Goal: Task Accomplishment & Management: Complete application form

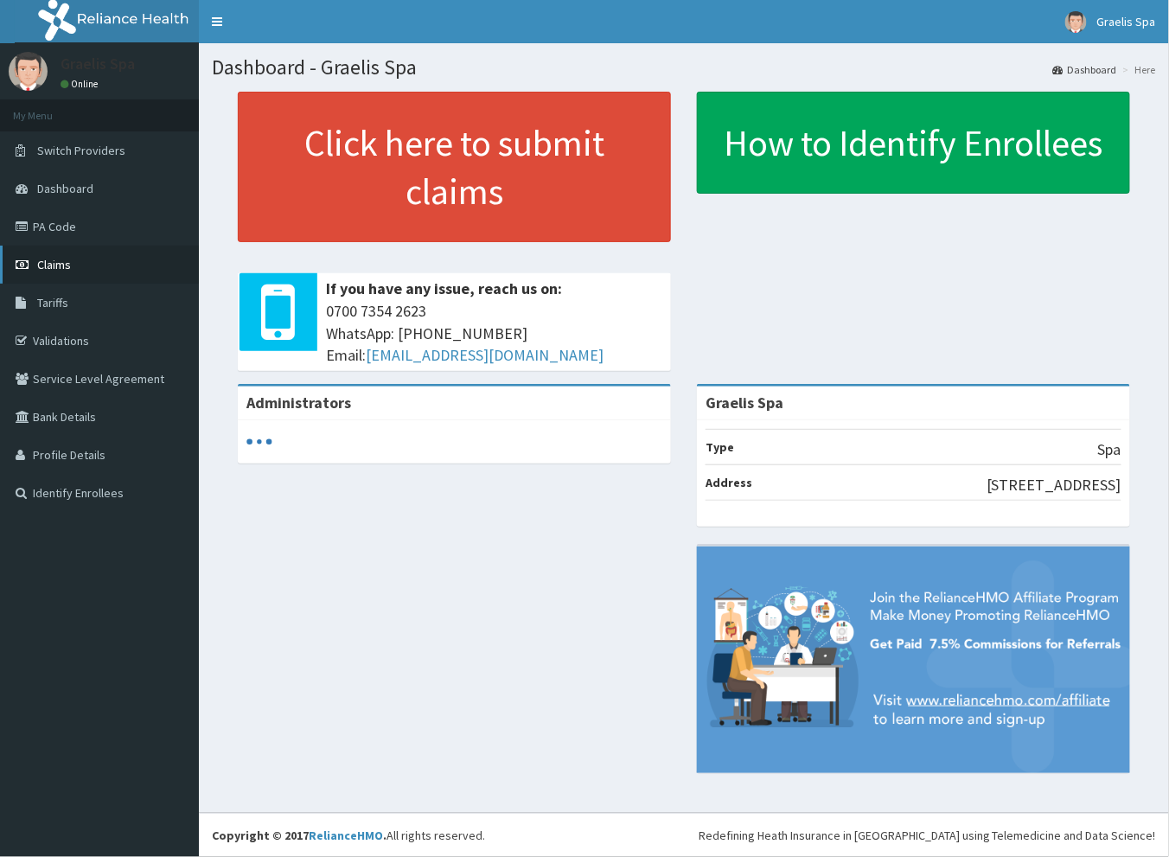
click at [56, 257] on span "Claims" at bounding box center [54, 265] width 34 height 16
click at [61, 272] on link "Claims" at bounding box center [99, 265] width 199 height 38
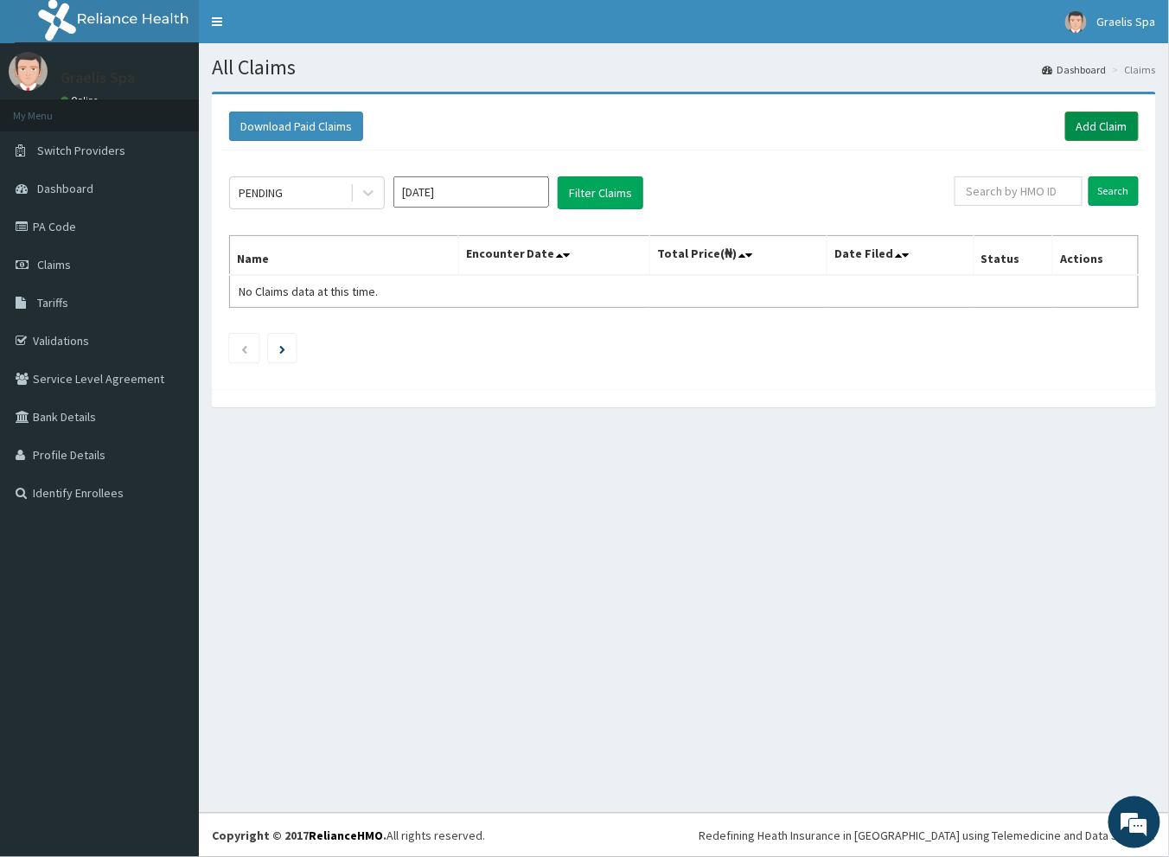
click at [1101, 129] on link "Add Claim" at bounding box center [1101, 126] width 73 height 29
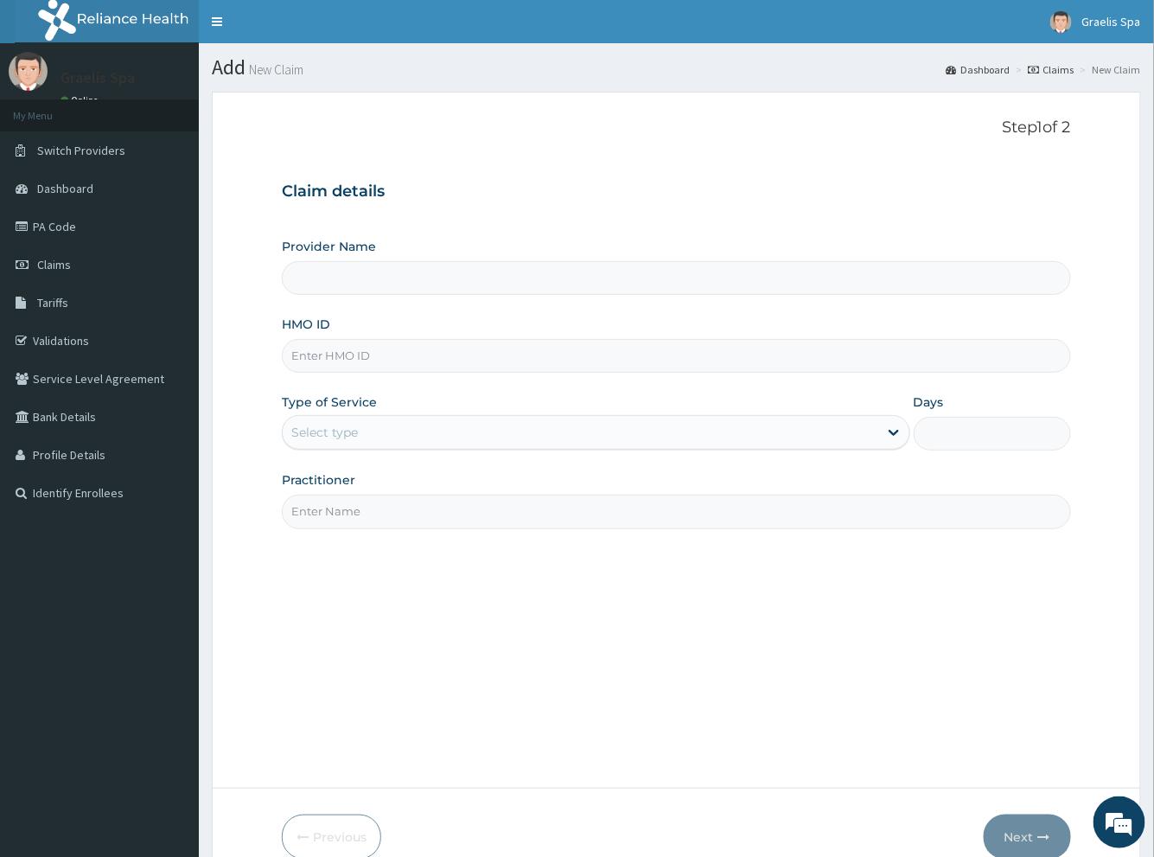
type input "Graelis Spa"
type input "1"
click at [363, 275] on input "Graelis Spa" at bounding box center [676, 278] width 788 height 34
click at [382, 352] on input "HMO ID" at bounding box center [676, 356] width 788 height 34
paste input "TLR/10056/B"
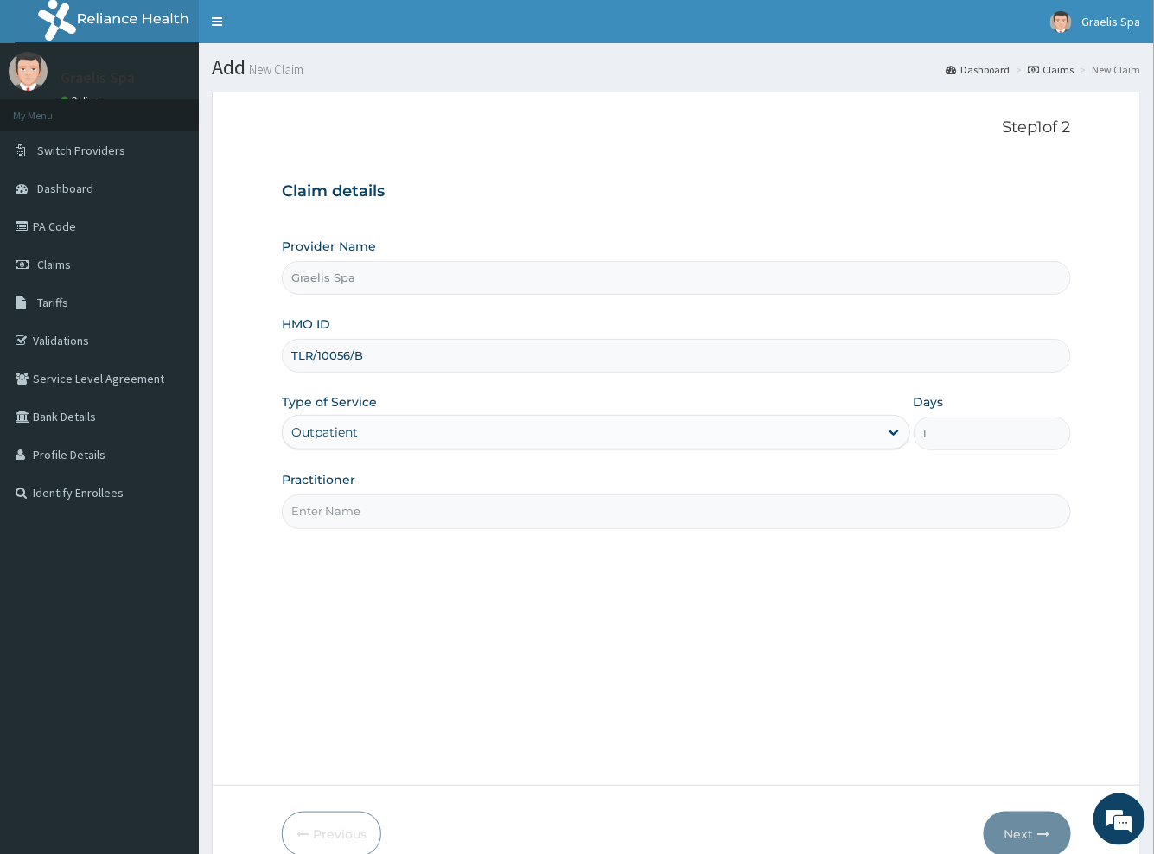
type input "TLR/10056/B"
click at [357, 518] on input "Practitioner" at bounding box center [676, 512] width 788 height 34
type input "[PERSON_NAME]"
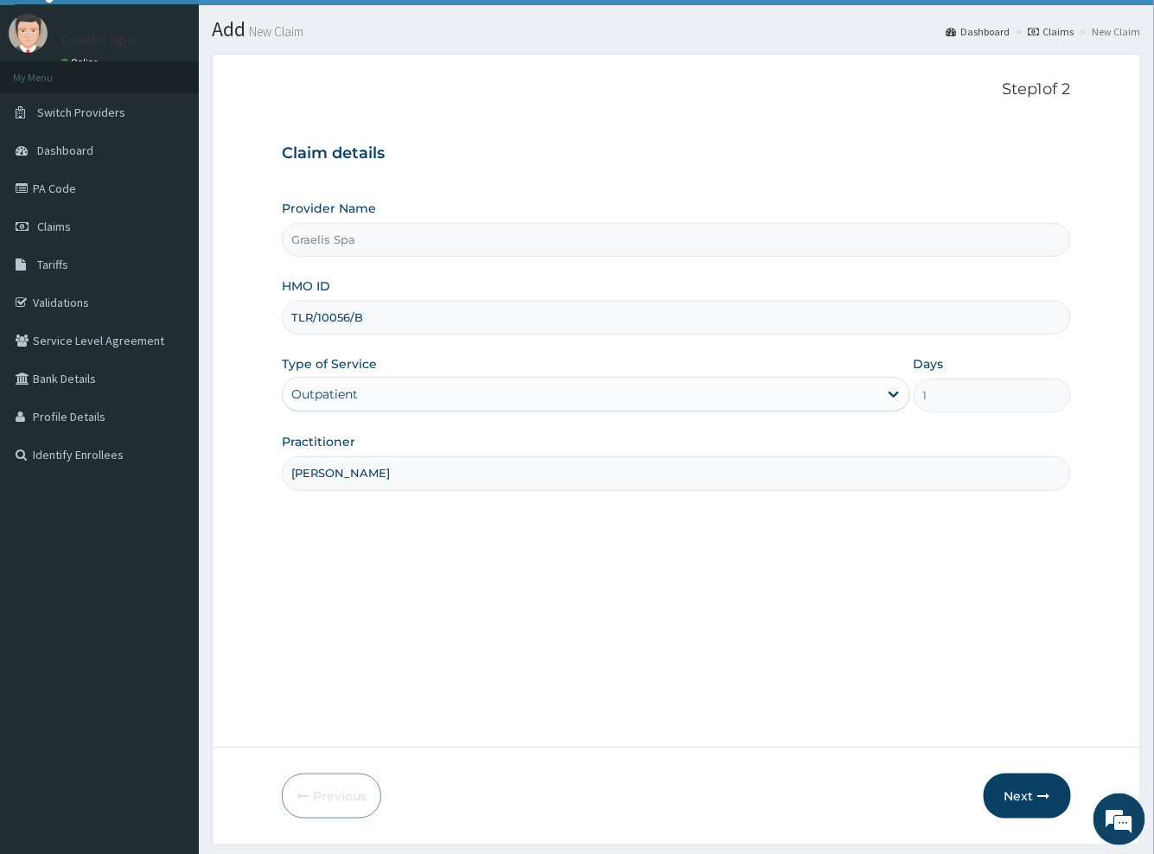
scroll to position [86, 0]
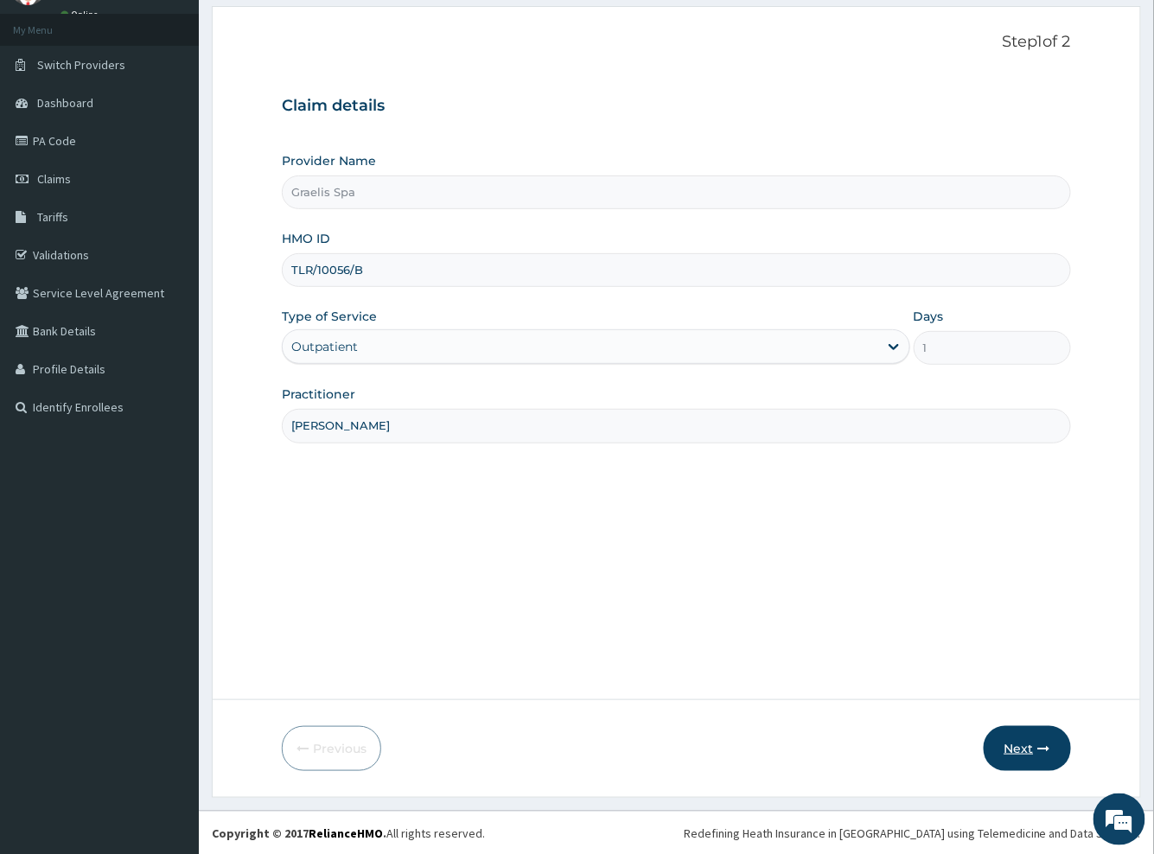
click at [1040, 749] on icon "button" at bounding box center [1044, 749] width 12 height 12
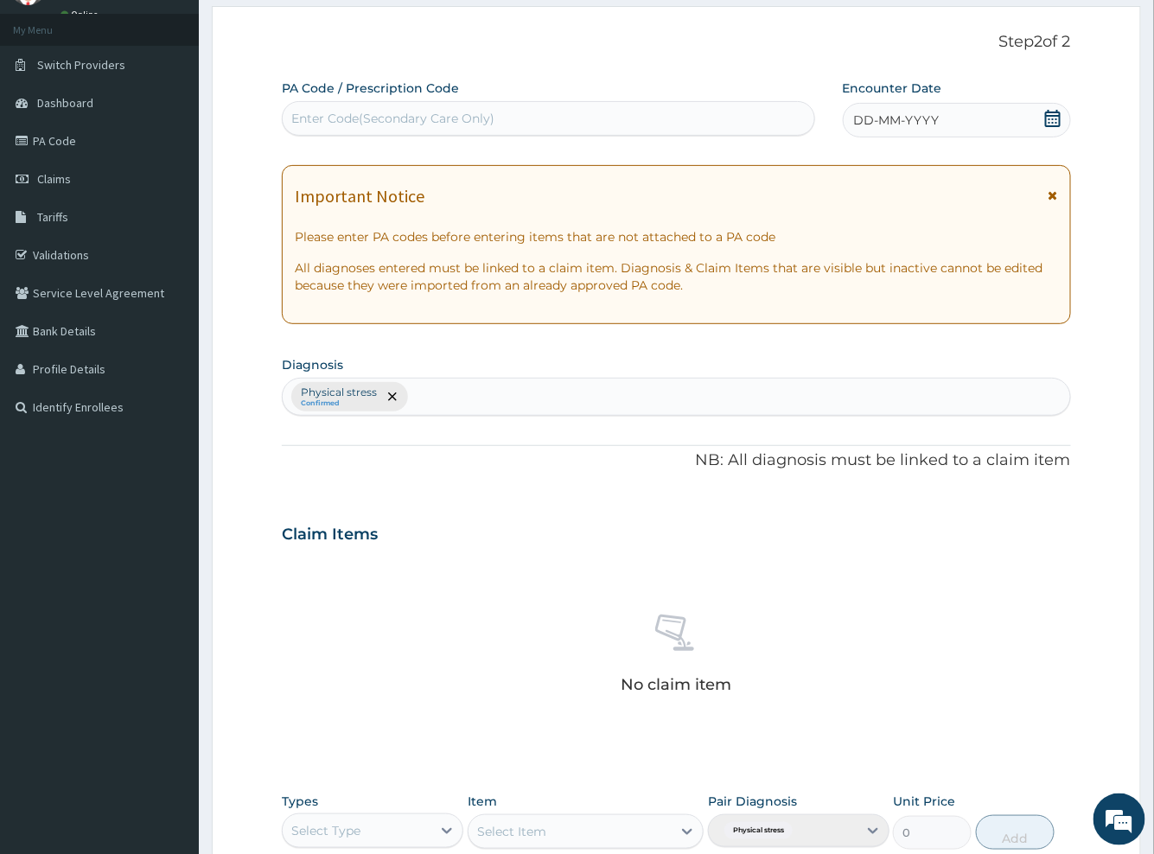
click at [491, 116] on div "Enter Code(Secondary Care Only)" at bounding box center [392, 118] width 203 height 17
paste input "PA/F76258"
type input "PA/F76258"
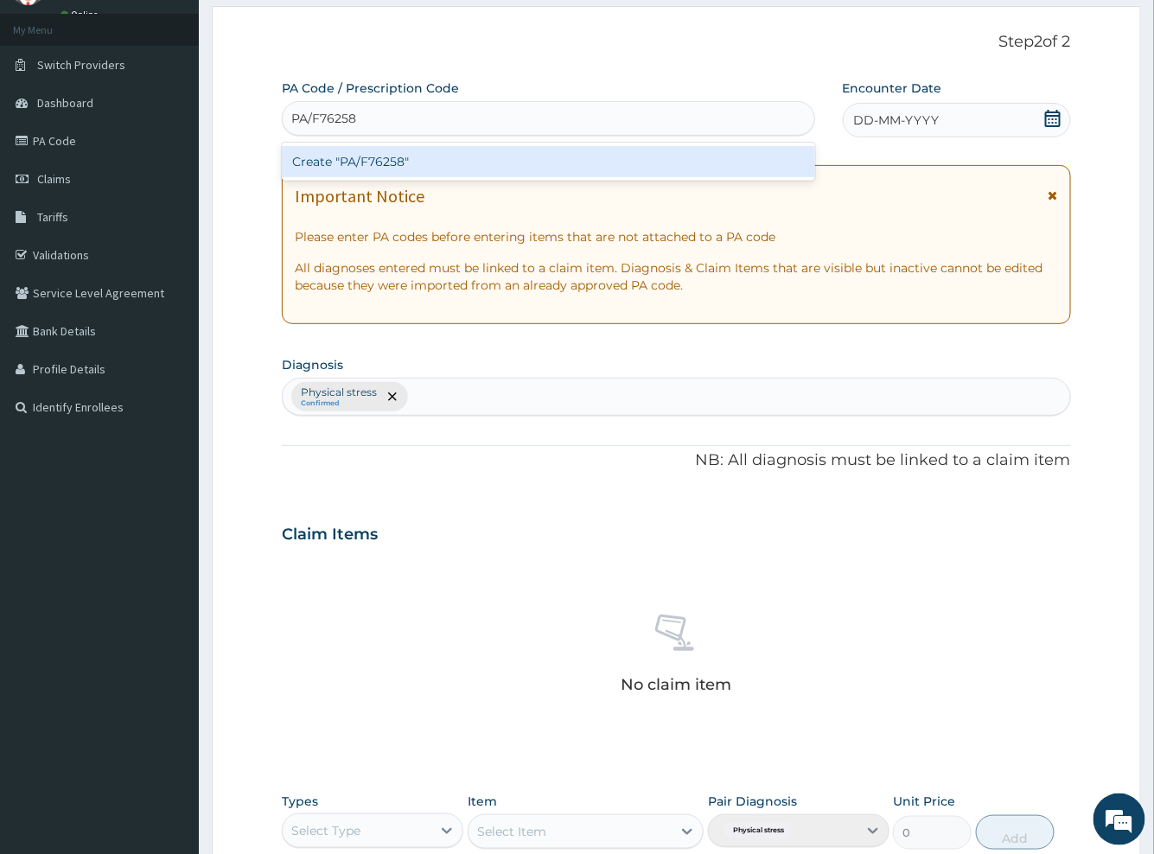
click at [396, 160] on div "Create "PA/F76258"" at bounding box center [548, 161] width 533 height 31
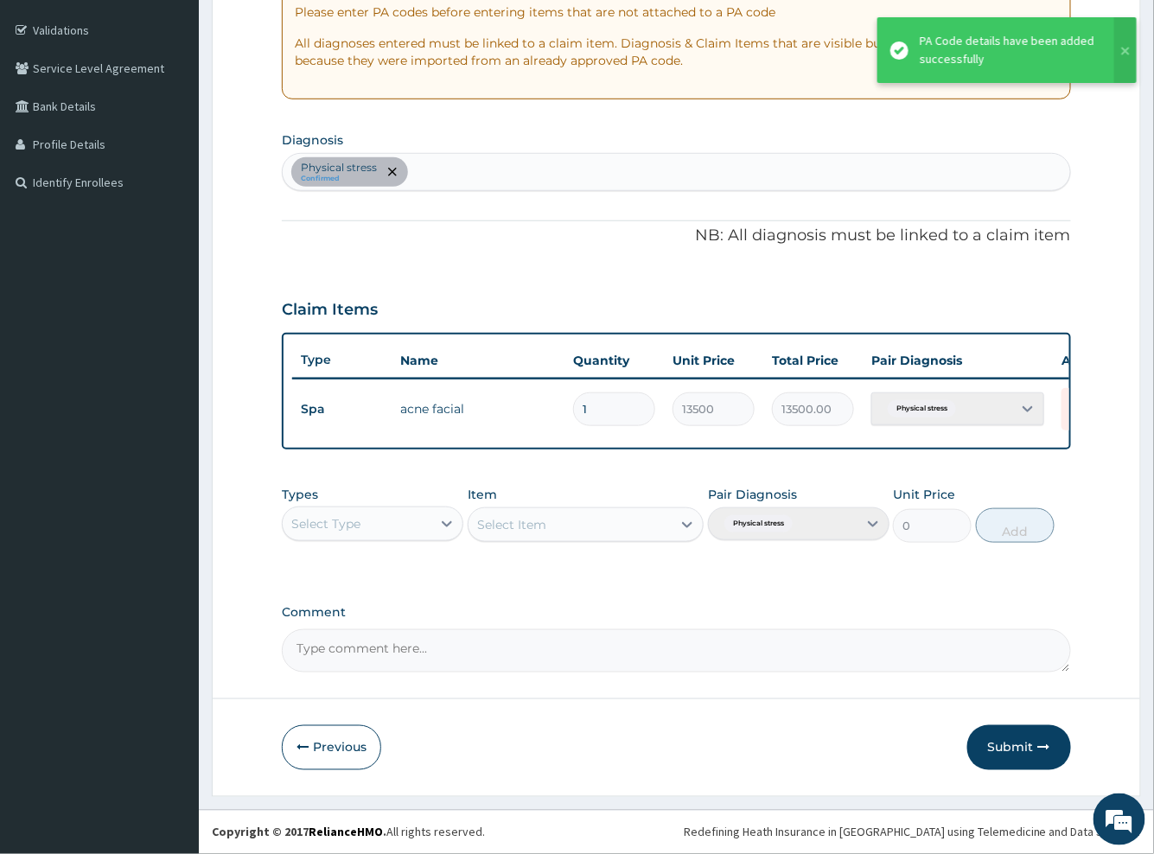
scroll to position [321, 0]
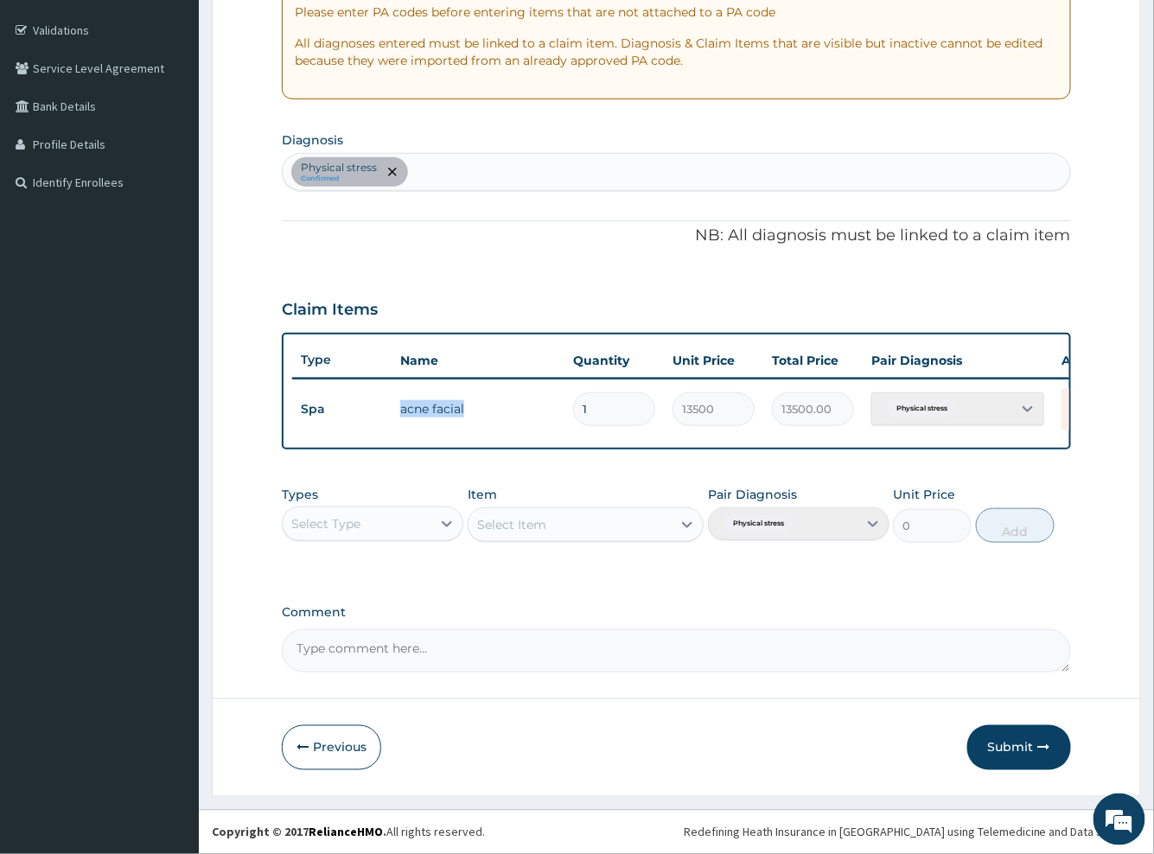
drag, startPoint x: 463, startPoint y: 399, endPoint x: 390, endPoint y: 401, distance: 73.5
click at [390, 401] on tr "Spa acne facial 1 13500 13500.00 Physical stress Delete" at bounding box center [715, 410] width 847 height 60
copy tr "acne facial"
click at [370, 648] on textarea "Comment" at bounding box center [676, 650] width 788 height 43
paste textarea "acne facial"
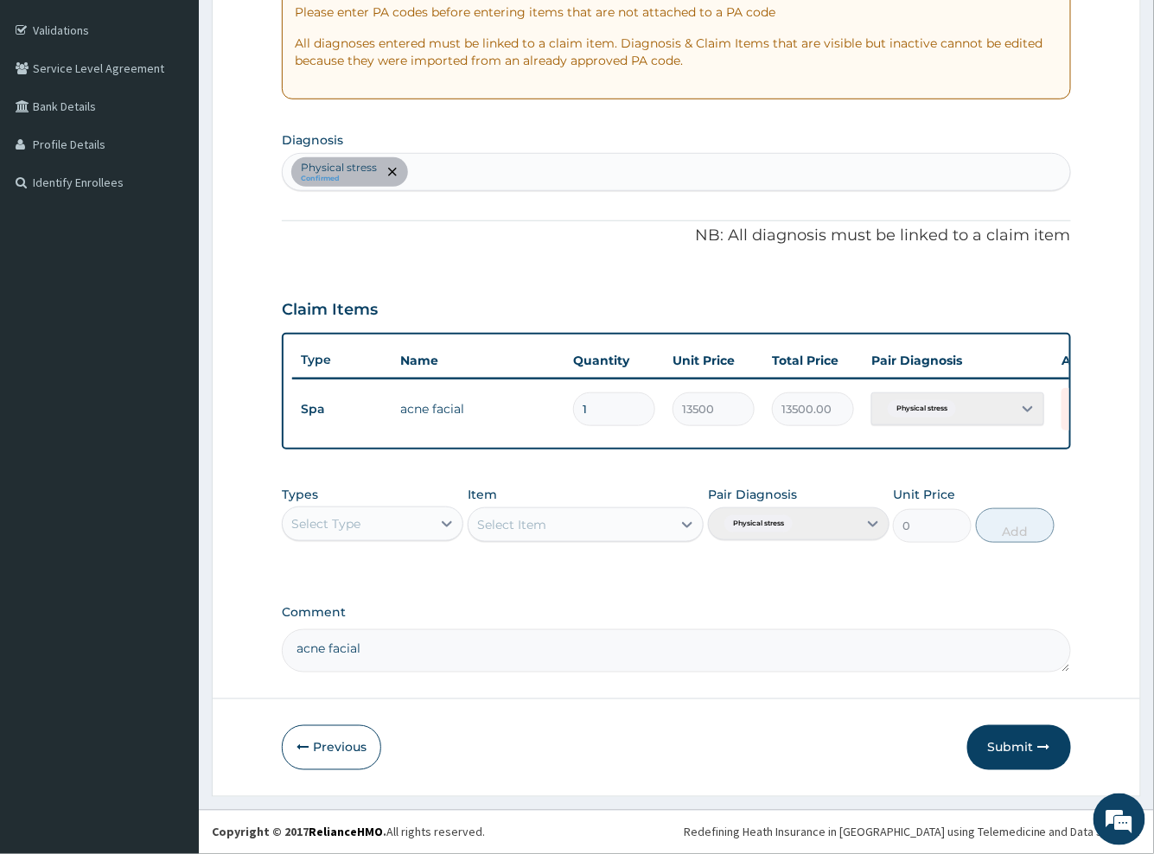
click at [346, 641] on textarea "acne facial" at bounding box center [676, 650] width 788 height 43
click at [297, 663] on textarea "acne facial" at bounding box center [676, 650] width 788 height 43
click at [295, 661] on textarea "acne facial" at bounding box center [676, 650] width 788 height 43
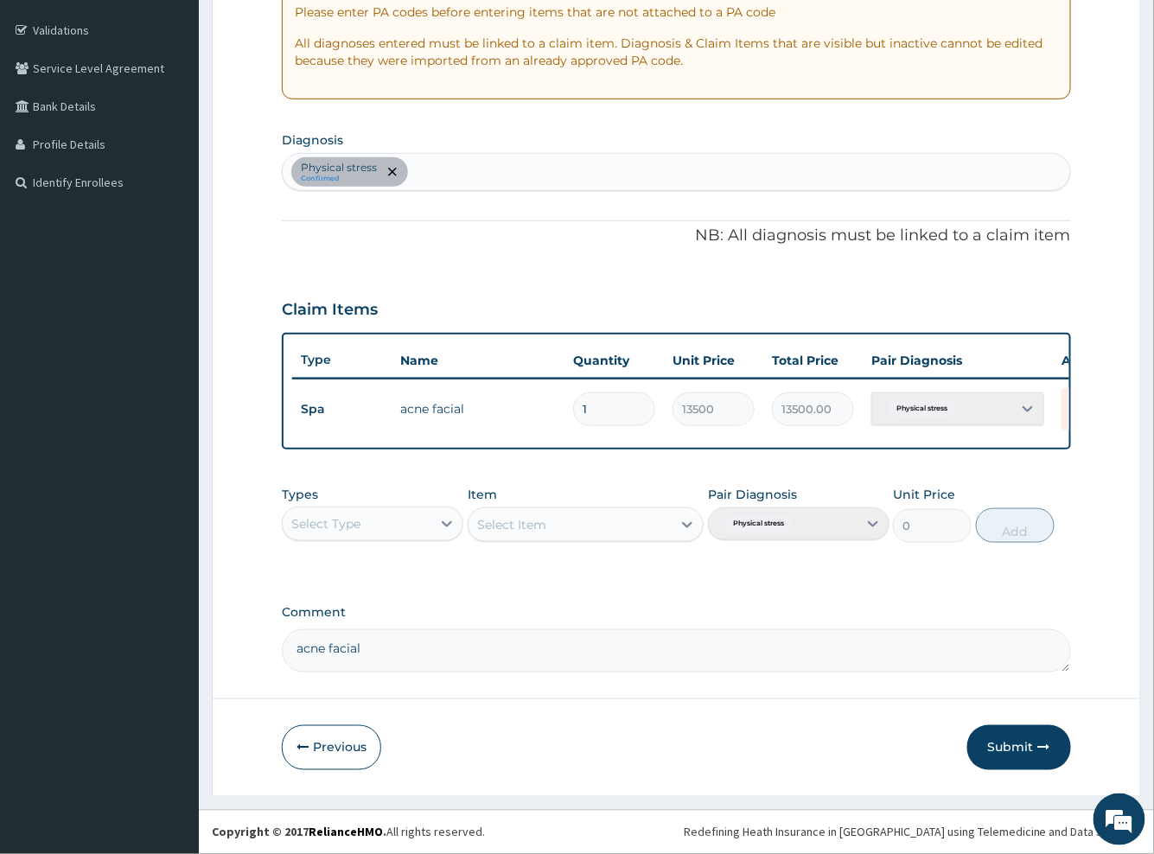
click at [395, 646] on textarea "acne facial" at bounding box center [676, 650] width 788 height 43
type textarea "acne facial SIMPLE"
click at [1009, 747] on button "Submit" at bounding box center [1019, 747] width 104 height 45
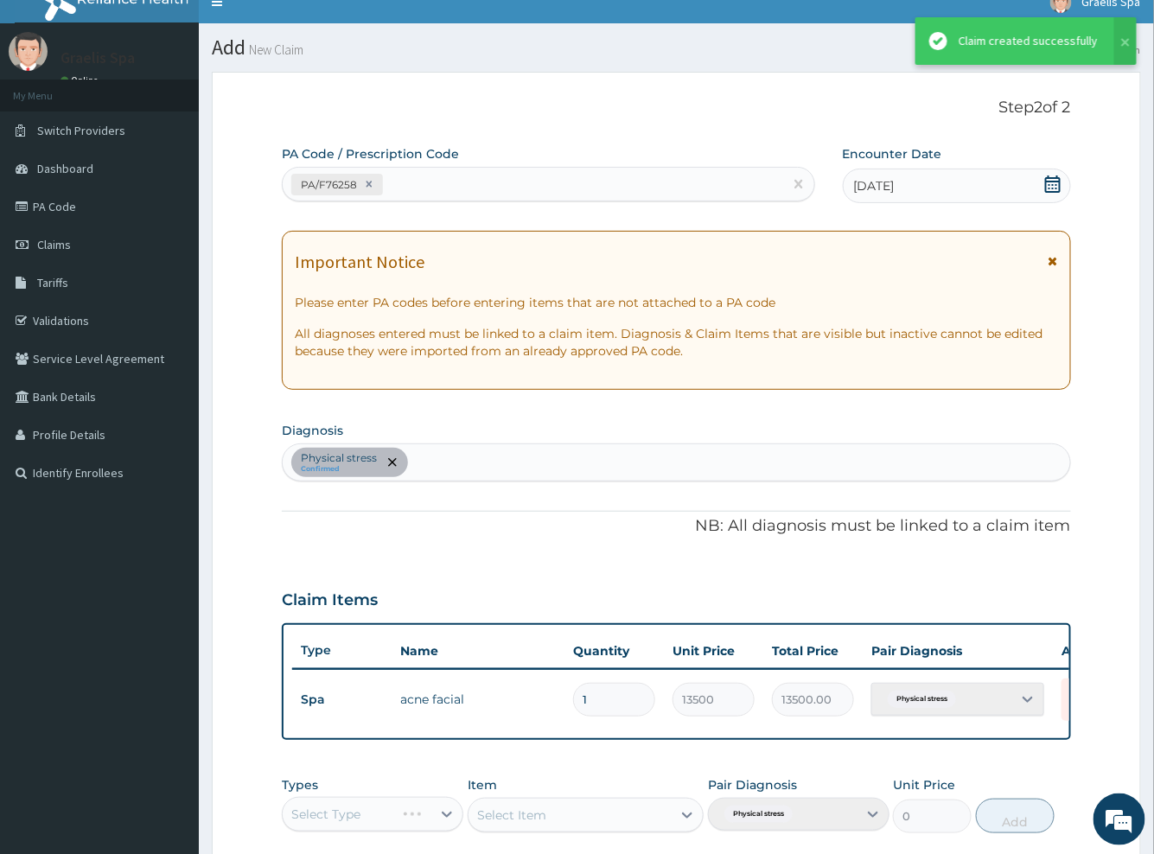
scroll to position [321, 0]
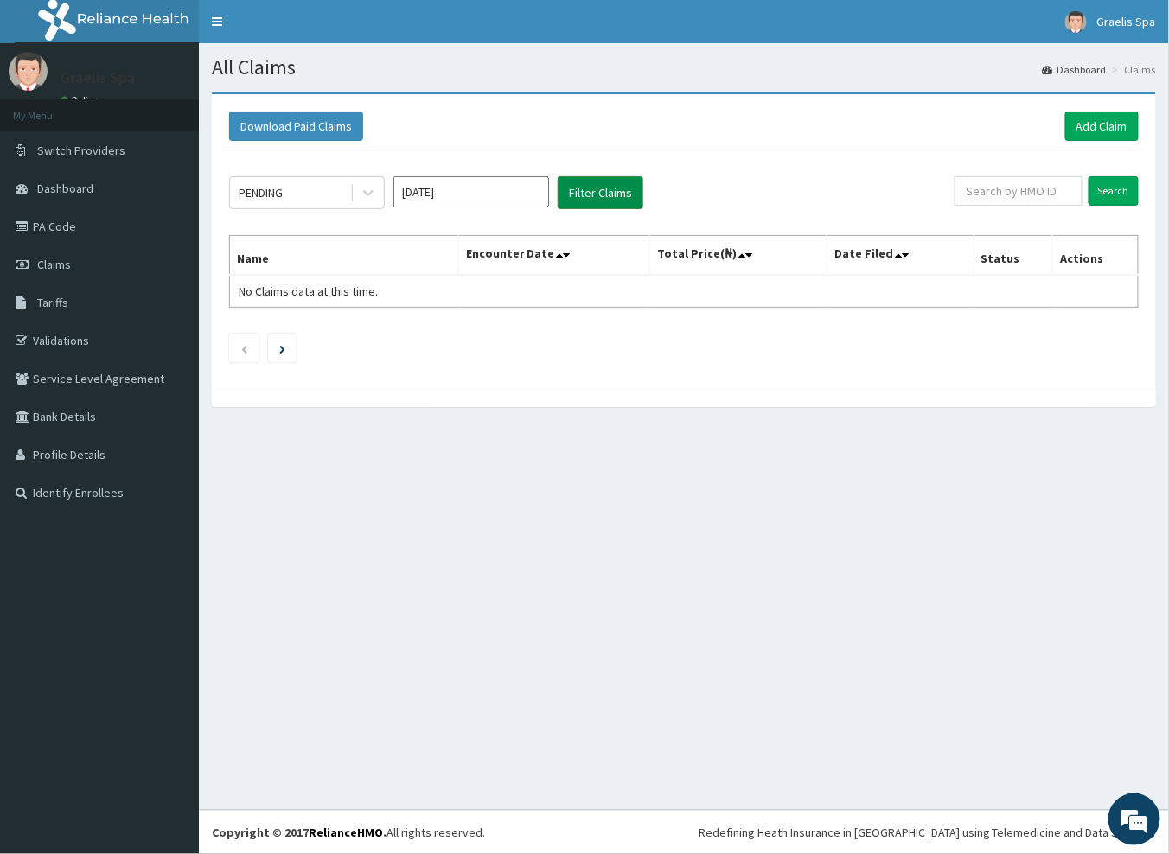
click at [582, 198] on button "Filter Claims" at bounding box center [601, 192] width 86 height 33
click at [495, 201] on input "Aug 2025" at bounding box center [471, 191] width 156 height 31
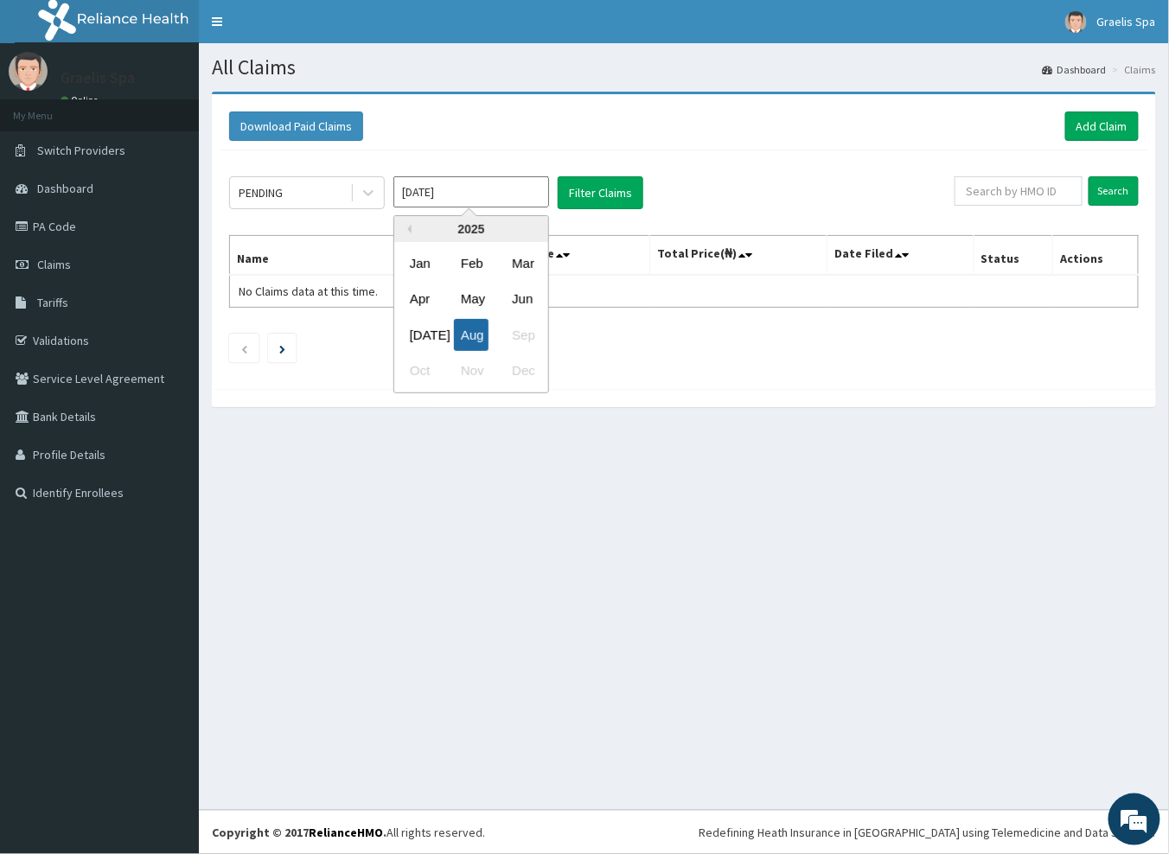
click at [471, 335] on div "Aug" at bounding box center [471, 335] width 35 height 32
type input "Jul 2025"
click at [470, 196] on input "Jul 2025" at bounding box center [471, 191] width 156 height 31
click at [471, 335] on div "Aug" at bounding box center [471, 335] width 35 height 32
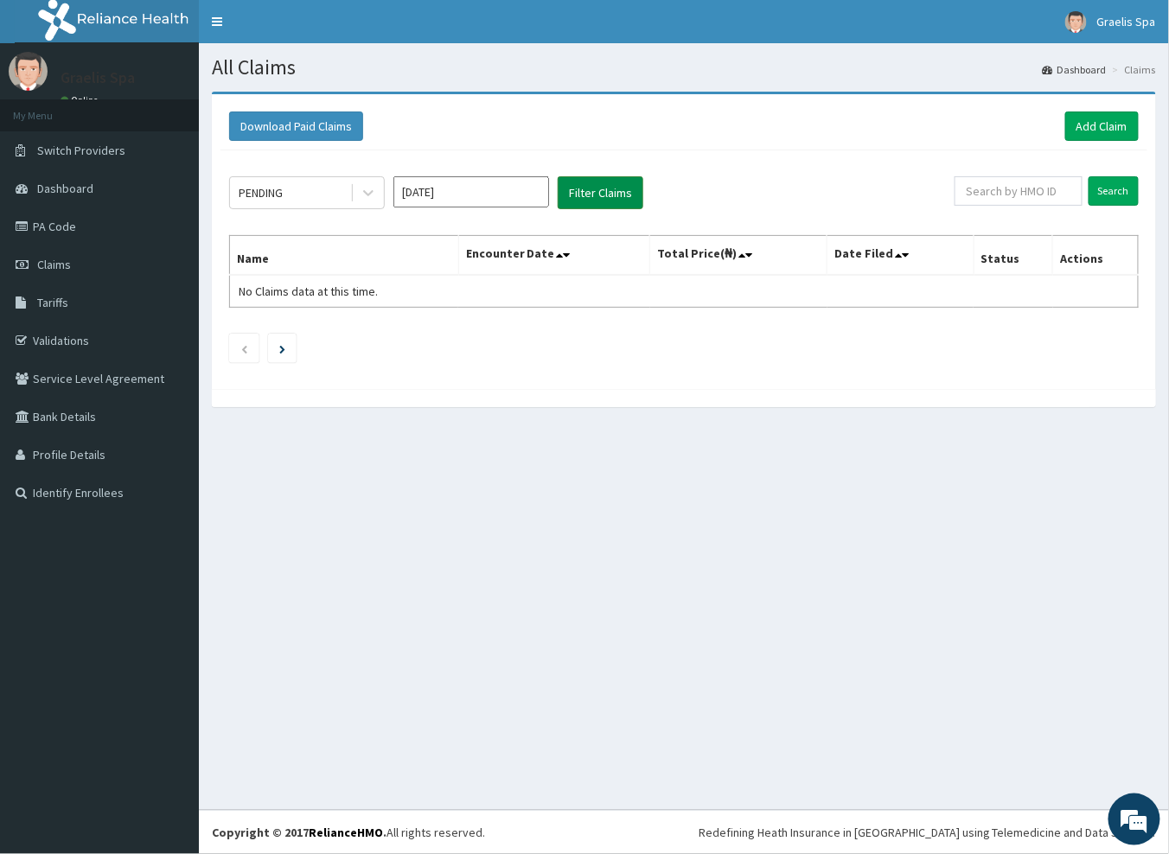
click at [581, 191] on button "Filter Claims" at bounding box center [601, 192] width 86 height 33
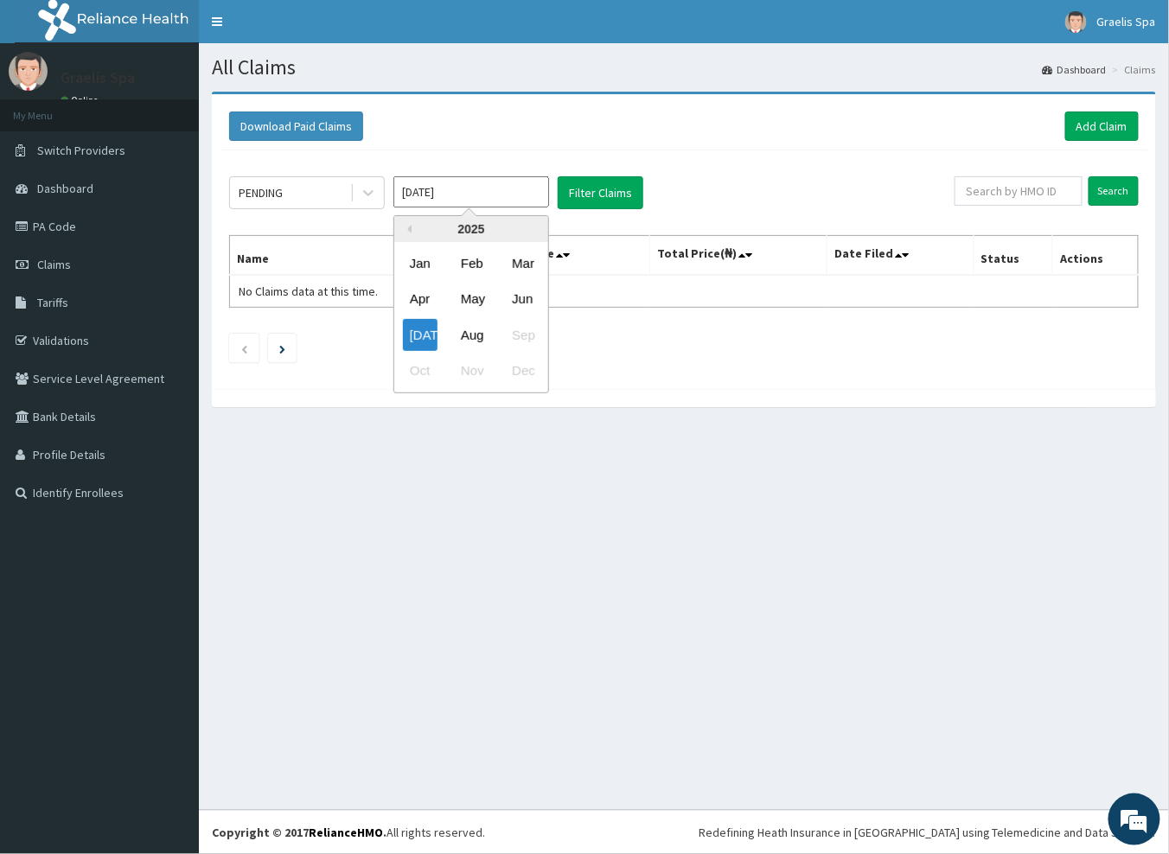
click at [482, 188] on input "Jul 2025" at bounding box center [471, 191] width 156 height 31
click at [526, 335] on div "Jul Aug Sep" at bounding box center [471, 334] width 154 height 35
click at [632, 379] on div "Previous Year 2025 Jan Feb Mar Apr May Jun Jul Aug Sep Oct Nov Dec" at bounding box center [497, 306] width 294 height 182
click at [1099, 132] on link "Add Claim" at bounding box center [1101, 126] width 73 height 29
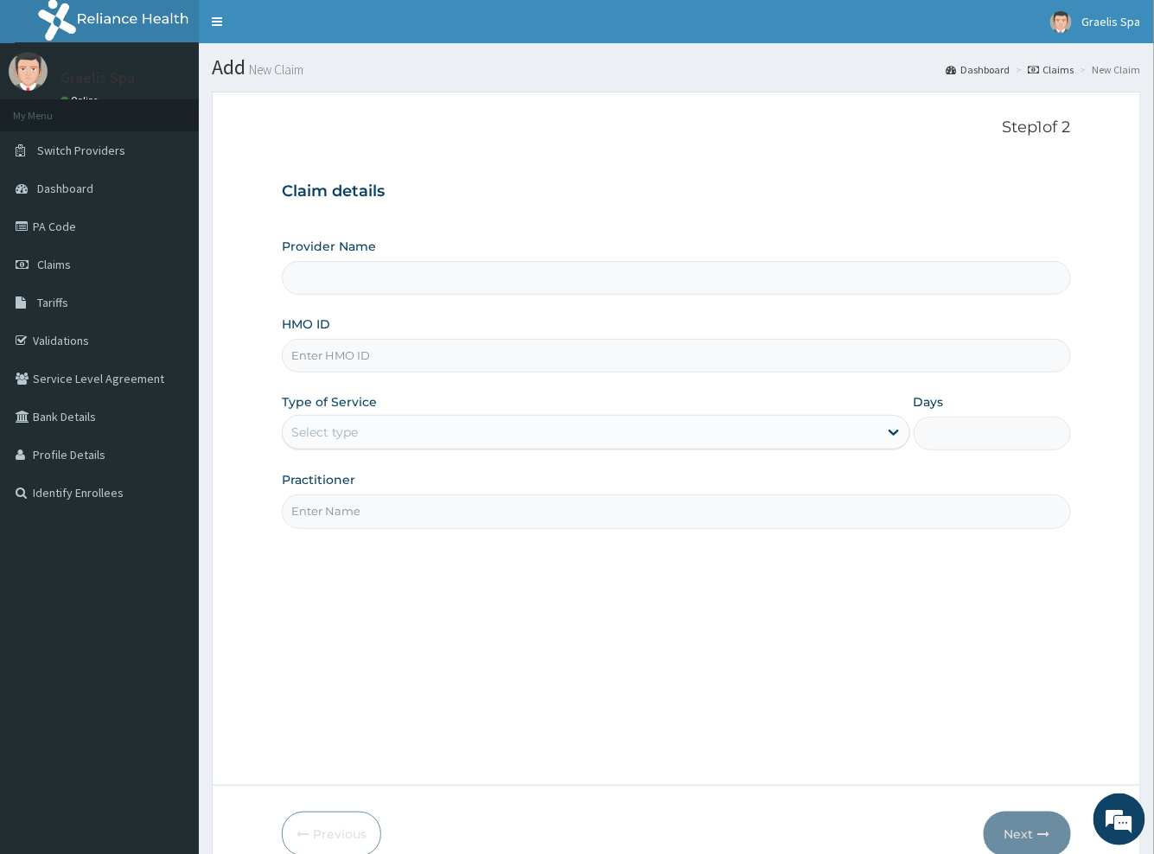
type input "Graelis Spa"
type input "1"
click at [371, 355] on input "HMO ID" at bounding box center [676, 356] width 788 height 34
paste input "FSL/10001/E"
type input "FSL/10001/E"
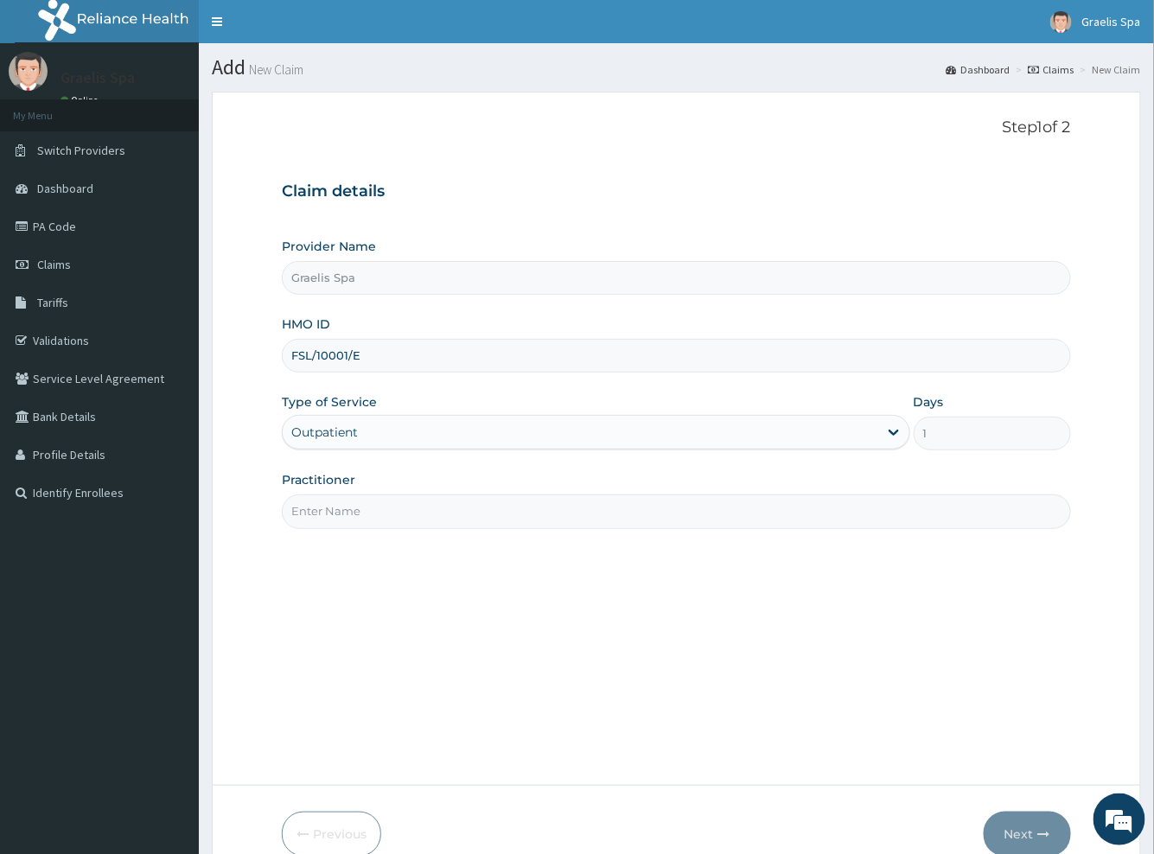
click at [351, 514] on input "Practitioner" at bounding box center [676, 512] width 788 height 34
type input "[PERSON_NAME]"
click at [1032, 833] on button "Next" at bounding box center [1027, 834] width 87 height 45
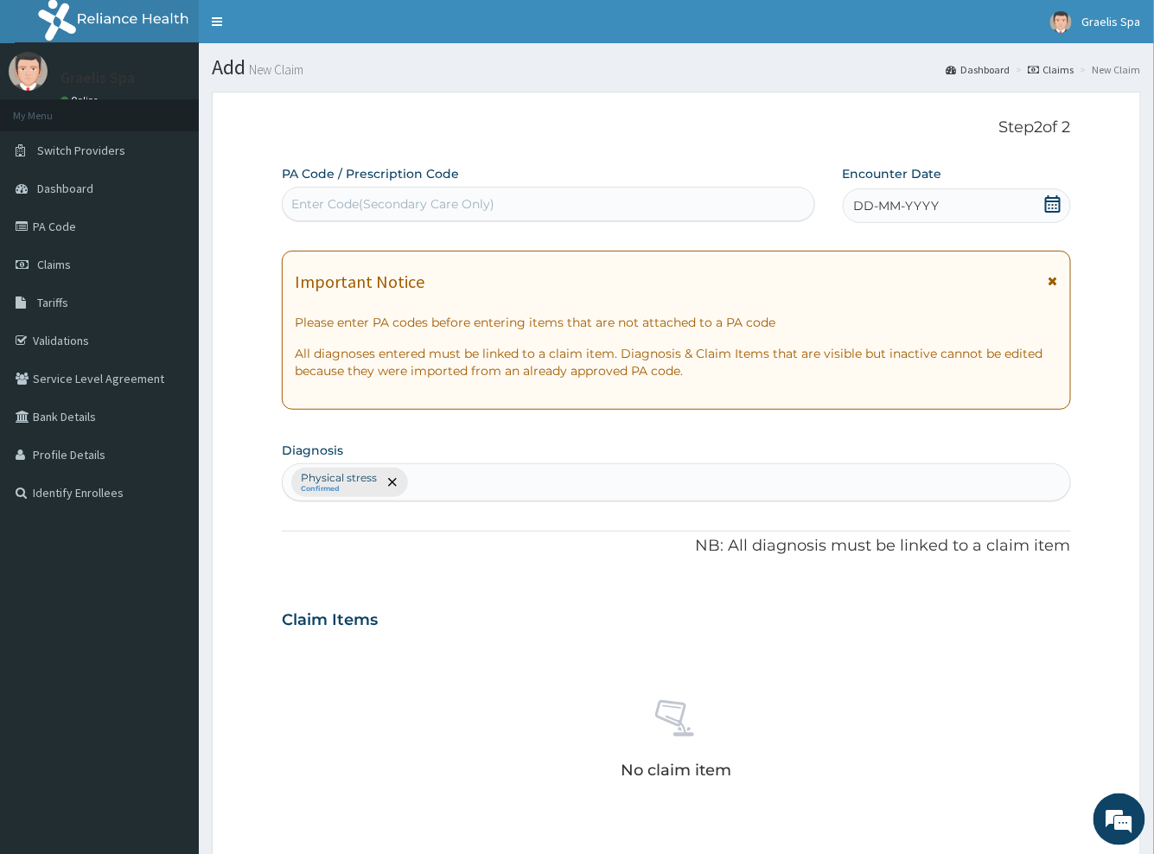
click at [450, 210] on div "Enter Code(Secondary Care Only)" at bounding box center [392, 203] width 203 height 17
paste input "PA/17809C"
type input "PA/17809C"
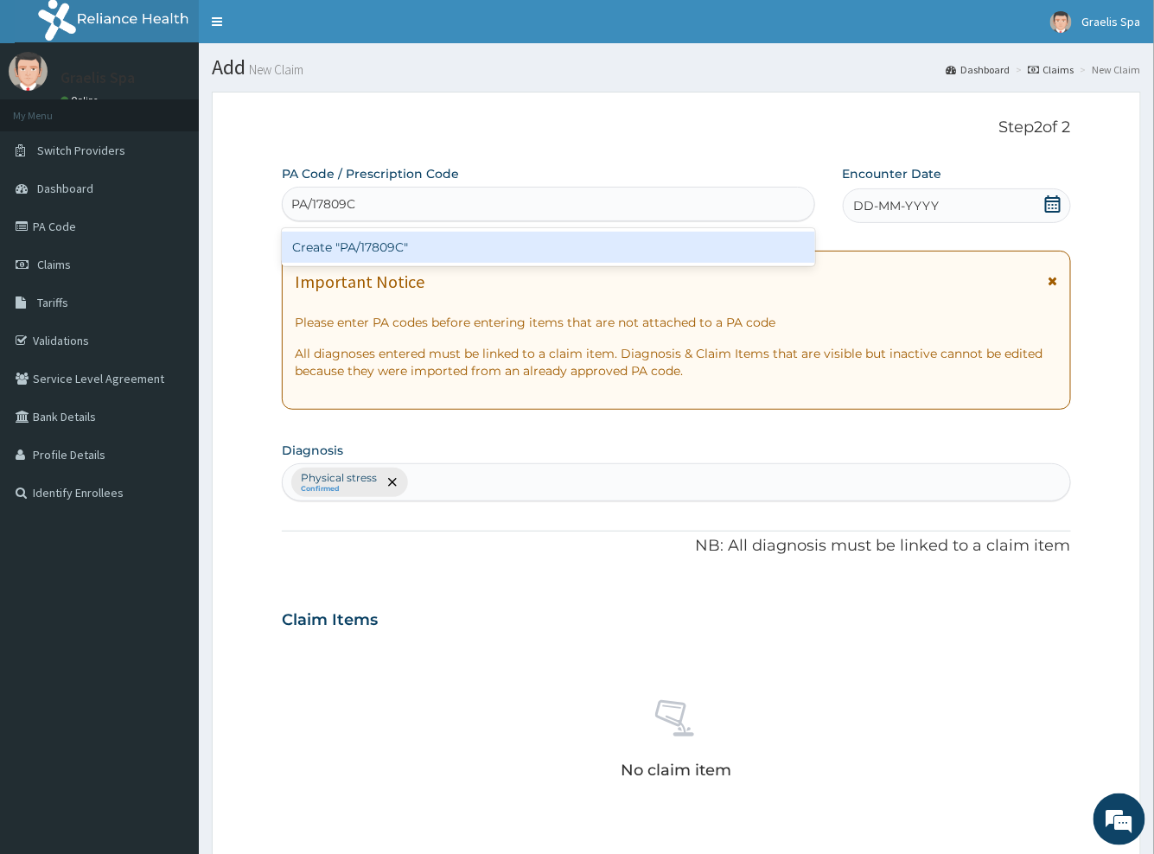
click at [427, 246] on div "Create "PA/17809C"" at bounding box center [548, 247] width 533 height 31
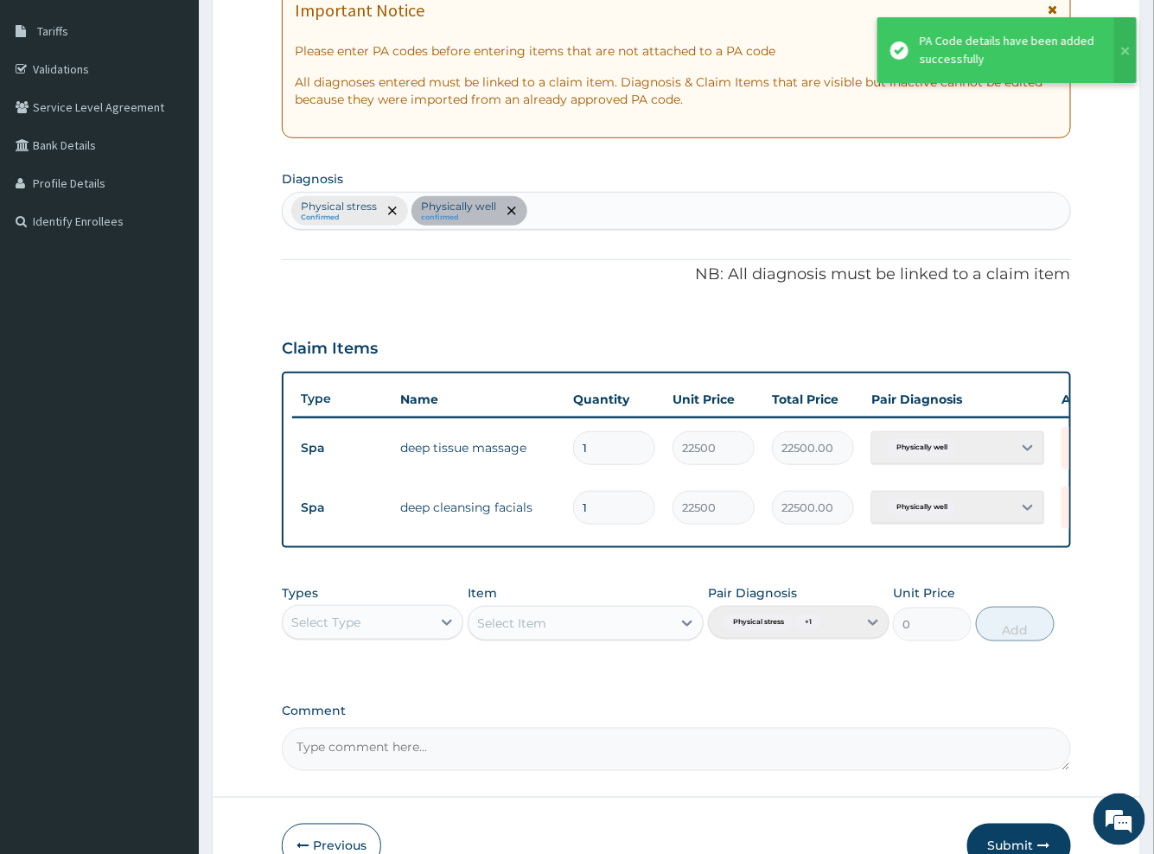
scroll to position [288, 0]
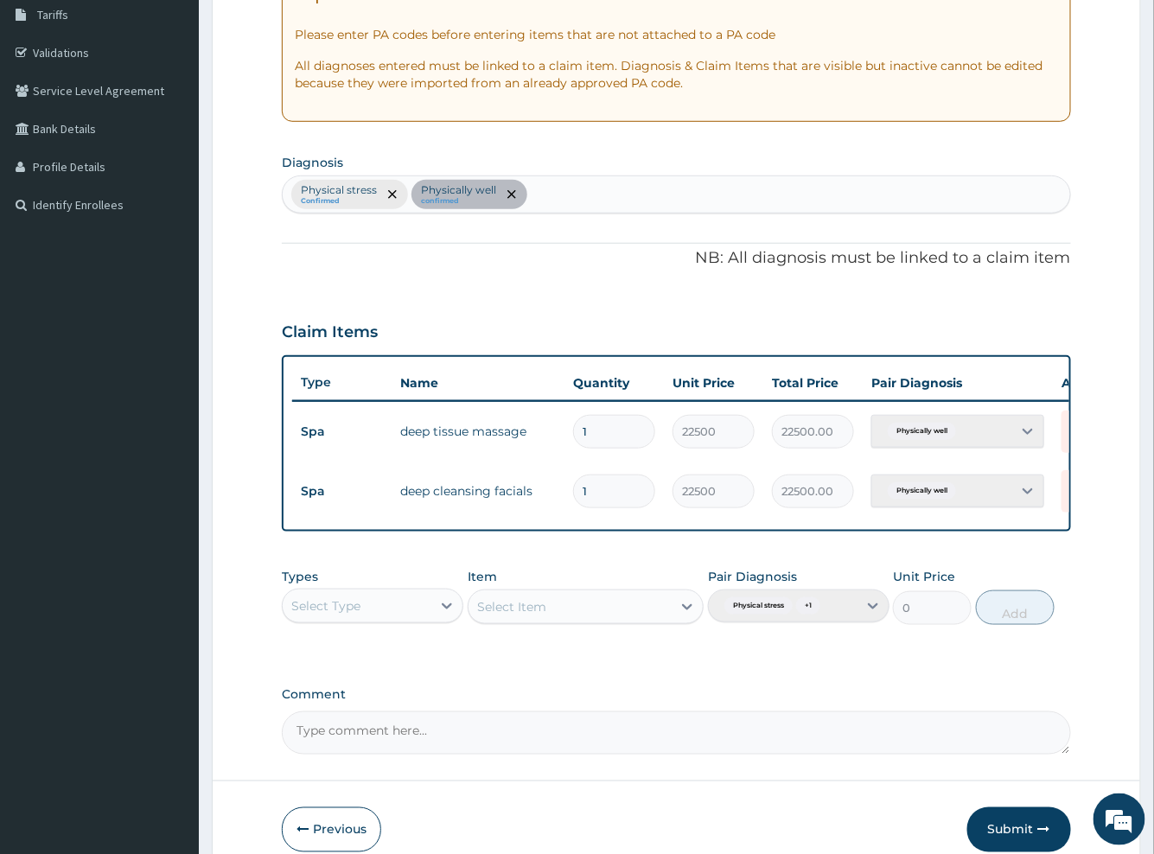
type input "0"
type input "0.00"
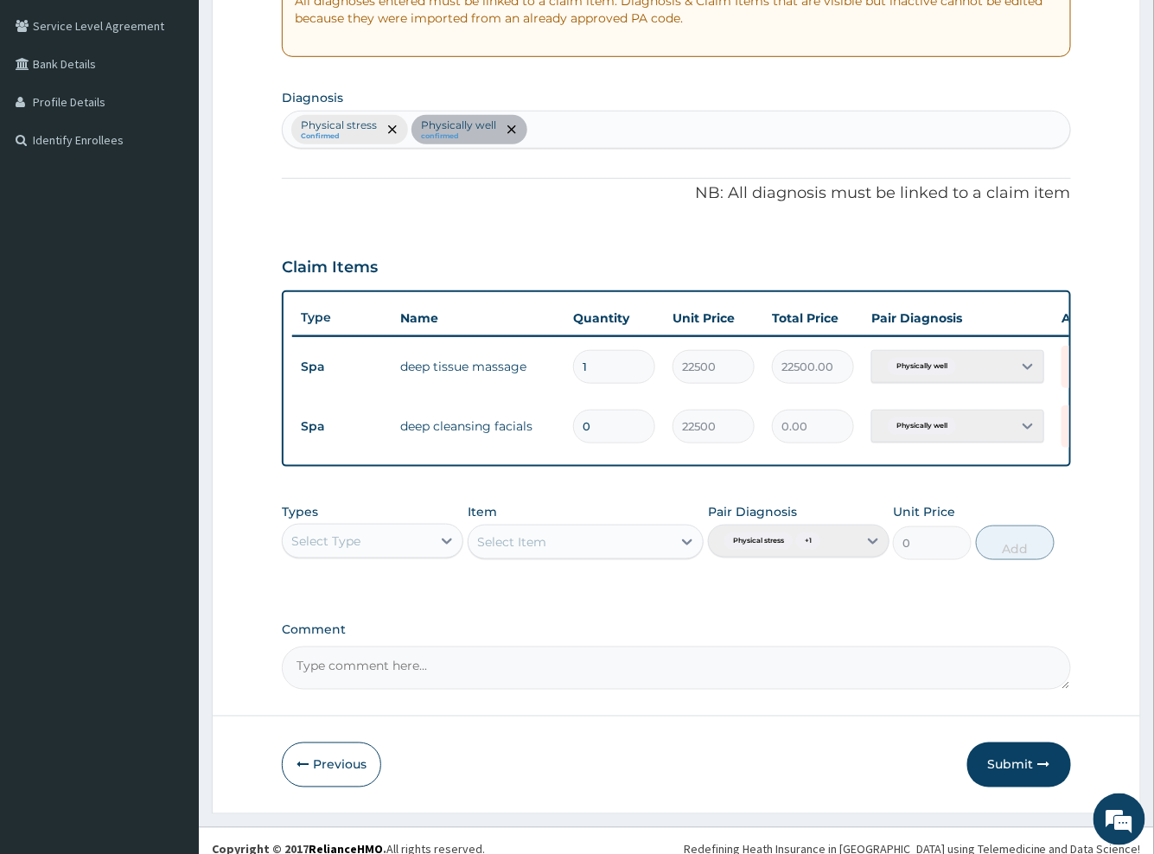
scroll to position [380, 0]
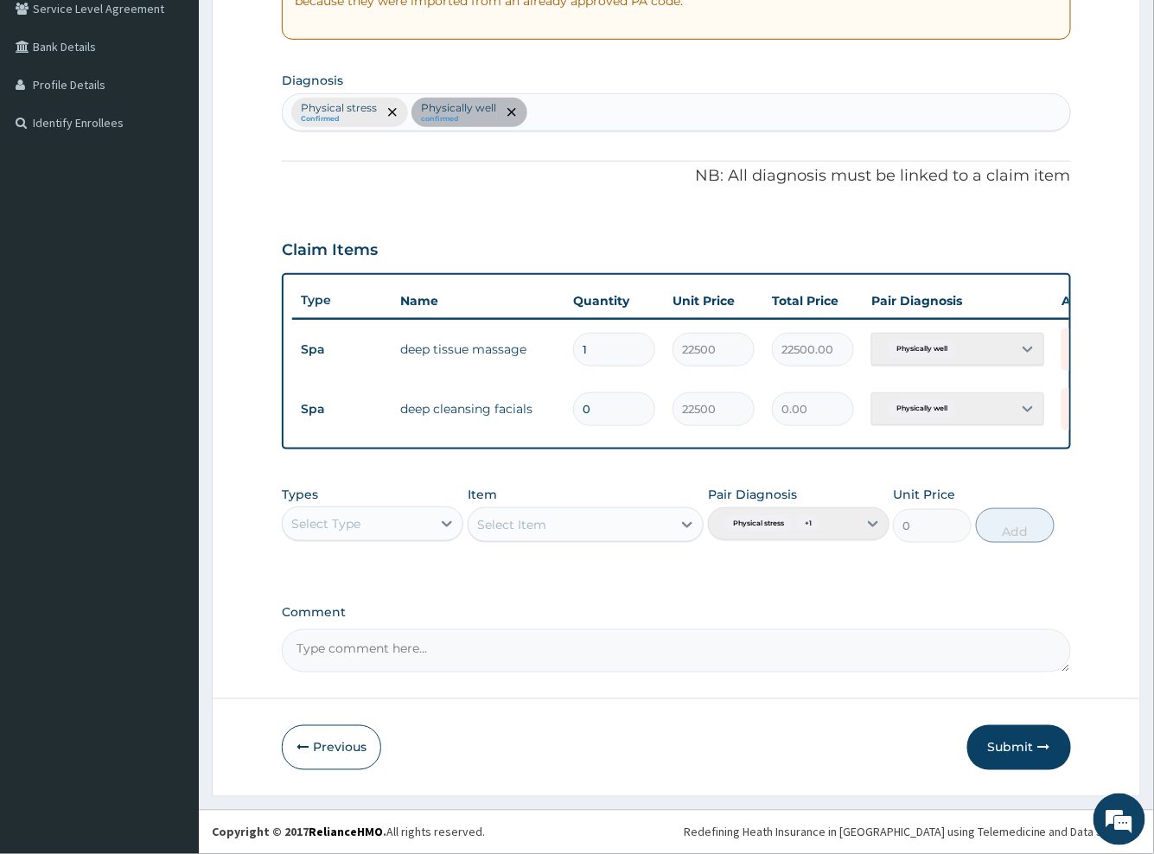
type input "0"
drag, startPoint x: 526, startPoint y: 337, endPoint x: 401, endPoint y: 340, distance: 125.4
click at [401, 340] on td "deep tissue massage" at bounding box center [478, 349] width 173 height 35
copy td "deep tissue massage"
click at [425, 654] on textarea "Comment" at bounding box center [676, 650] width 788 height 43
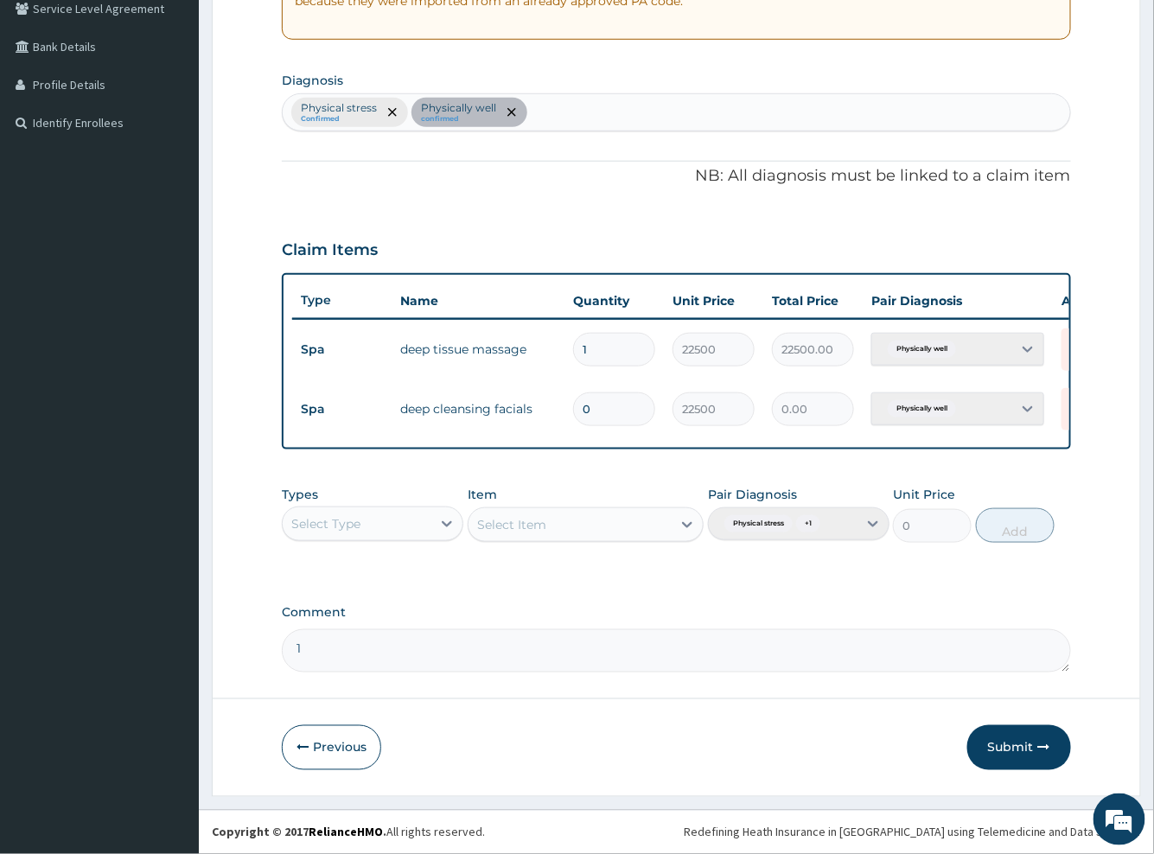
paste textarea "deep tissue massage"
type textarea "1 deep tissue massage and 1"
drag, startPoint x: 531, startPoint y: 401, endPoint x: 392, endPoint y: 401, distance: 138.3
click at [392, 401] on td "deep cleansing facials" at bounding box center [478, 409] width 173 height 35
click at [600, 395] on input "0" at bounding box center [614, 409] width 82 height 34
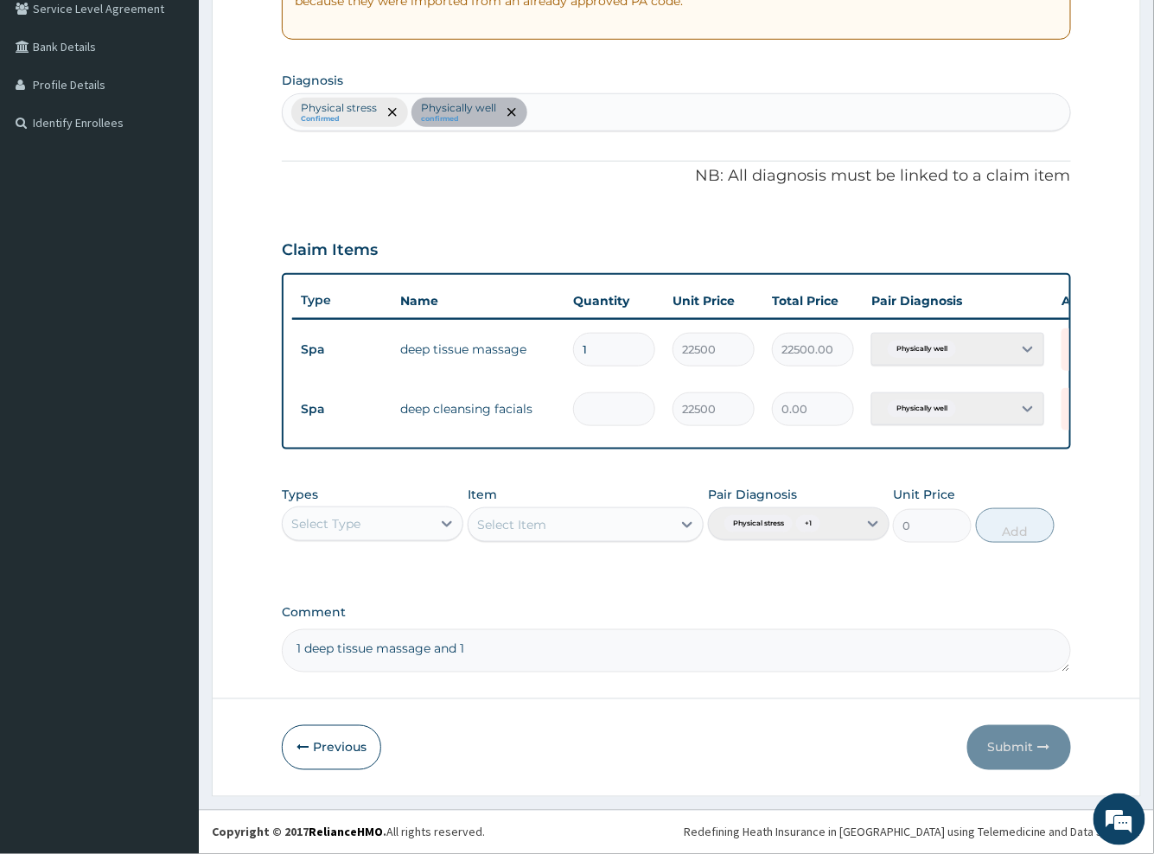
type input "1"
type input "22500.00"
type input "1"
click at [485, 648] on textarea "1 deep tissue massage and 1" at bounding box center [676, 650] width 788 height 43
drag, startPoint x: 529, startPoint y: 399, endPoint x: 409, endPoint y: 396, distance: 120.2
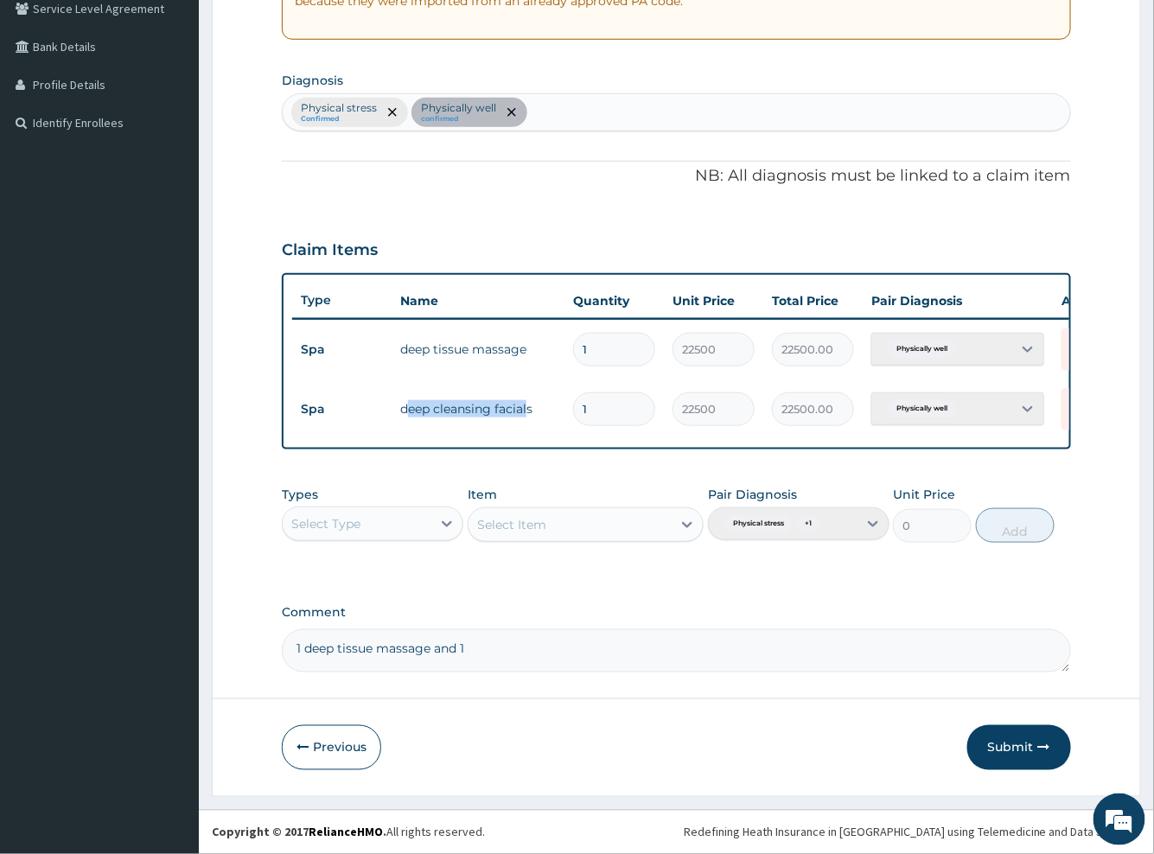
click at [409, 396] on td "deep cleansing facials" at bounding box center [478, 409] width 173 height 35
click at [535, 407] on td "deep cleansing facials" at bounding box center [478, 409] width 173 height 35
drag, startPoint x: 535, startPoint y: 391, endPoint x: 386, endPoint y: 392, distance: 149.6
click at [386, 392] on tr "Spa deep cleansing facials 1 22500 22500.00 Physically well Delete" at bounding box center [715, 410] width 847 height 60
copy tr "deep cleansing facials"
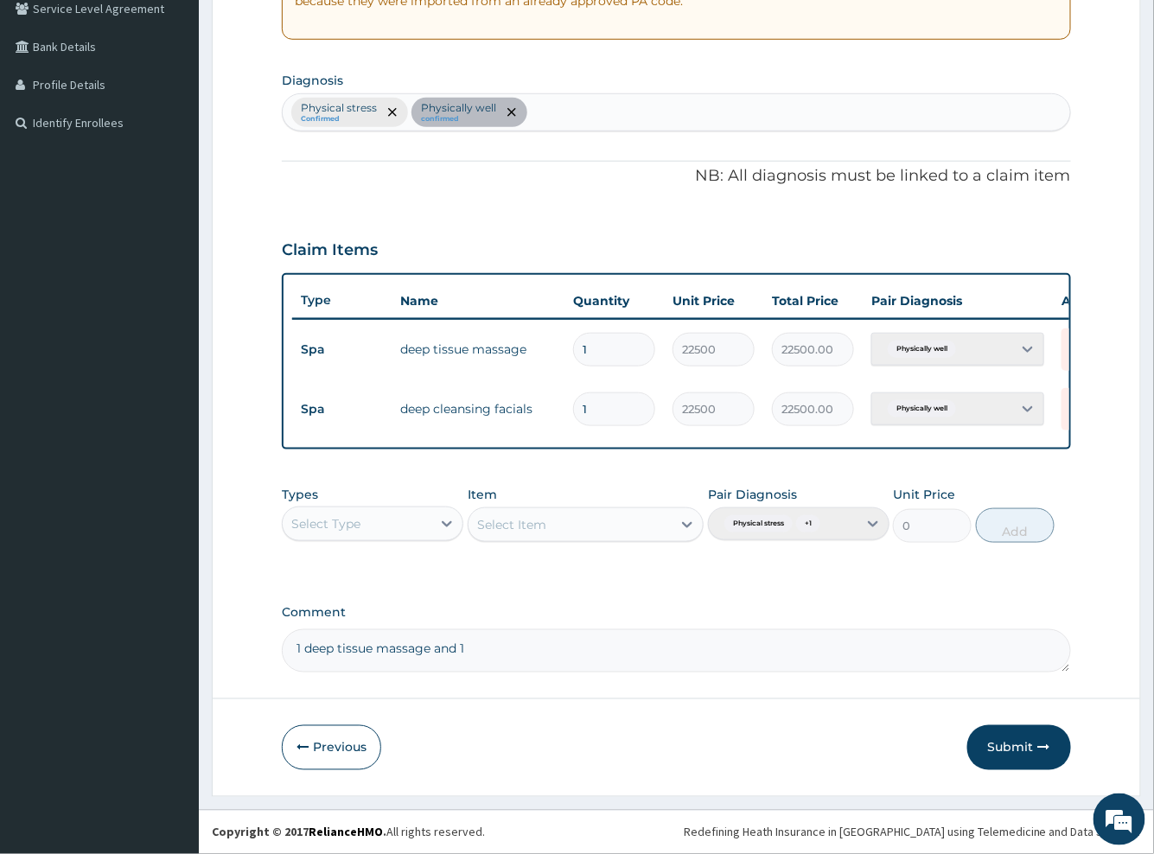
click at [488, 656] on textarea "1 deep tissue massage and 1" at bounding box center [676, 650] width 788 height 43
paste textarea "deep cleansing facials"
click at [297, 662] on textarea "1 deep tissue massage and 1 deep cleansing facials" at bounding box center [676, 650] width 788 height 43
click at [641, 653] on textarea "1 deep tissue massage and 1 deep cleansing facials" at bounding box center [676, 650] width 788 height 43
drag, startPoint x: 667, startPoint y: 653, endPoint x: 220, endPoint y: 663, distance: 447.1
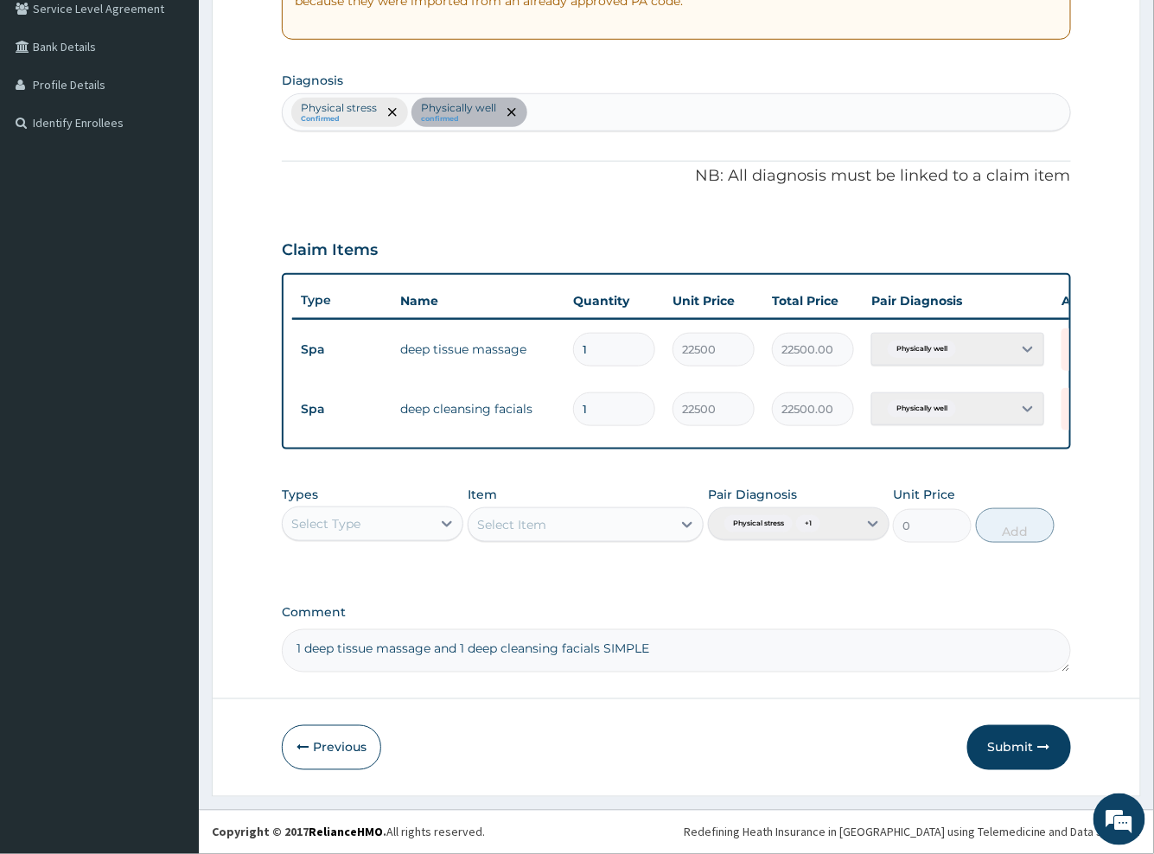
click at [220, 663] on form "Step 2 of 2 PA Code / Prescription Code PA/17809C Encounter Date 29-08-2025 Imp…" at bounding box center [676, 259] width 929 height 1075
type textarea "1 deep tissue massage and 1 deep cleansing facials SIMPLE"
click at [1019, 746] on button "Submit" at bounding box center [1019, 747] width 104 height 45
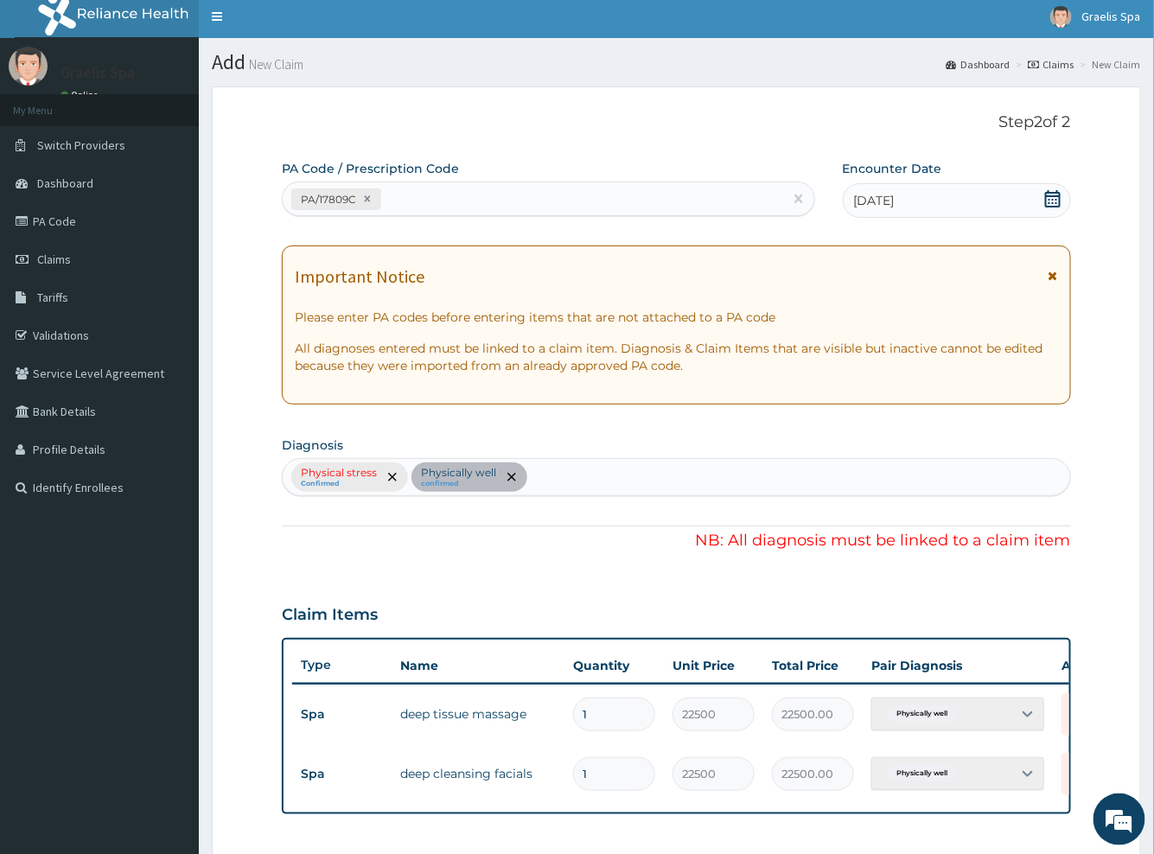
scroll to position [0, 0]
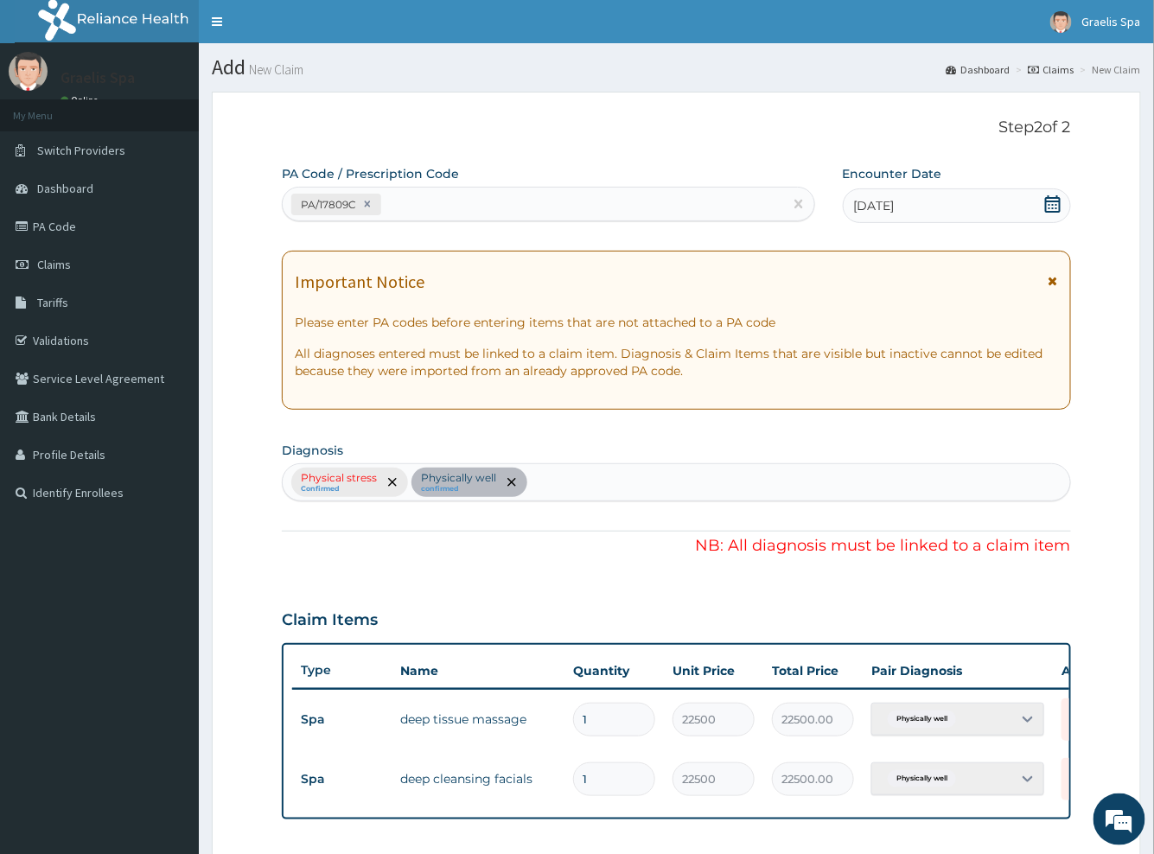
click at [388, 480] on div "Physical stress Confirmed Physically well confirmed" at bounding box center [676, 482] width 788 height 38
click at [390, 476] on div "Physical stress Confirmed Physically well confirmed" at bounding box center [676, 482] width 788 height 38
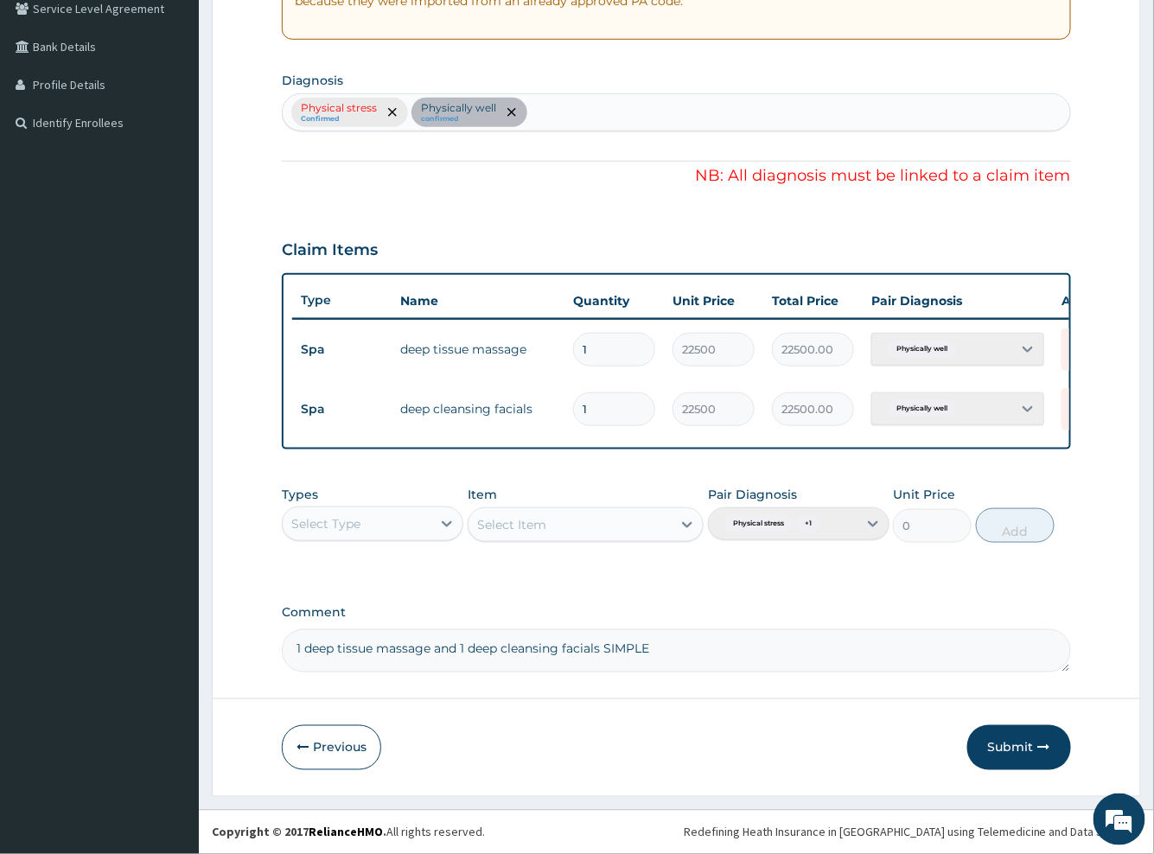
scroll to position [380, 0]
click at [519, 201] on div "PA Code / Prescription Code PA/17809C Encounter Date 29-08-2025 Important Notic…" at bounding box center [676, 233] width 788 height 877
click at [503, 98] on div "Physical stress Confirmed Physically well confirmed" at bounding box center [676, 112] width 788 height 38
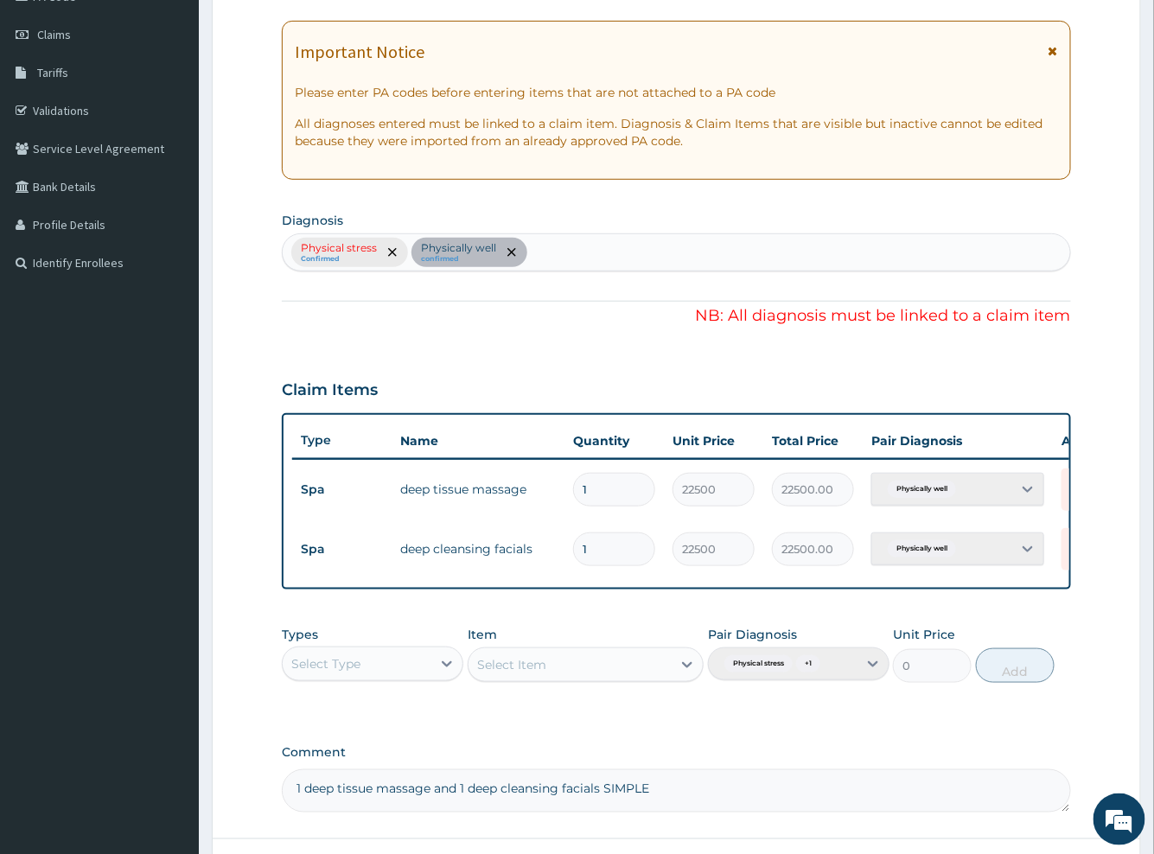
scroll to position [0, 0]
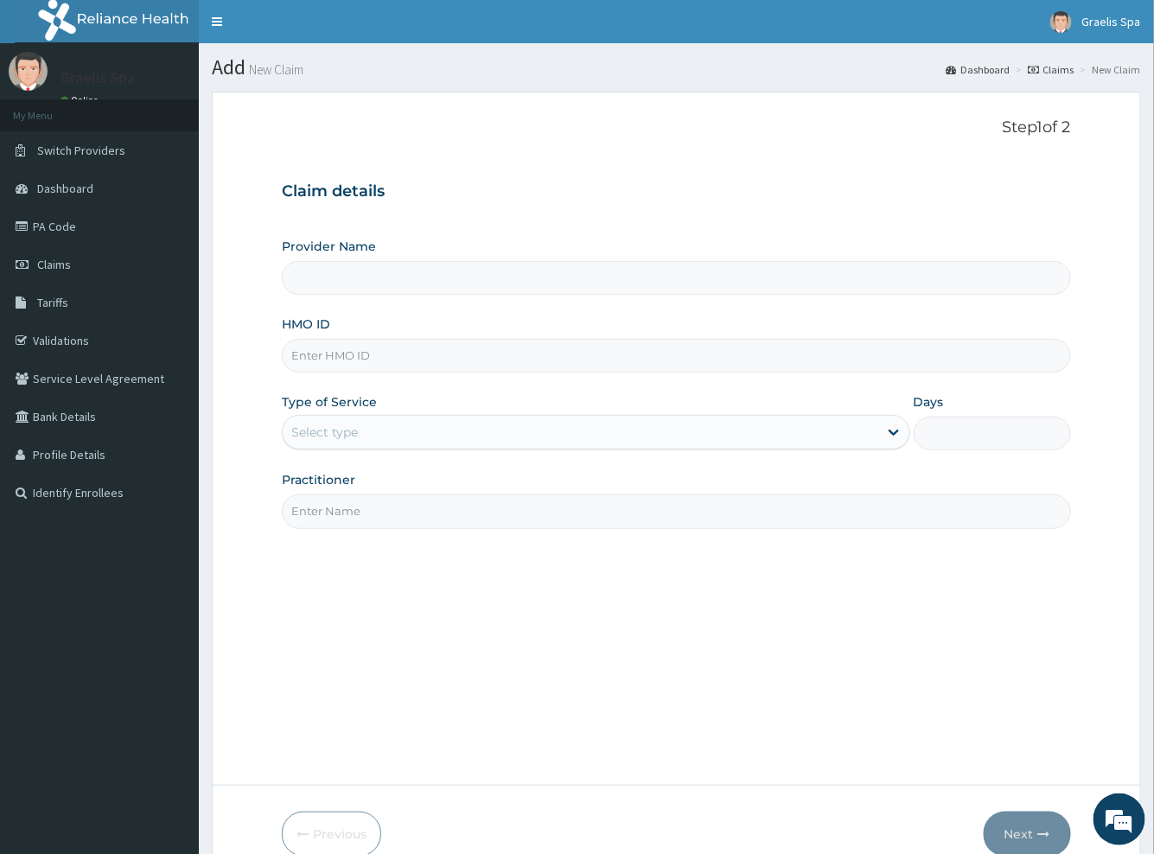
type input "Graelis Spa"
type input "1"
click at [383, 354] on input "HMO ID" at bounding box center [676, 356] width 788 height 34
paste input "FSL/10001/E"
type input "FSL/10001/E"
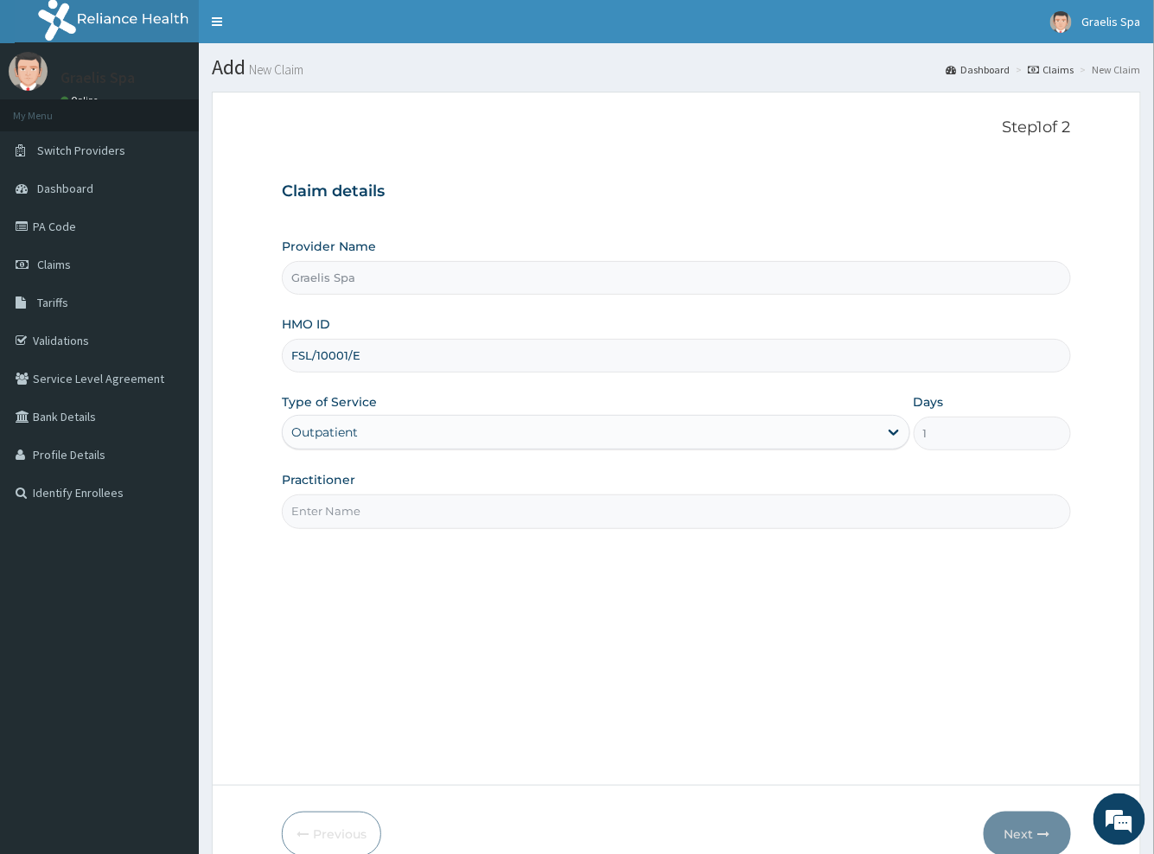
click at [320, 511] on input "Practitioner" at bounding box center [676, 512] width 788 height 34
type input "[PERSON_NAME]"
click at [1035, 828] on button "Next" at bounding box center [1027, 834] width 87 height 45
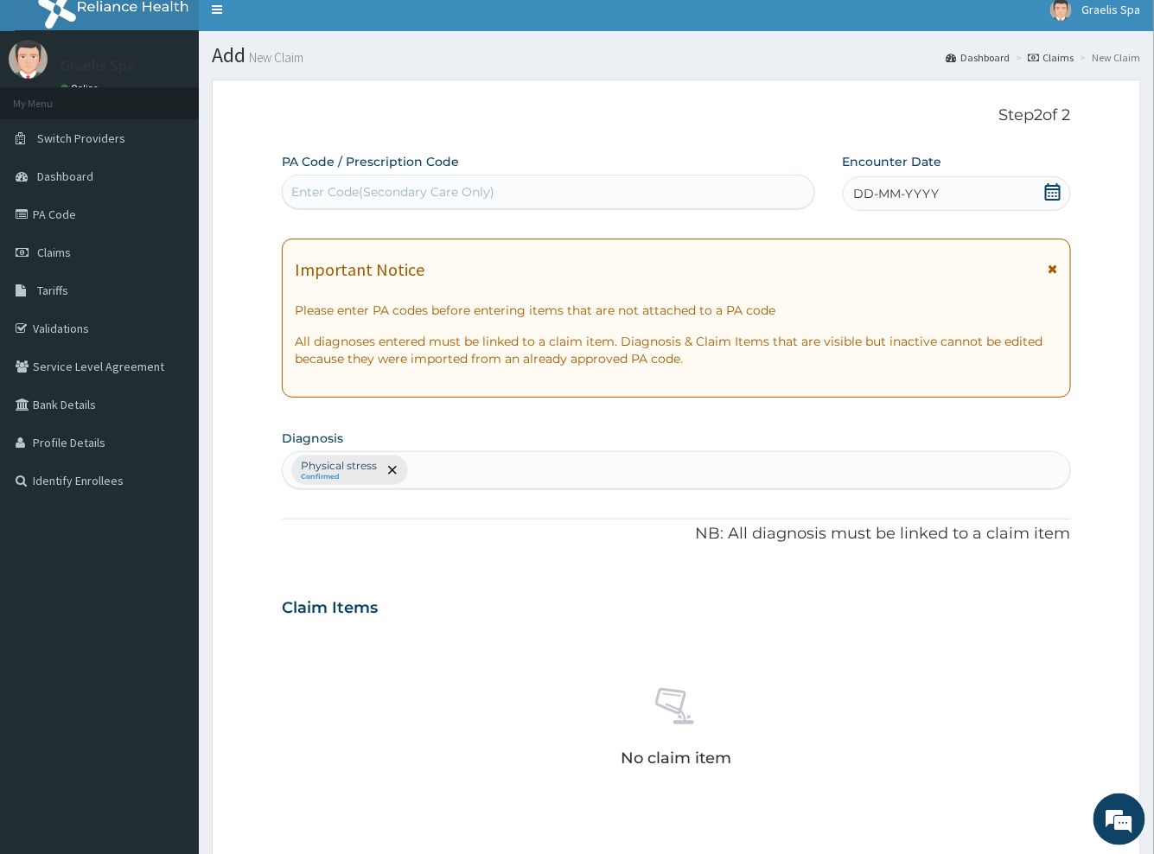
scroll to position [5, 0]
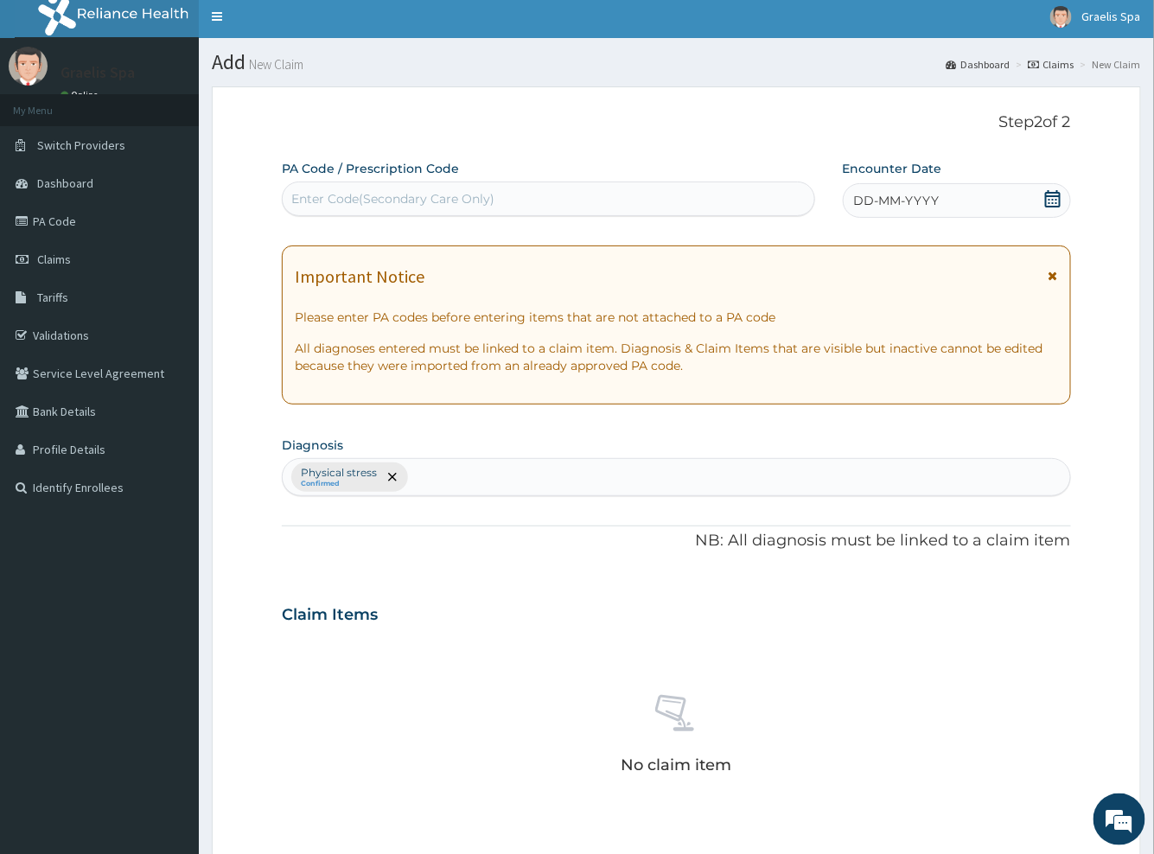
click at [381, 194] on div "Enter Code(Secondary Care Only)" at bounding box center [392, 198] width 203 height 17
paste input "PA/17809C"
type input "PA/17809C"
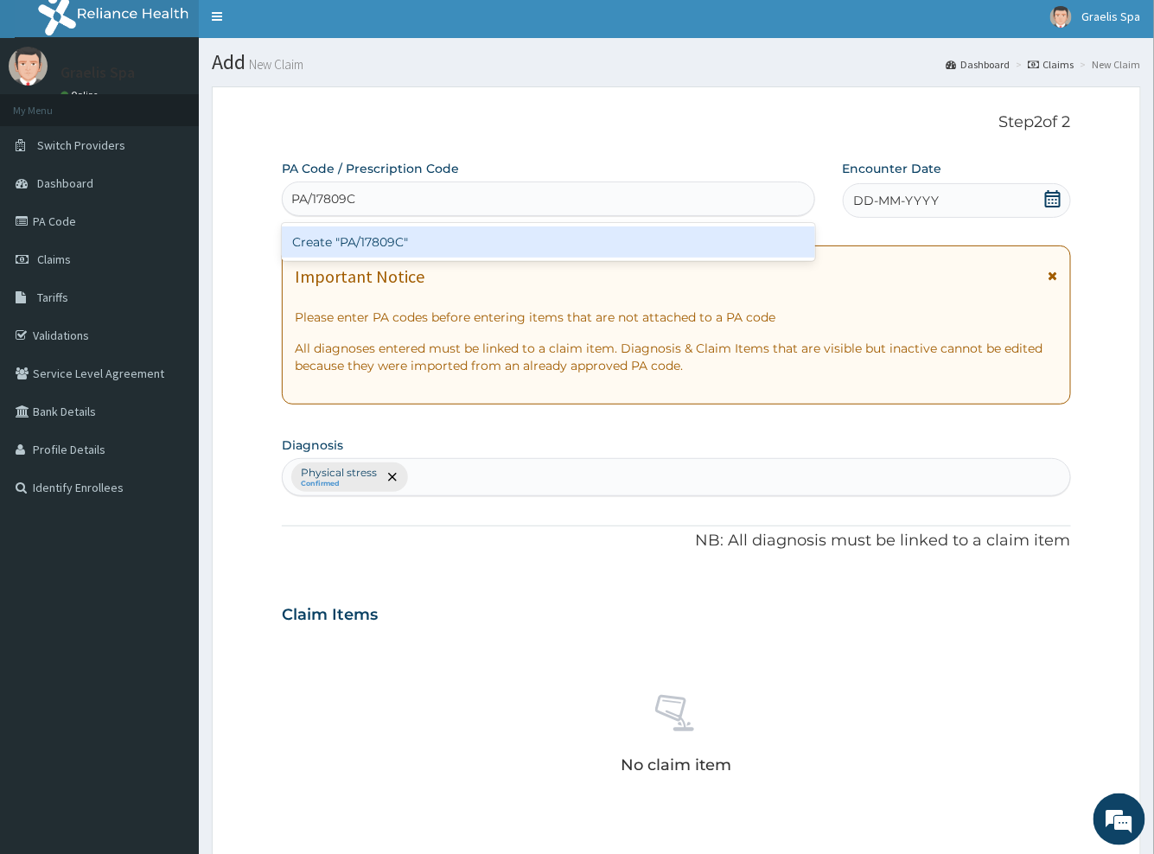
click at [382, 240] on div "Create "PA/17809C"" at bounding box center [548, 242] width 533 height 31
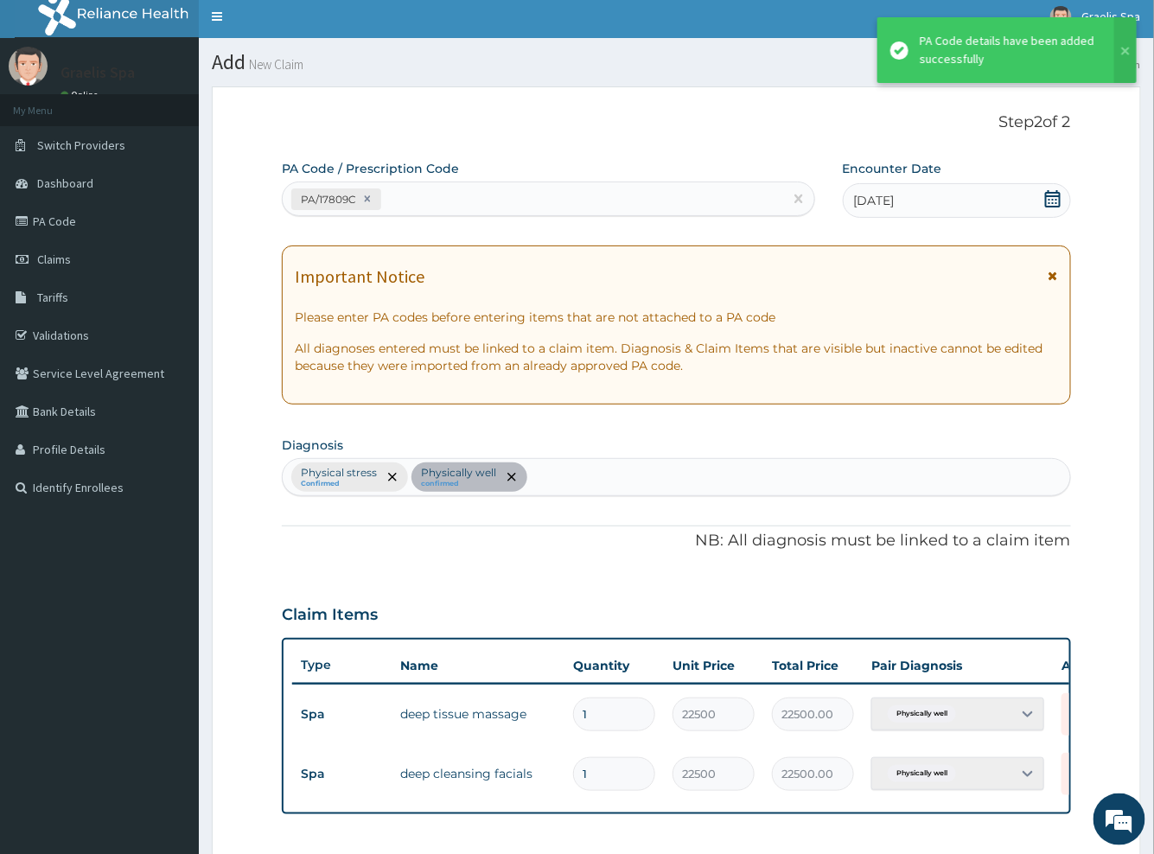
click at [392, 474] on div "Physical stress Confirmed Physically well confirmed" at bounding box center [676, 477] width 788 height 38
click at [390, 477] on div "Physical stress Confirmed Physically well confirmed" at bounding box center [676, 477] width 788 height 38
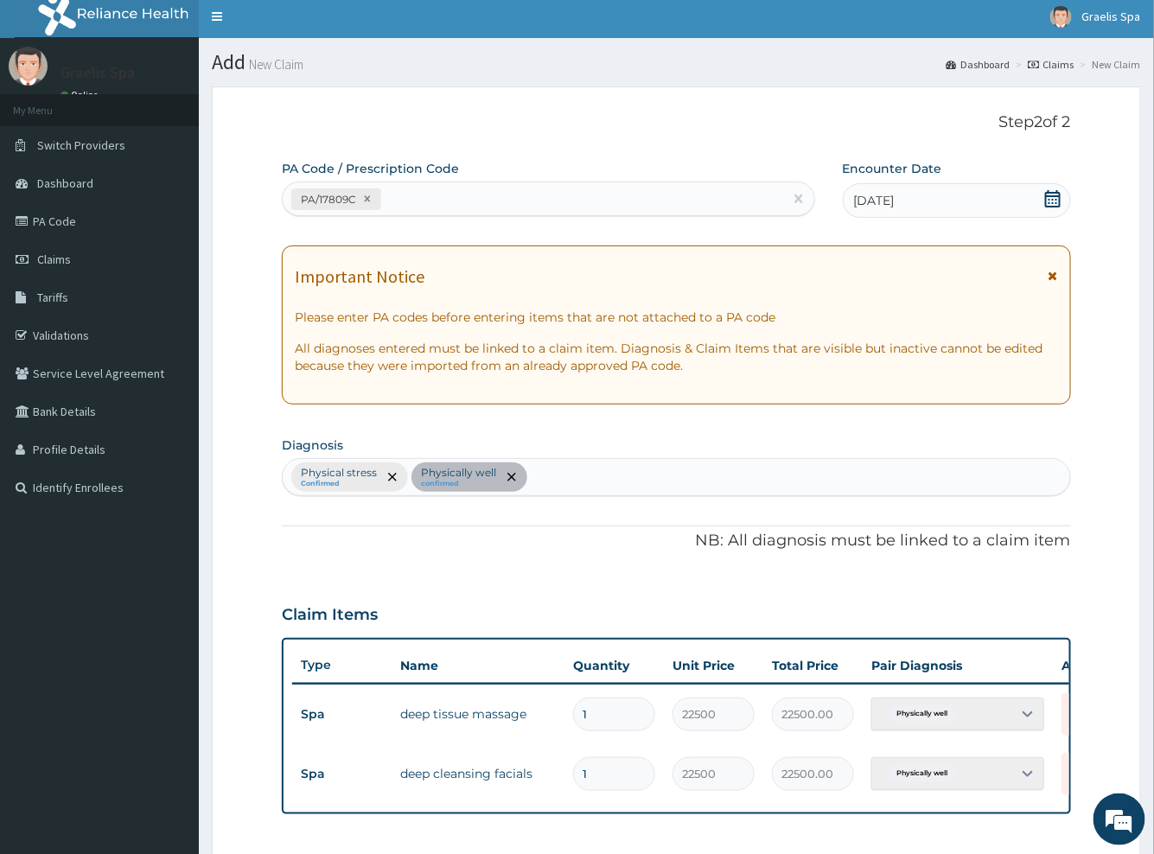
click at [508, 476] on div "Physical stress Confirmed Physically well confirmed" at bounding box center [676, 477] width 788 height 38
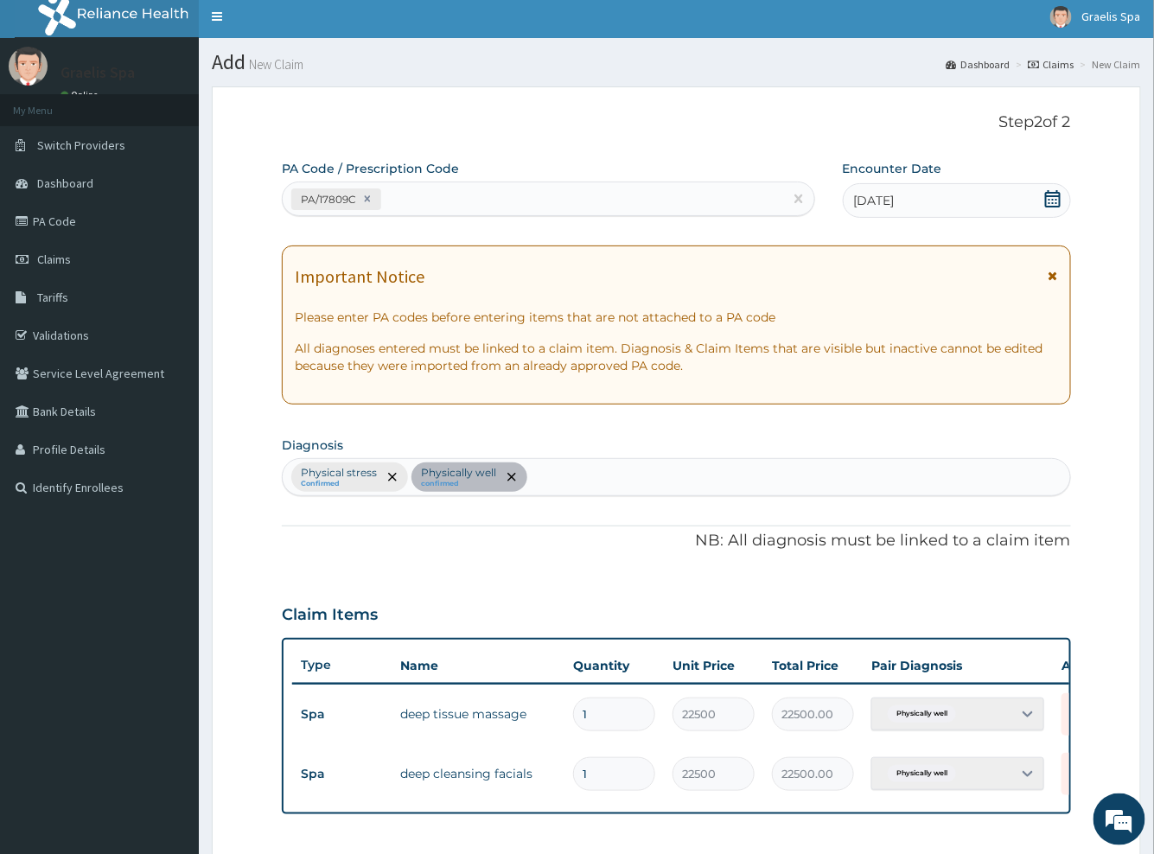
click at [494, 533] on p "NB: All diagnosis must be linked to a claim item" at bounding box center [676, 541] width 788 height 22
click at [356, 471] on div "Physical stress Confirmed Physically well confirmed" at bounding box center [676, 477] width 788 height 38
click at [392, 475] on div "Physical stress Confirmed Physically well confirmed" at bounding box center [676, 477] width 788 height 38
click at [510, 478] on div "Physical stress Confirmed Physically well confirmed" at bounding box center [676, 477] width 788 height 38
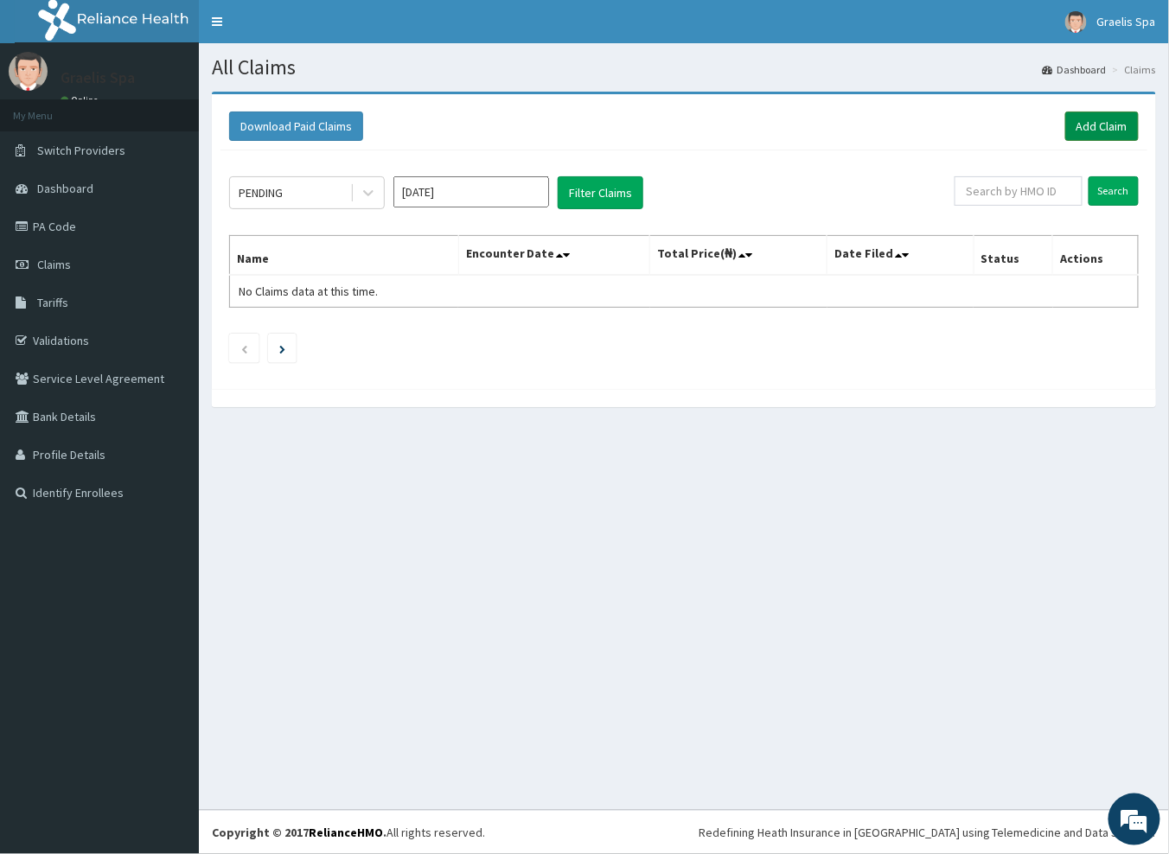
click at [1089, 127] on link "Add Claim" at bounding box center [1101, 126] width 73 height 29
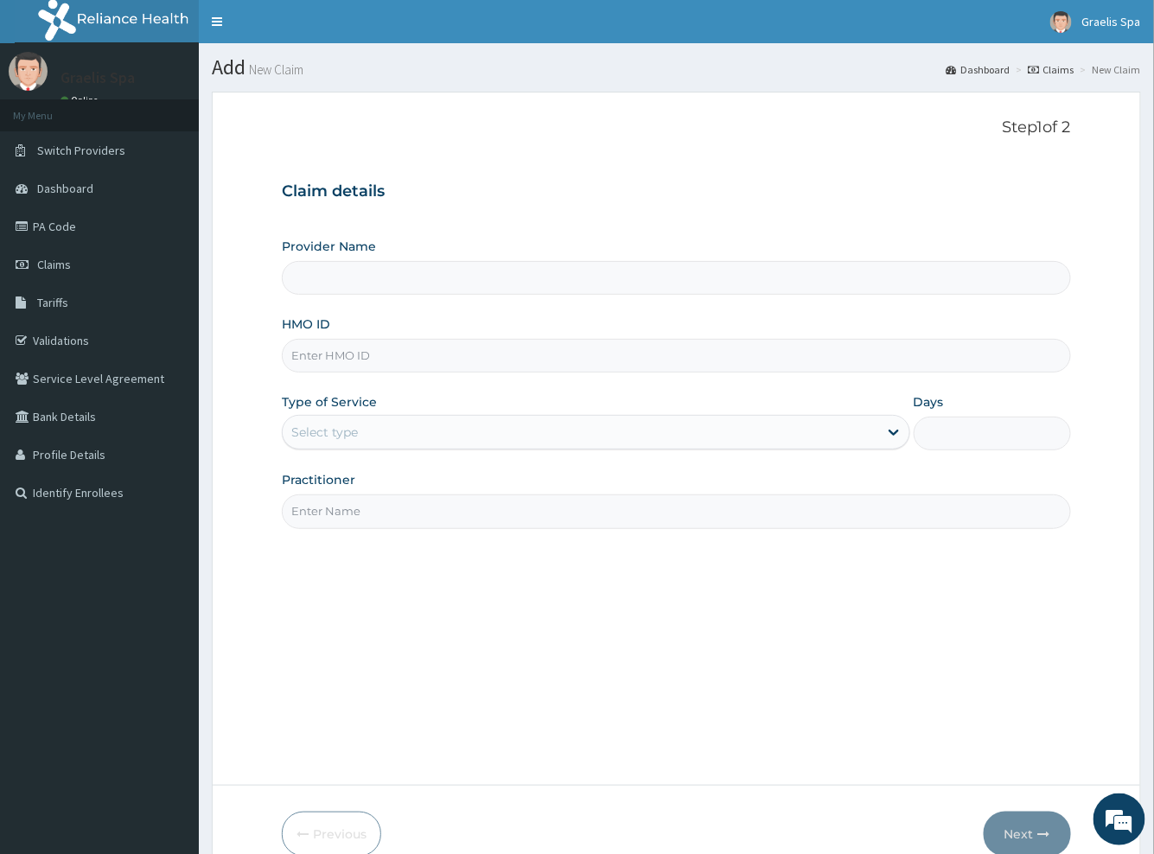
type input "Graelis Spa"
type input "1"
click at [343, 356] on input "HMO ID" at bounding box center [676, 356] width 788 height 34
paste input "FSL/10001/E"
type input "FSL/10001/E"
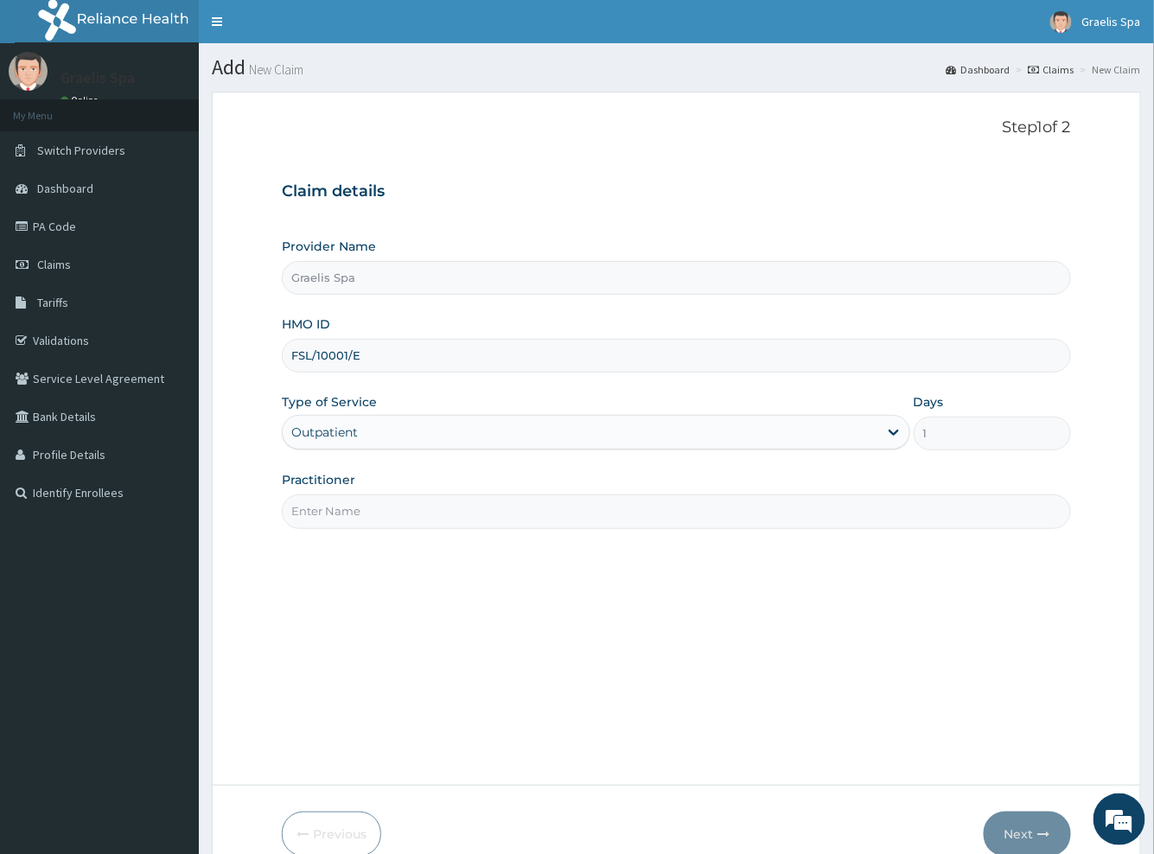
click at [352, 510] on input "Practitioner" at bounding box center [676, 512] width 788 height 34
type input "Grace Obasaiki"
click at [1017, 836] on button "Next" at bounding box center [1027, 834] width 87 height 45
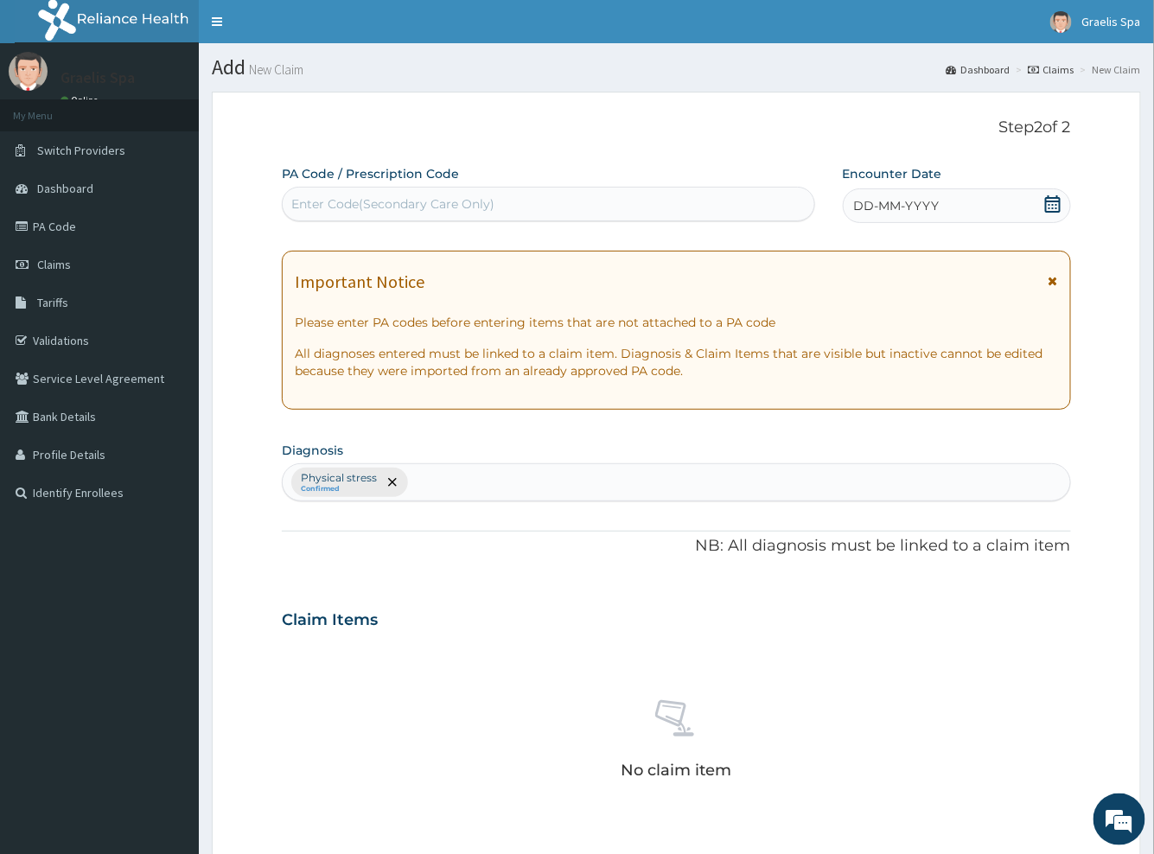
click at [389, 481] on div "Physical stress Confirmed" at bounding box center [676, 482] width 788 height 38
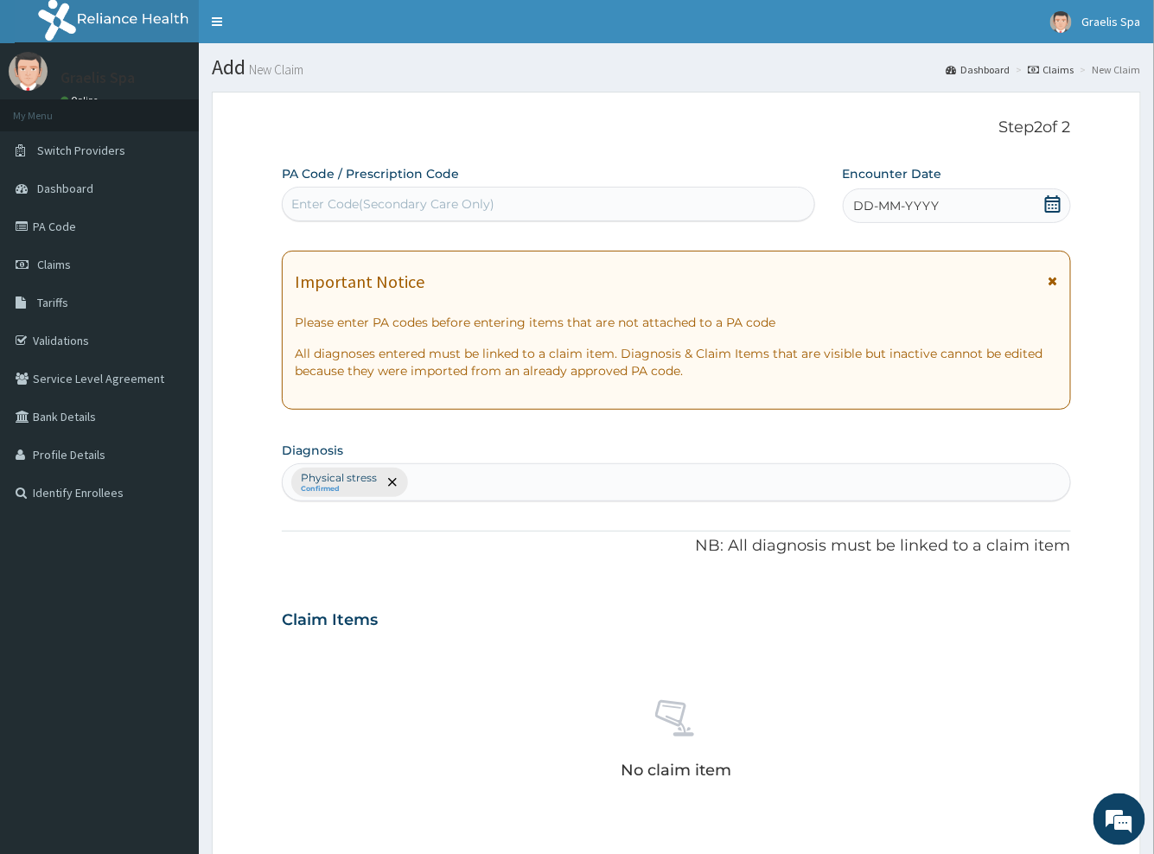
click at [389, 481] on div "Physical stress Confirmed" at bounding box center [676, 482] width 788 height 38
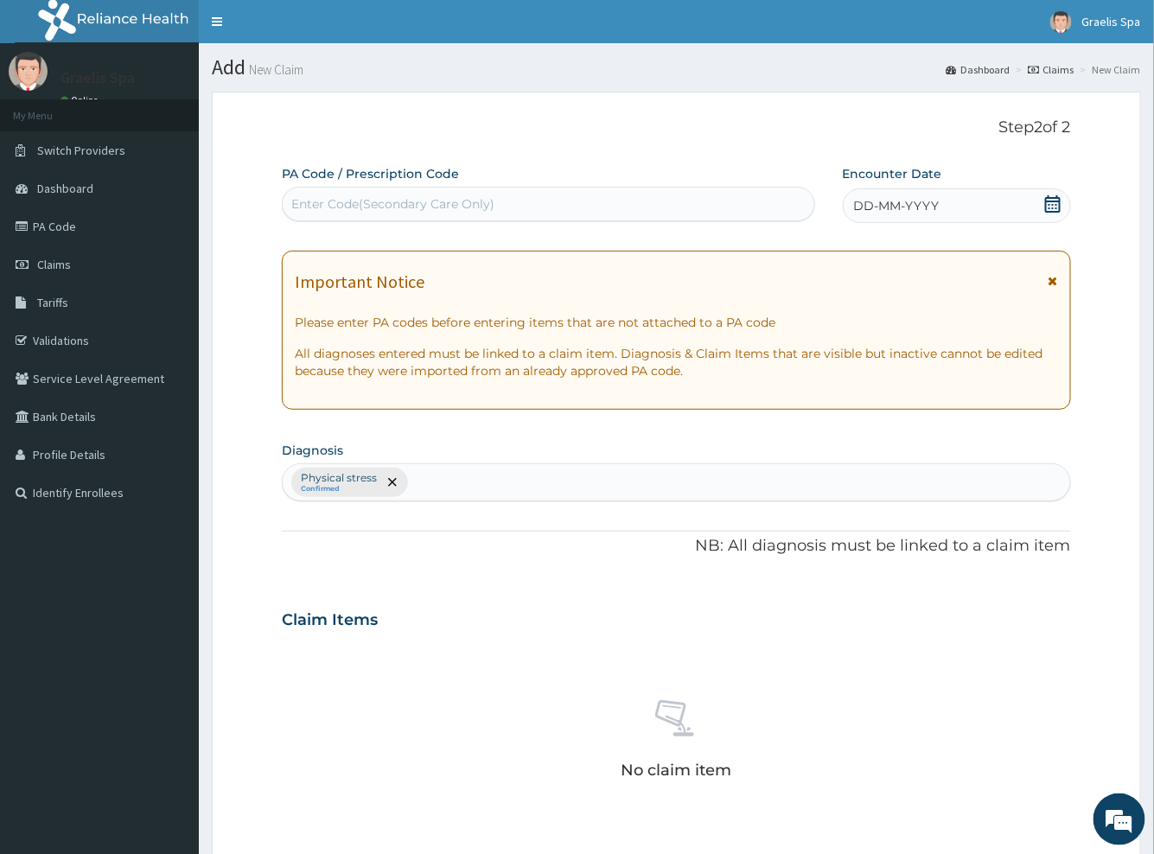
click at [389, 481] on div "Physical stress Confirmed" at bounding box center [676, 482] width 788 height 38
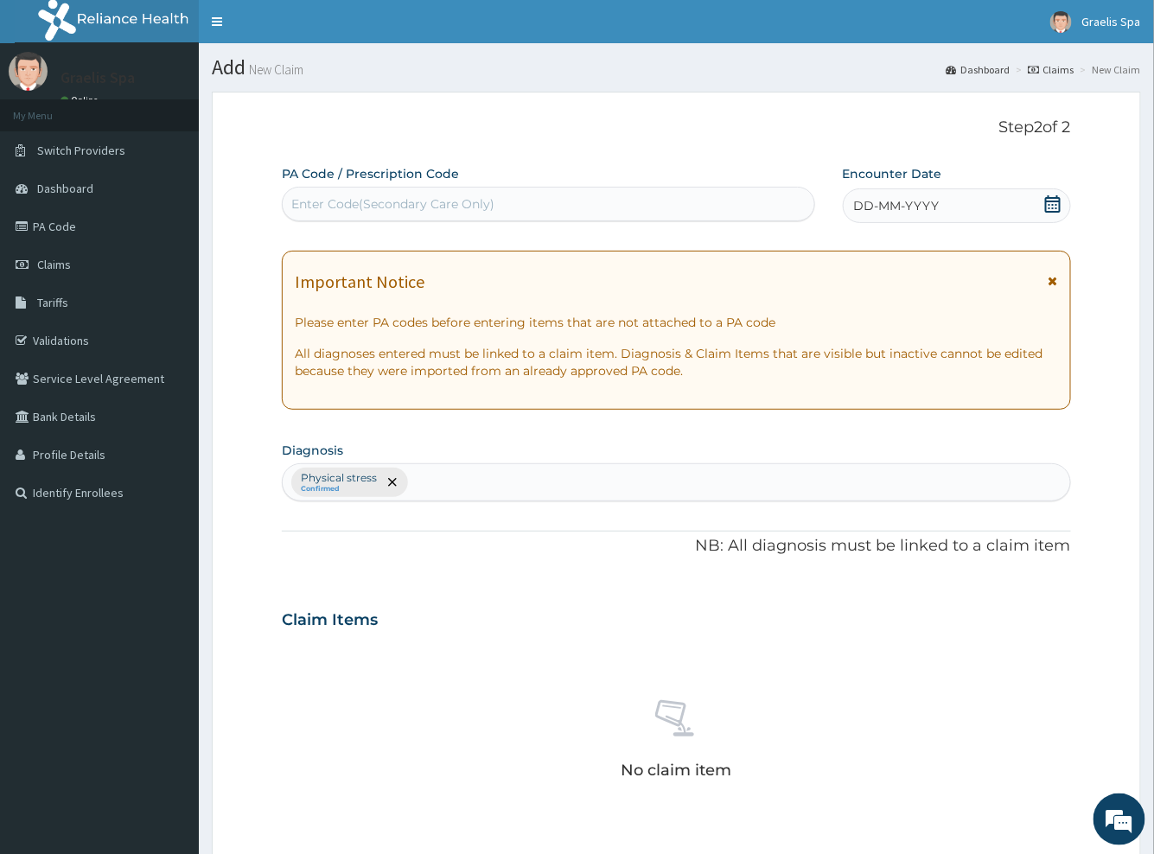
click at [389, 481] on div "Physical stress Confirmed" at bounding box center [676, 482] width 788 height 38
click at [437, 201] on div "Enter Code(Secondary Care Only)" at bounding box center [392, 203] width 203 height 17
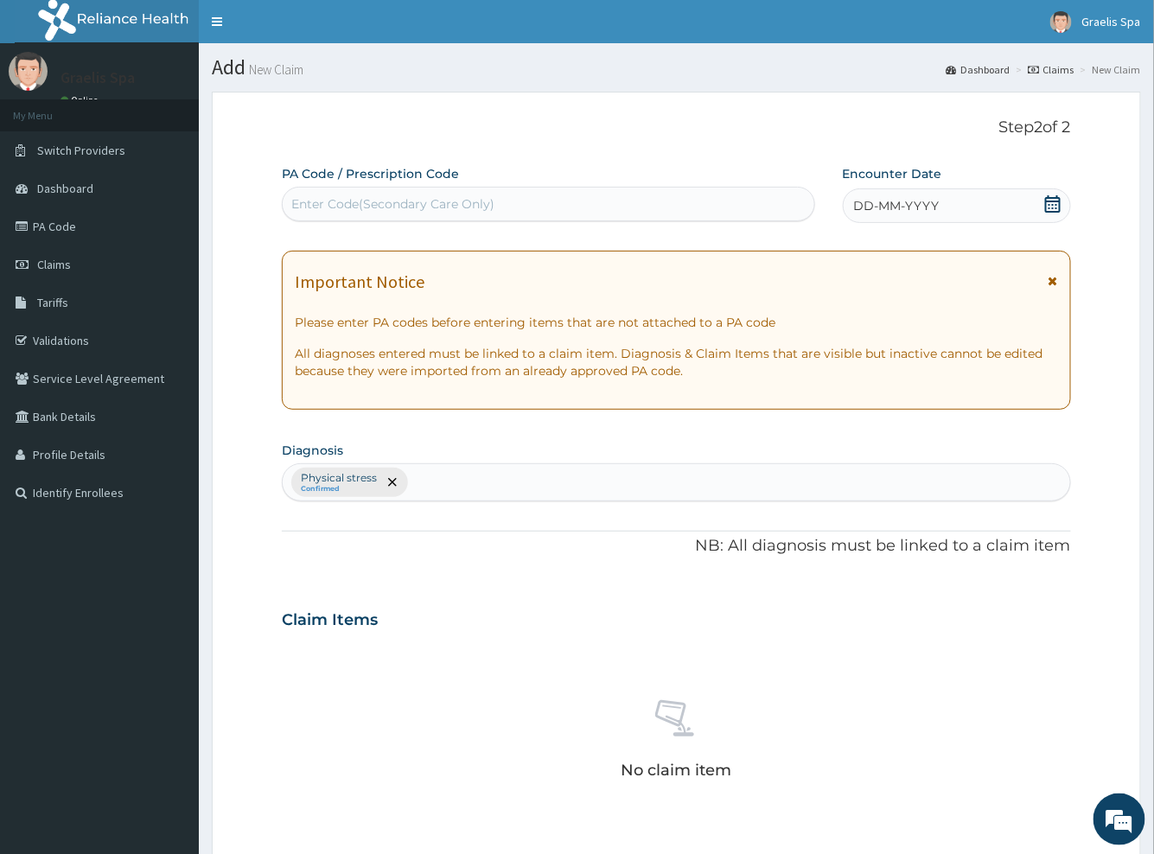
paste input "PA/17809C"
type input "PA/17809C"
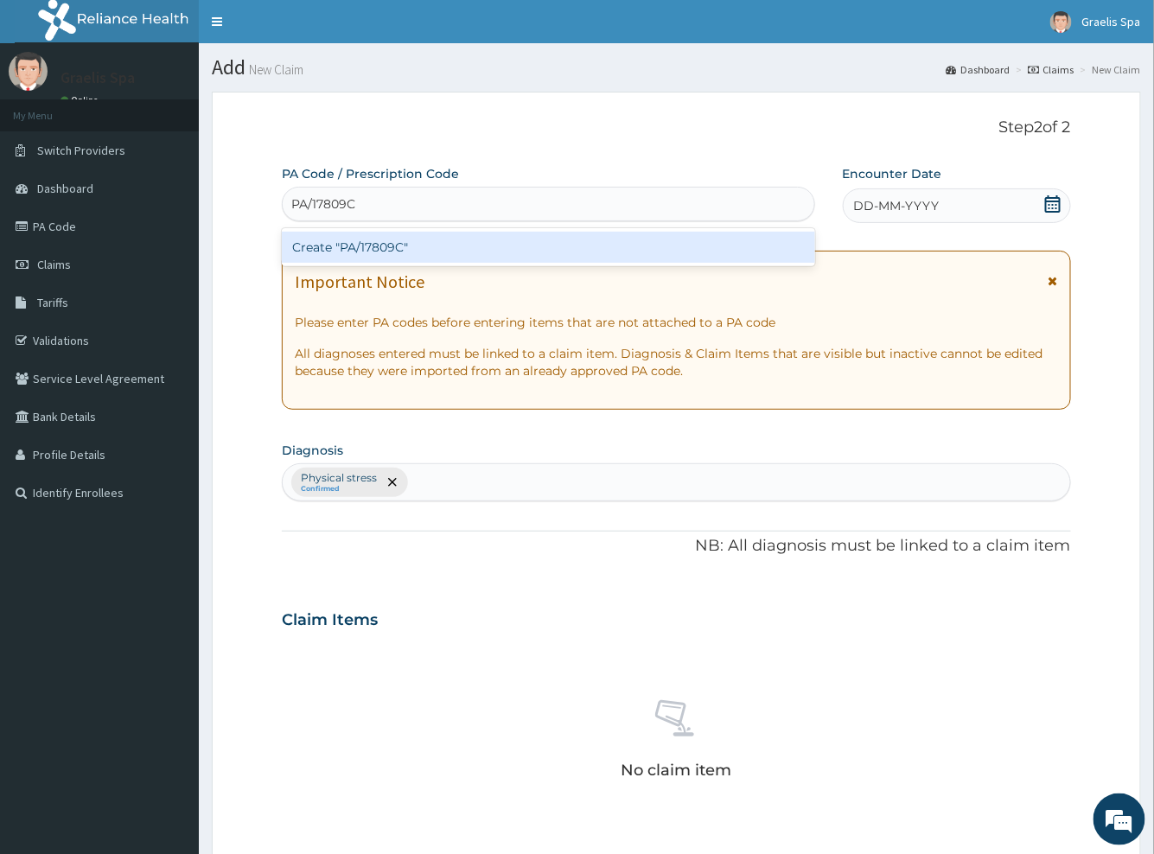
click at [378, 248] on div "Create "PA/17809C"" at bounding box center [548, 247] width 533 height 31
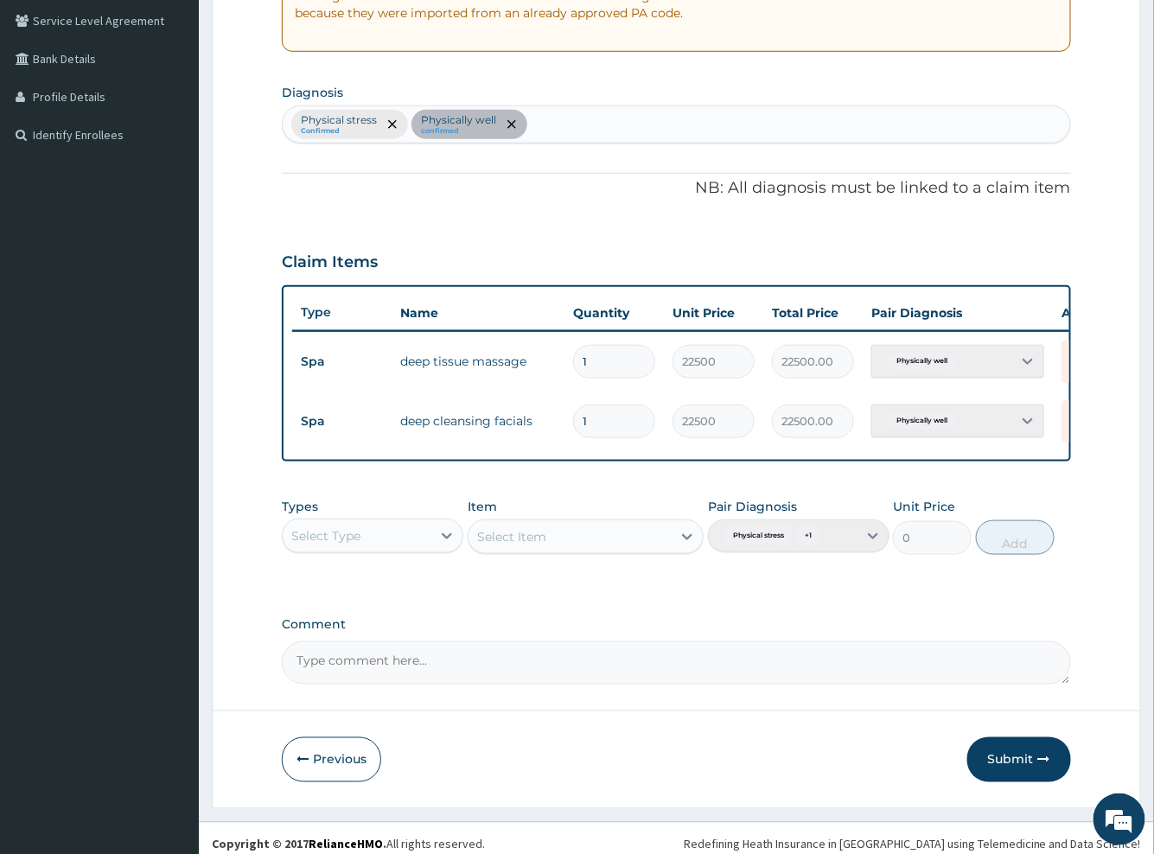
scroll to position [380, 0]
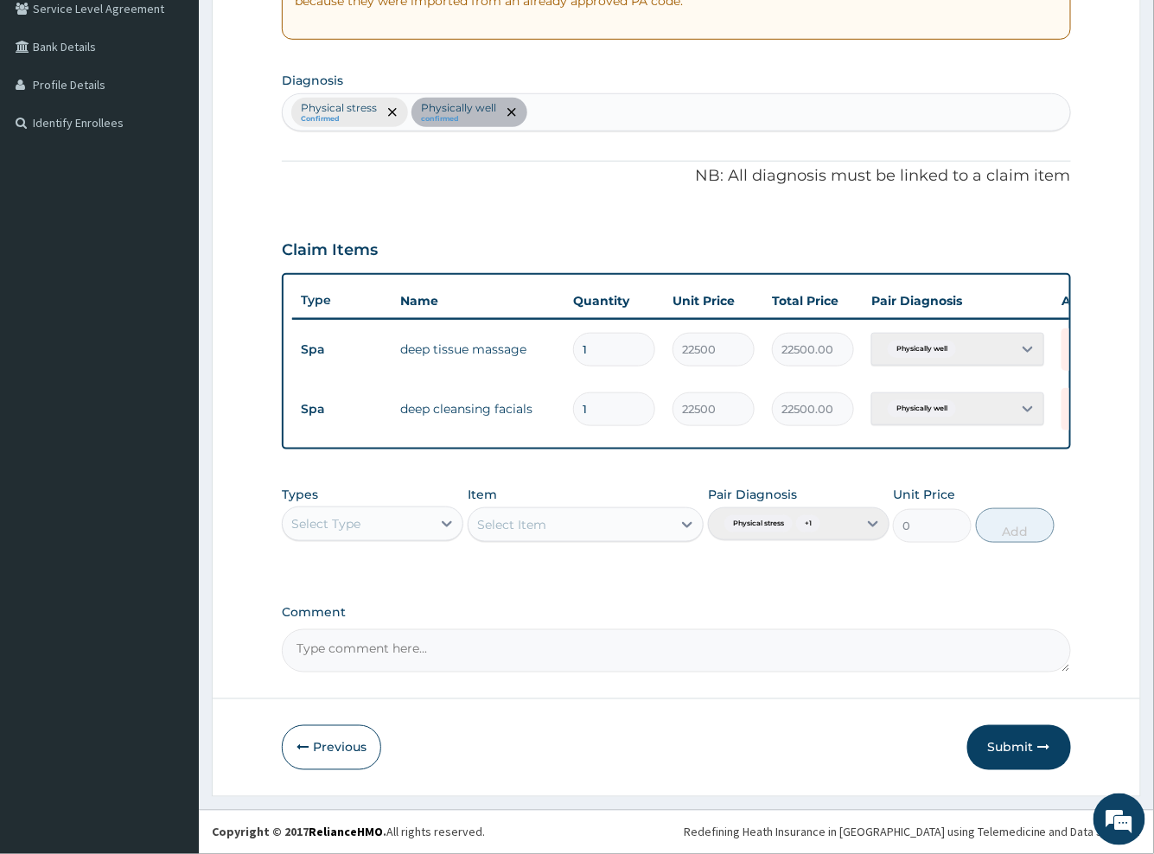
click at [876, 526] on div "Pair Diagnosis Physical stress + 1" at bounding box center [799, 514] width 182 height 57
click at [874, 526] on div "Pair Diagnosis Physical stress + 1" at bounding box center [799, 514] width 182 height 57
click at [331, 528] on div "Select Type" at bounding box center [325, 523] width 69 height 17
click at [665, 581] on div "PA Code / Prescription Code PA/17809C Encounter Date 29-08-2025 Important Notic…" at bounding box center [676, 233] width 788 height 877
click at [874, 527] on div "Pair Diagnosis Physical stress + 1" at bounding box center [799, 514] width 182 height 57
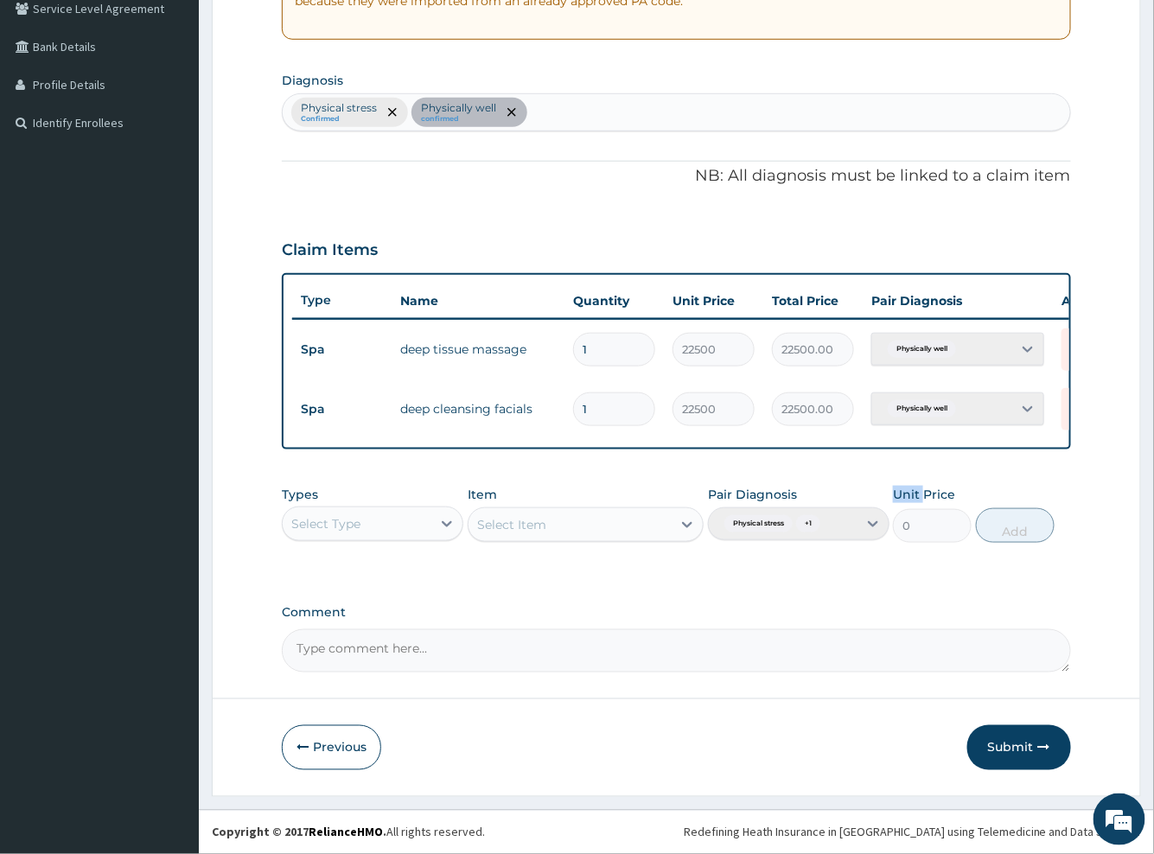
click at [874, 527] on div "Pair Diagnosis Physical stress + 1" at bounding box center [799, 514] width 182 height 57
click at [395, 645] on textarea "Comment" at bounding box center [676, 650] width 788 height 43
paste textarea "PA/17809C"
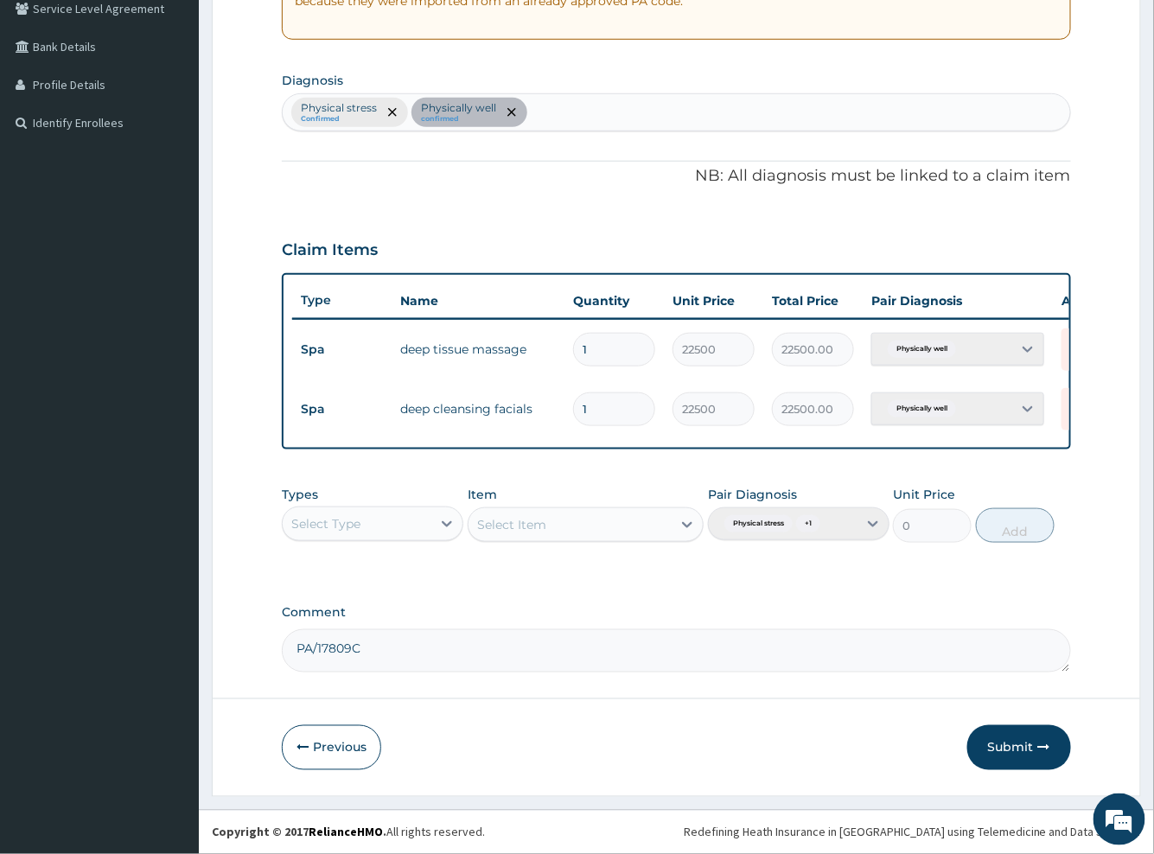
drag, startPoint x: 395, startPoint y: 662, endPoint x: 162, endPoint y: 620, distance: 237.2
click at [169, 650] on div "R EL Toggle navigation Graelis Spa Graelis Spa - graelisspa@gmail.com Member si…" at bounding box center [577, 242] width 1154 height 1224
click at [410, 641] on textarea "PA/17809C" at bounding box center [676, 650] width 788 height 43
drag, startPoint x: 404, startPoint y: 654, endPoint x: 180, endPoint y: 633, distance: 224.9
click at [182, 648] on div "R EL Toggle navigation Graelis Spa Graelis Spa - graelisspa@gmail.com Member si…" at bounding box center [577, 242] width 1154 height 1224
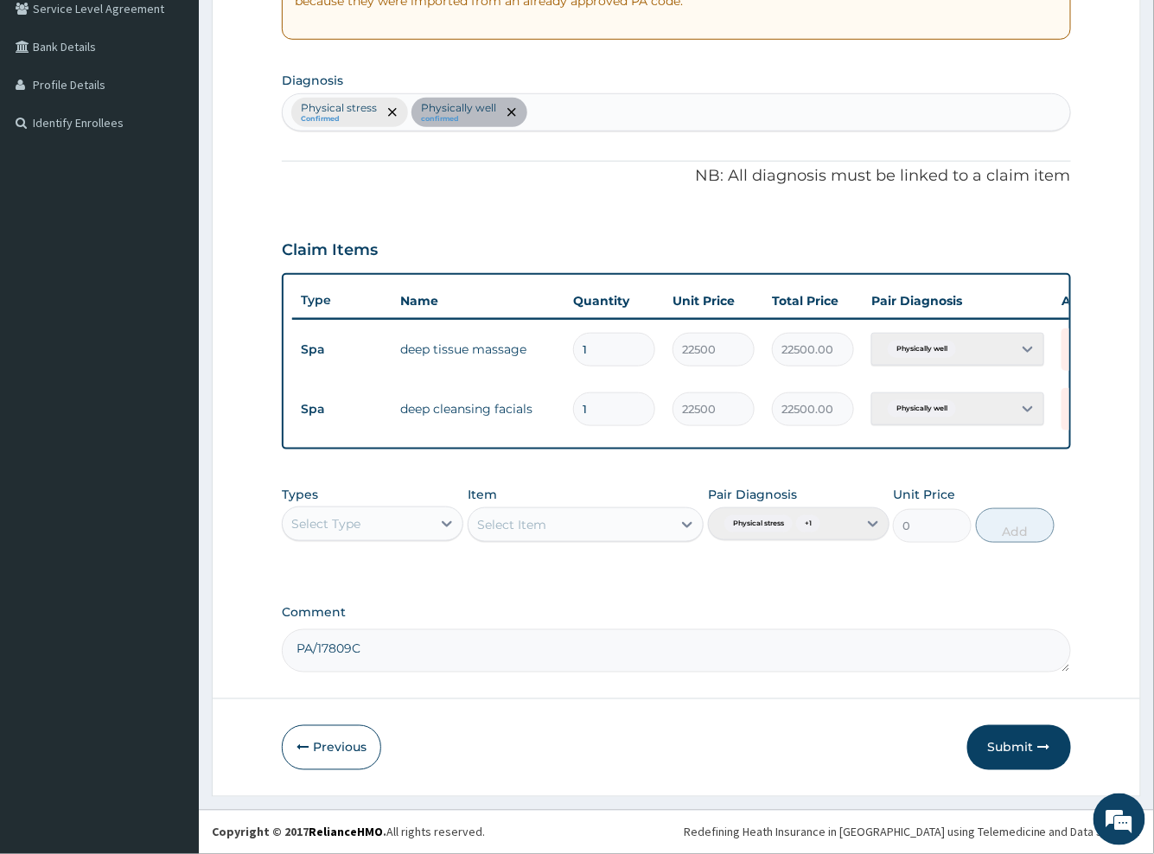
paste textarea "1 deep tissue massage and 1 deep cleansing facials SIMPLE"
type textarea "1 deep tissue massage and 1 deep cleansing facials SIMPLE"
click at [1022, 756] on button "Submit" at bounding box center [1019, 747] width 104 height 45
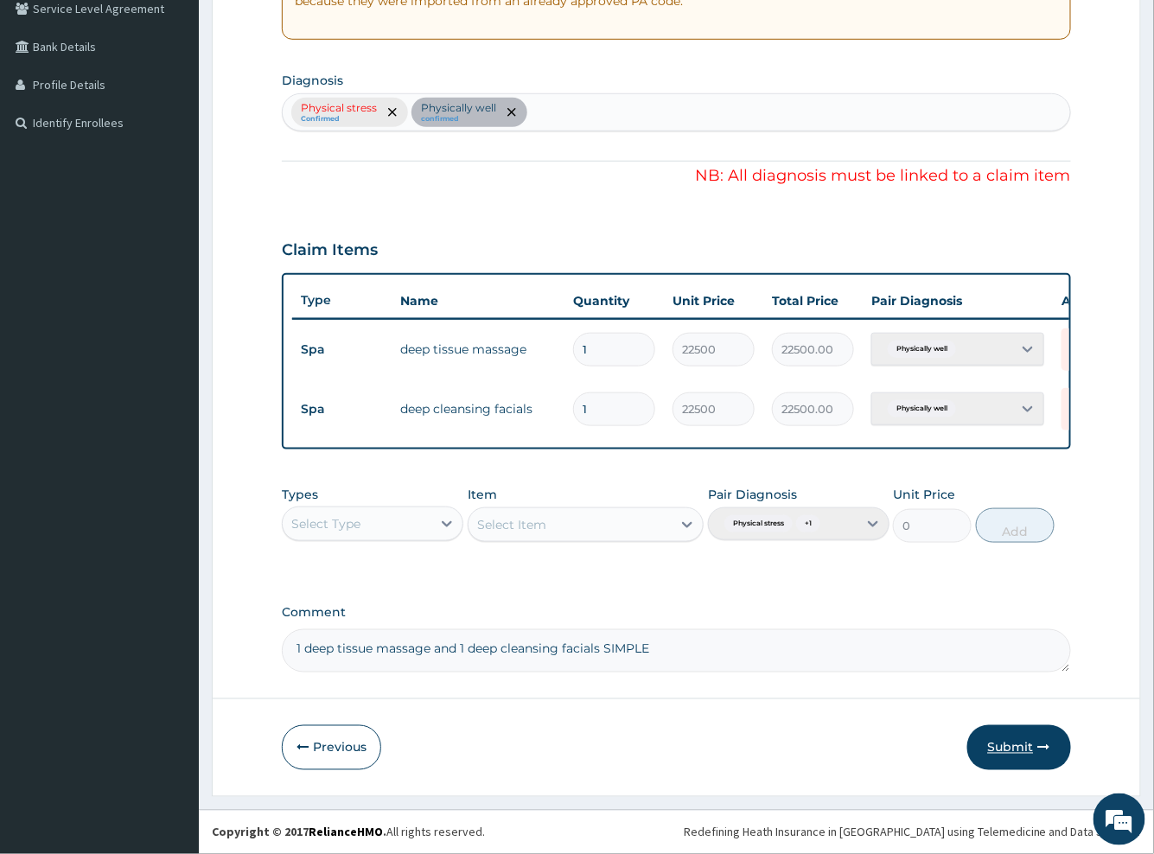
click at [1022, 748] on button "Submit" at bounding box center [1019, 747] width 104 height 45
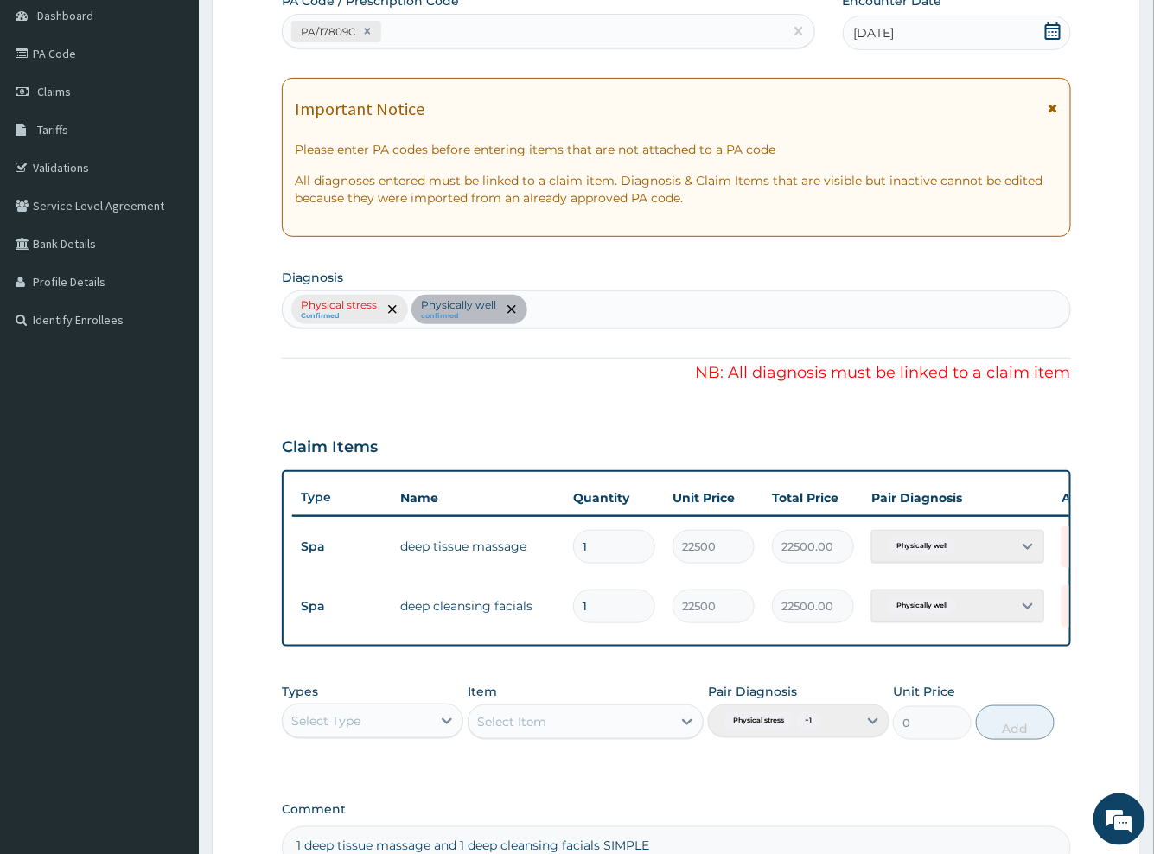
scroll to position [192, 0]
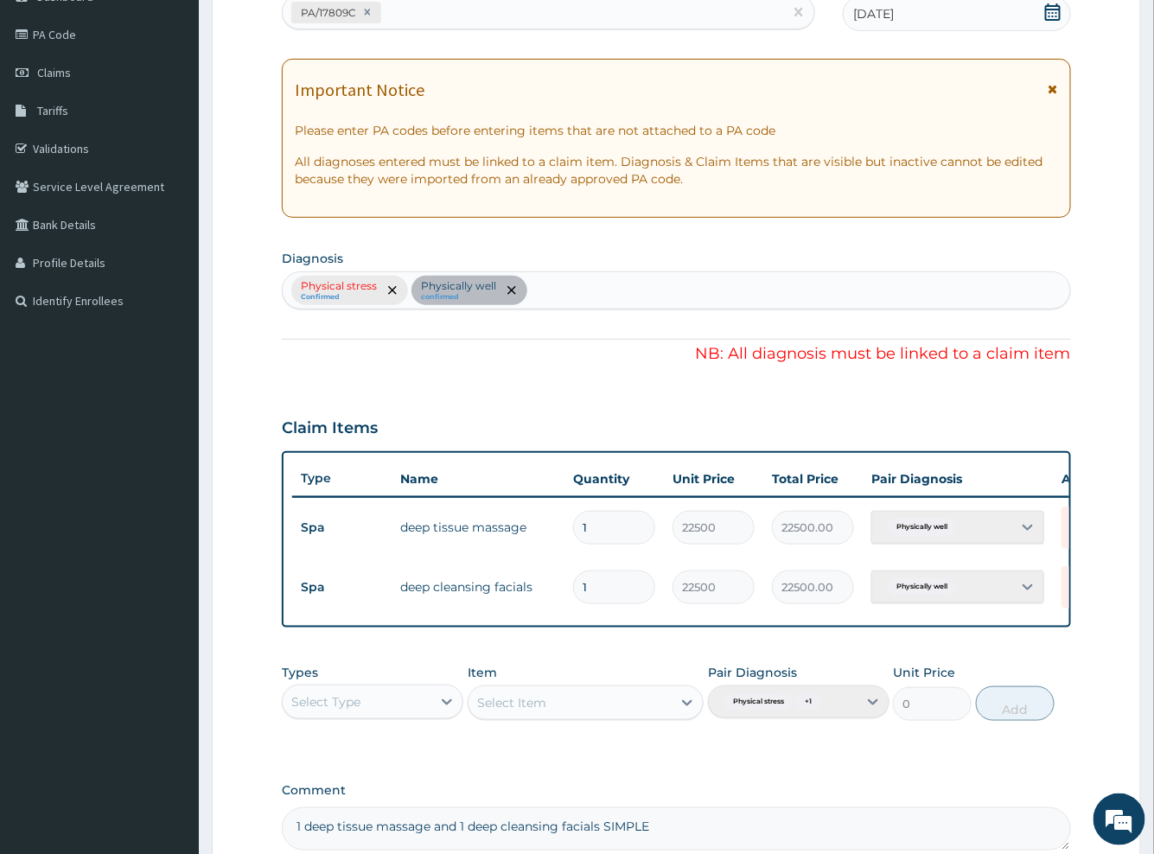
click at [509, 289] on div "Physical stress Confirmed Physically well confirmed" at bounding box center [676, 290] width 788 height 38
click at [392, 287] on div "Physical stress Confirmed Physically well confirmed" at bounding box center [676, 290] width 788 height 38
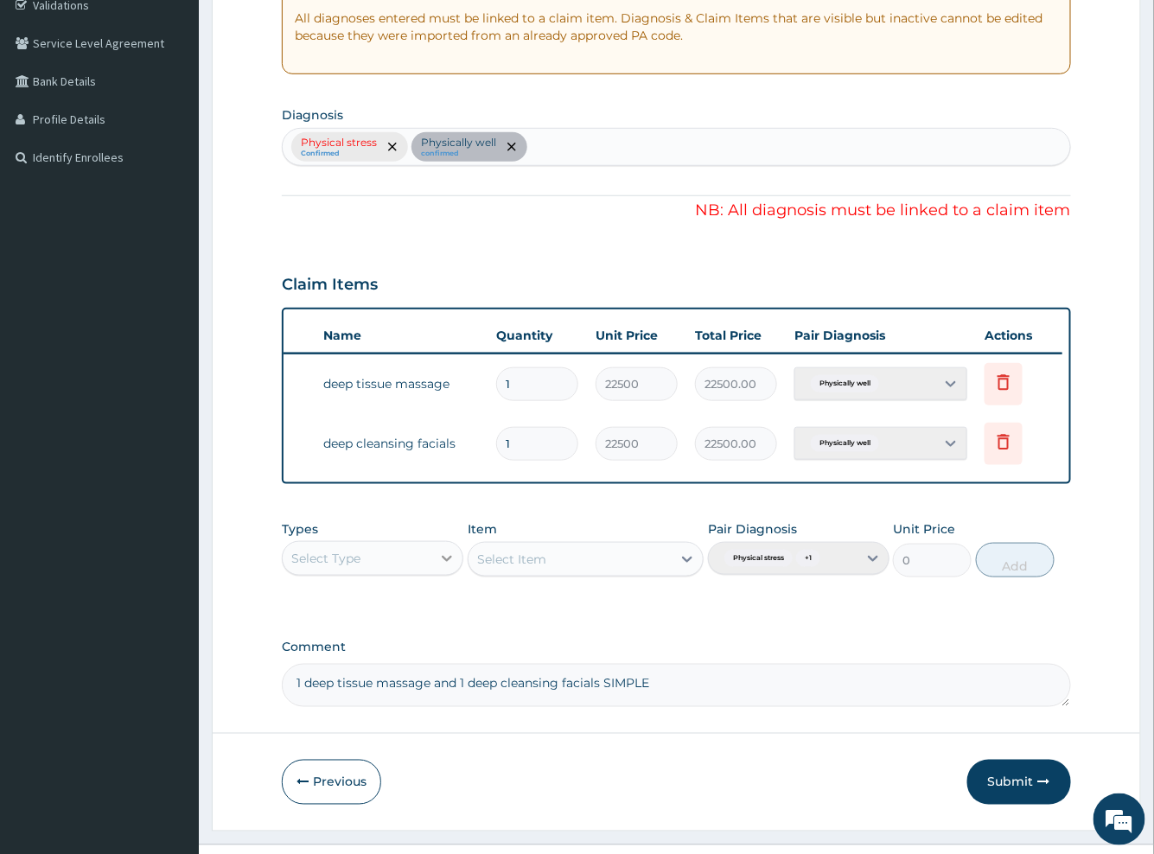
scroll to position [380, 0]
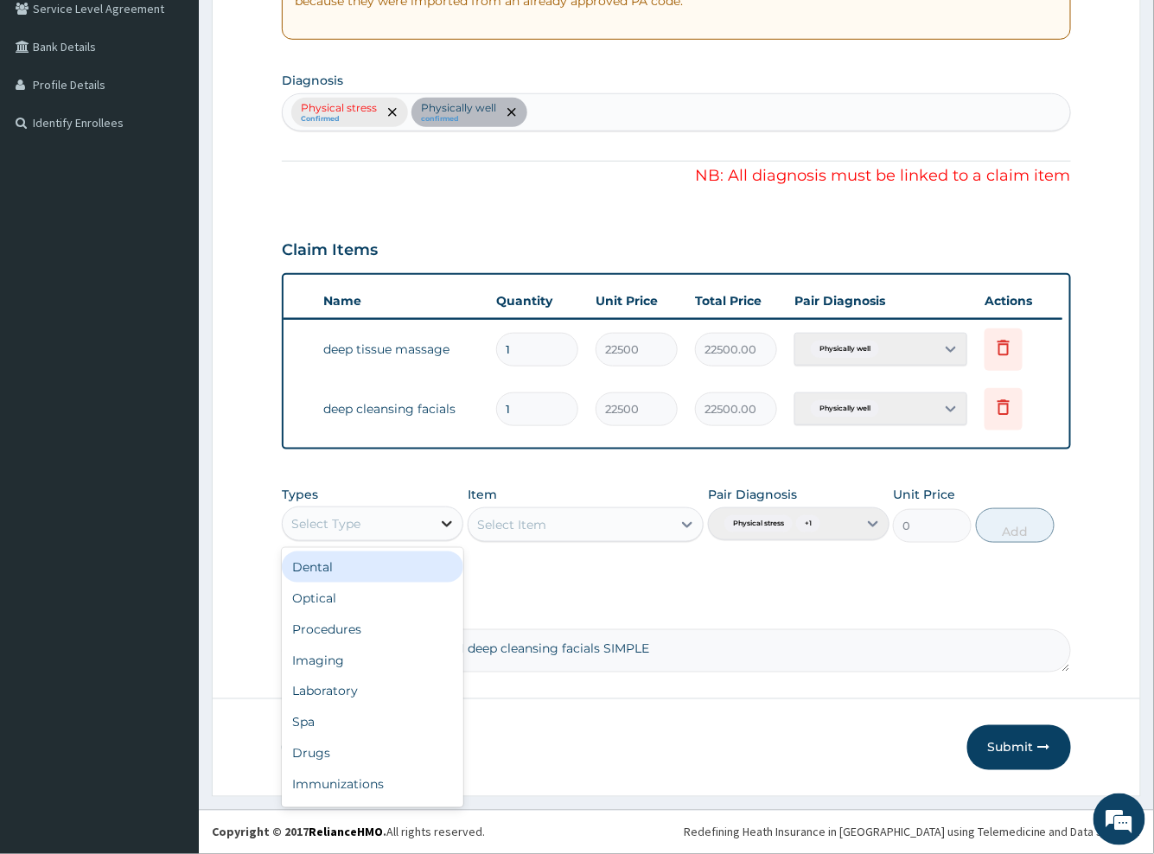
click at [445, 527] on icon at bounding box center [446, 523] width 17 height 17
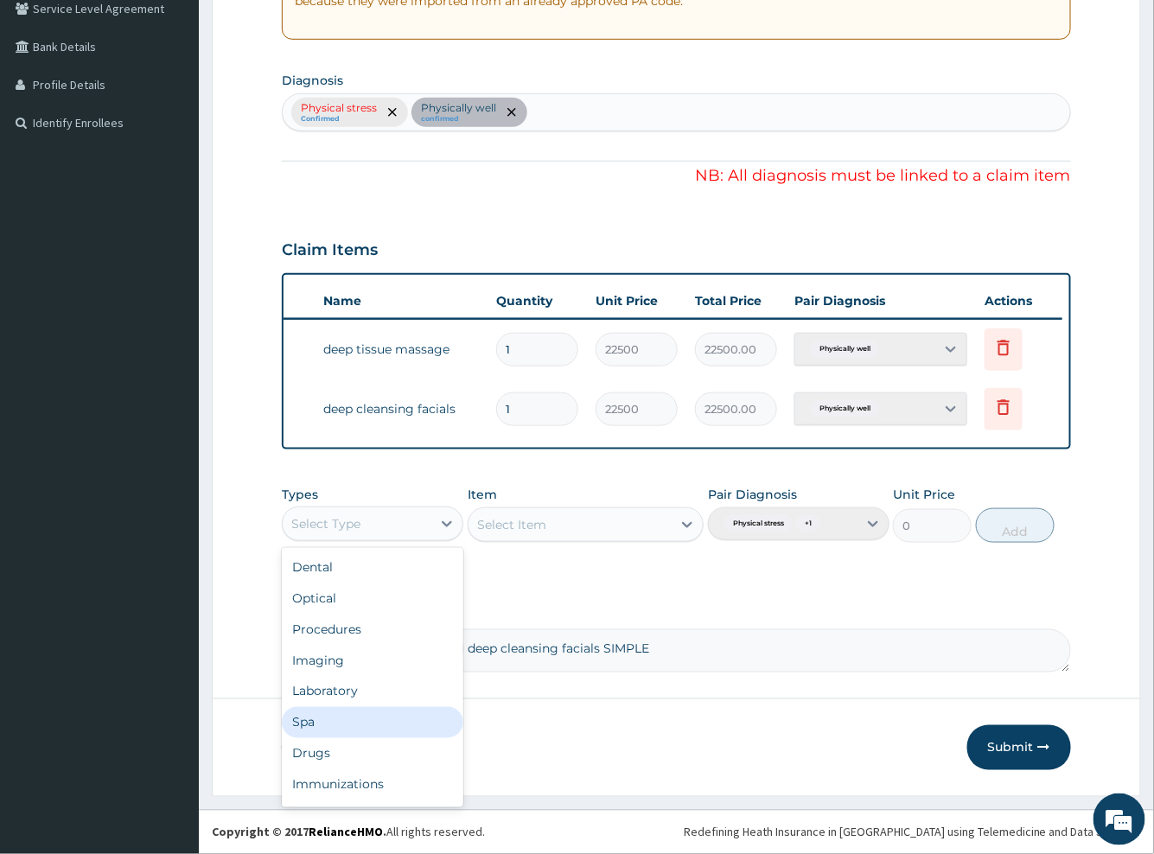
scroll to position [59, 0]
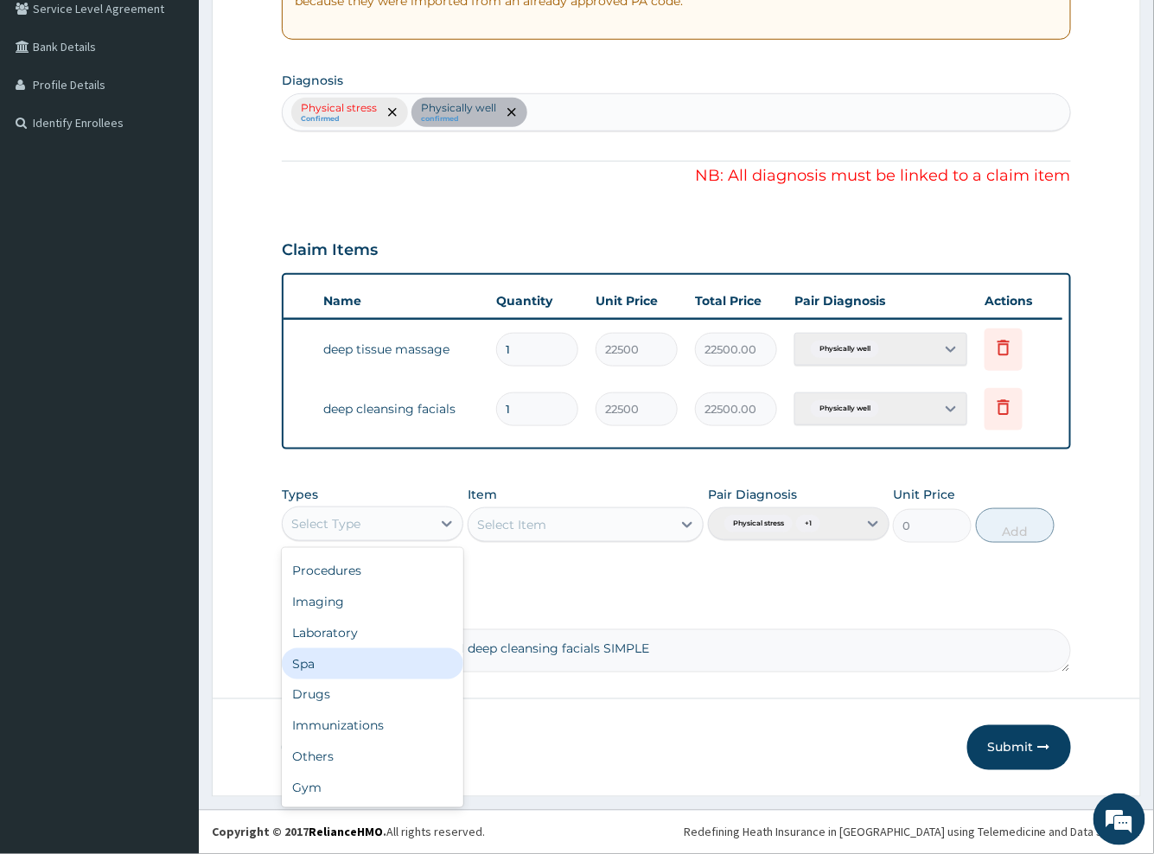
click at [343, 660] on div "Spa" at bounding box center [373, 663] width 182 height 31
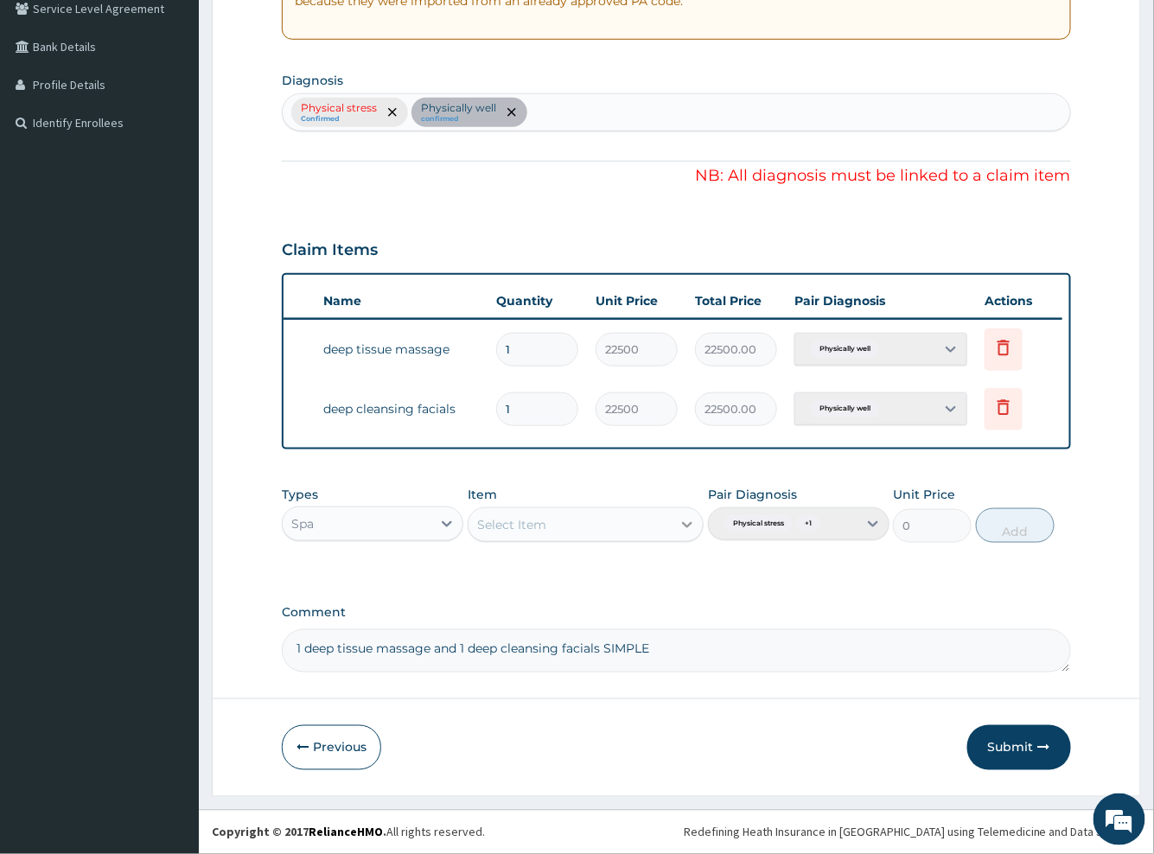
click at [689, 520] on icon at bounding box center [687, 524] width 17 height 17
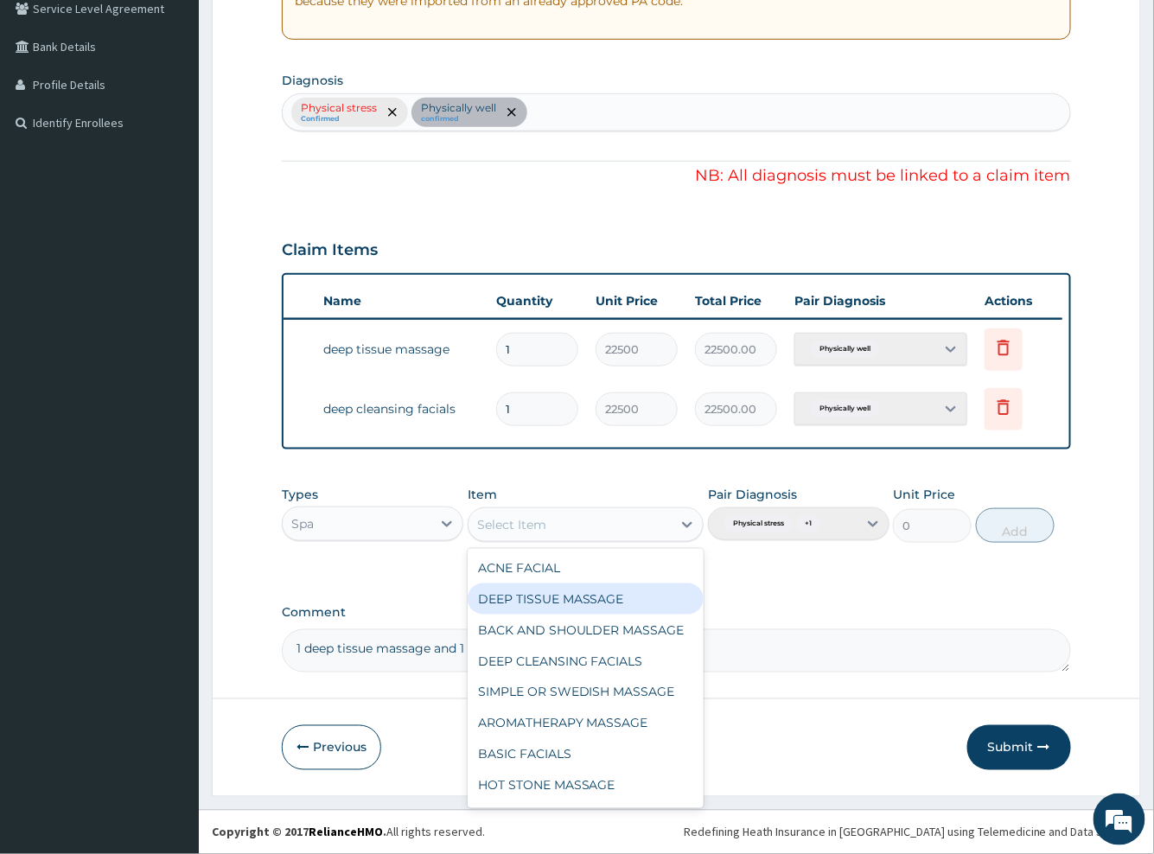
click at [586, 605] on div "DEEP TISSUE MASSAGE" at bounding box center [586, 599] width 237 height 31
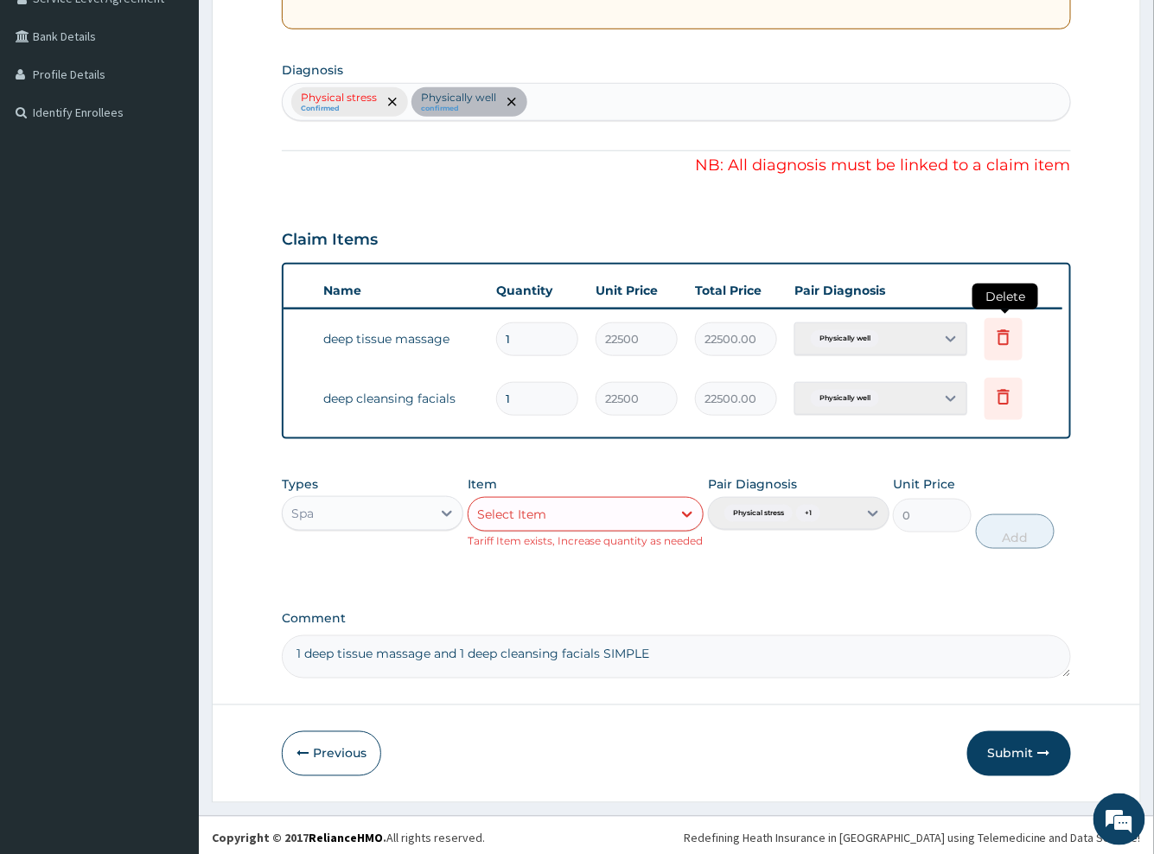
click at [999, 333] on icon at bounding box center [1004, 337] width 12 height 16
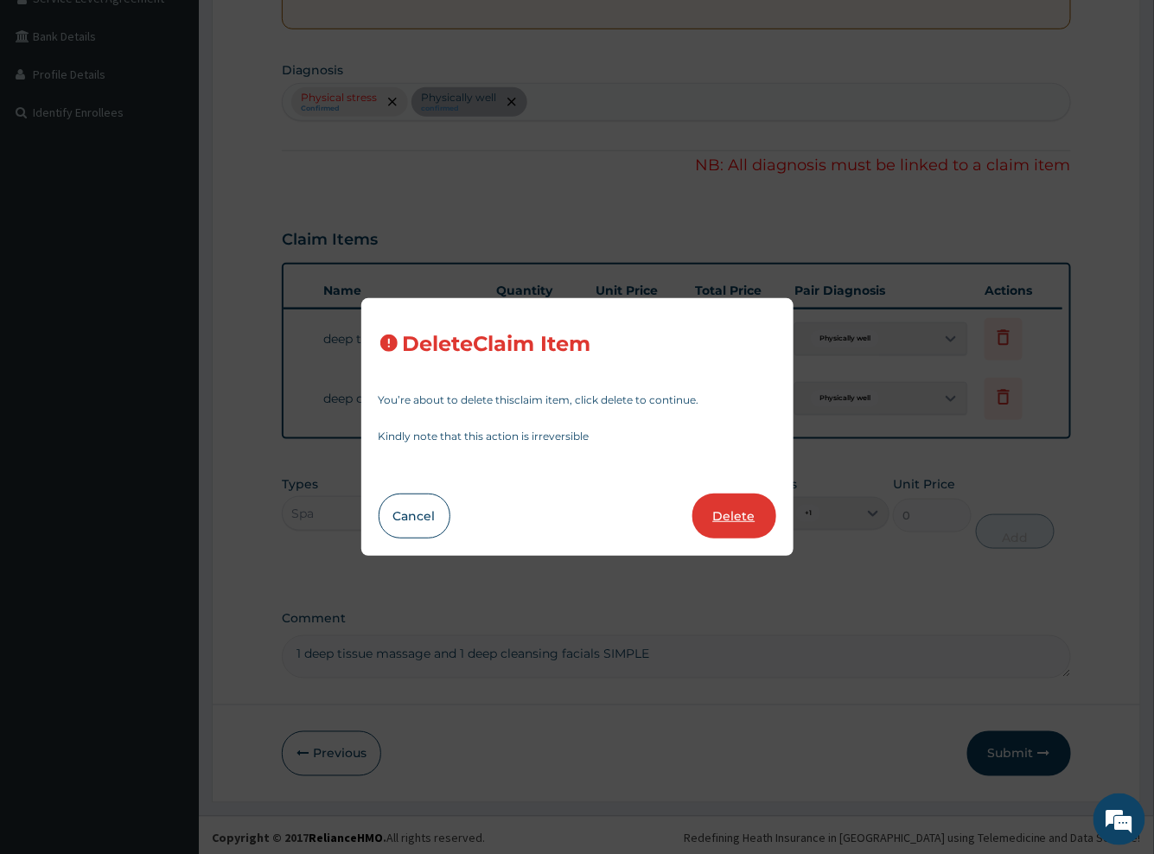
click at [743, 526] on button "Delete" at bounding box center [734, 516] width 84 height 45
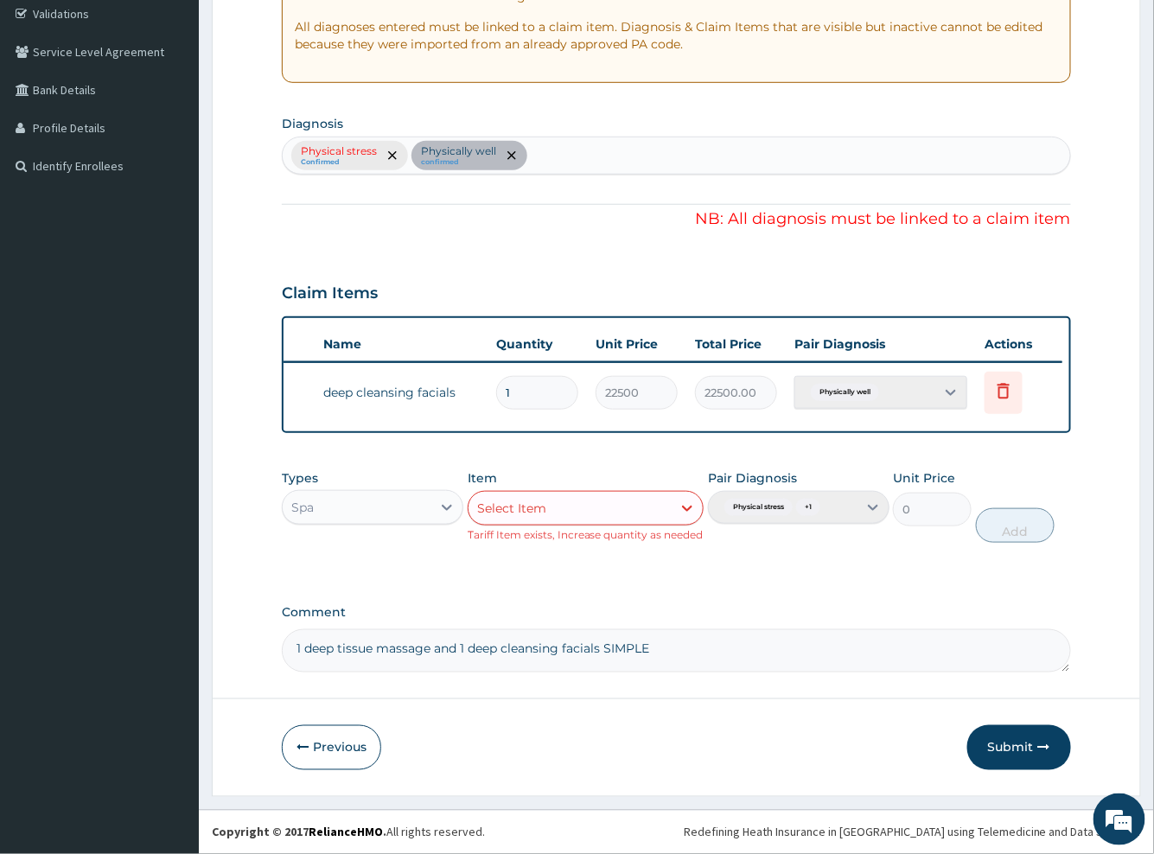
scroll to position [338, 0]
click at [1000, 380] on icon at bounding box center [1003, 390] width 21 height 21
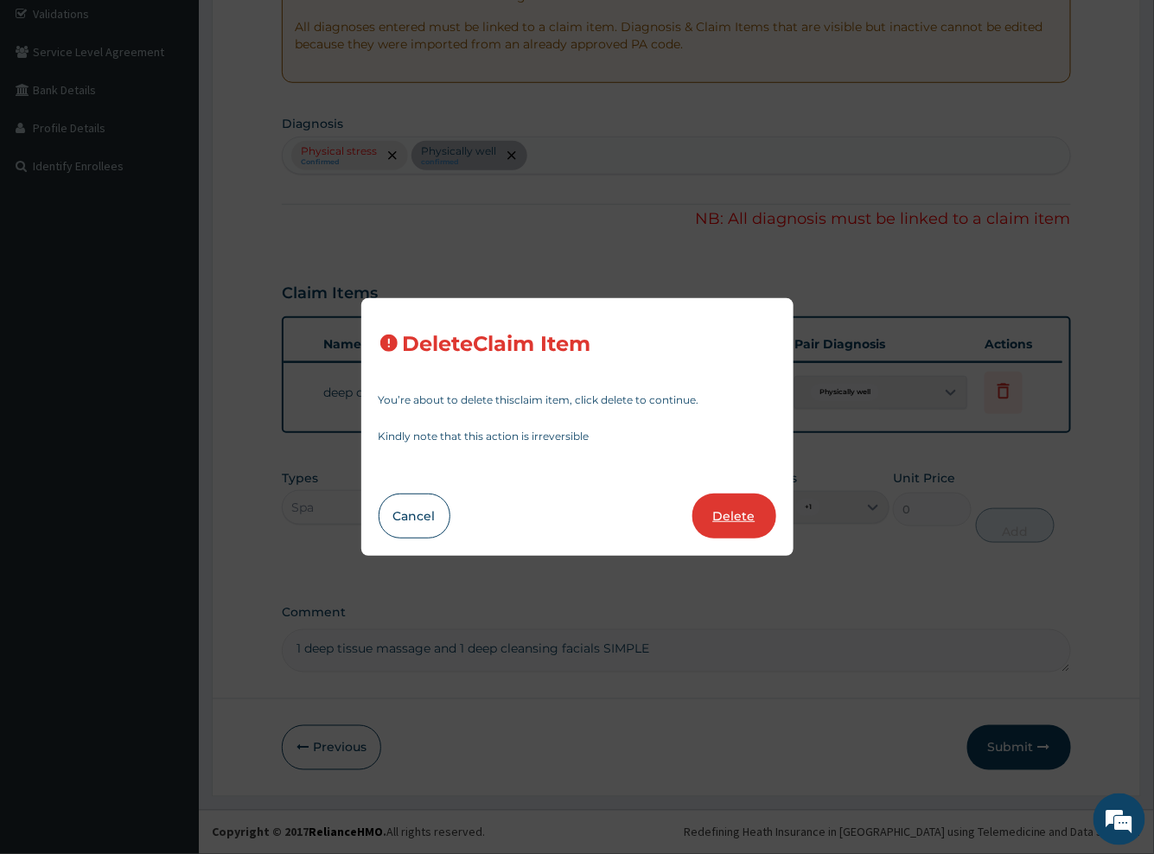
click at [731, 517] on button "Delete" at bounding box center [734, 516] width 84 height 45
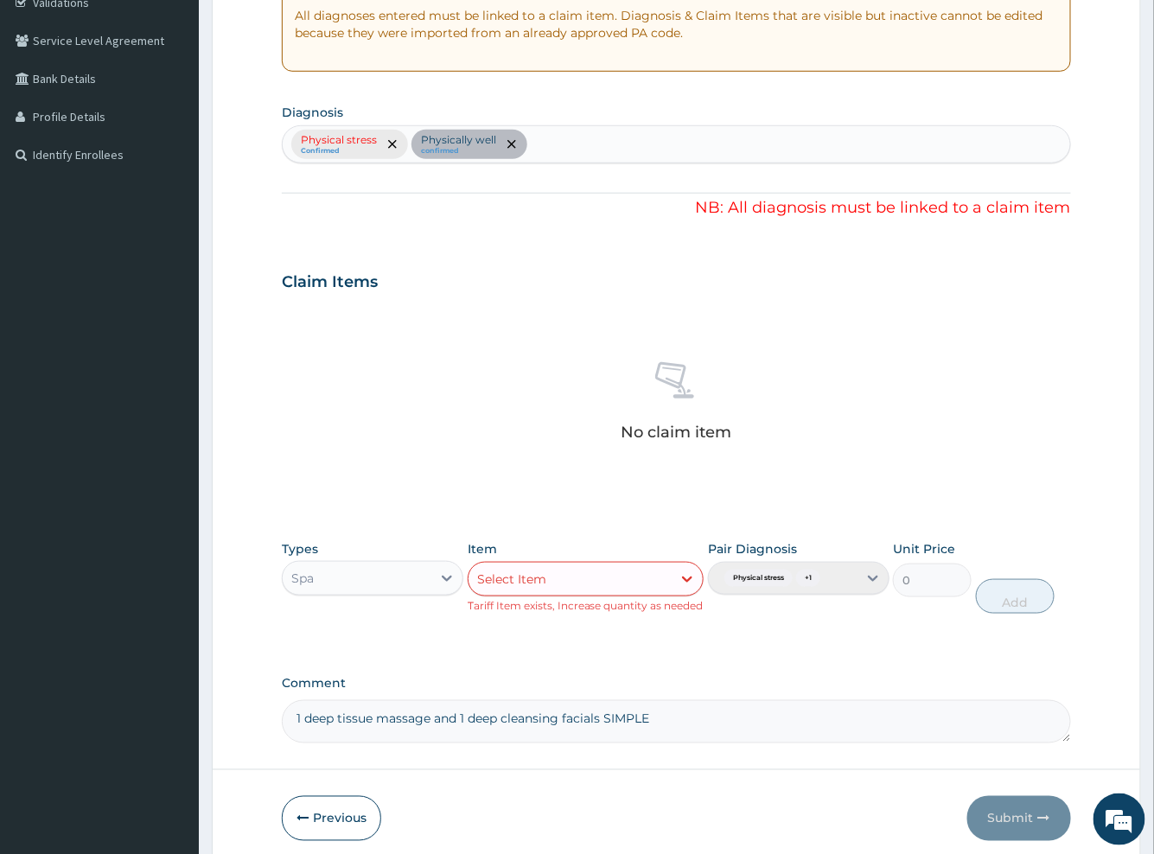
click at [506, 142] on div "Physical stress Confirmed Physically well confirmed" at bounding box center [676, 144] width 788 height 38
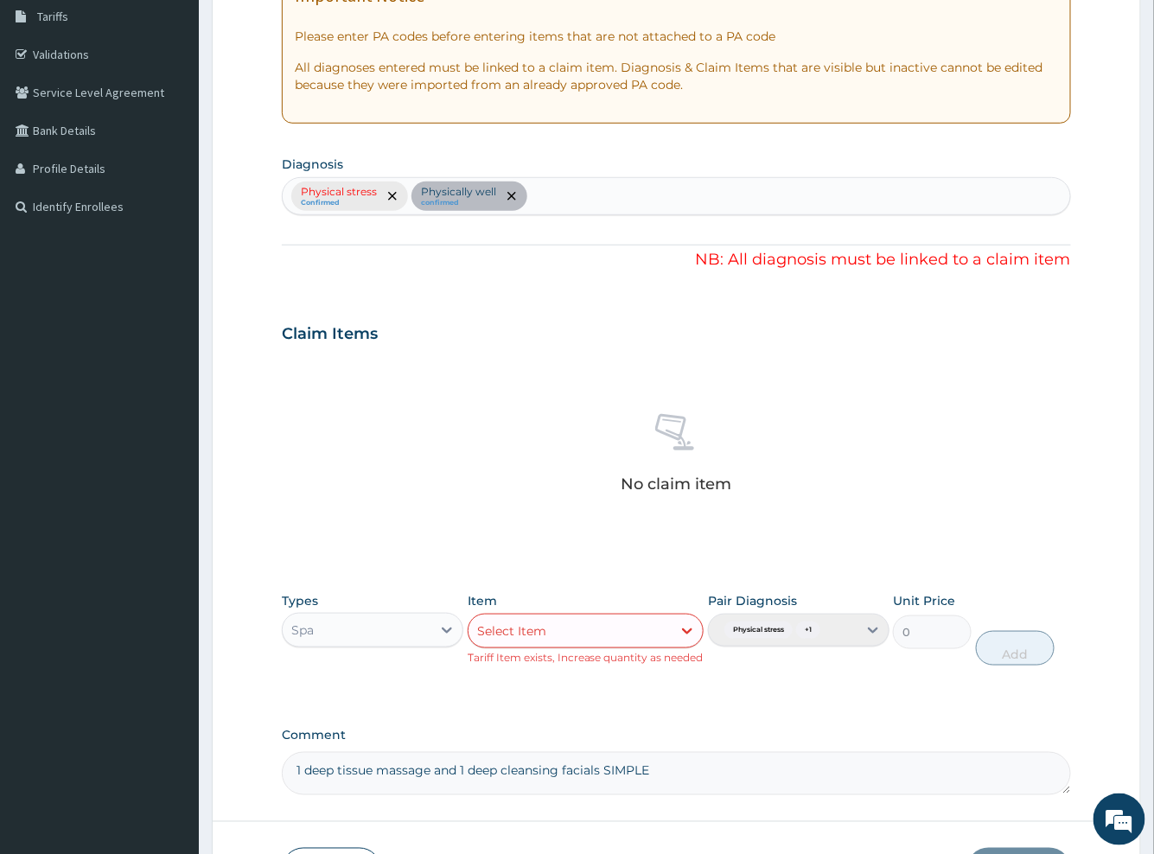
scroll to position [288, 0]
click at [512, 191] on div "Physical stress Confirmed Physically well confirmed" at bounding box center [676, 194] width 788 height 38
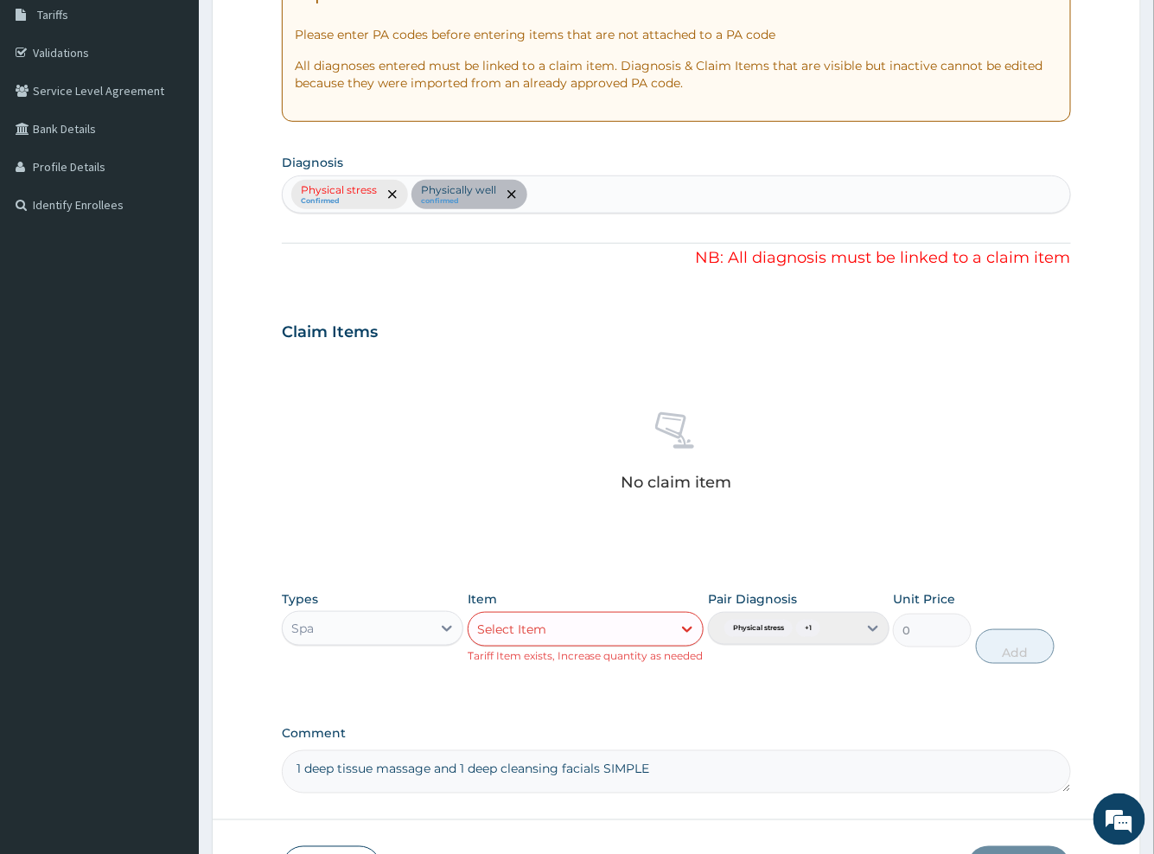
click at [392, 196] on div "Physical stress Confirmed Physically well confirmed" at bounding box center [676, 194] width 788 height 38
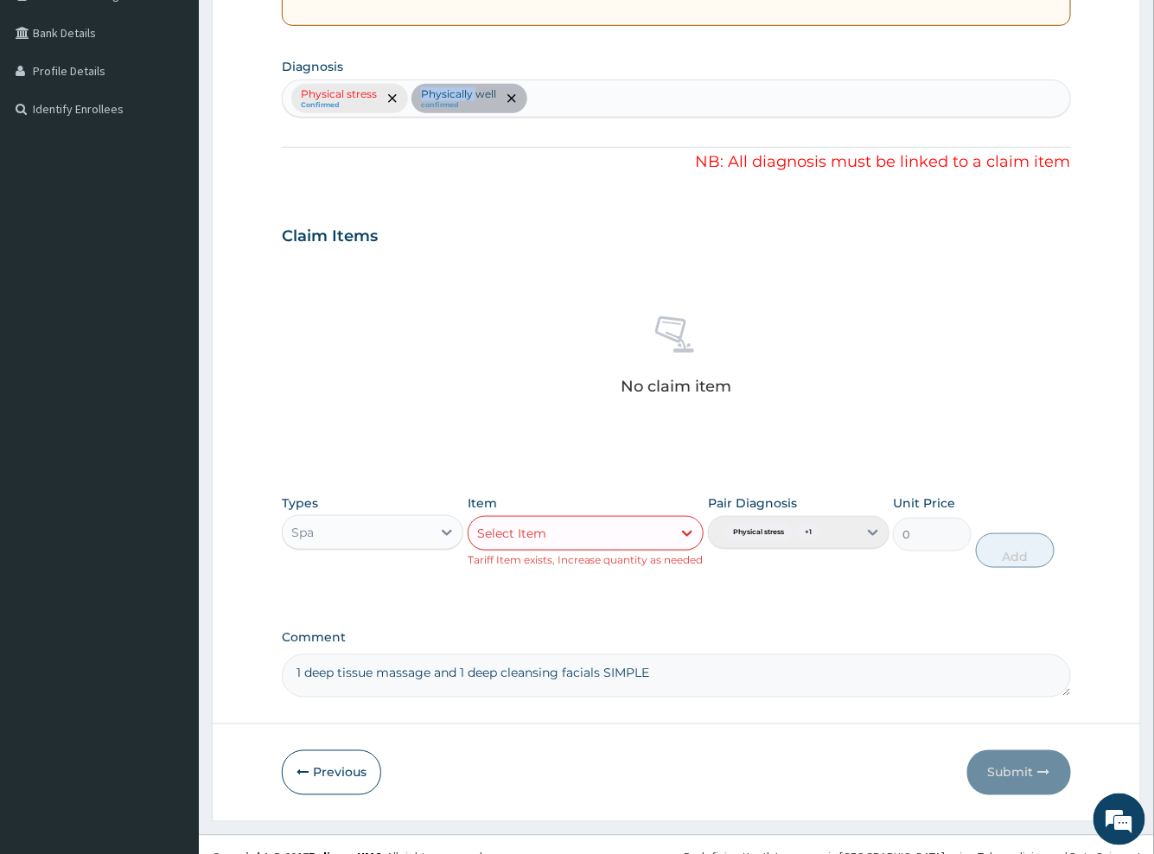
scroll to position [406, 0]
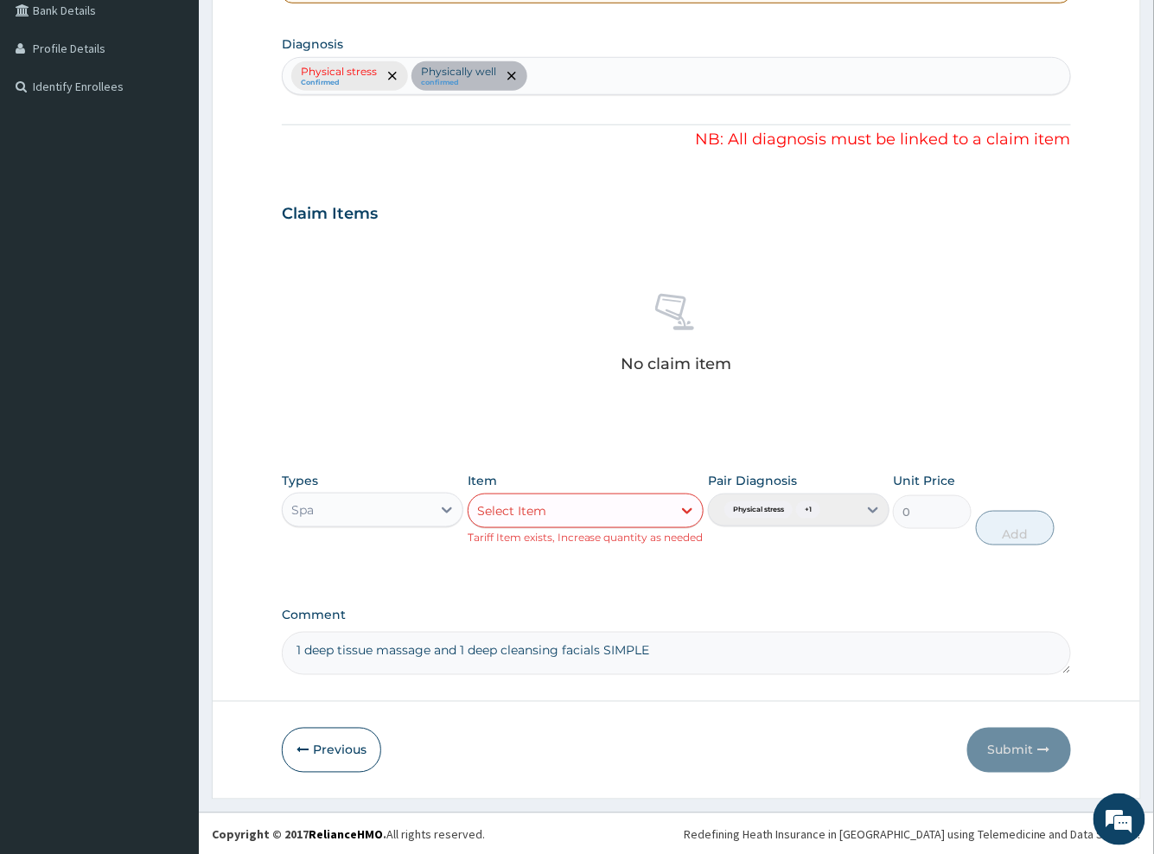
click at [506, 372] on div "No claim item" at bounding box center [676, 336] width 788 height 199
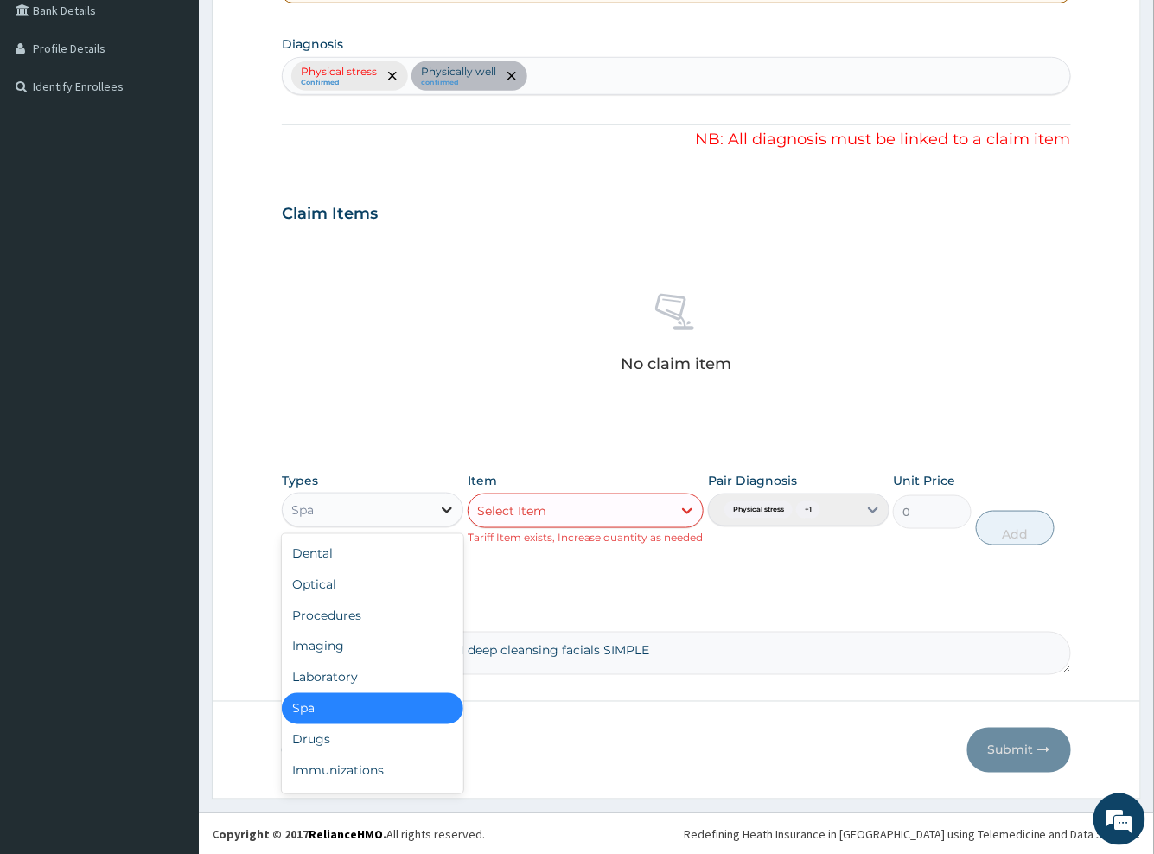
click at [449, 505] on icon at bounding box center [446, 509] width 17 height 17
click at [363, 713] on div "Spa" at bounding box center [373, 708] width 182 height 31
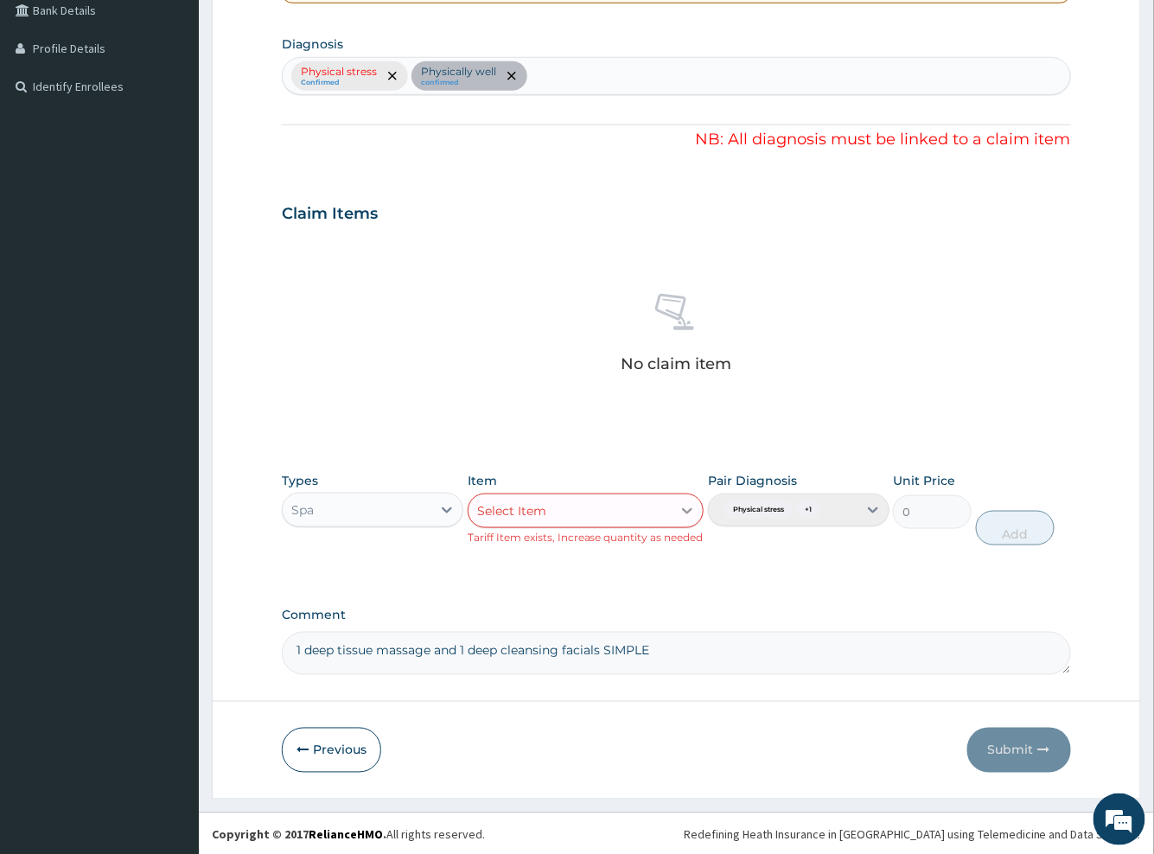
click at [688, 507] on icon at bounding box center [687, 510] width 17 height 17
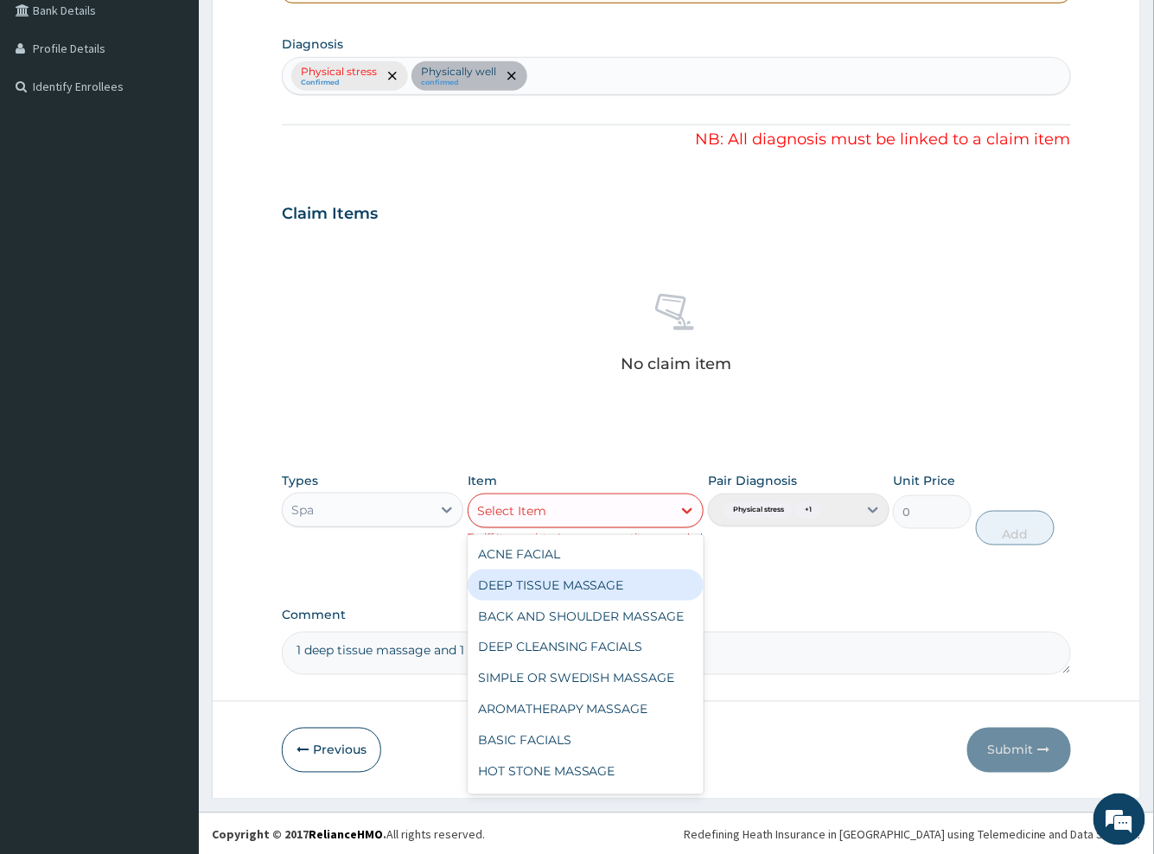
click at [550, 593] on div "DEEP TISSUE MASSAGE" at bounding box center [586, 585] width 237 height 31
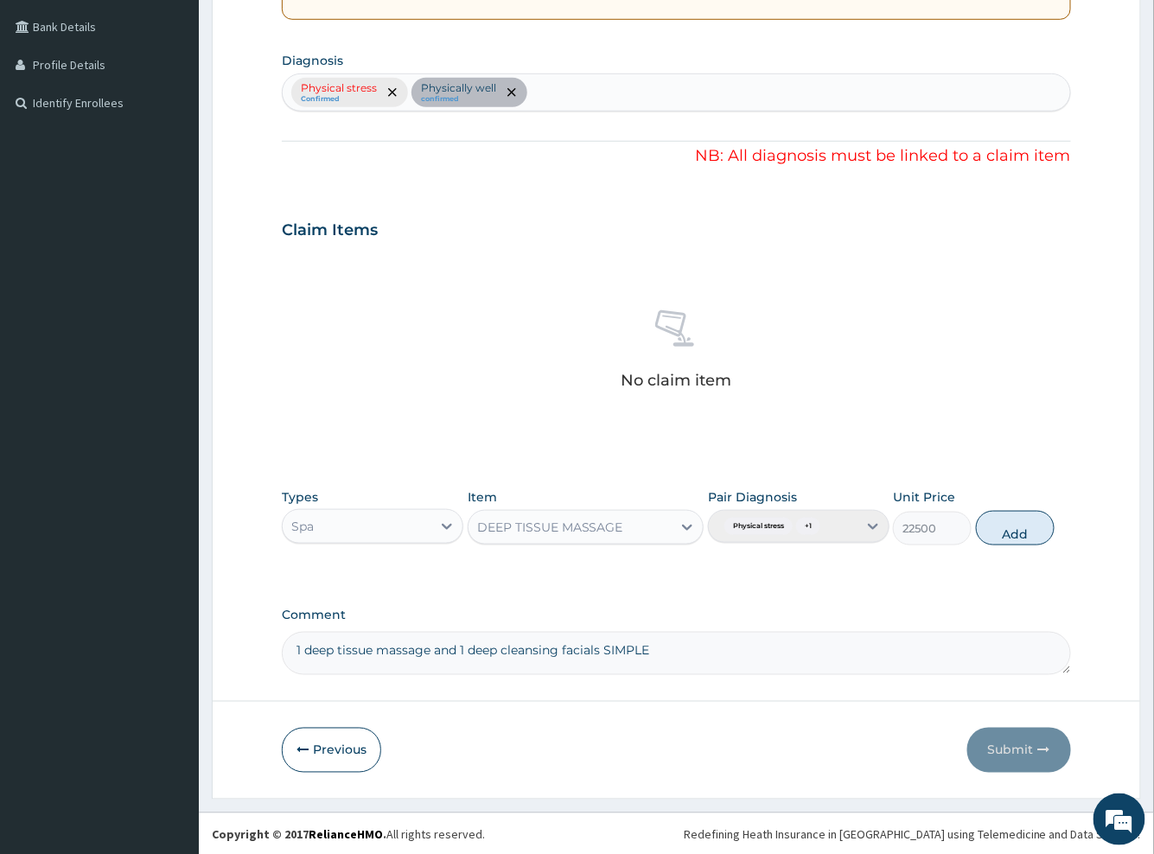
click at [871, 524] on div "Pair Diagnosis Physical stress + 1" at bounding box center [799, 516] width 182 height 57
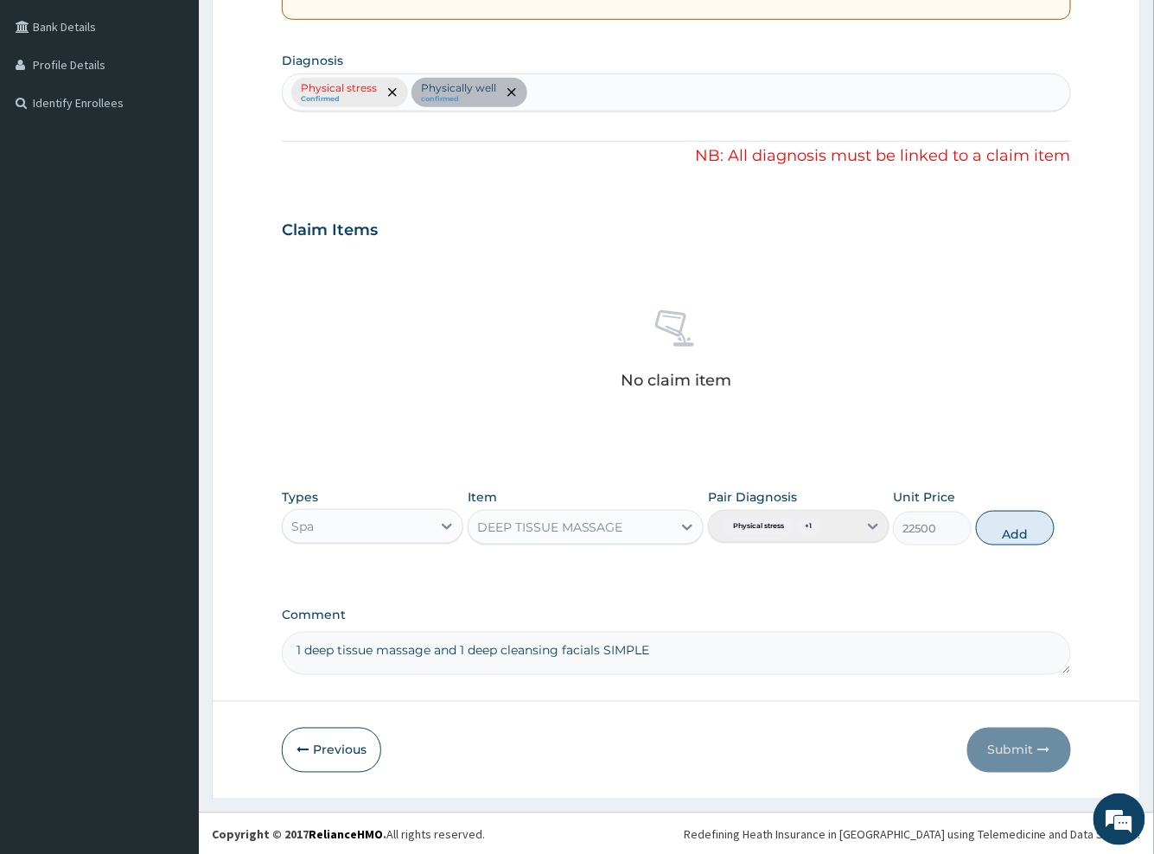
click at [968, 365] on div "No claim item" at bounding box center [676, 352] width 788 height 199
click at [1013, 530] on button "Add" at bounding box center [1015, 528] width 79 height 35
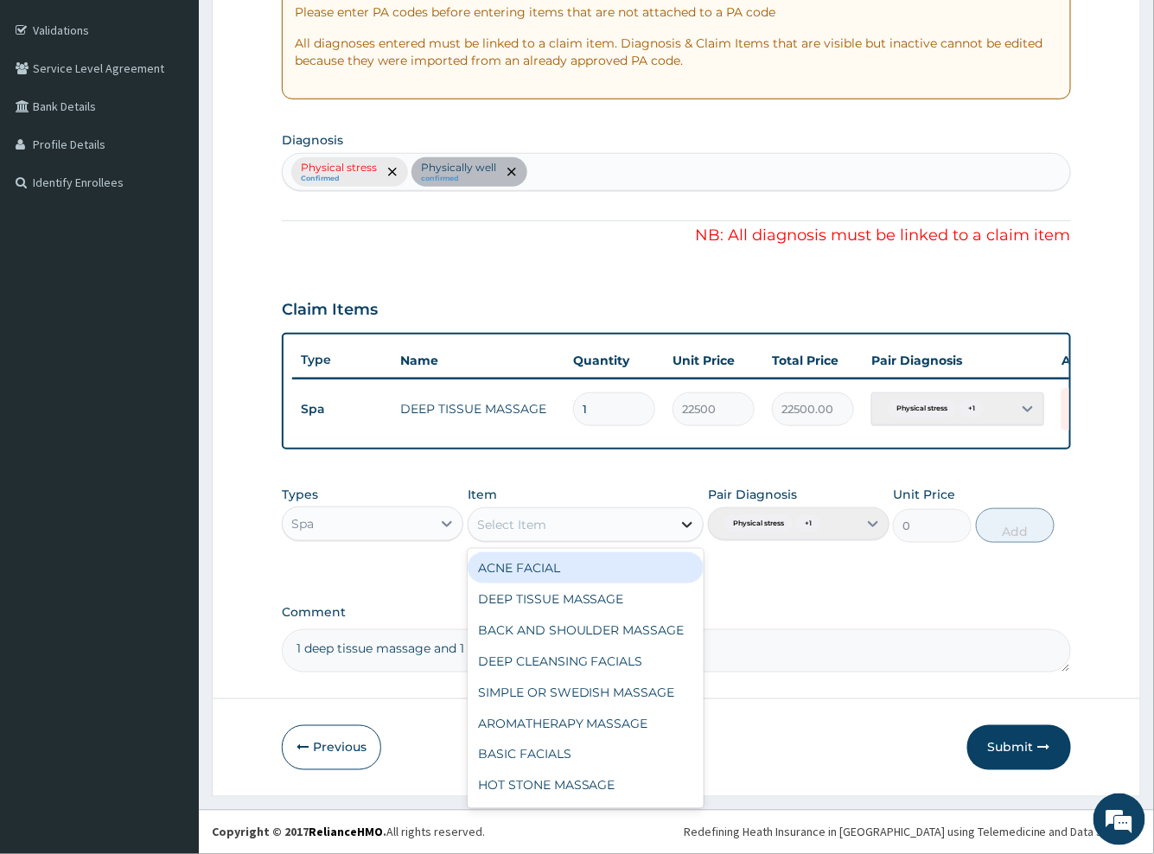
click at [686, 527] on icon at bounding box center [687, 524] width 17 height 17
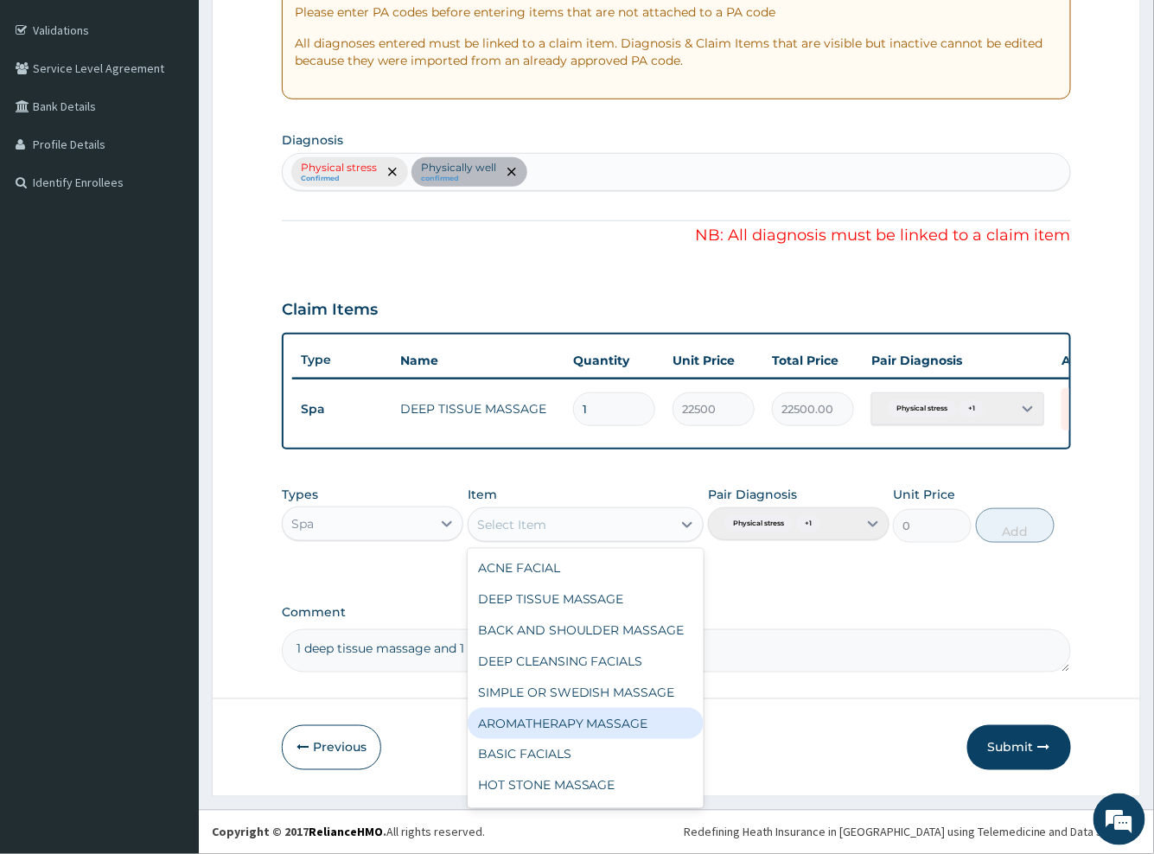
scroll to position [44, 0]
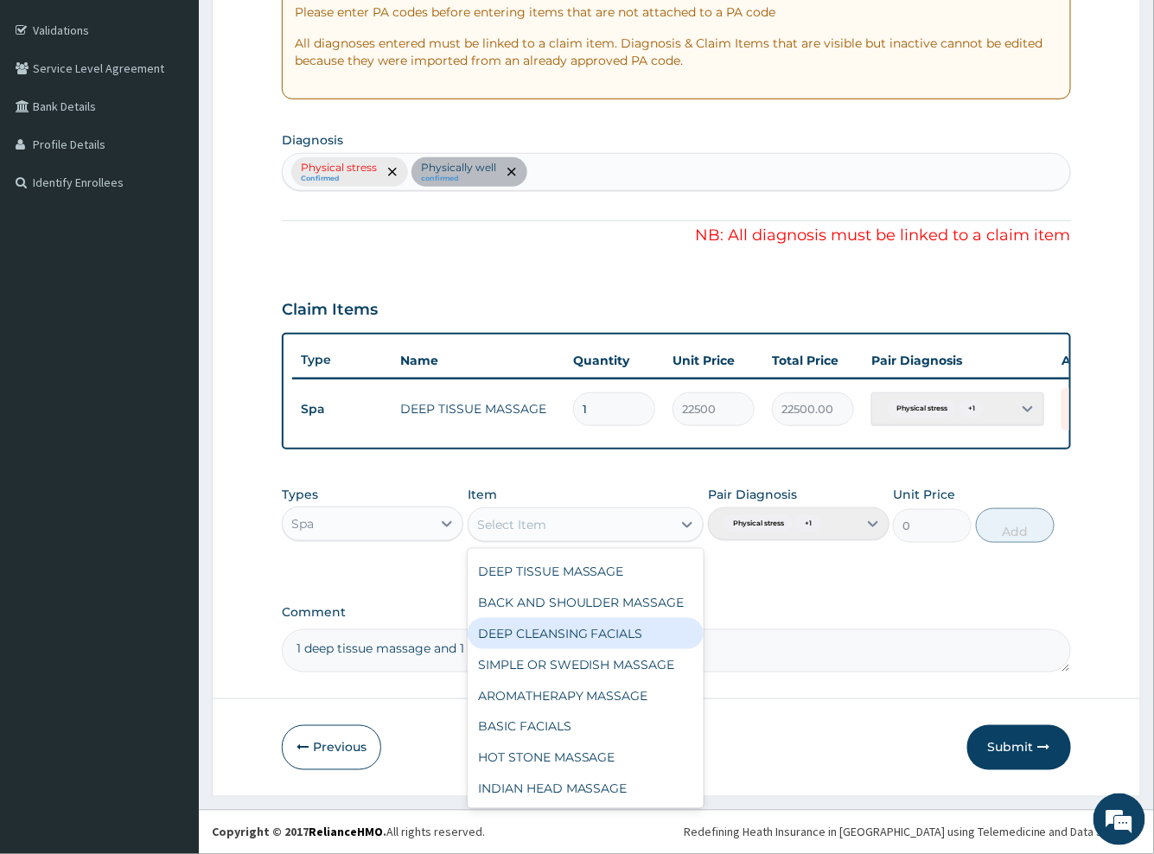
click at [572, 638] on div "DEEP CLEANSING FACIALS" at bounding box center [586, 633] width 237 height 31
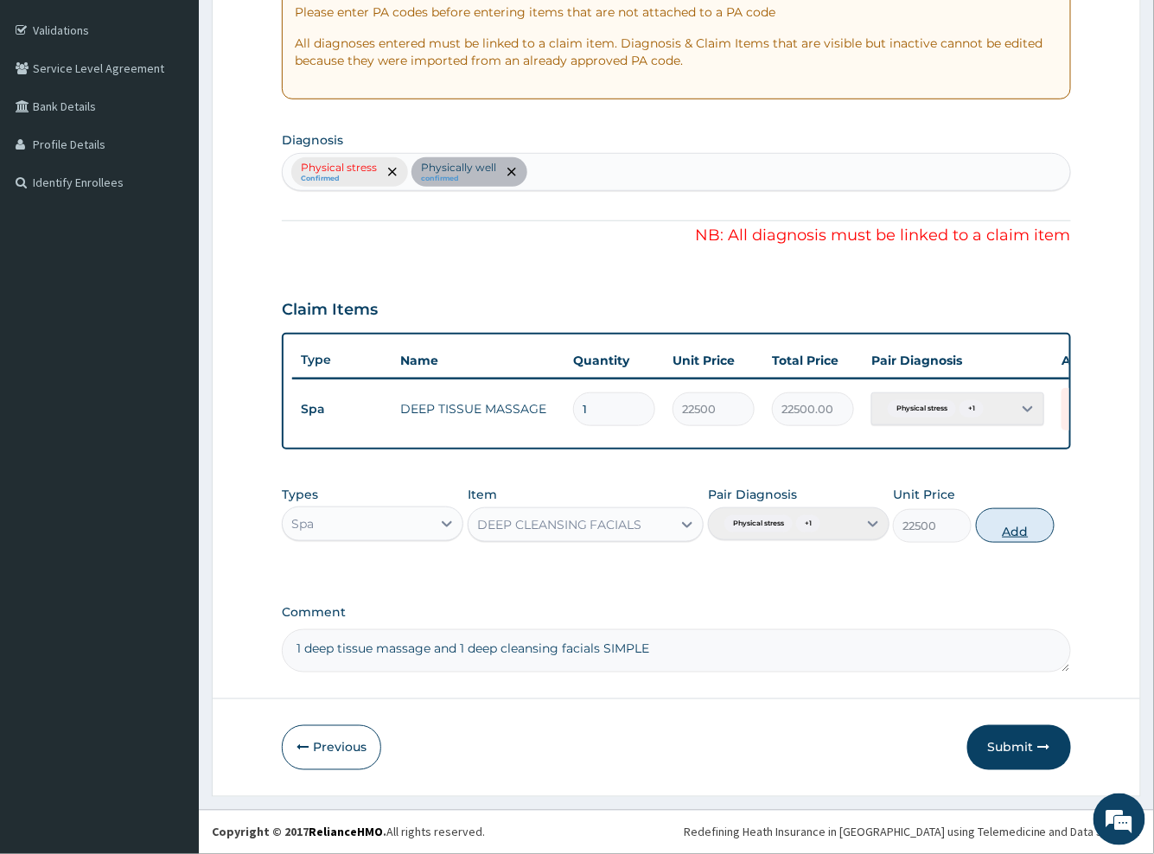
click at [1012, 534] on button "Add" at bounding box center [1015, 525] width 79 height 35
type input "0"
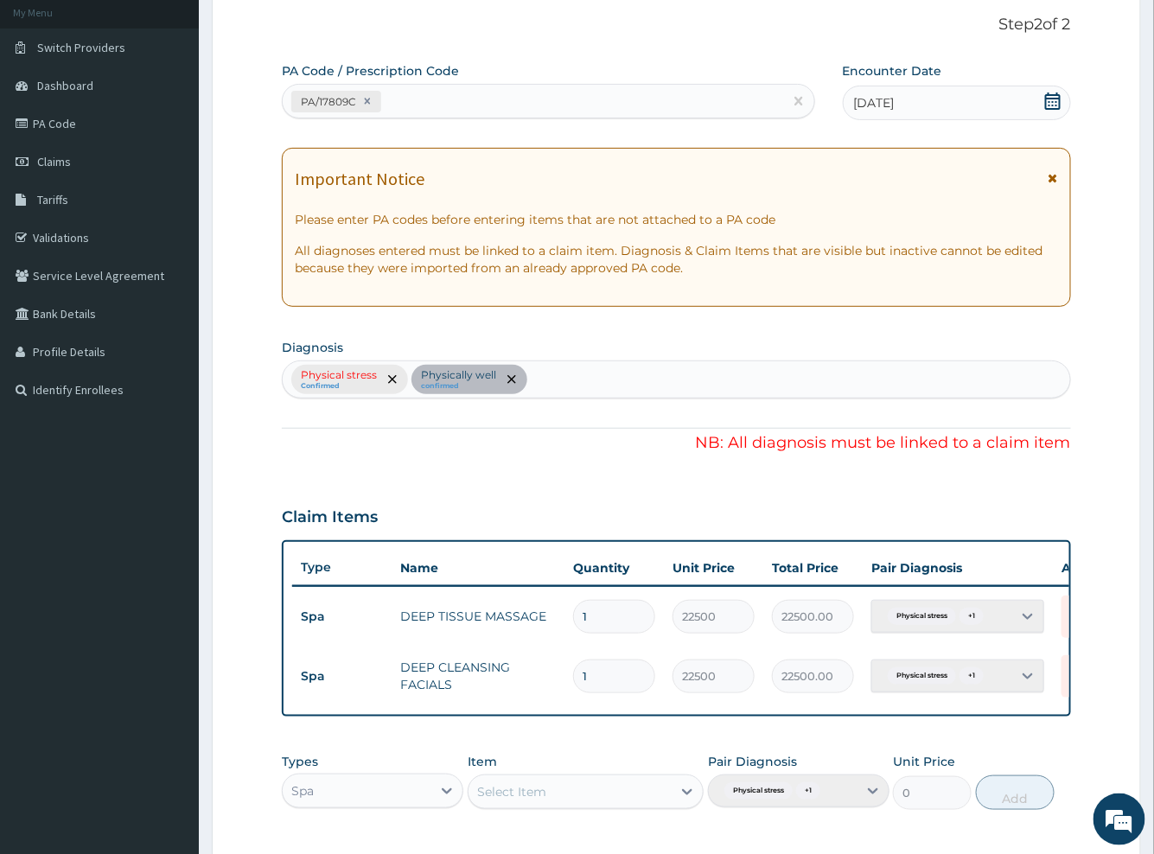
scroll to position [0, 0]
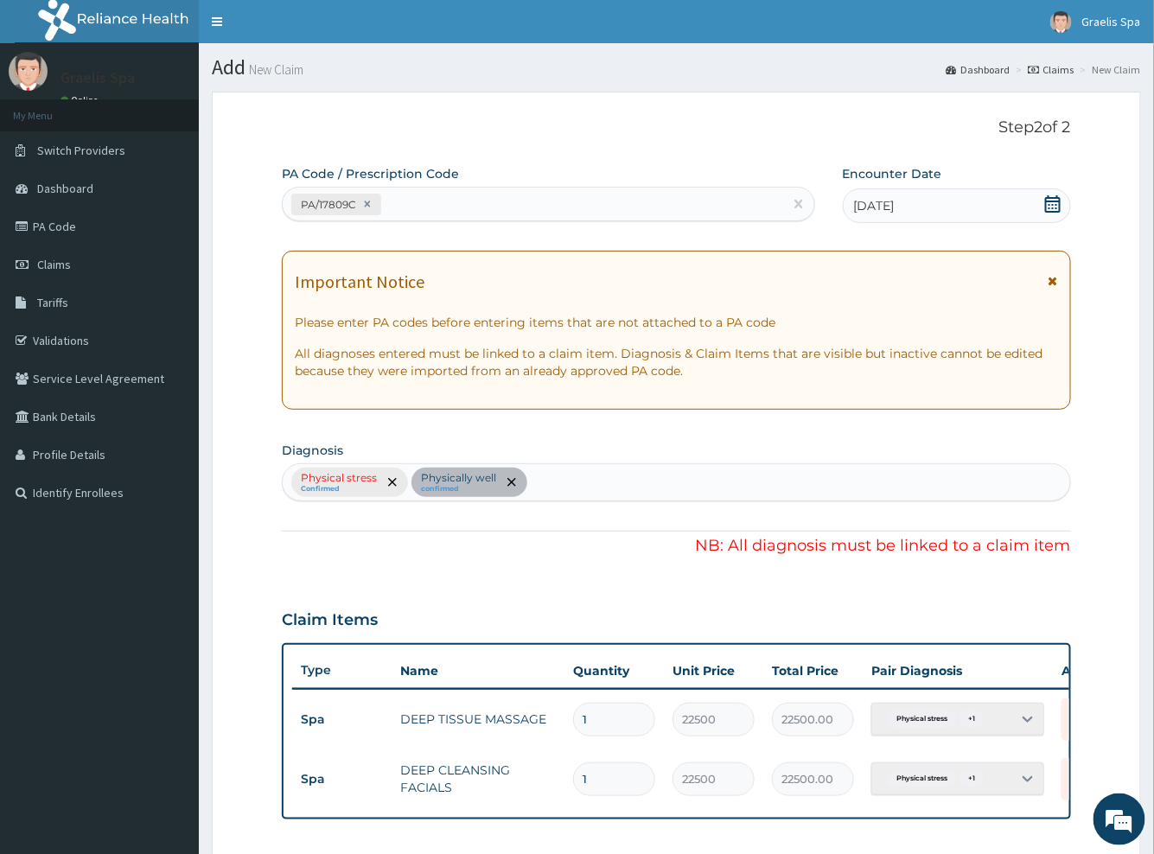
click at [508, 475] on div "Physical stress Confirmed Physically well confirmed" at bounding box center [676, 482] width 788 height 38
click at [508, 476] on div "Physical stress Confirmed Physically well confirmed" at bounding box center [676, 482] width 788 height 38
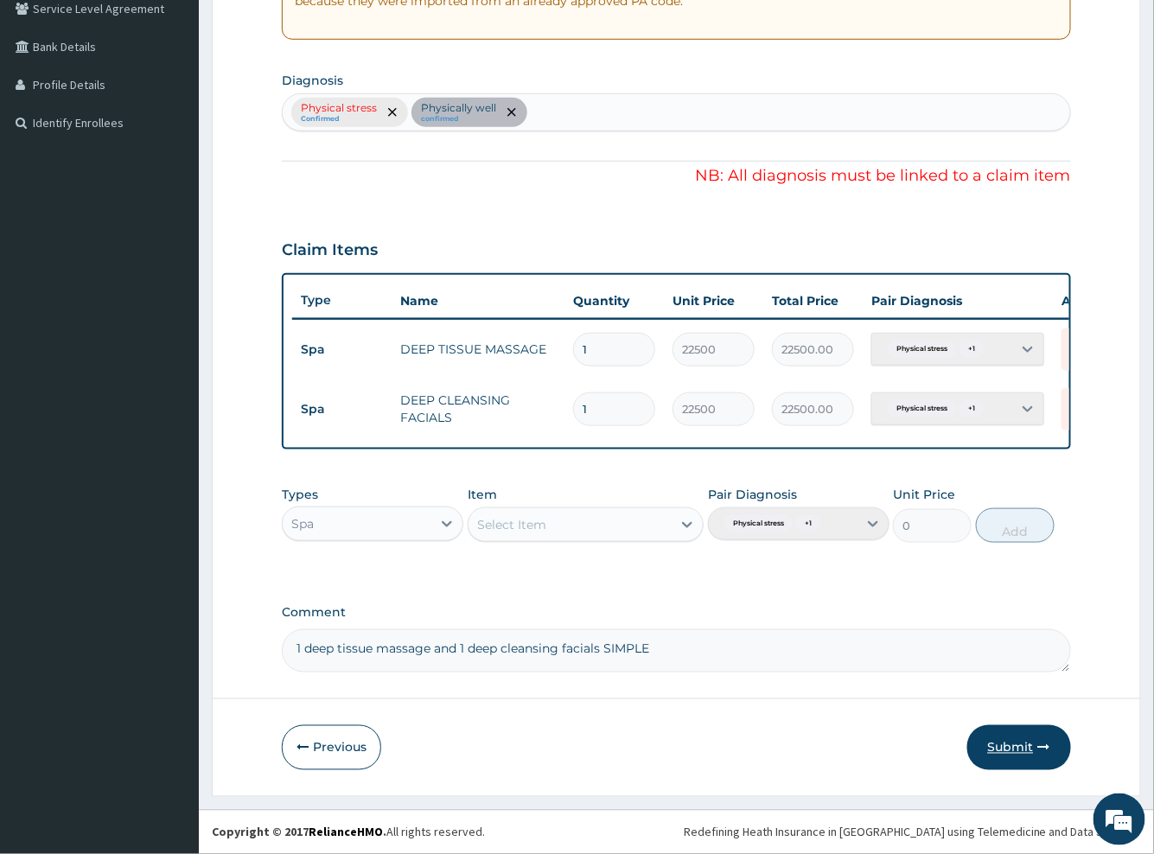
click at [1000, 748] on button "Submit" at bounding box center [1019, 747] width 104 height 45
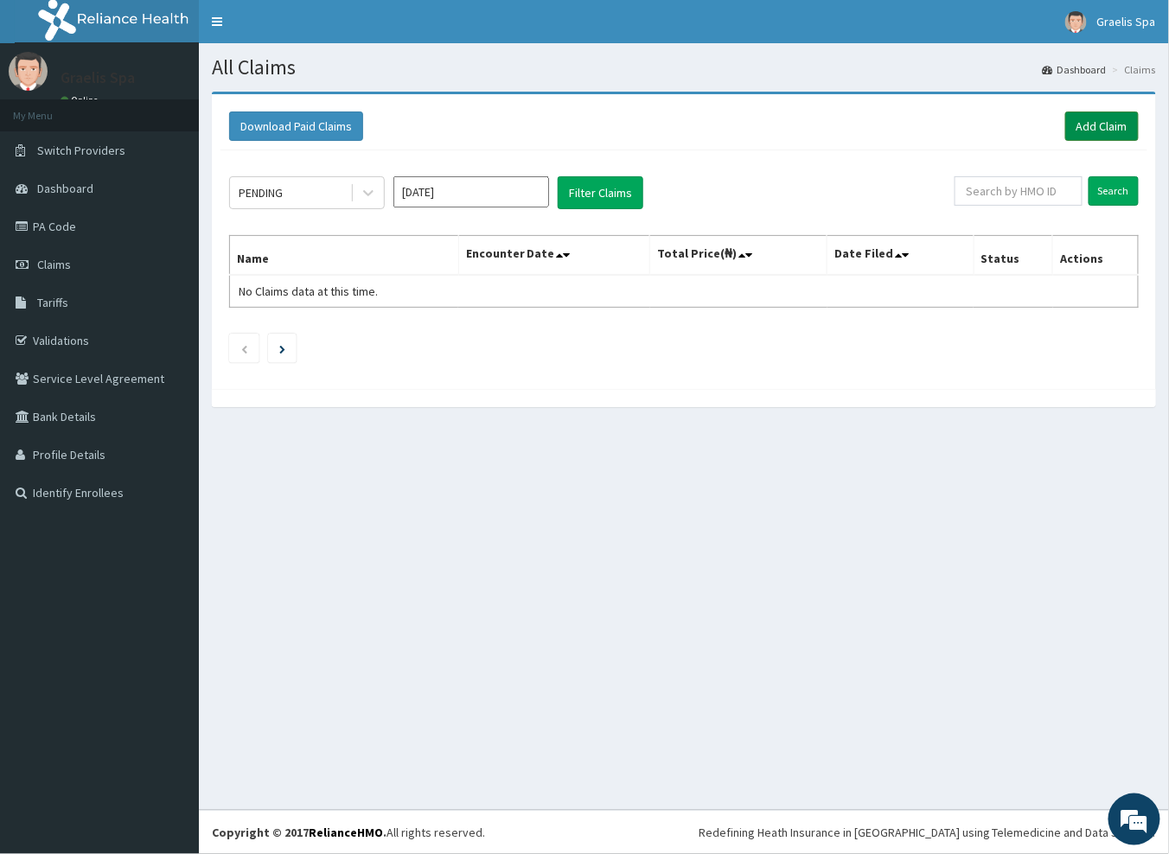
click at [1103, 125] on link "Add Claim" at bounding box center [1101, 126] width 73 height 29
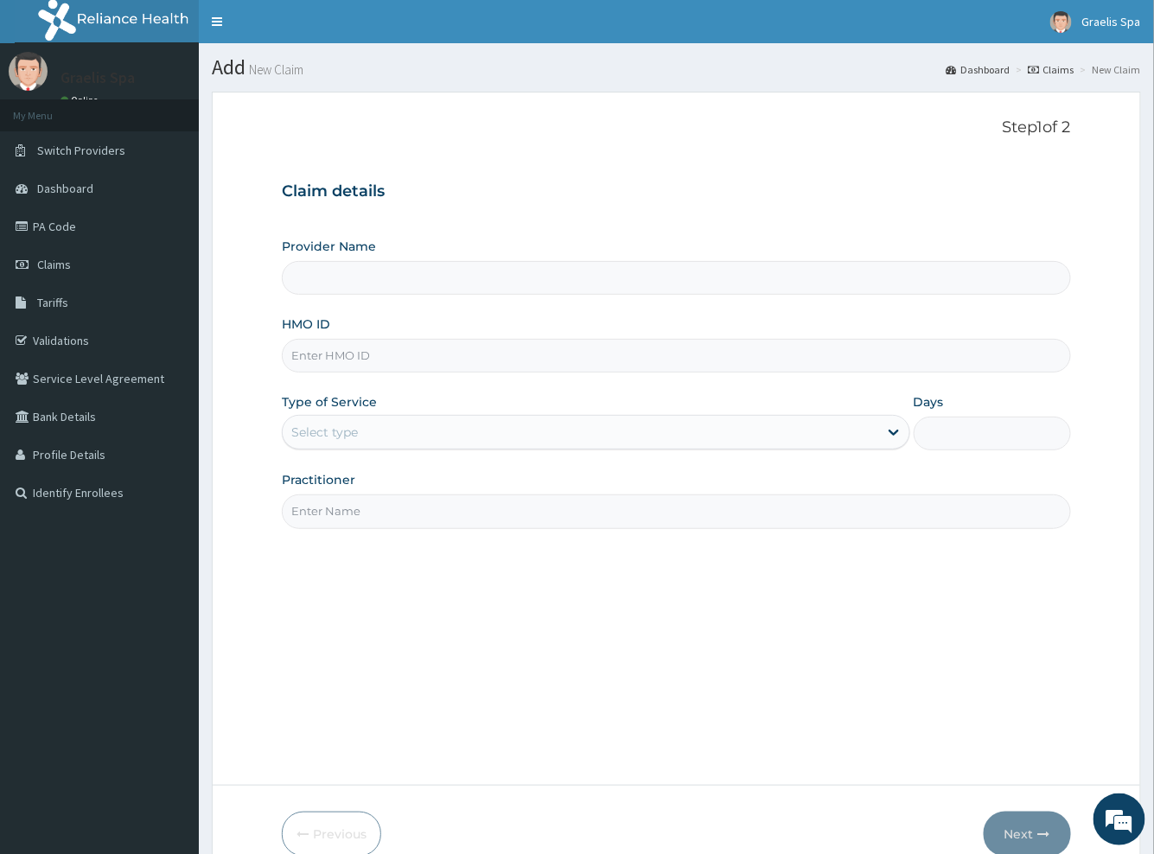
type input "Graelis Spa"
type input "1"
click at [364, 360] on input "HMO ID" at bounding box center [676, 356] width 788 height 34
paste input "FSL/10001/D"
type input "FSL/10001/D"
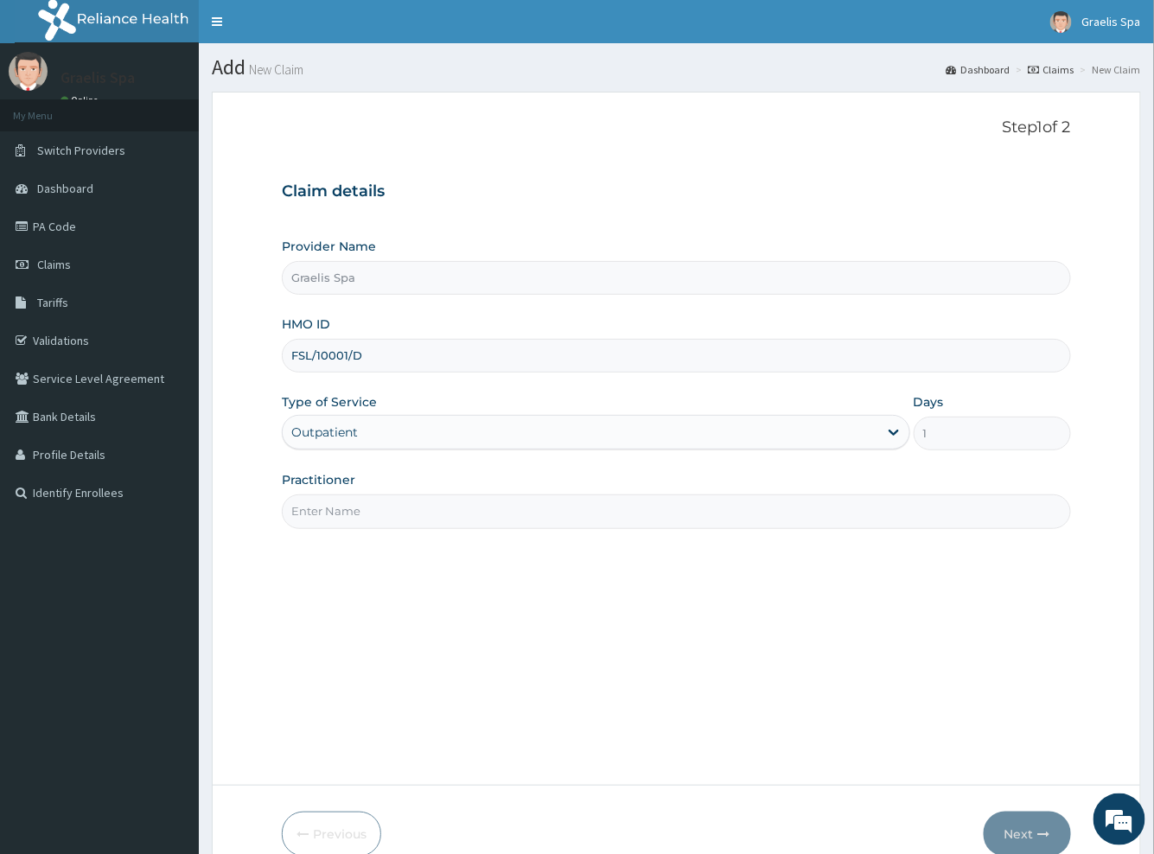
click at [391, 504] on input "Practitioner" at bounding box center [676, 512] width 788 height 34
type input "[PERSON_NAME]"
click at [1011, 831] on button "Next" at bounding box center [1027, 834] width 87 height 45
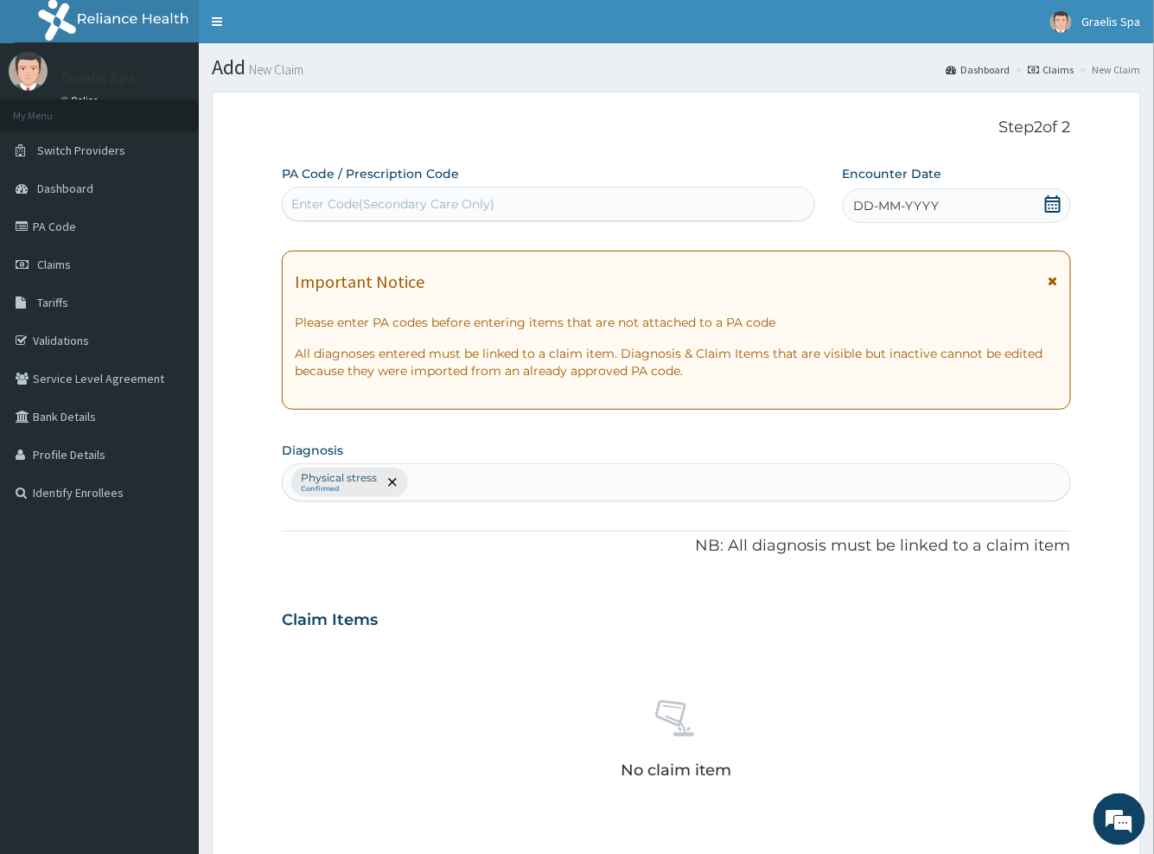
click at [375, 207] on div "Enter Code(Secondary Care Only)" at bounding box center [392, 203] width 203 height 17
paste input "PA/ACAC70"
type input "PA/ACAC70"
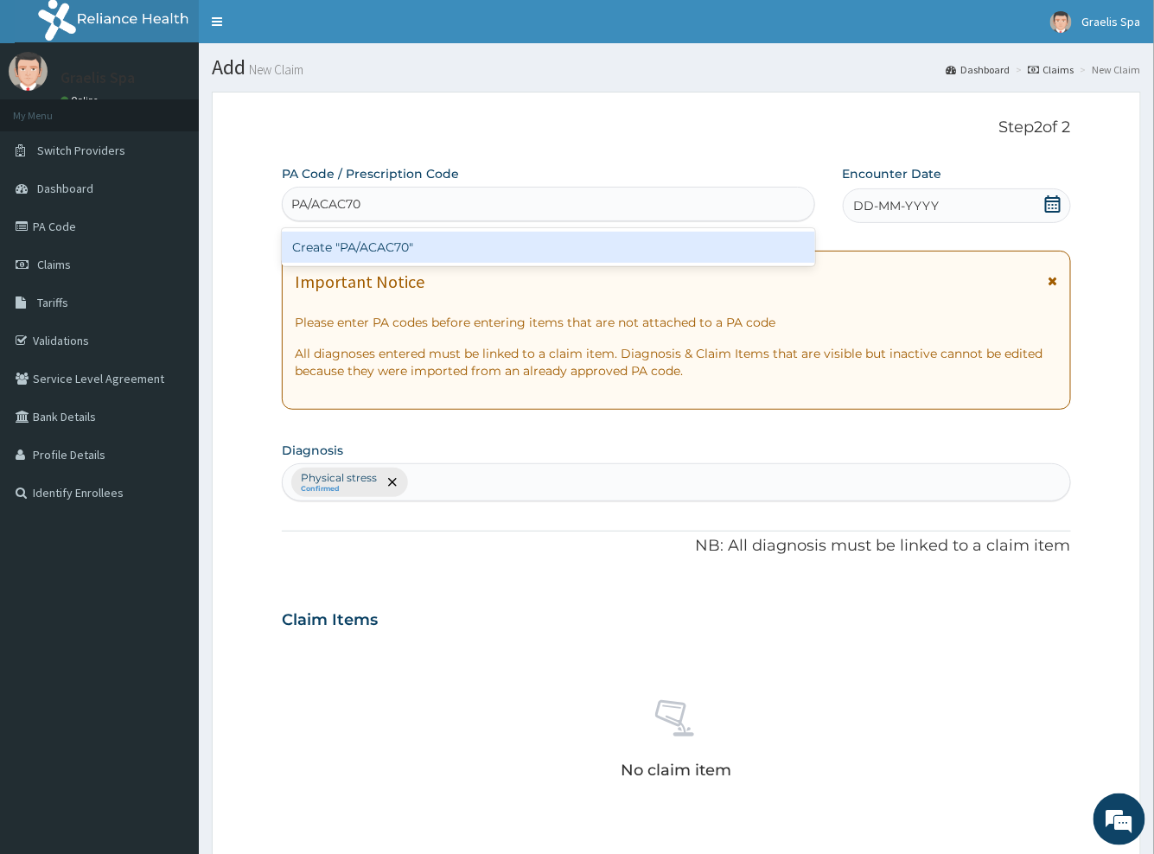
click at [386, 246] on div "Create "PA/ACAC70"" at bounding box center [548, 247] width 533 height 31
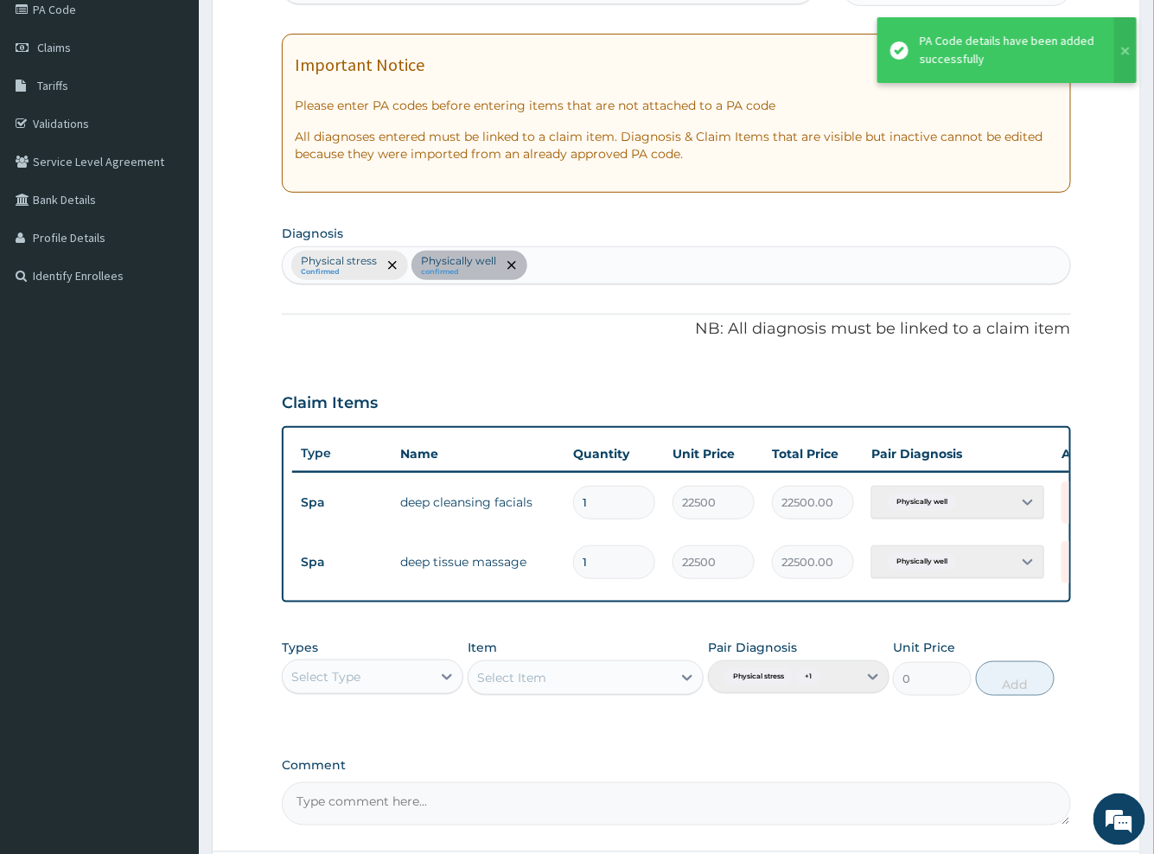
scroll to position [380, 0]
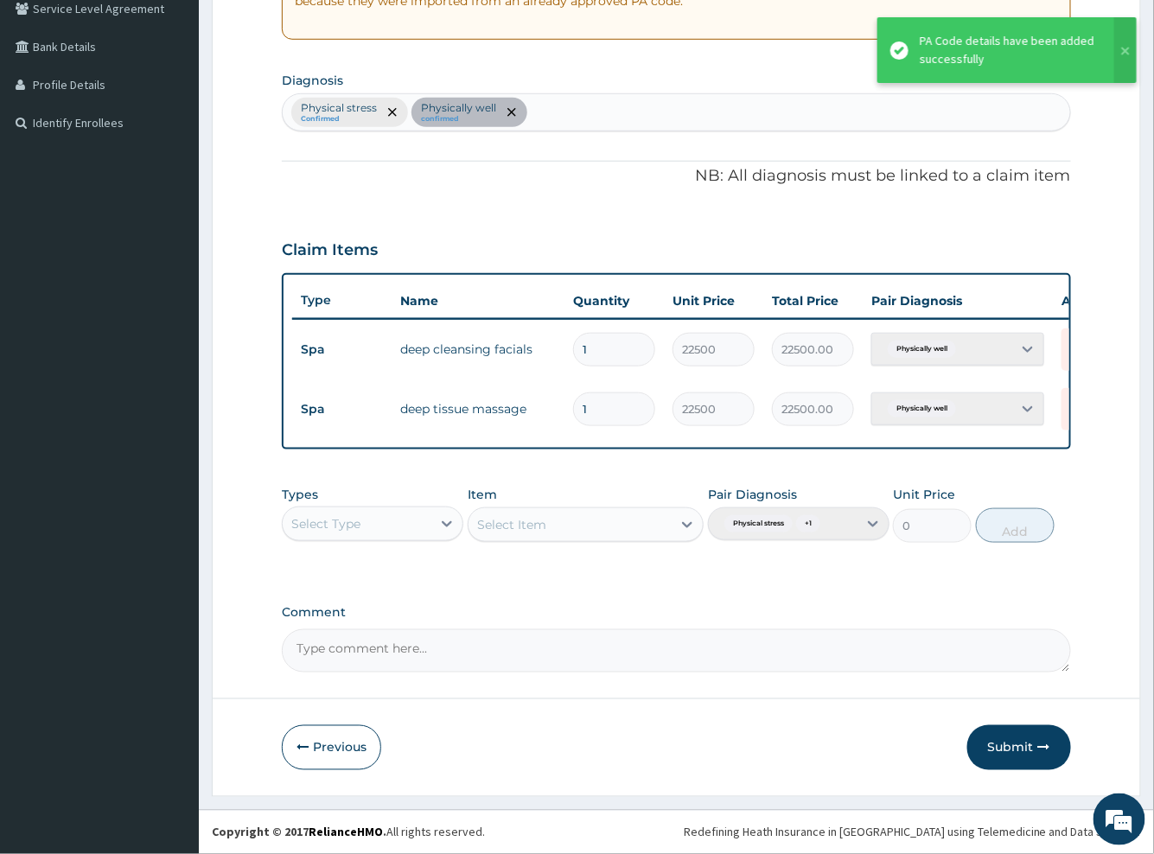
click at [1024, 340] on div "Physically well" at bounding box center [957, 349] width 173 height 33
click at [1028, 337] on div "Physically well" at bounding box center [957, 349] width 173 height 33
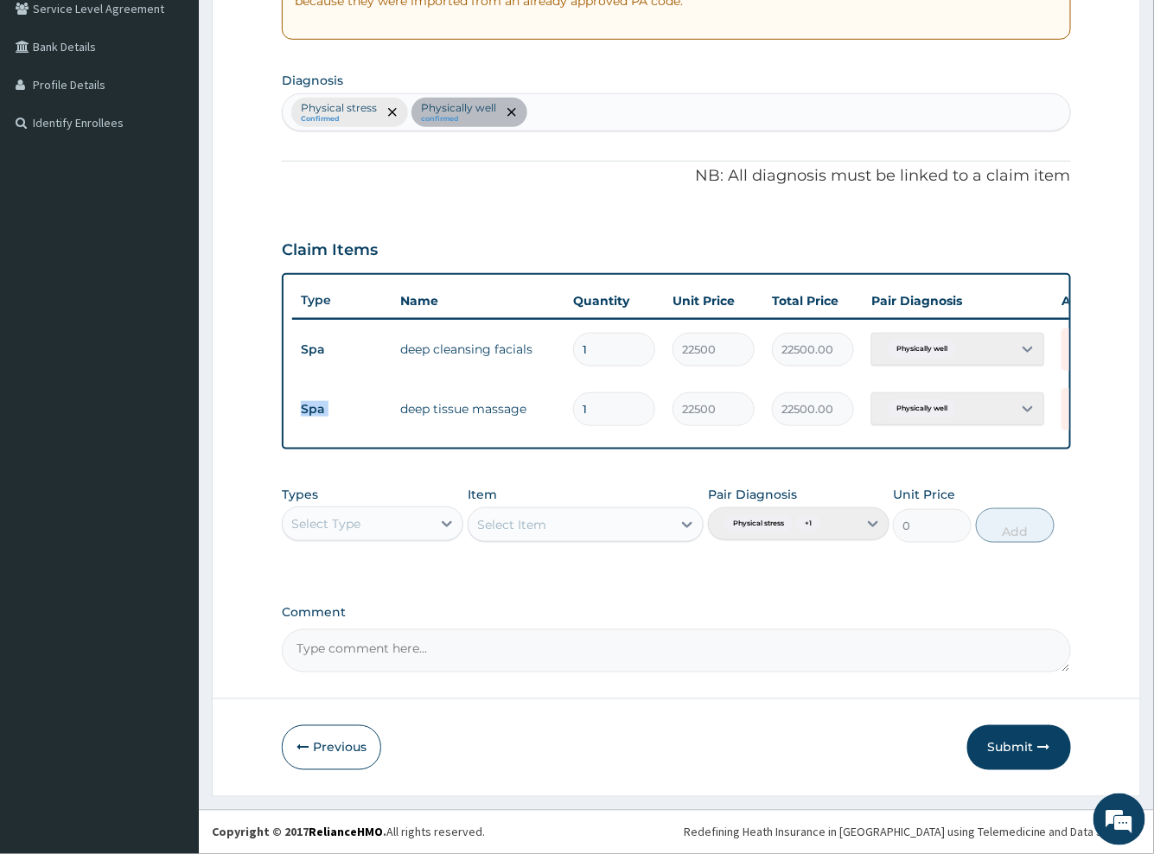
click at [1028, 337] on div "Physically well" at bounding box center [957, 349] width 173 height 33
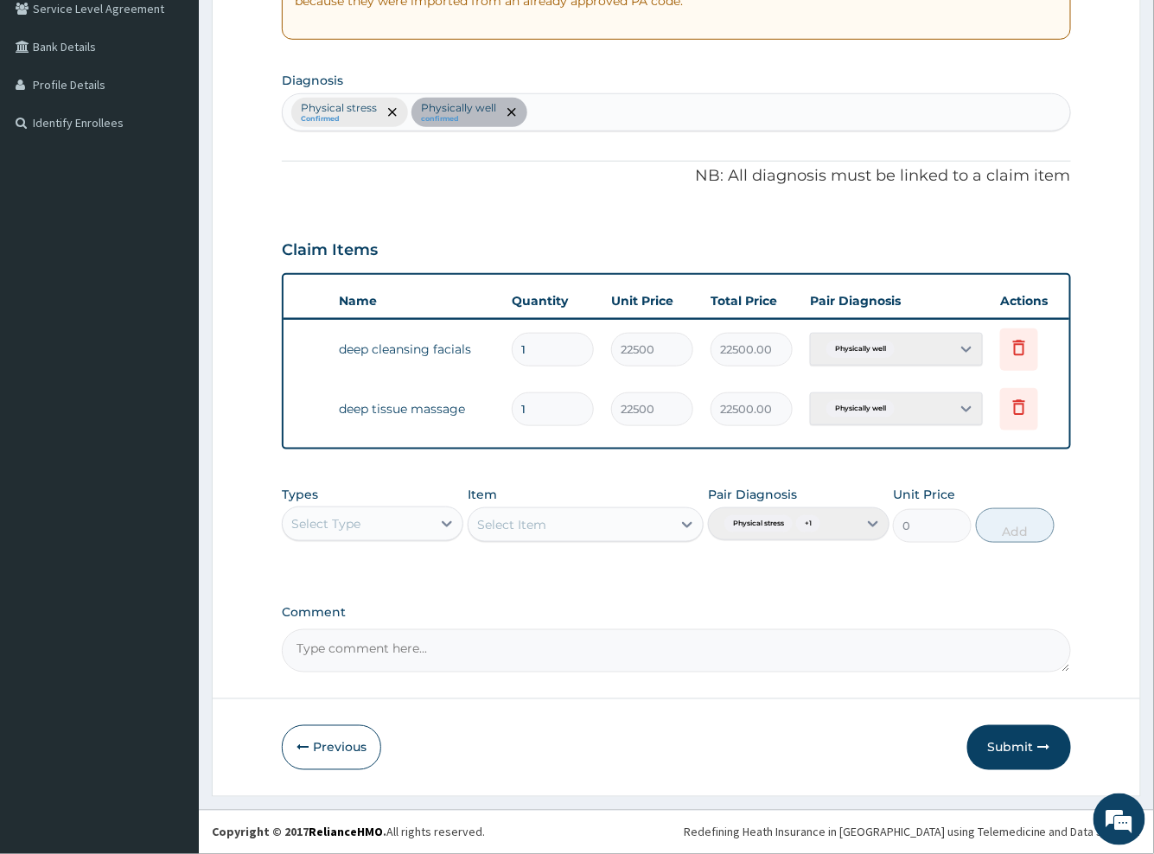
scroll to position [0, 77]
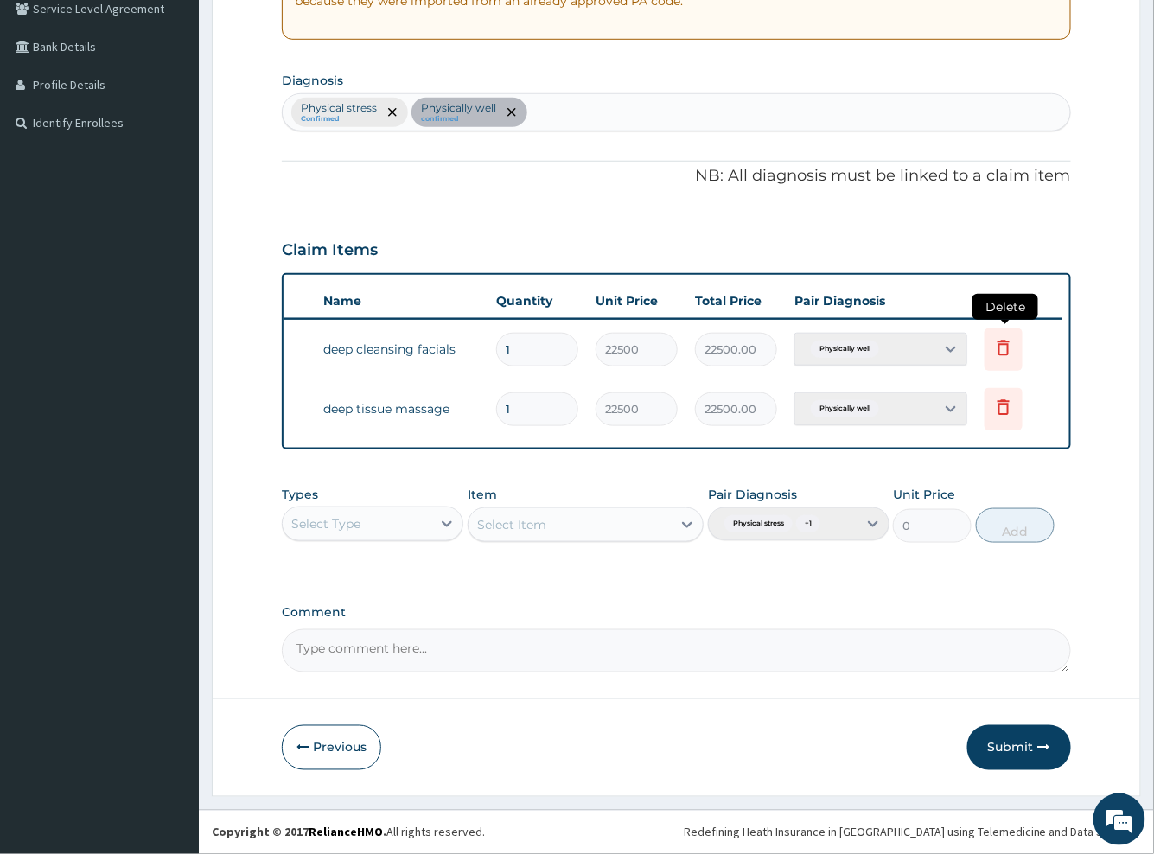
click at [988, 329] on icon at bounding box center [1004, 350] width 38 height 42
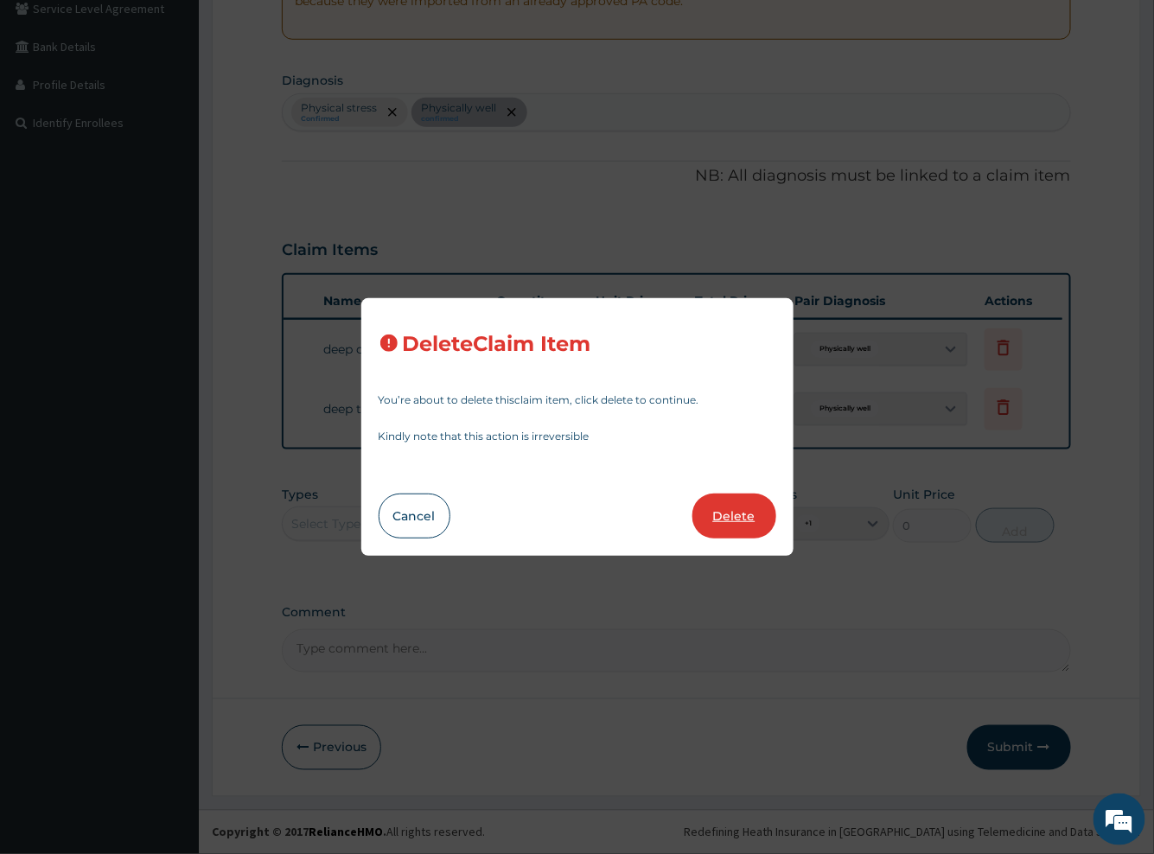
click at [731, 517] on button "Delete" at bounding box center [734, 516] width 84 height 45
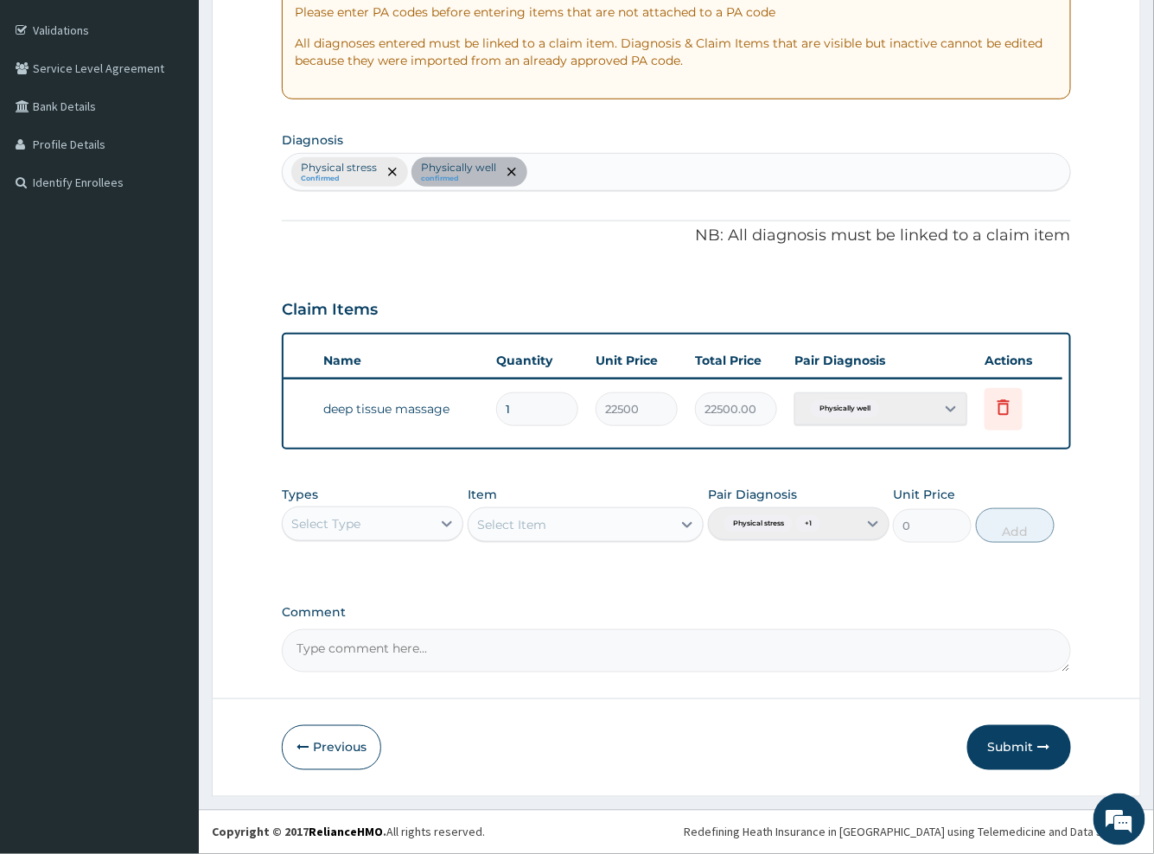
scroll to position [321, 0]
click at [989, 393] on icon at bounding box center [1004, 409] width 38 height 42
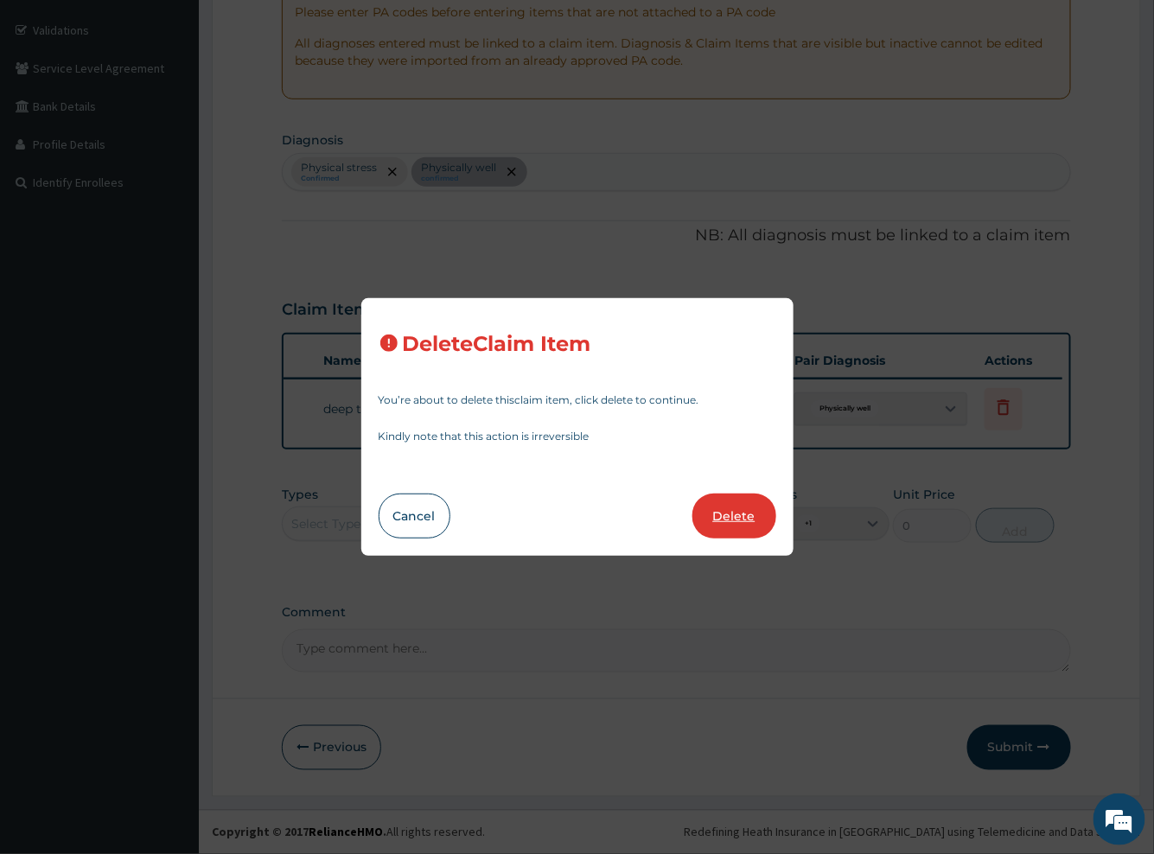
click at [736, 524] on button "Delete" at bounding box center [734, 516] width 84 height 45
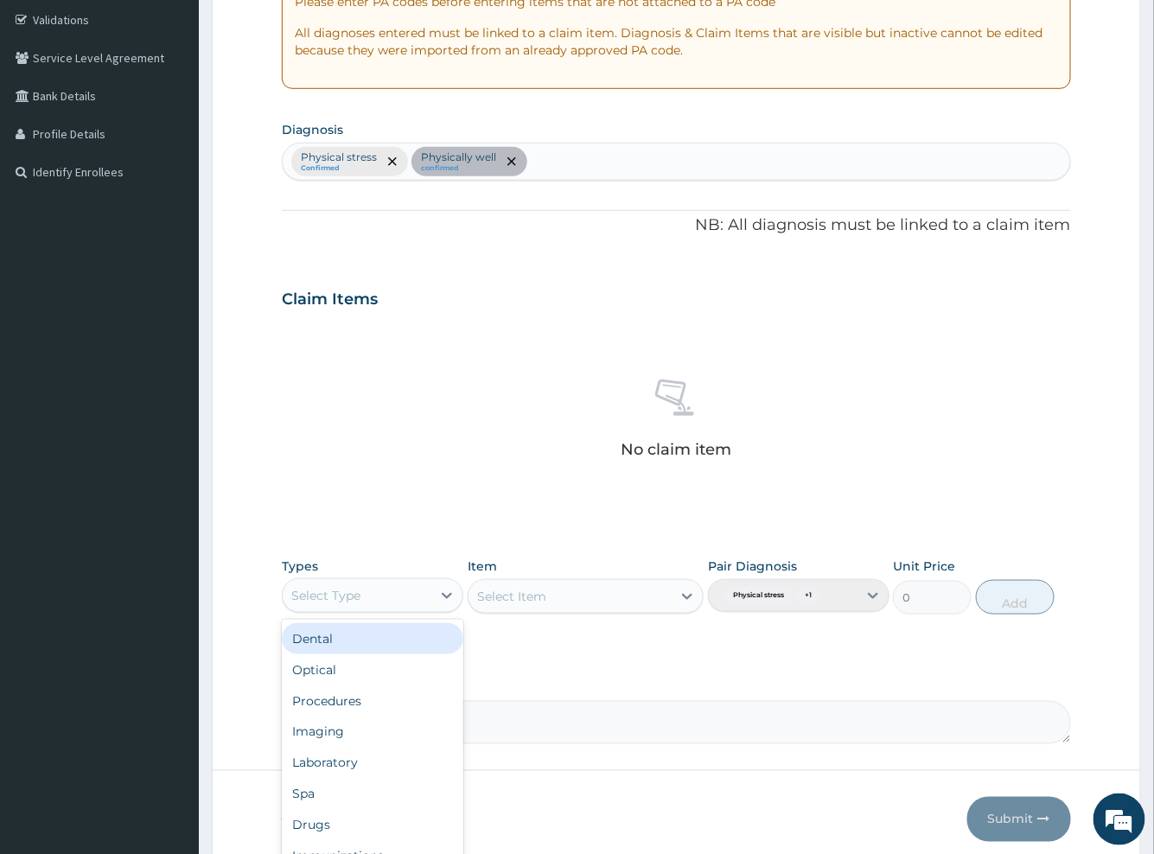
click at [380, 605] on div "Select Type" at bounding box center [357, 596] width 149 height 28
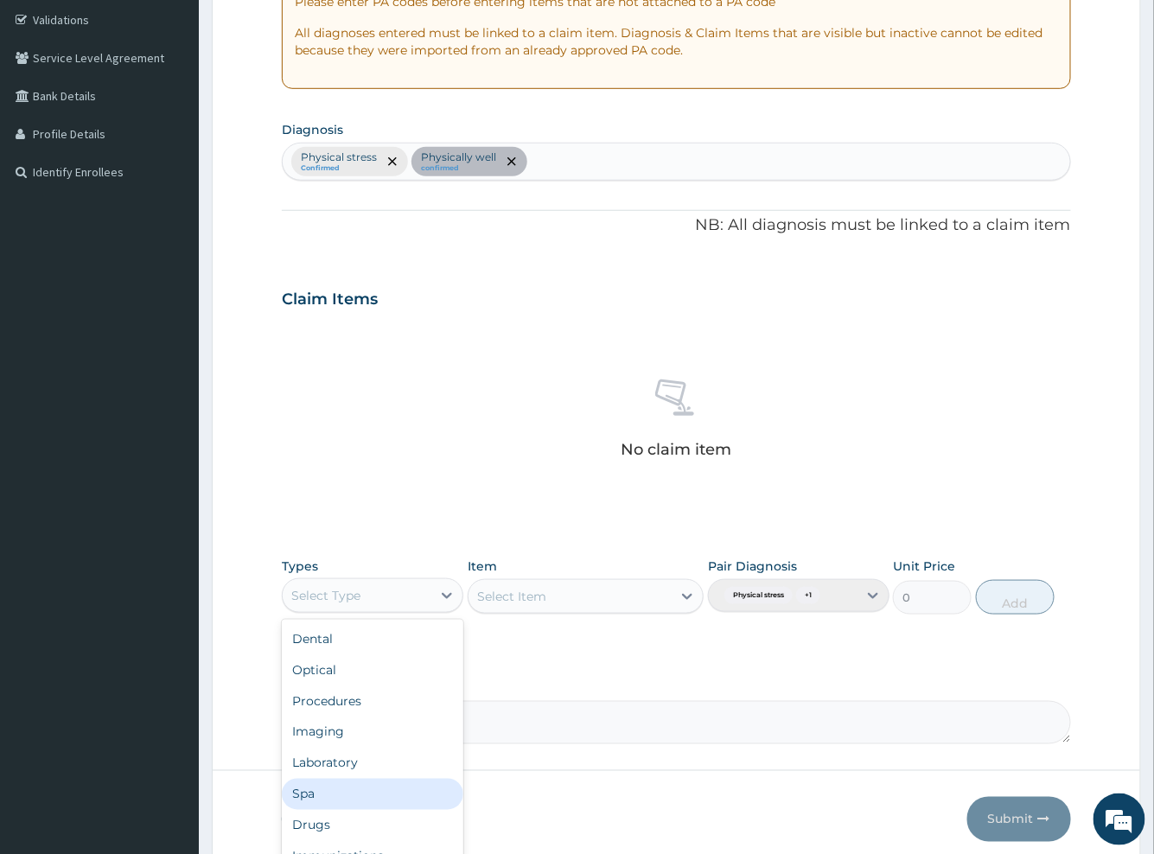
click at [339, 794] on div "Spa" at bounding box center [373, 794] width 182 height 31
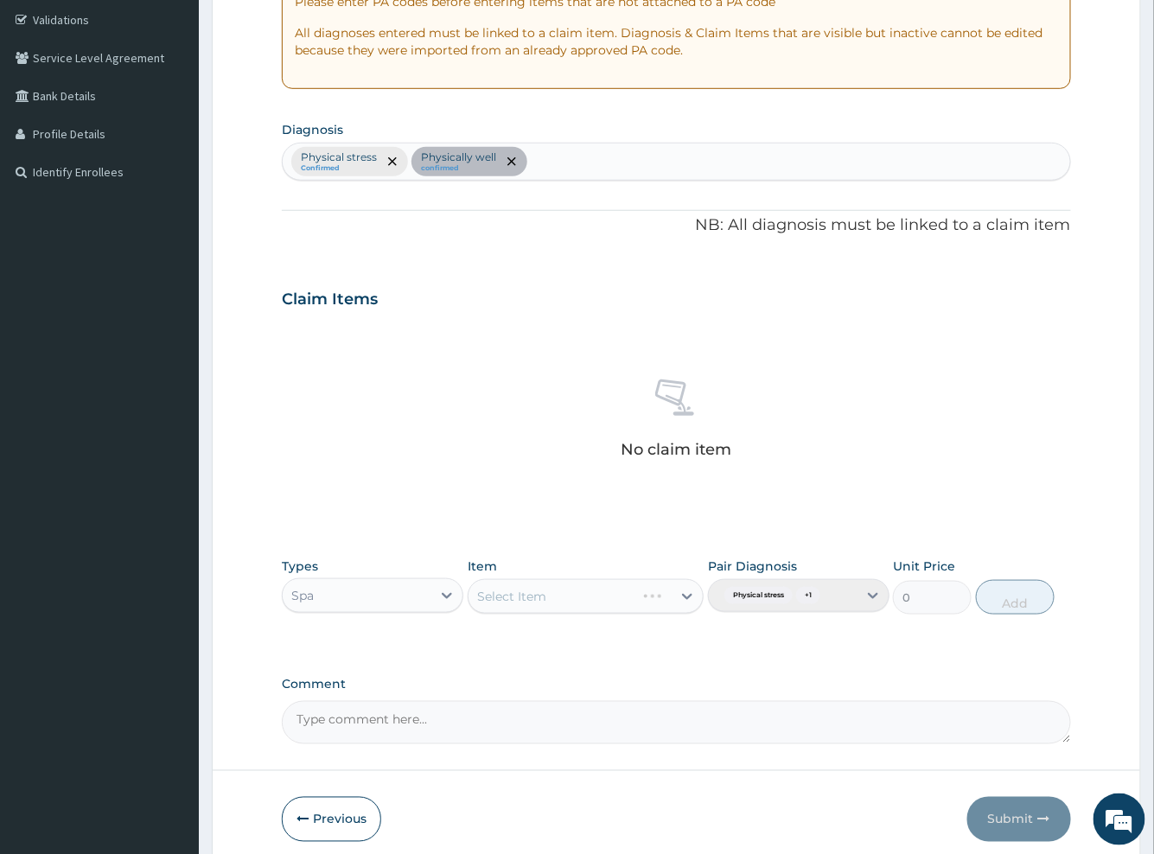
click at [627, 589] on div "Select Item" at bounding box center [586, 596] width 237 height 35
click at [627, 589] on div "Select Item" at bounding box center [571, 597] width 204 height 28
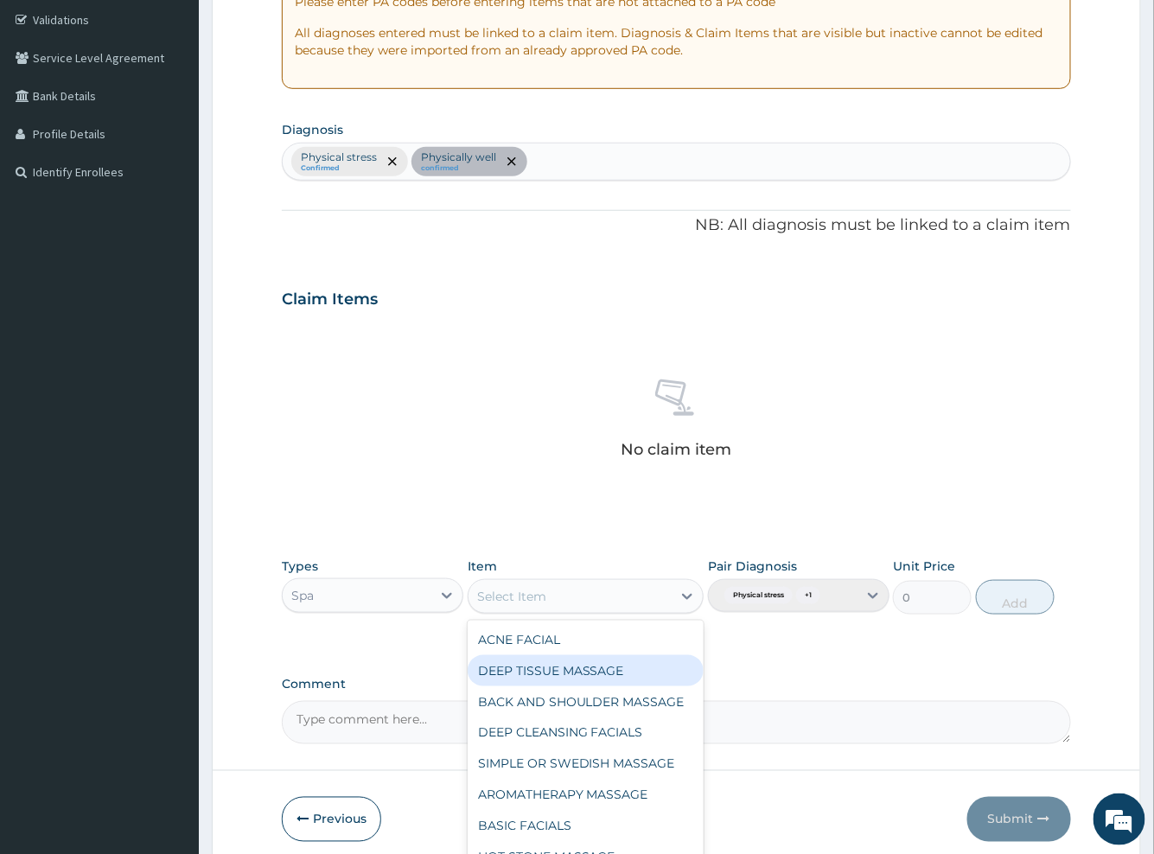
click at [597, 680] on div "DEEP TISSUE MASSAGE" at bounding box center [586, 670] width 237 height 31
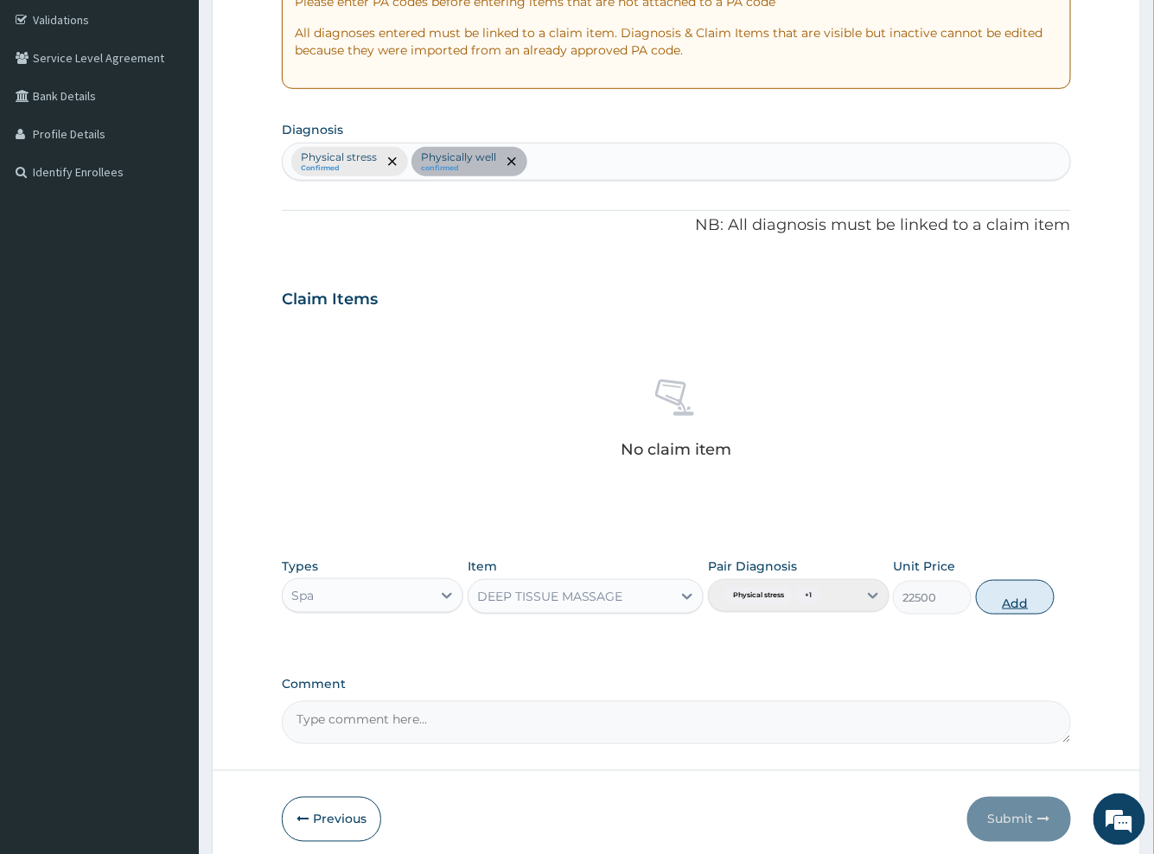
click at [1007, 603] on button "Add" at bounding box center [1015, 597] width 79 height 35
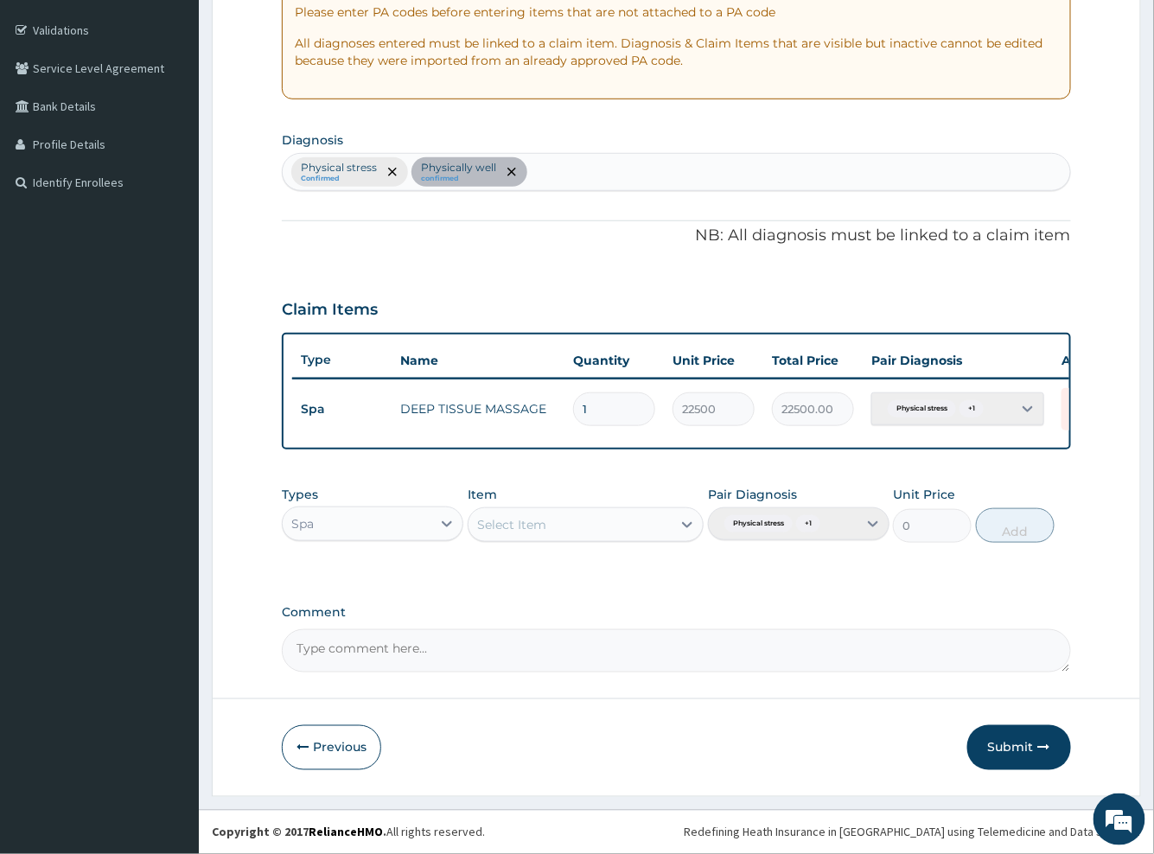
click at [577, 514] on div "Select Item" at bounding box center [571, 525] width 204 height 28
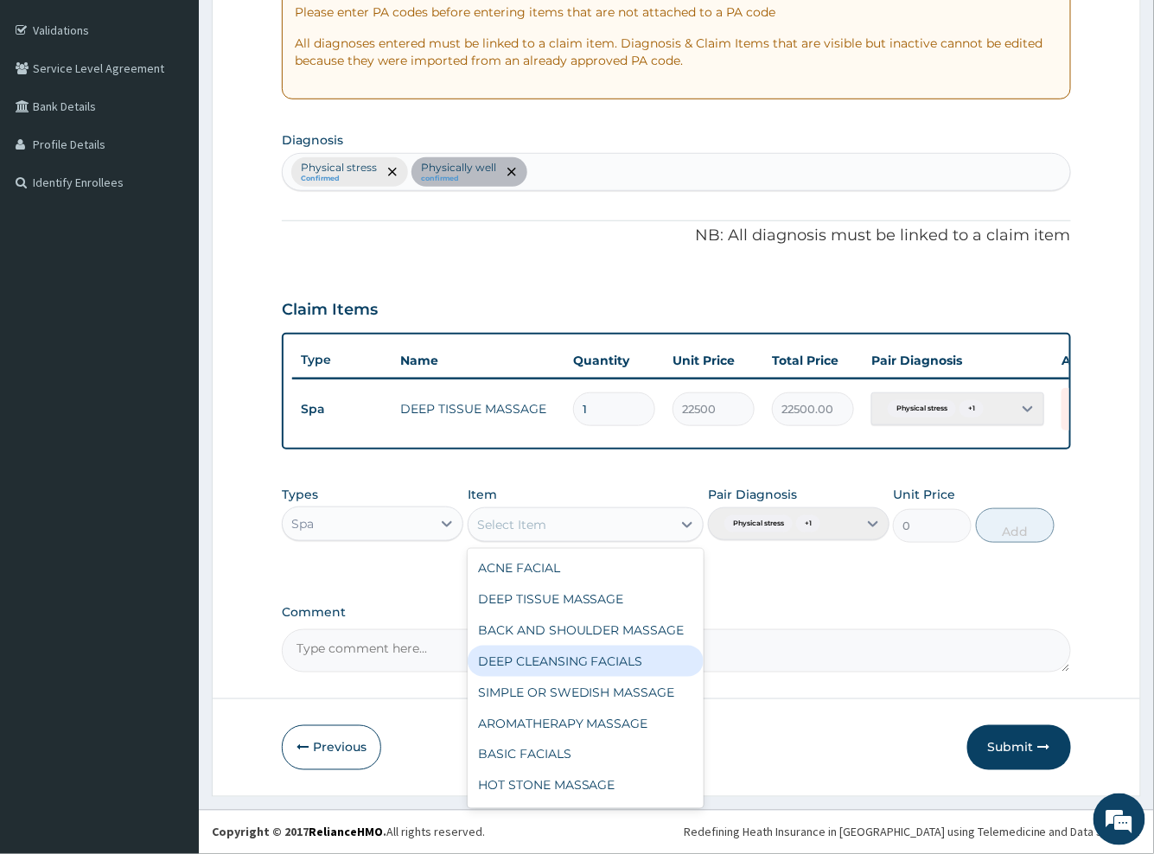
click at [571, 670] on div "DEEP CLEANSING FACIALS" at bounding box center [586, 661] width 237 height 31
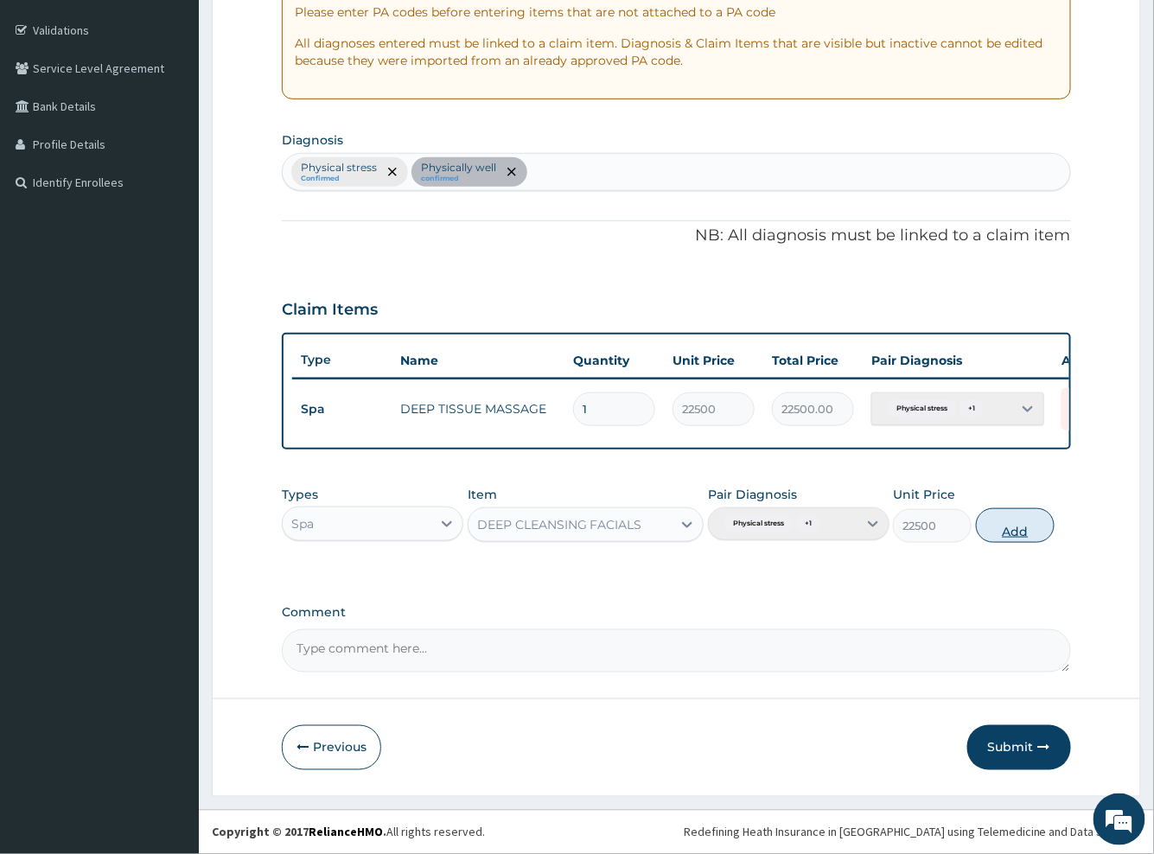
click at [1004, 534] on button "Add" at bounding box center [1015, 525] width 79 height 35
type input "0"
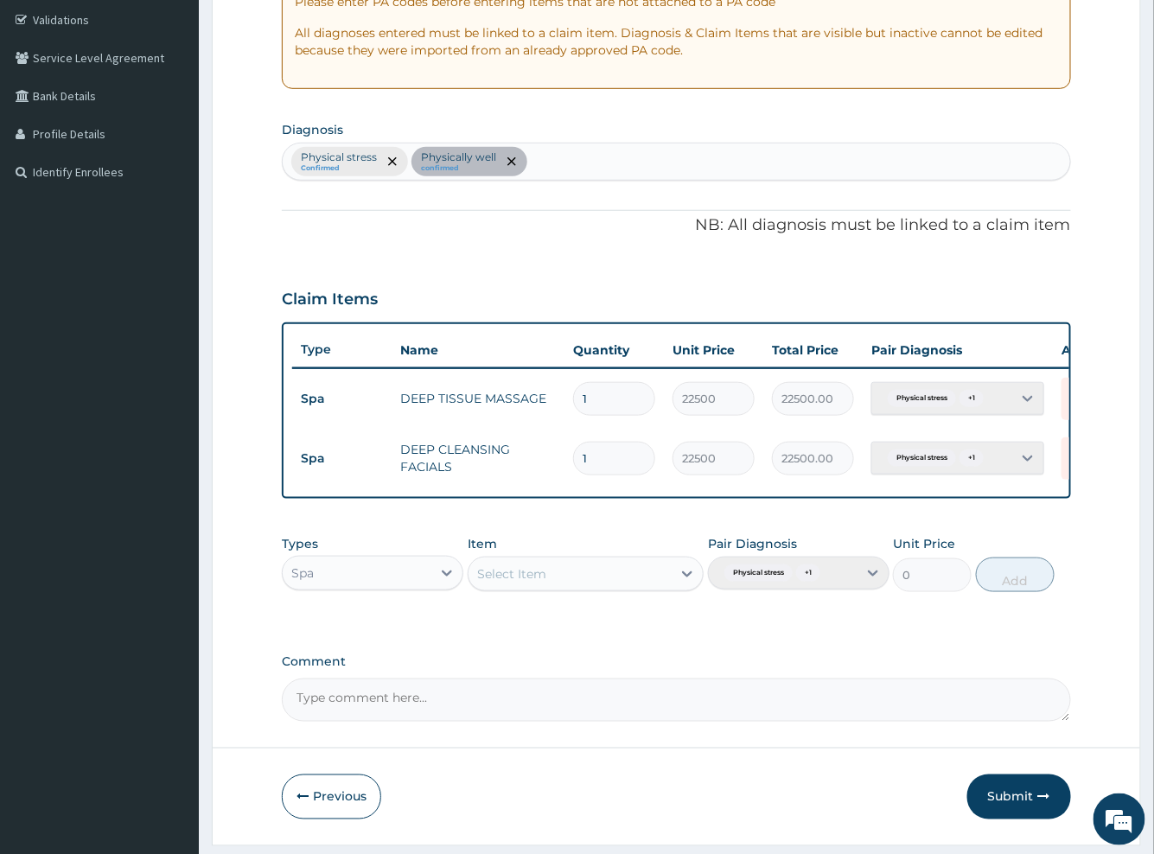
click at [596, 539] on div "Types Spa Item Select Item Pair Diagnosis Physical stress + 1 Unit Price 0 Add" at bounding box center [676, 563] width 788 height 74
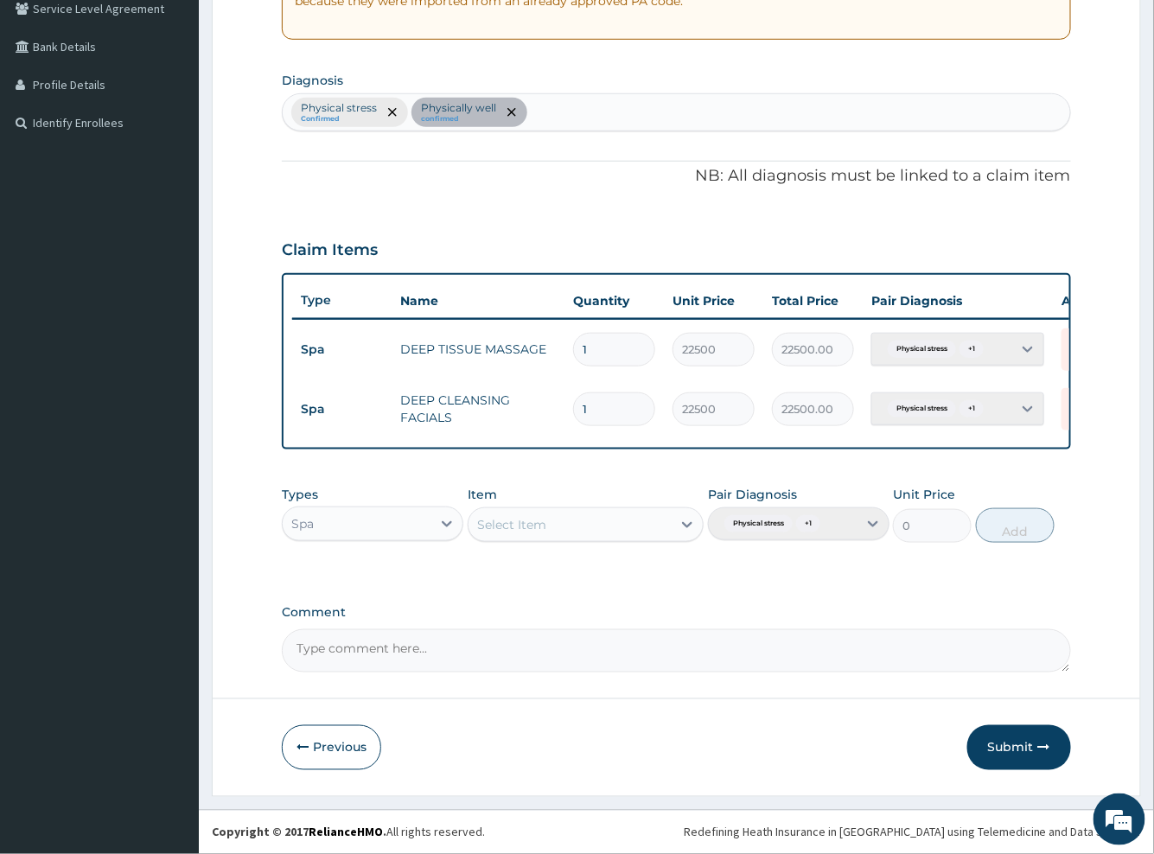
scroll to position [380, 0]
click at [436, 641] on textarea "Comment" at bounding box center [676, 650] width 788 height 43
paste textarea "1 deep tissue massage and 1 deep cleansing facials SIMPLE"
type textarea "1 deep tissue massage and 1 deep cleansing facials SIMPLE"
click at [1013, 744] on button "Submit" at bounding box center [1019, 747] width 104 height 45
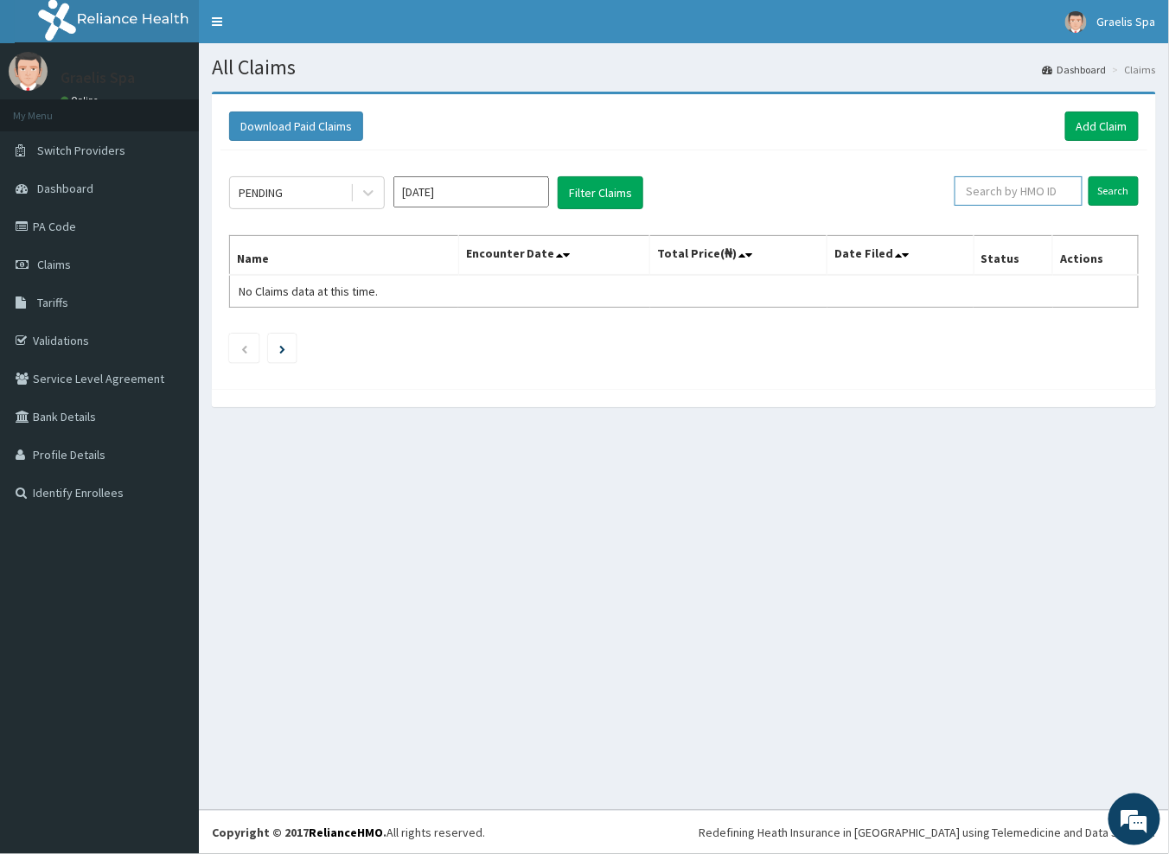
click at [1054, 191] on input "text" at bounding box center [1018, 190] width 128 height 29
paste input "FSL/10001/D"
click at [1120, 179] on input "Search" at bounding box center [1113, 190] width 50 height 29
click at [1028, 194] on input "FSL/10001/D" at bounding box center [991, 190] width 115 height 29
drag, startPoint x: 960, startPoint y: 193, endPoint x: 960, endPoint y: 214, distance: 20.8
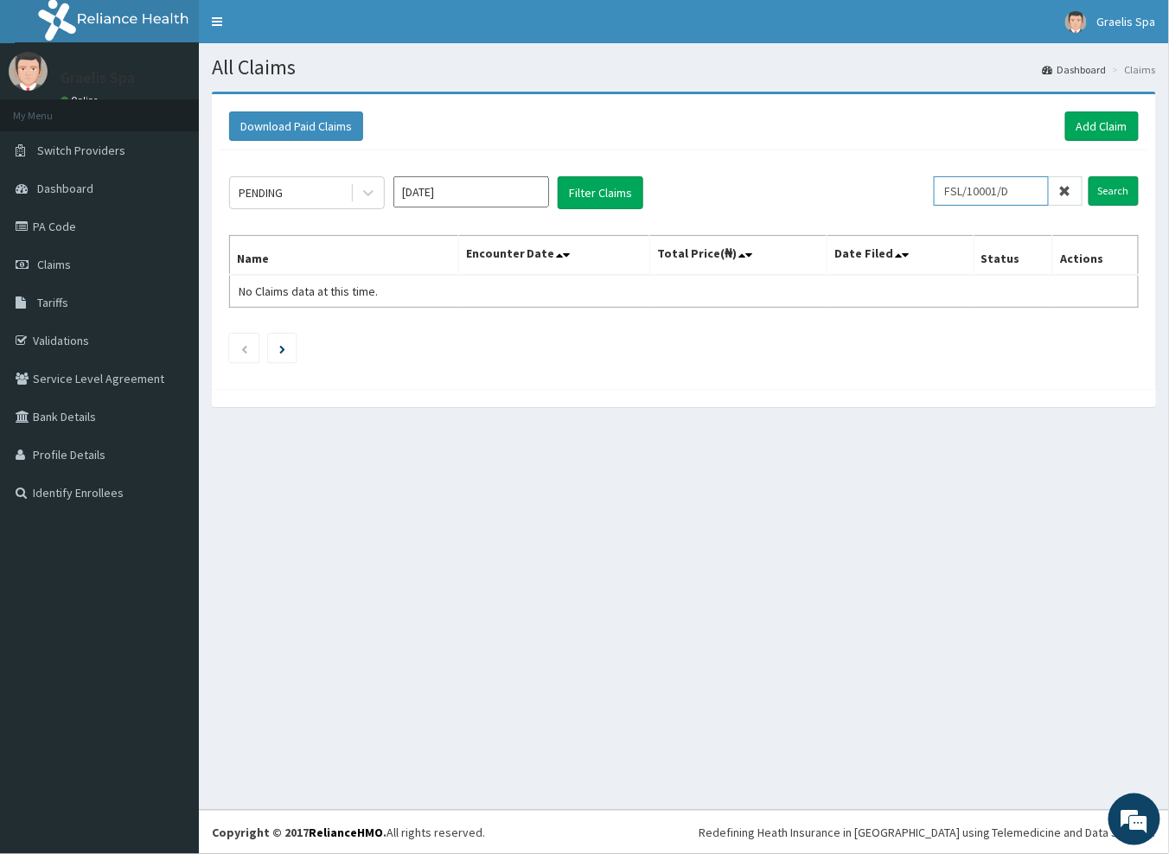
click at [960, 195] on input "FSL/10001/D" at bounding box center [991, 190] width 115 height 29
drag, startPoint x: 1025, startPoint y: 191, endPoint x: 1032, endPoint y: 208, distance: 18.6
click at [1028, 194] on input "FSL/10001/D" at bounding box center [991, 190] width 115 height 29
type input "FSL/10001/D"
click at [1113, 195] on input "Search" at bounding box center [1113, 190] width 50 height 29
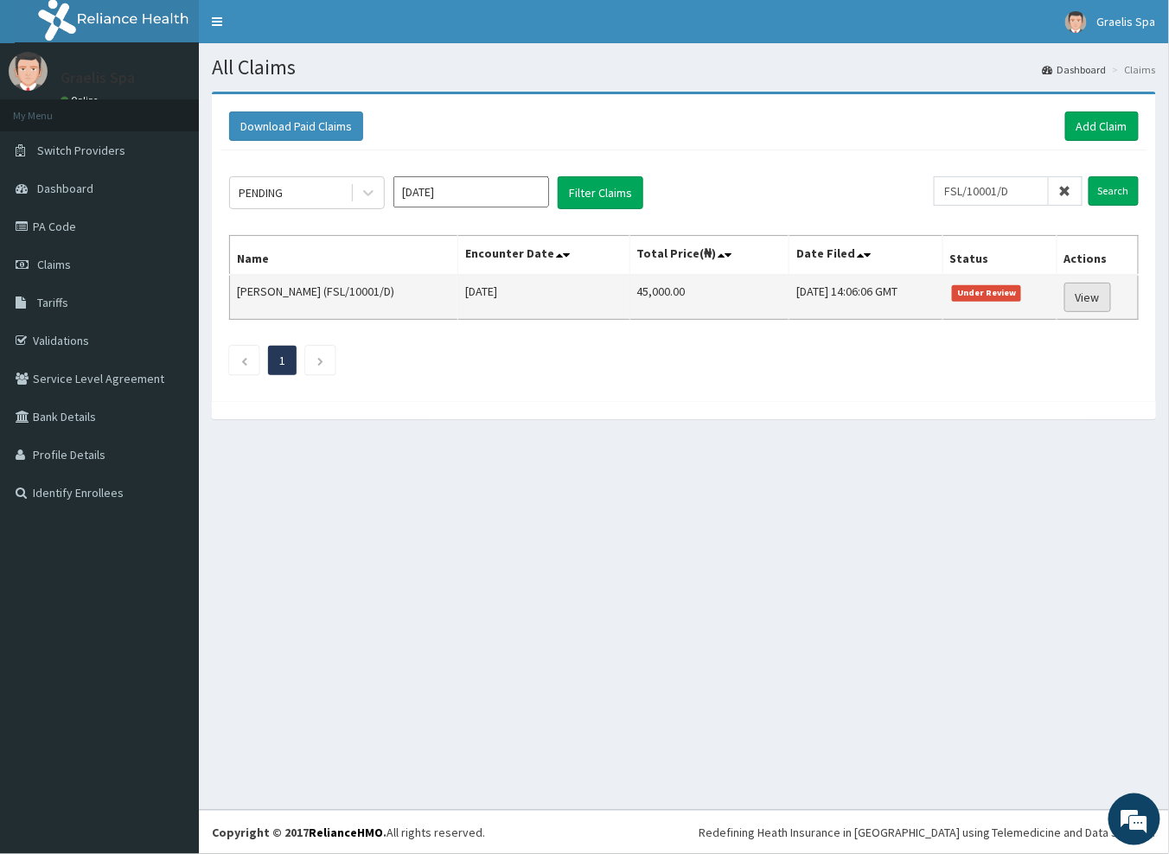
click at [1094, 299] on link "View" at bounding box center [1087, 297] width 47 height 29
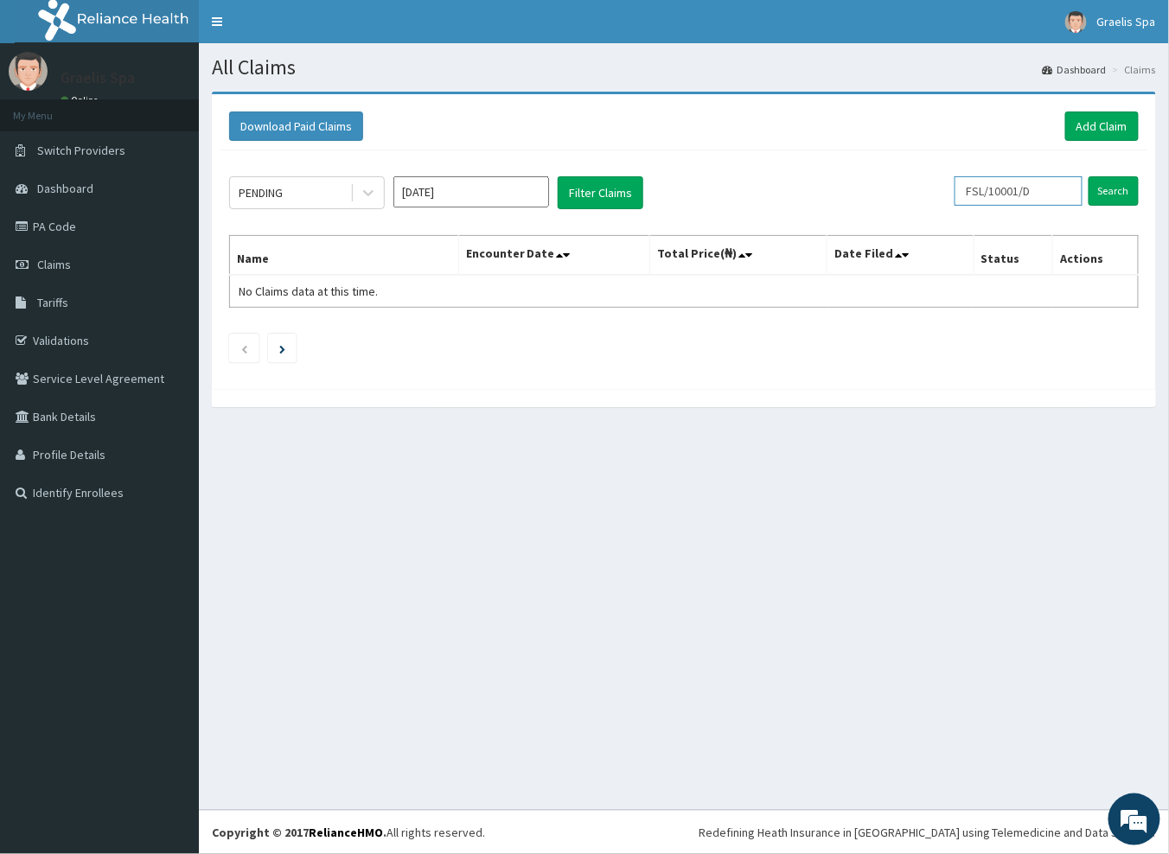
drag, startPoint x: 1046, startPoint y: 195, endPoint x: 807, endPoint y: 212, distance: 239.2
click at [807, 212] on div "PENDING [DATE] Filter Claims FSL/10001/D Search Name Encounter Date Total Price…" at bounding box center [683, 265] width 927 height 230
paste input "E"
type input "FSL/10001/E"
click at [1115, 189] on input "Search" at bounding box center [1113, 190] width 50 height 29
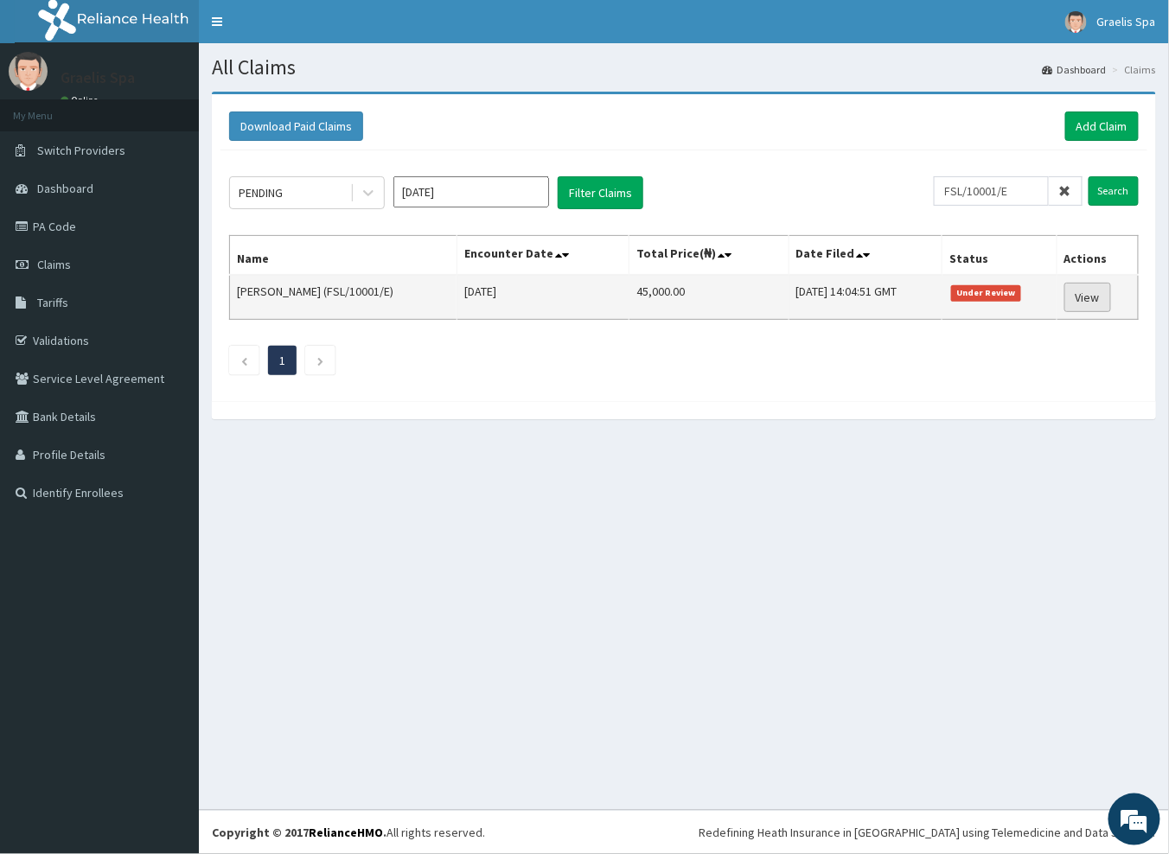
click at [1078, 301] on link "View" at bounding box center [1087, 297] width 47 height 29
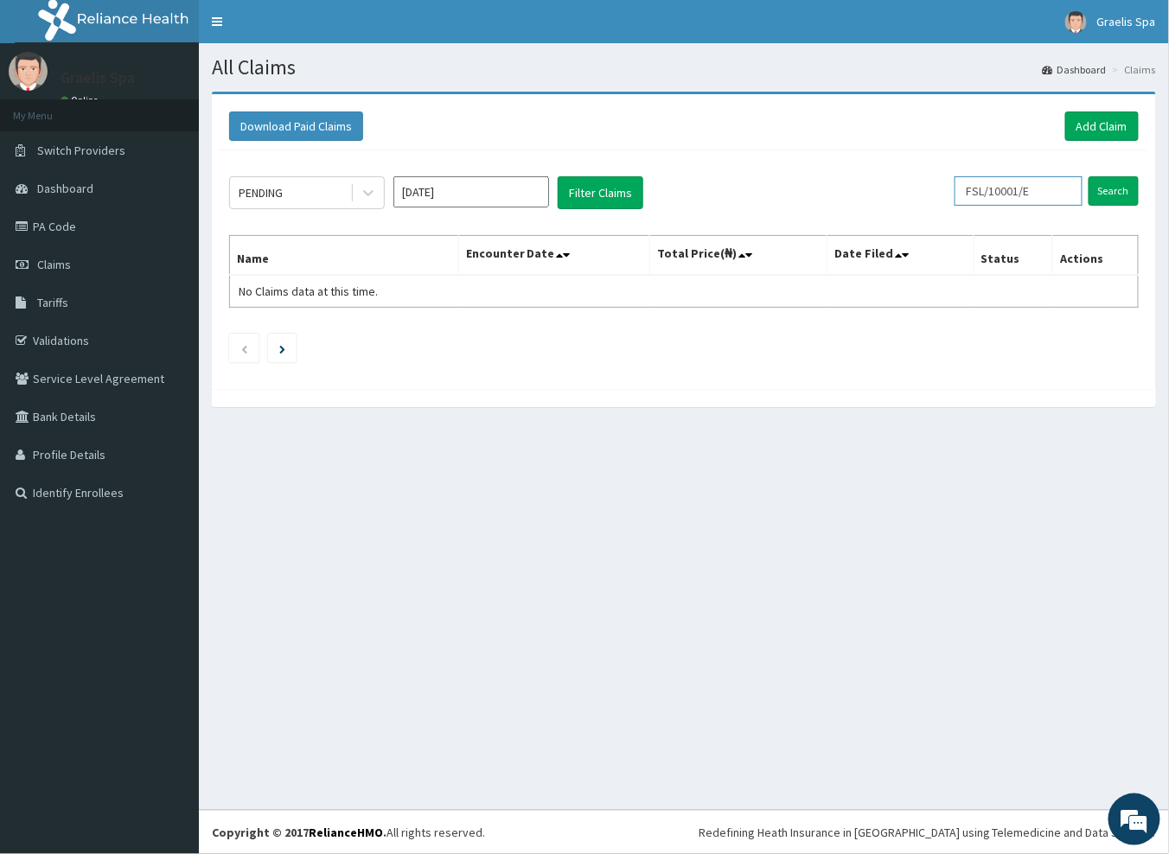
drag, startPoint x: 1048, startPoint y: 196, endPoint x: 846, endPoint y: 214, distance: 202.2
click at [847, 213] on div "PENDING Aug 2025 Filter Claims FSL/10001/E Search Name Encounter Date Total Pri…" at bounding box center [683, 265] width 927 height 230
paste input "TLR/10056/B"
type input "TLR/10056/B"
click at [1113, 194] on input "Search" at bounding box center [1113, 190] width 50 height 29
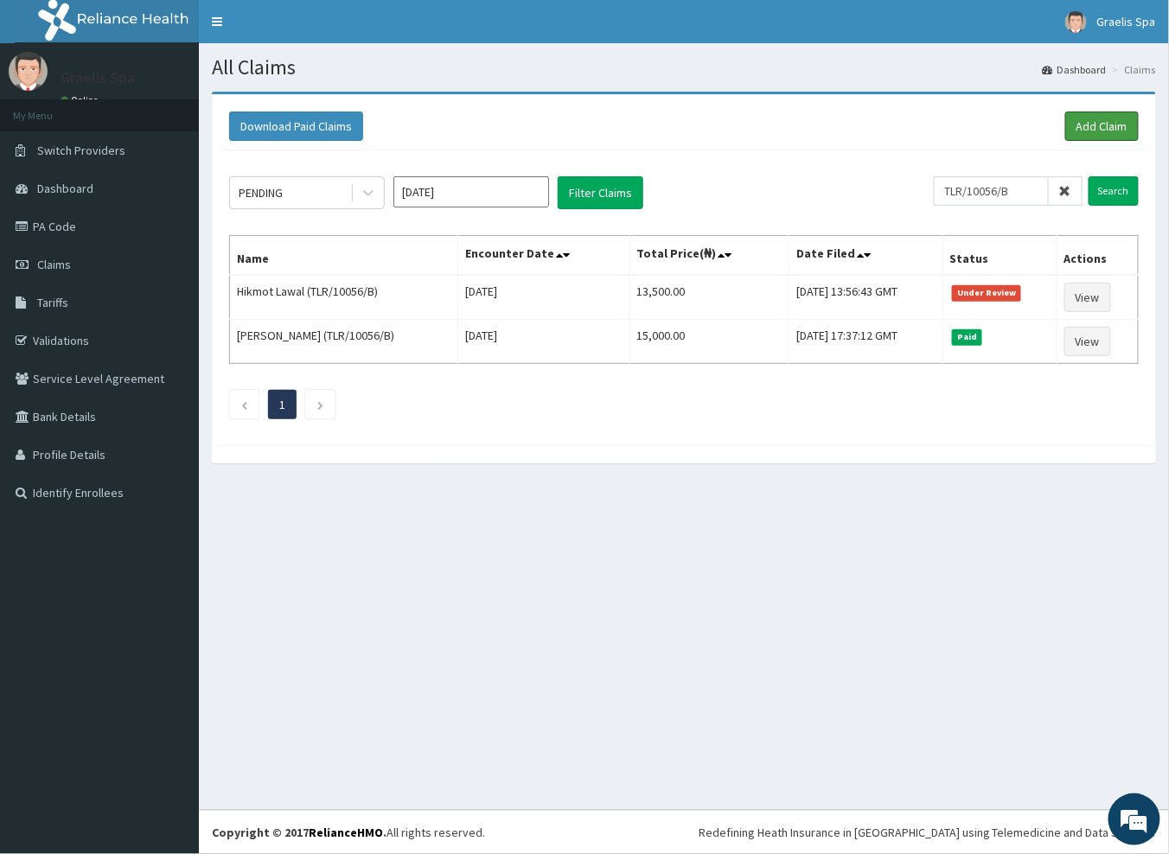
drag, startPoint x: 1094, startPoint y: 134, endPoint x: 1028, endPoint y: 121, distance: 67.0
click at [1094, 133] on link "Add Claim" at bounding box center [1101, 126] width 73 height 29
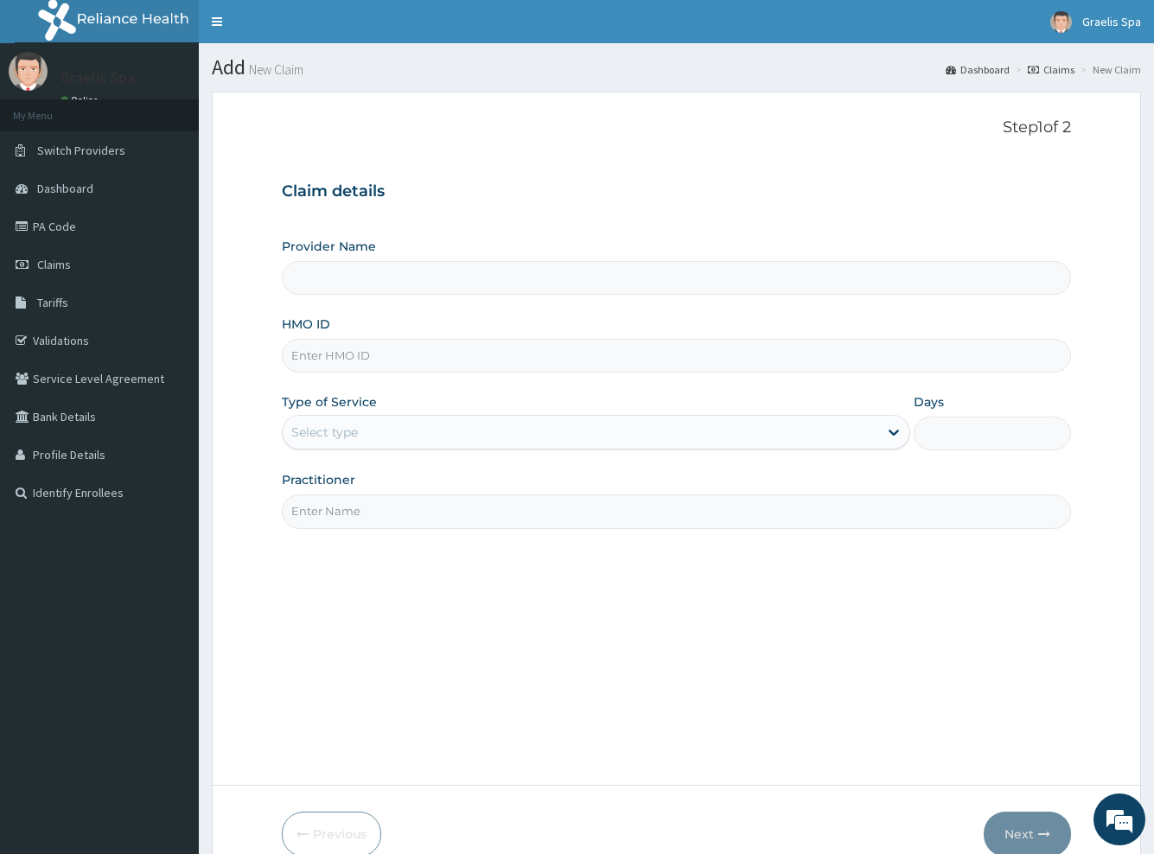
type input "Graelis Spa"
type input "1"
click at [335, 356] on input "HMO ID" at bounding box center [676, 356] width 788 height 34
paste input "CWM/10005/A"
type input "CWM/10005/A"
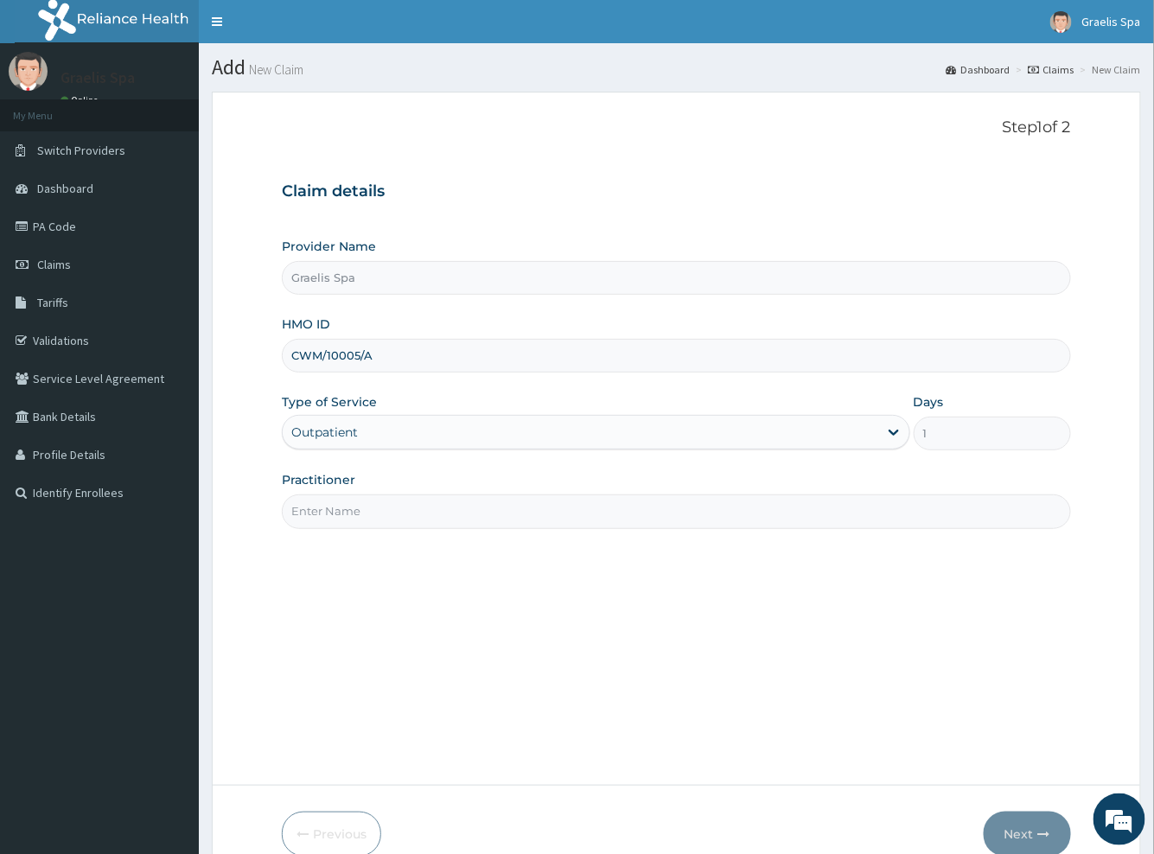
drag, startPoint x: 350, startPoint y: 500, endPoint x: 353, endPoint y: 520, distance: 20.1
click at [350, 500] on input "Practitioner" at bounding box center [676, 512] width 788 height 34
type input "[PERSON_NAME]"
click at [1035, 828] on button "Next" at bounding box center [1027, 834] width 87 height 45
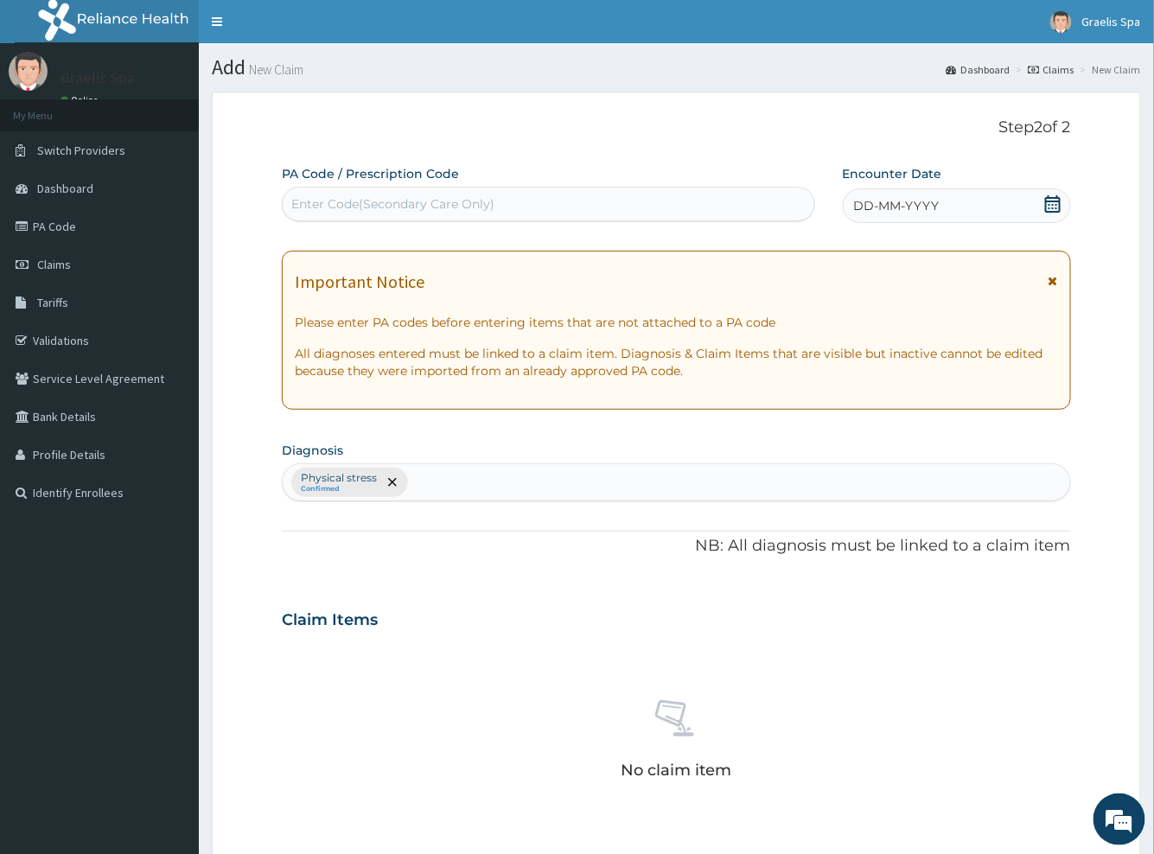
click at [352, 213] on div "Enter Code(Secondary Care Only)" at bounding box center [548, 204] width 531 height 28
paste input "PA/CB5BC0"
type input "PA/CB5BC0"
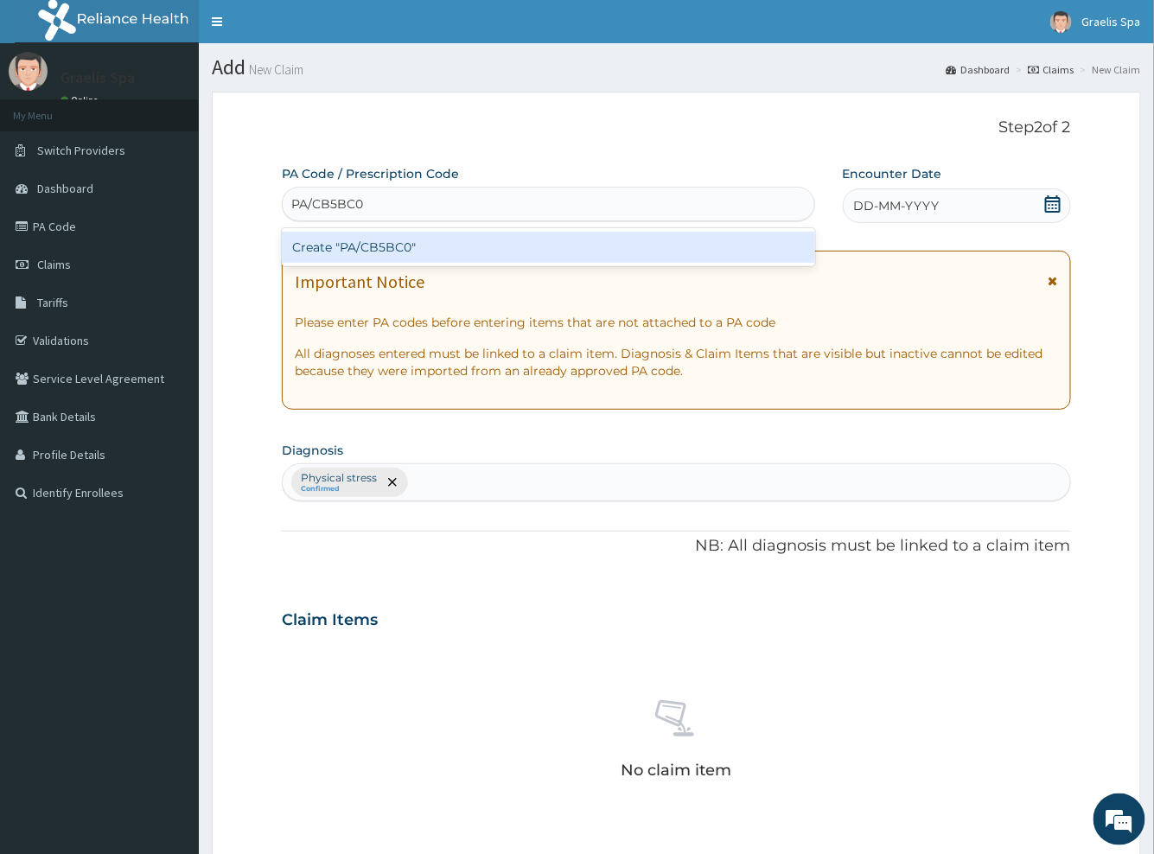
click at [361, 244] on div "Create "PA/CB5BC0"" at bounding box center [548, 247] width 533 height 31
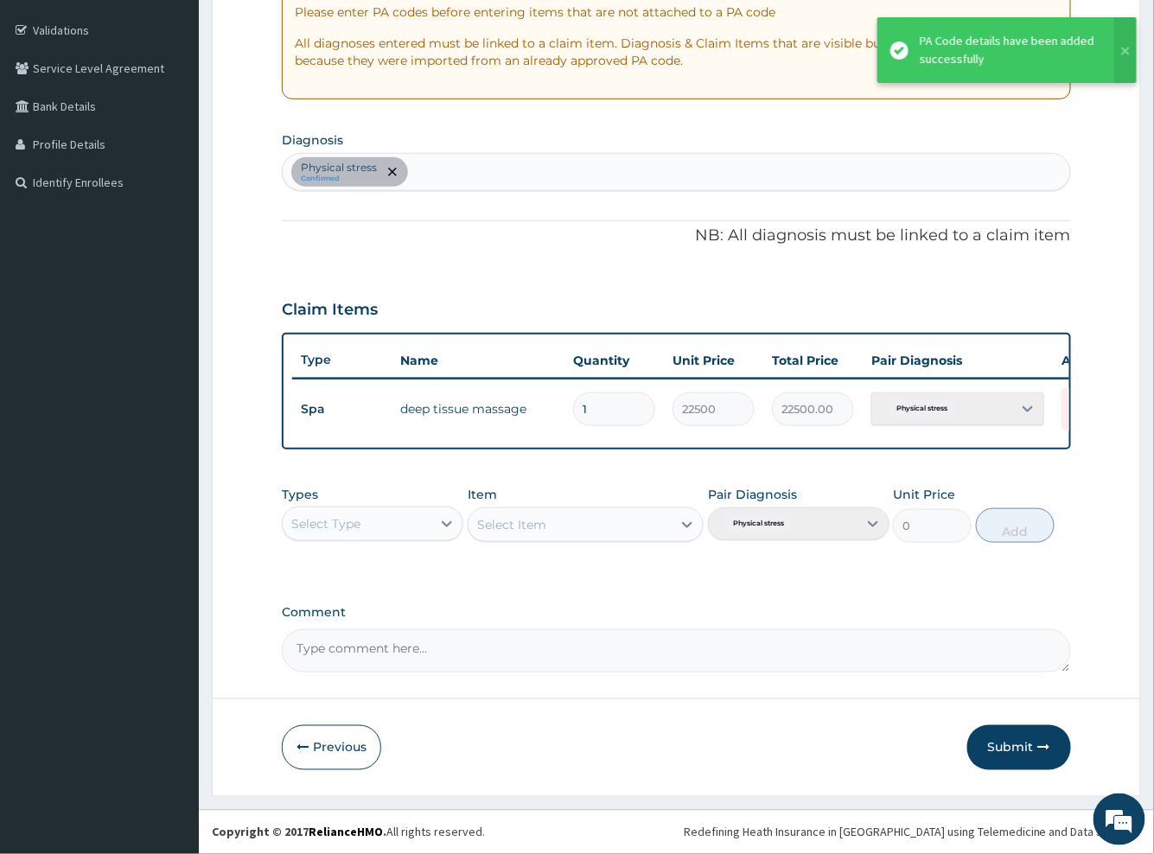
scroll to position [321, 0]
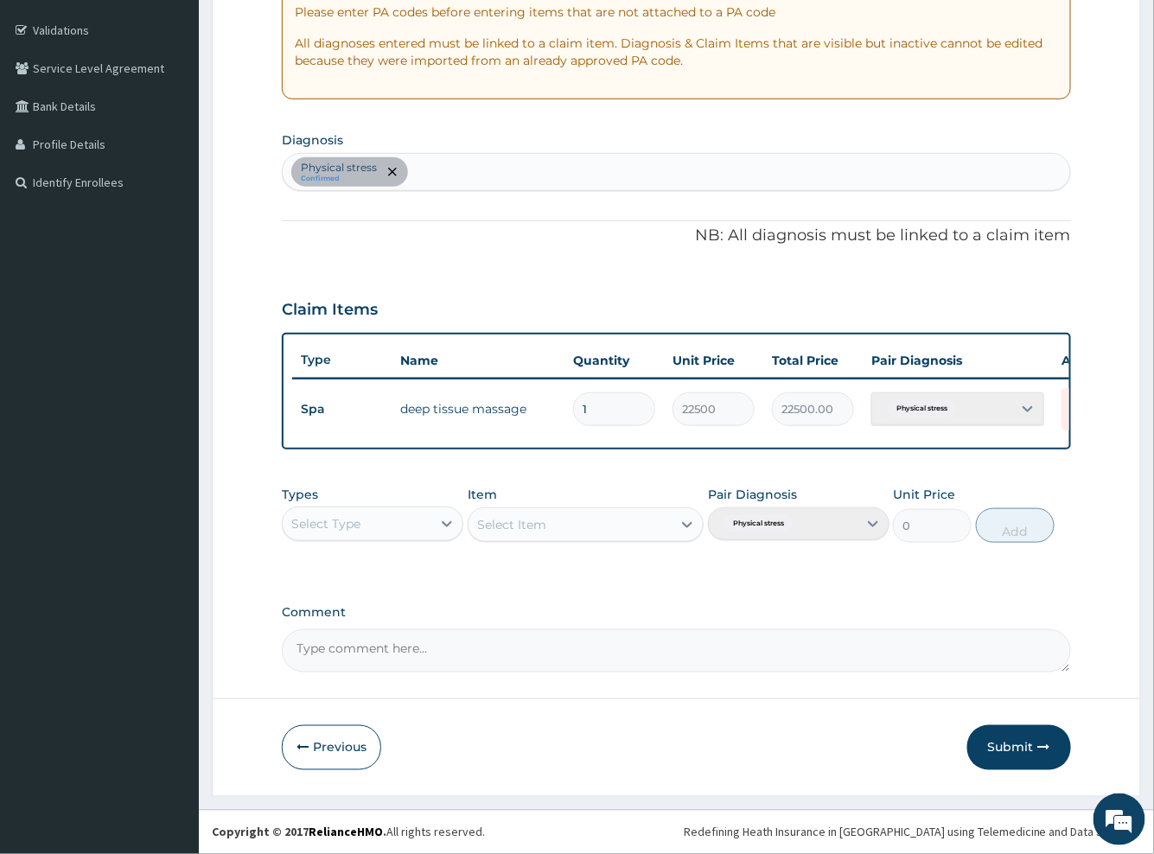
click at [365, 643] on textarea "Comment" at bounding box center [676, 650] width 788 height 43
paste textarea "1 deep tissue massage"
click at [459, 643] on textarea "1 deep tissue massage" at bounding box center [676, 650] width 788 height 43
paste textarea "SIMPLE"
drag, startPoint x: 306, startPoint y: 655, endPoint x: 303, endPoint y: 686, distance: 30.4
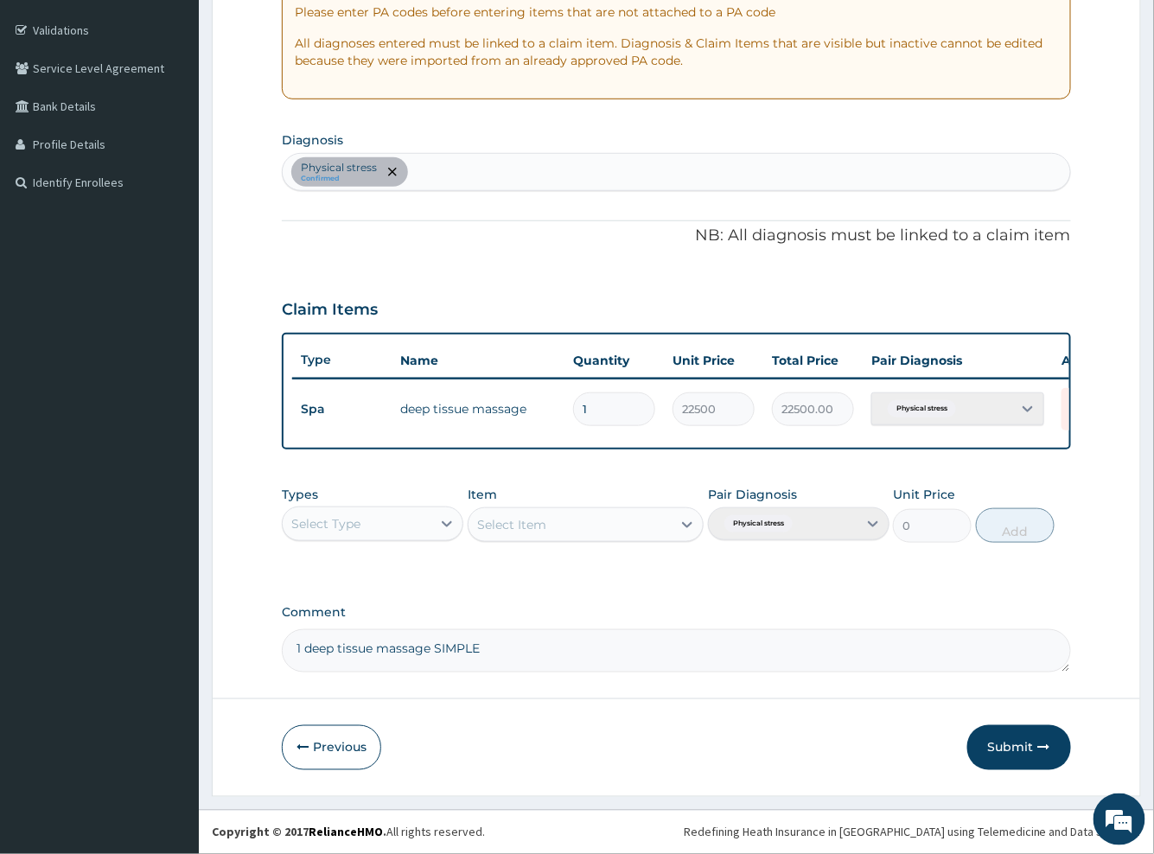
click at [306, 655] on textarea "1 deep tissue massage SIMPLE" at bounding box center [676, 650] width 788 height 43
type textarea "1 deep tissue massage SIMPLE"
click at [1002, 752] on button "Submit" at bounding box center [1019, 747] width 104 height 45
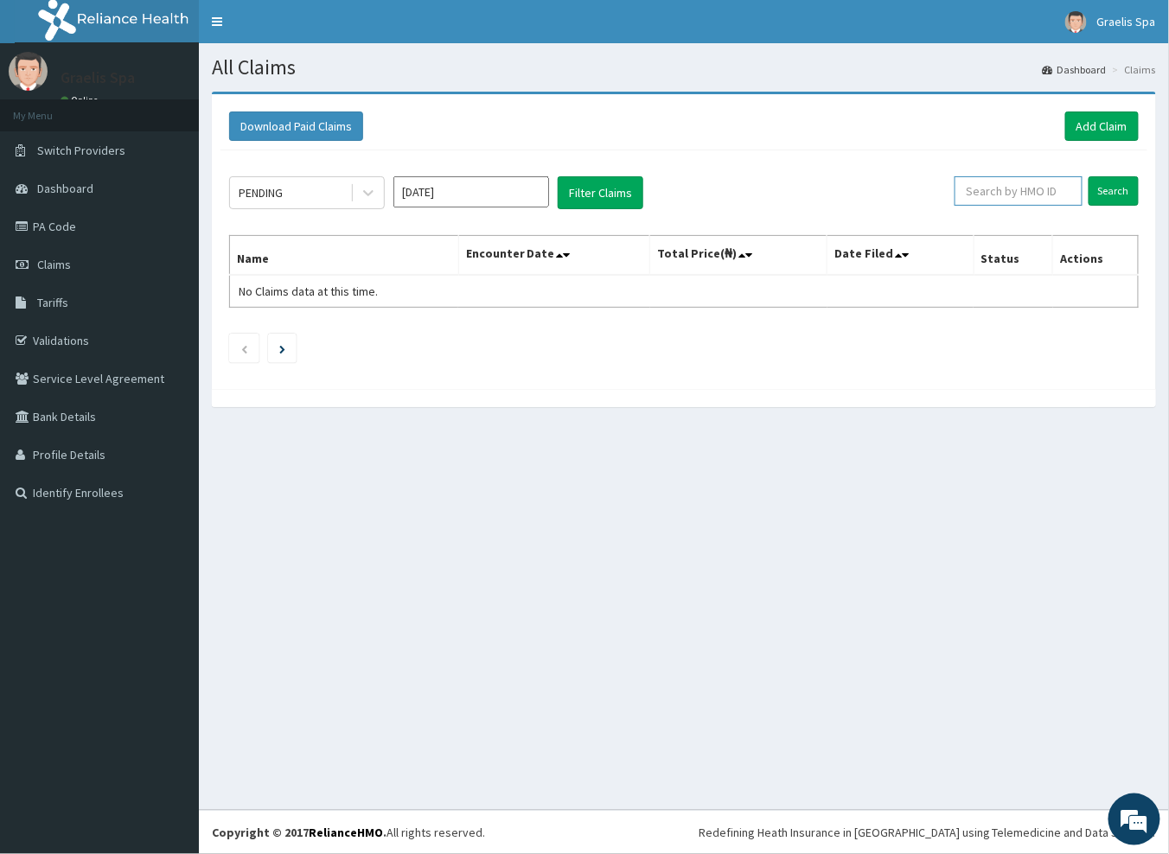
click at [1032, 194] on input "text" at bounding box center [1018, 190] width 128 height 29
paste input "CWM/10005/A"
type input "CWM/10005/A"
click at [1117, 188] on input "Search" at bounding box center [1113, 190] width 50 height 29
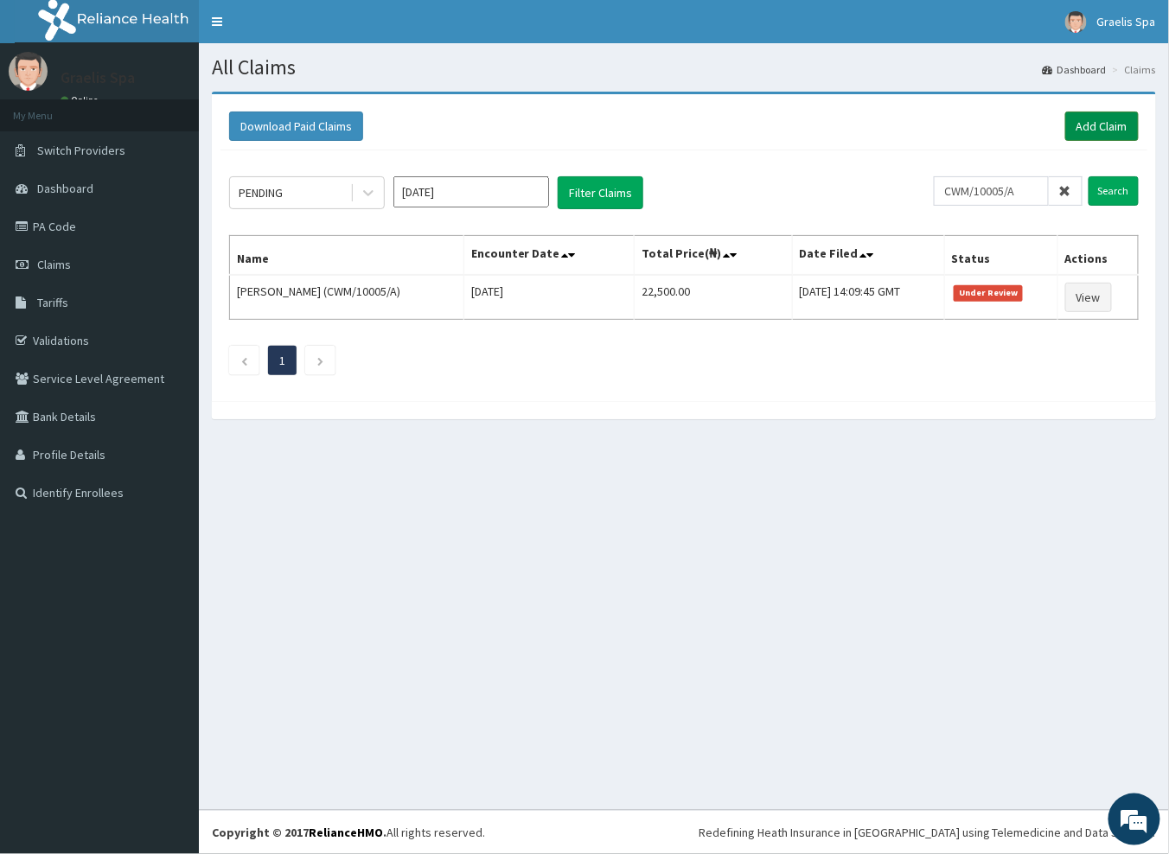
click at [1110, 127] on link "Add Claim" at bounding box center [1101, 126] width 73 height 29
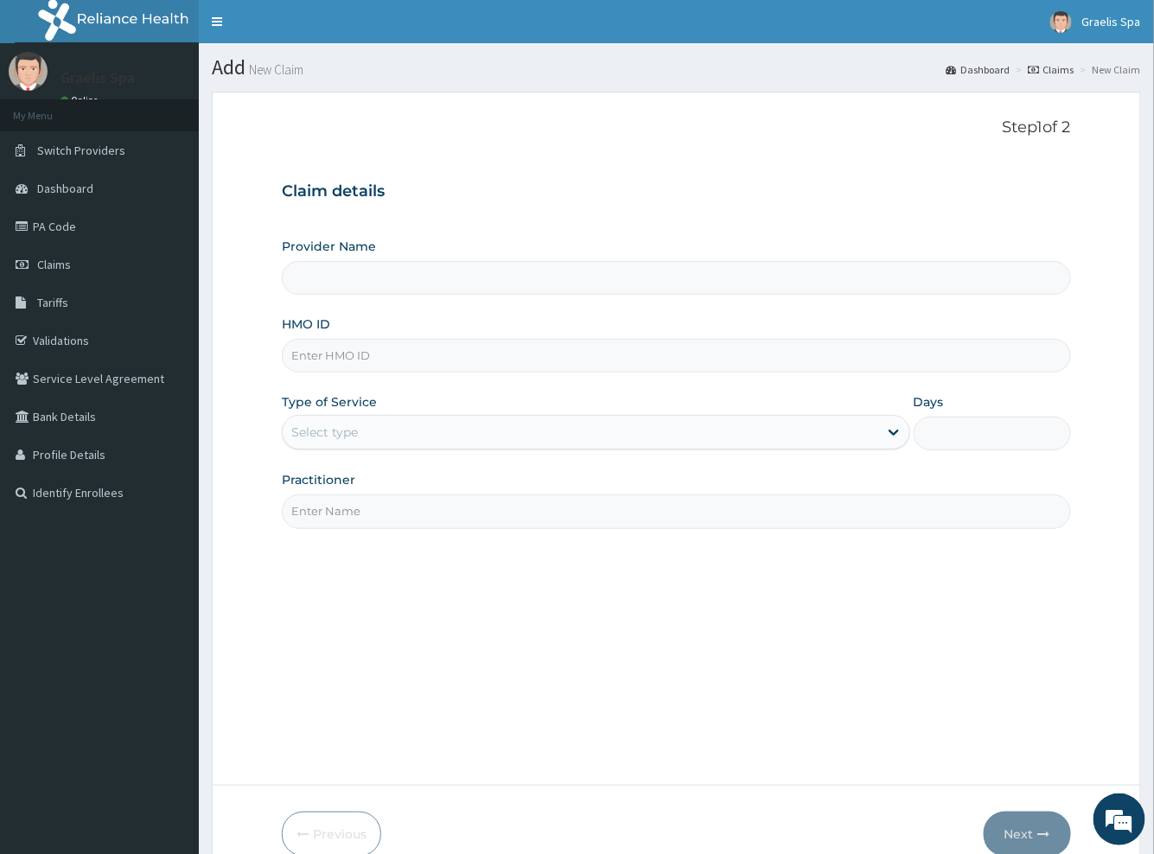
click at [373, 345] on input "HMO ID" at bounding box center [676, 356] width 788 height 34
paste input "DAW/10040/A"
type input "DAW/10040/A"
type input "Graelis Spa"
type input "1"
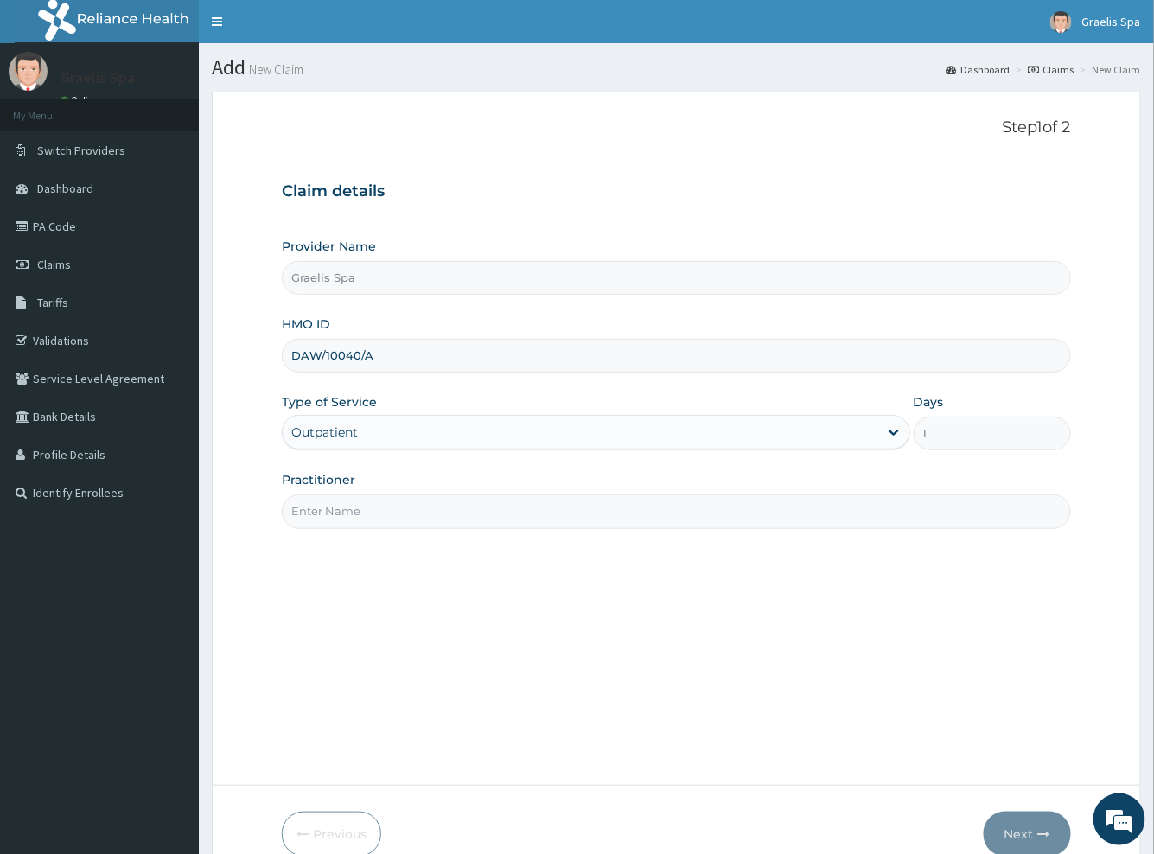
type input "DAW/10040/A"
drag, startPoint x: 431, startPoint y: 514, endPoint x: 432, endPoint y: 525, distance: 10.5
click at [431, 514] on input "Practitioner" at bounding box center [676, 512] width 788 height 34
type input "Grace Obasaiki"
click at [1035, 840] on button "Next" at bounding box center [1027, 834] width 87 height 45
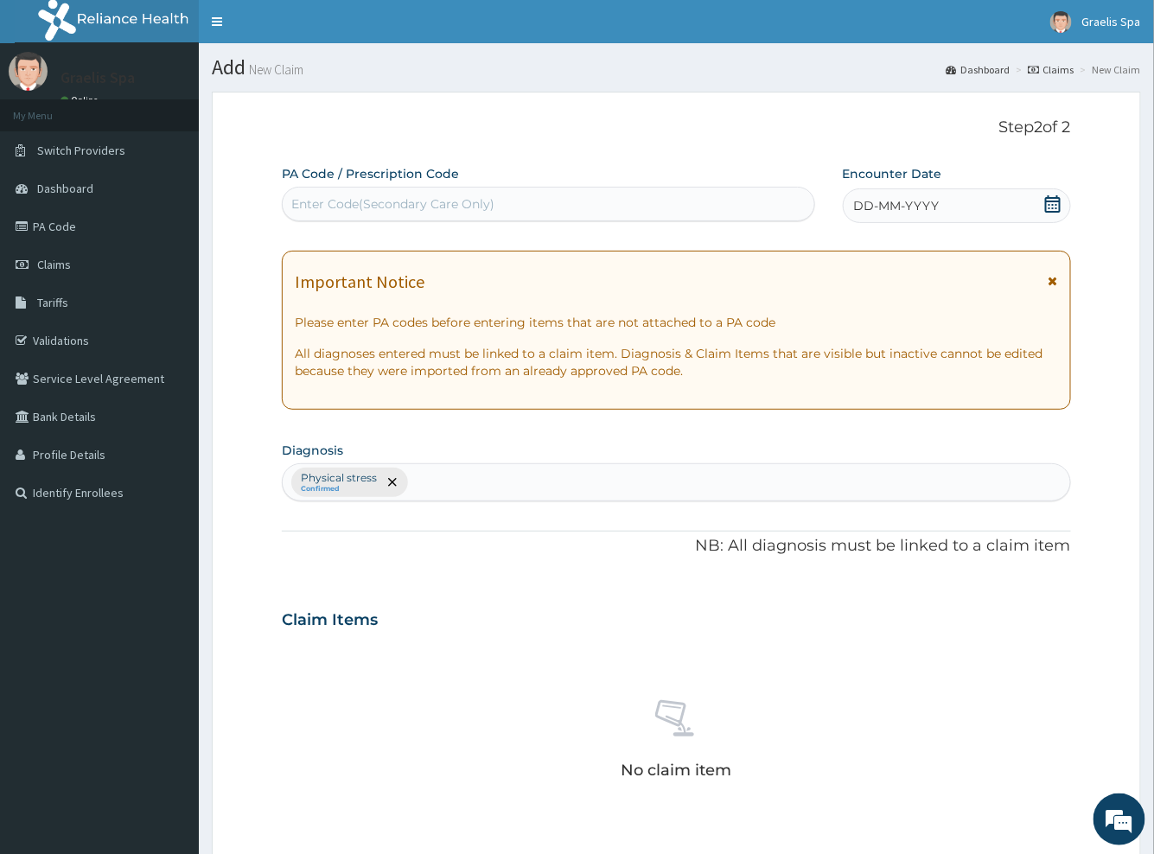
click at [452, 194] on div "Enter Code(Secondary Care Only)" at bounding box center [548, 204] width 531 height 28
paste input "PA/13B5AC"
type input "PA/13B5AC"
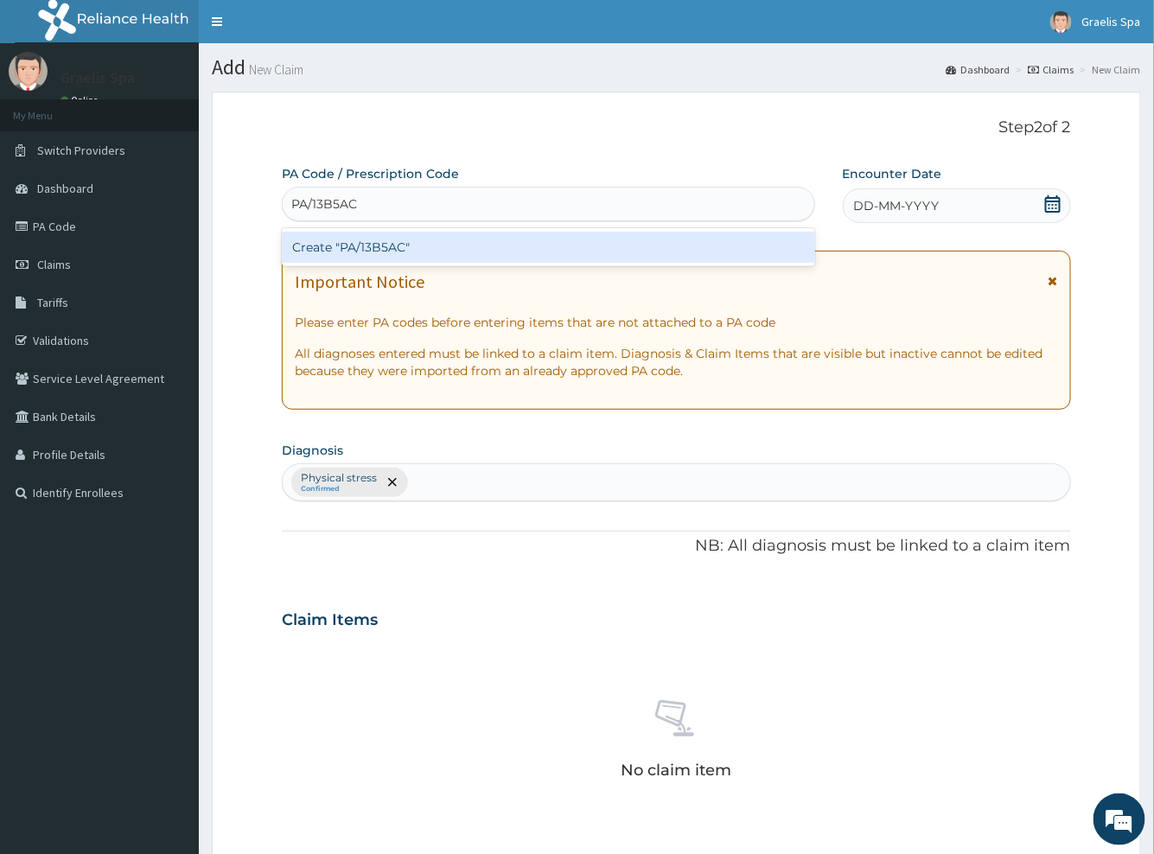
click at [405, 243] on div "Create "PA/13B5AC"" at bounding box center [548, 247] width 533 height 31
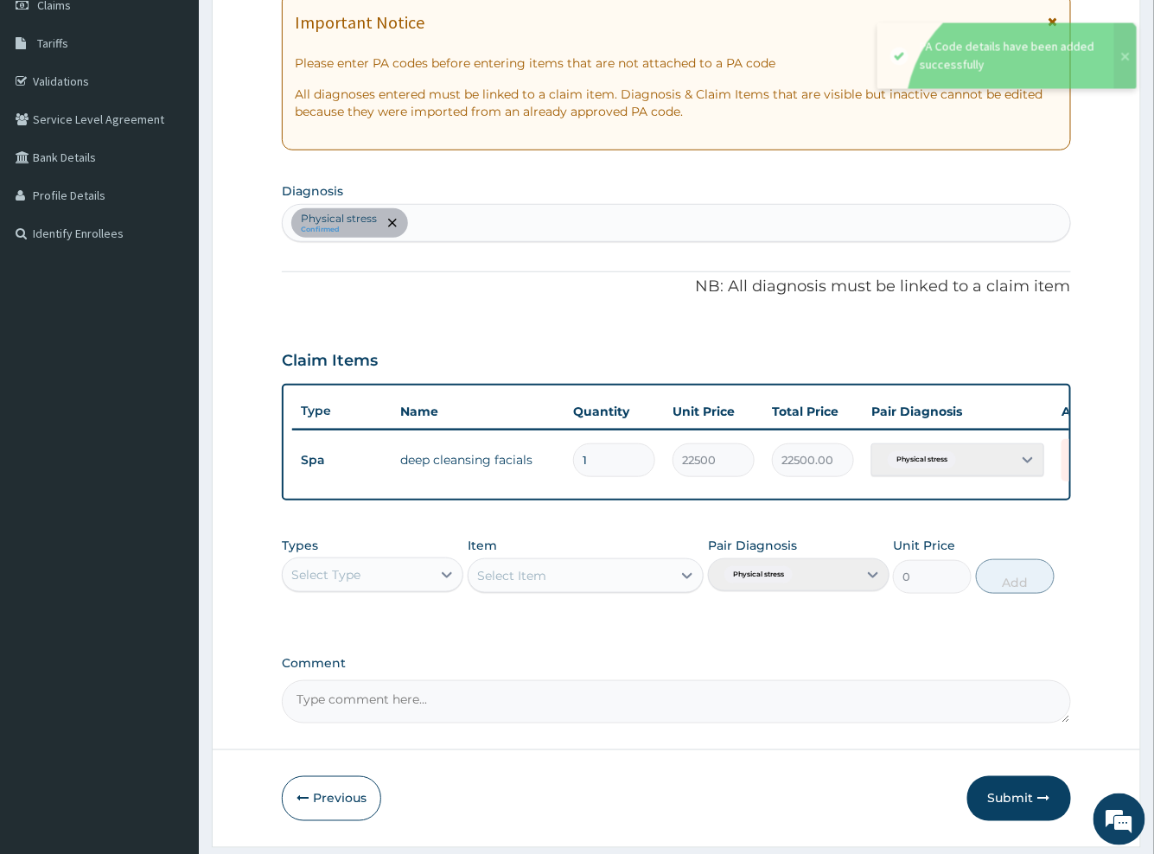
scroll to position [288, 0]
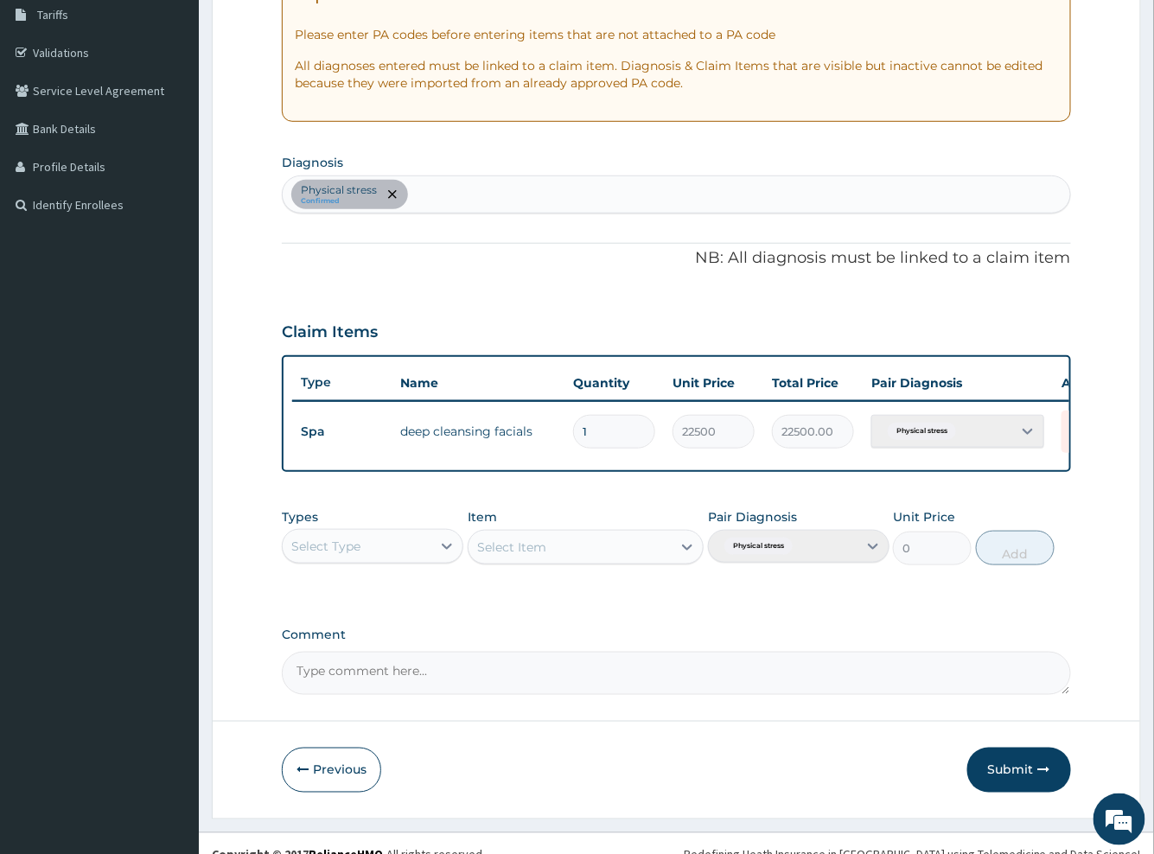
click at [350, 685] on textarea "Comment" at bounding box center [676, 673] width 788 height 43
paste textarea "1 deep cleansing facials SIMPLE"
type textarea "1 deep cleansing facials SIMPLE"
click at [1009, 784] on button "Submit" at bounding box center [1019, 770] width 104 height 45
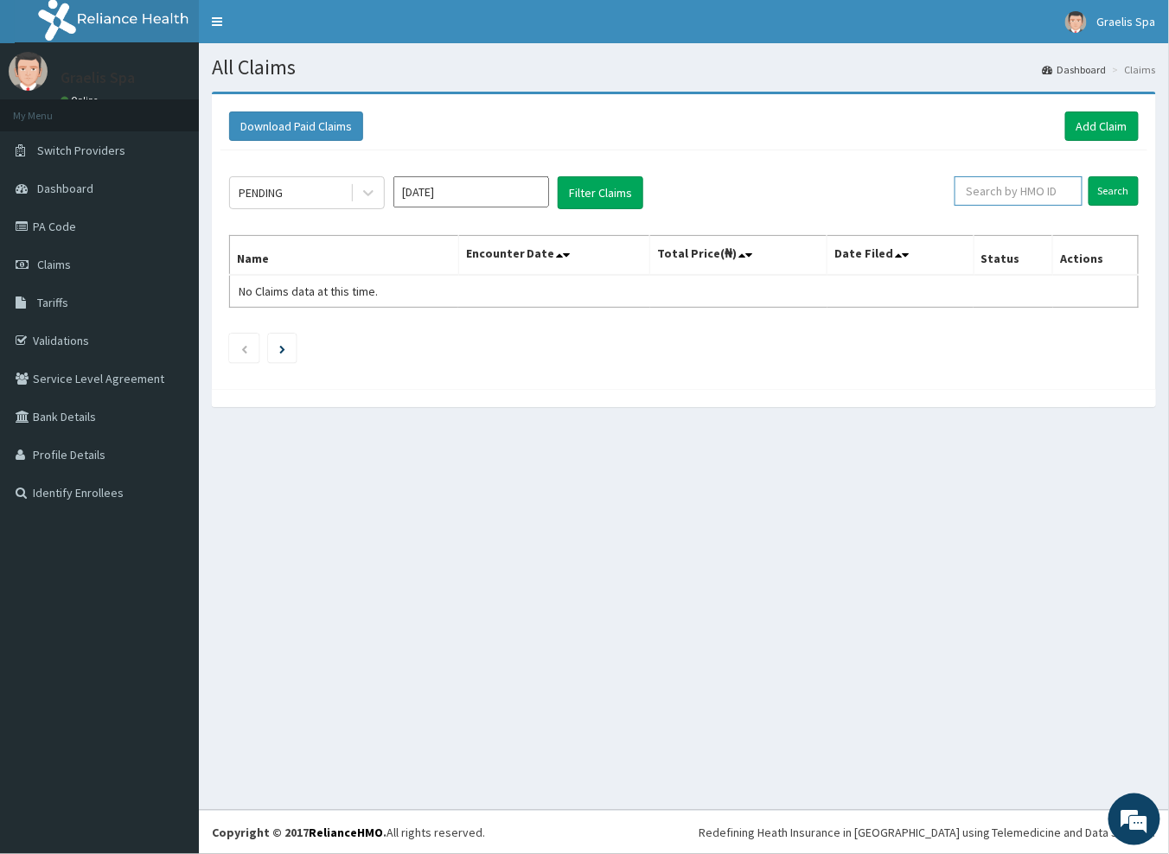
click at [1019, 196] on input "text" at bounding box center [1018, 190] width 128 height 29
paste input "DAW/10040/A"
type input "DAW/10040/A"
click at [1104, 195] on input "Search" at bounding box center [1113, 190] width 50 height 29
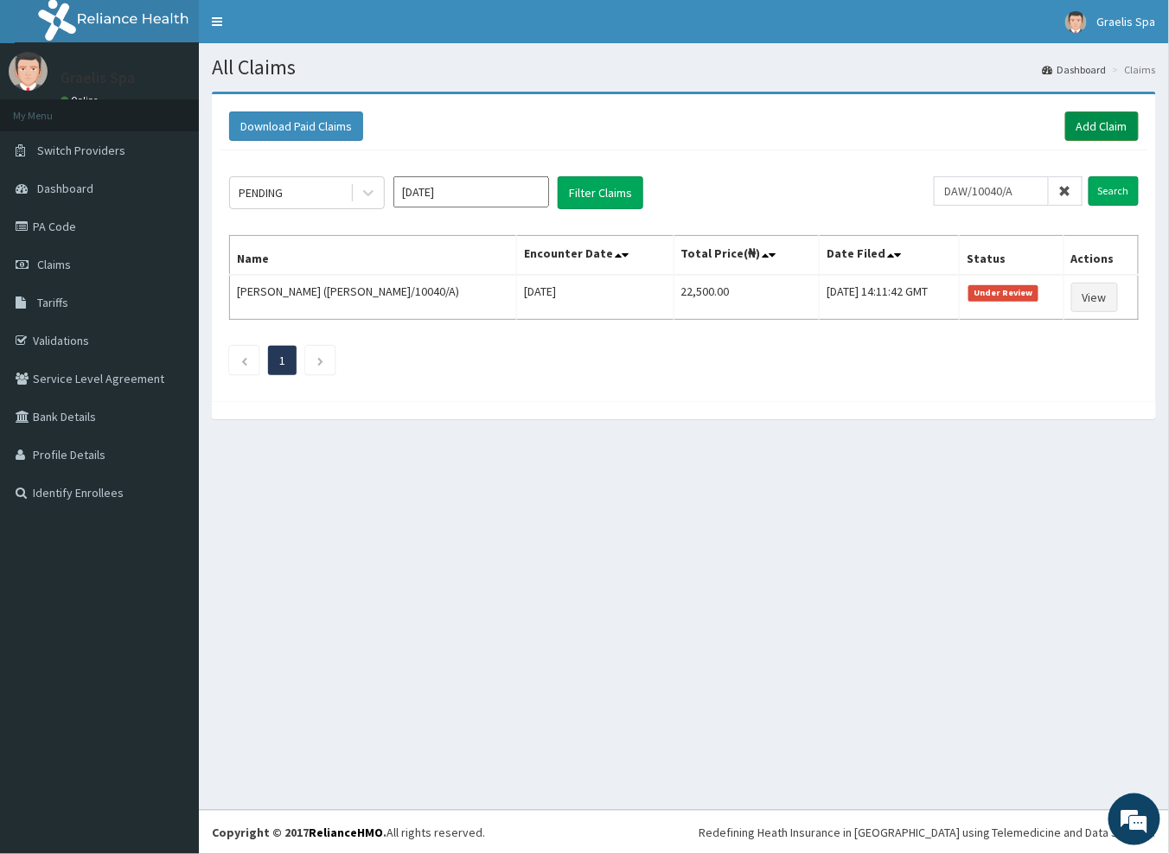
click at [1112, 134] on link "Add Claim" at bounding box center [1101, 126] width 73 height 29
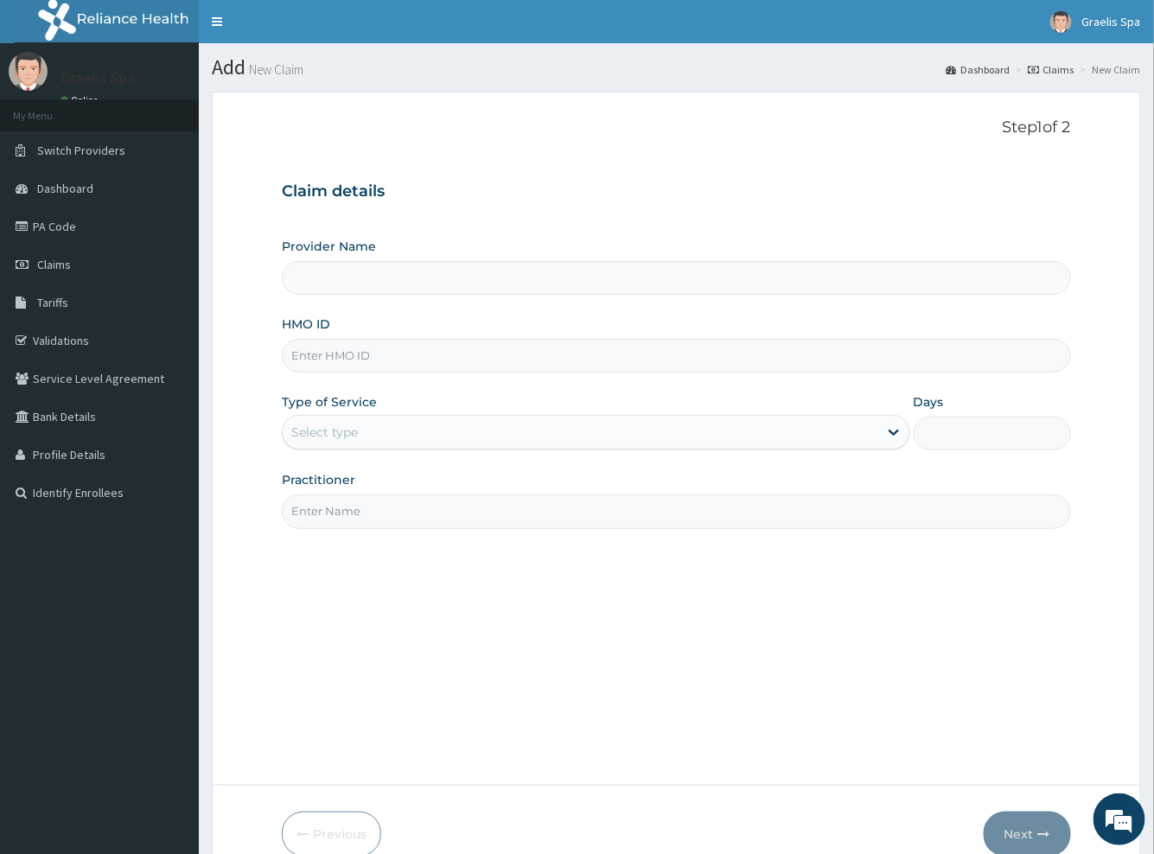
click at [373, 350] on input "HMO ID" at bounding box center [676, 356] width 788 height 34
type input "Graelis Spa"
type input "1"
paste input "DAW/10040/A"
type input "DAW/10040/A"
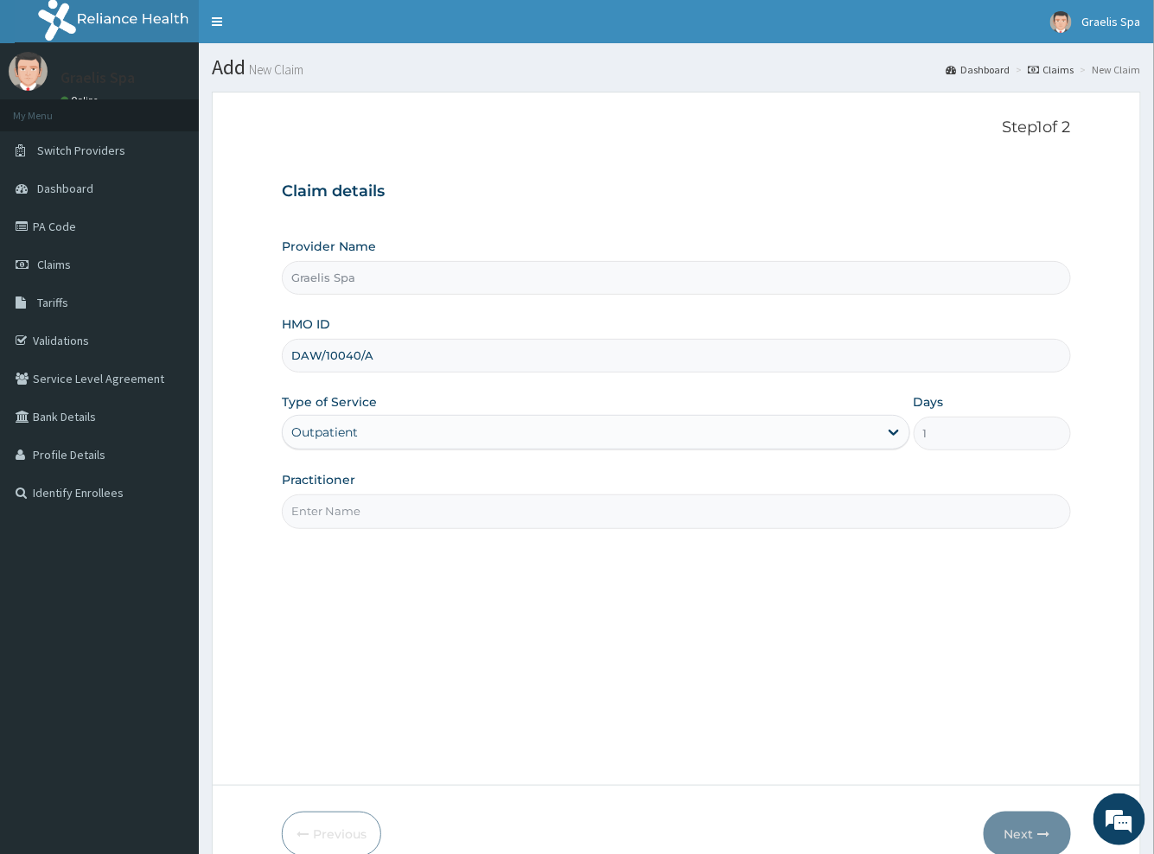
click at [371, 507] on input "Practitioner" at bounding box center [676, 512] width 788 height 34
type input "[PERSON_NAME]"
click at [1033, 833] on button "Next" at bounding box center [1027, 834] width 87 height 45
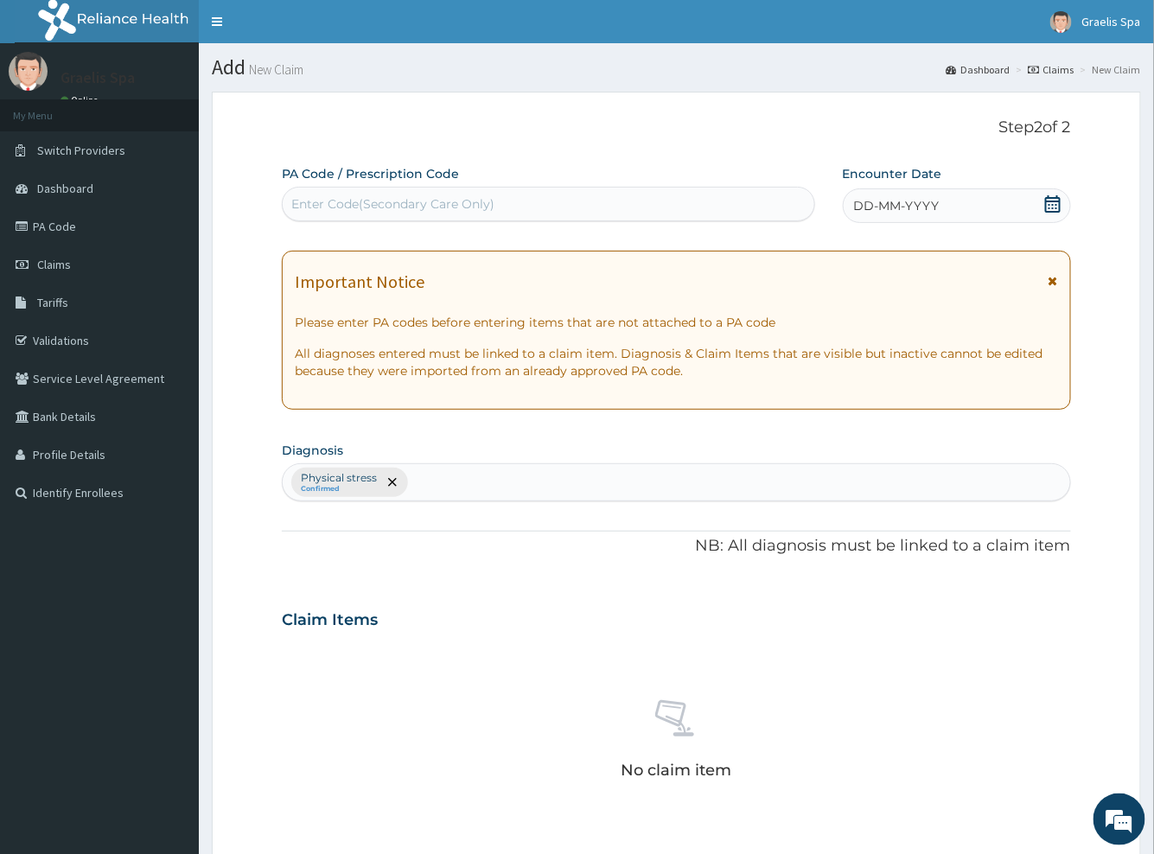
click at [367, 200] on div "Enter Code(Secondary Care Only)" at bounding box center [392, 203] width 203 height 17
paste input "PA/4ED053"
type input "PA/4ED053"
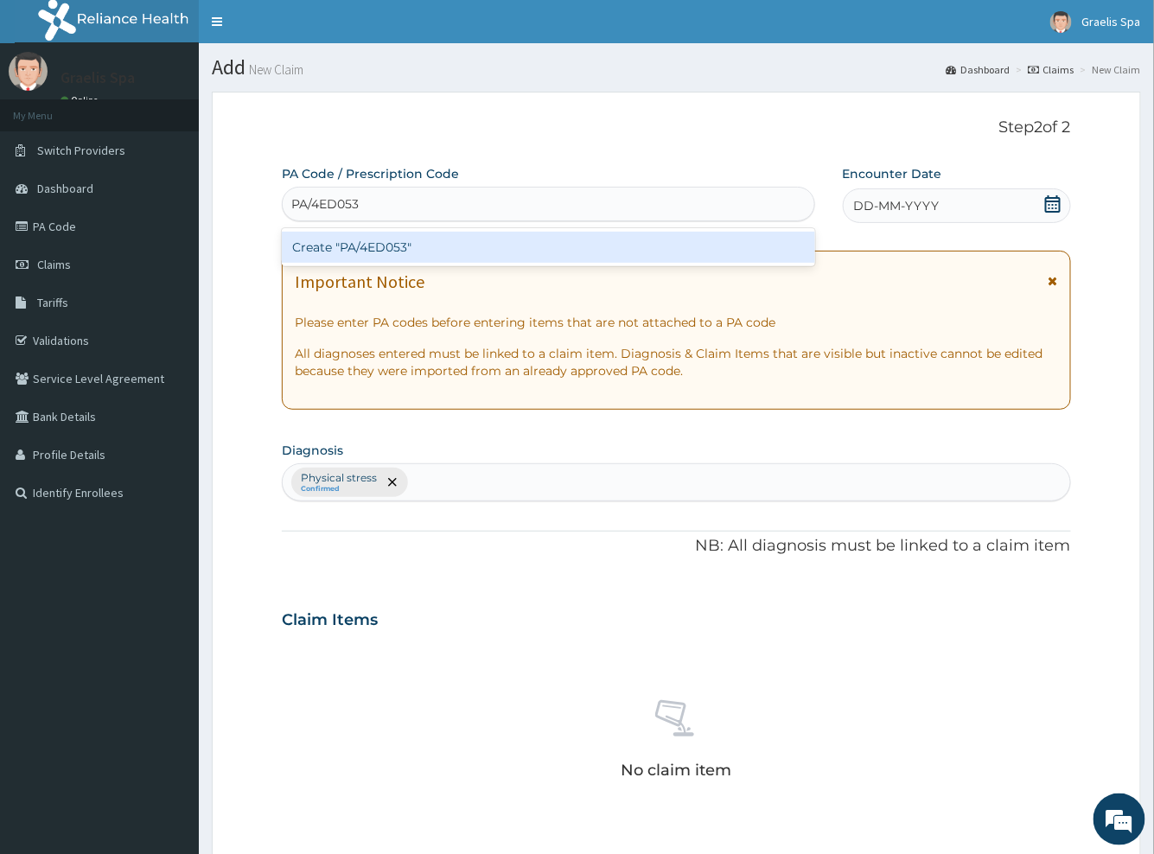
click at [365, 244] on div "Create "PA/4ED053"" at bounding box center [548, 247] width 533 height 31
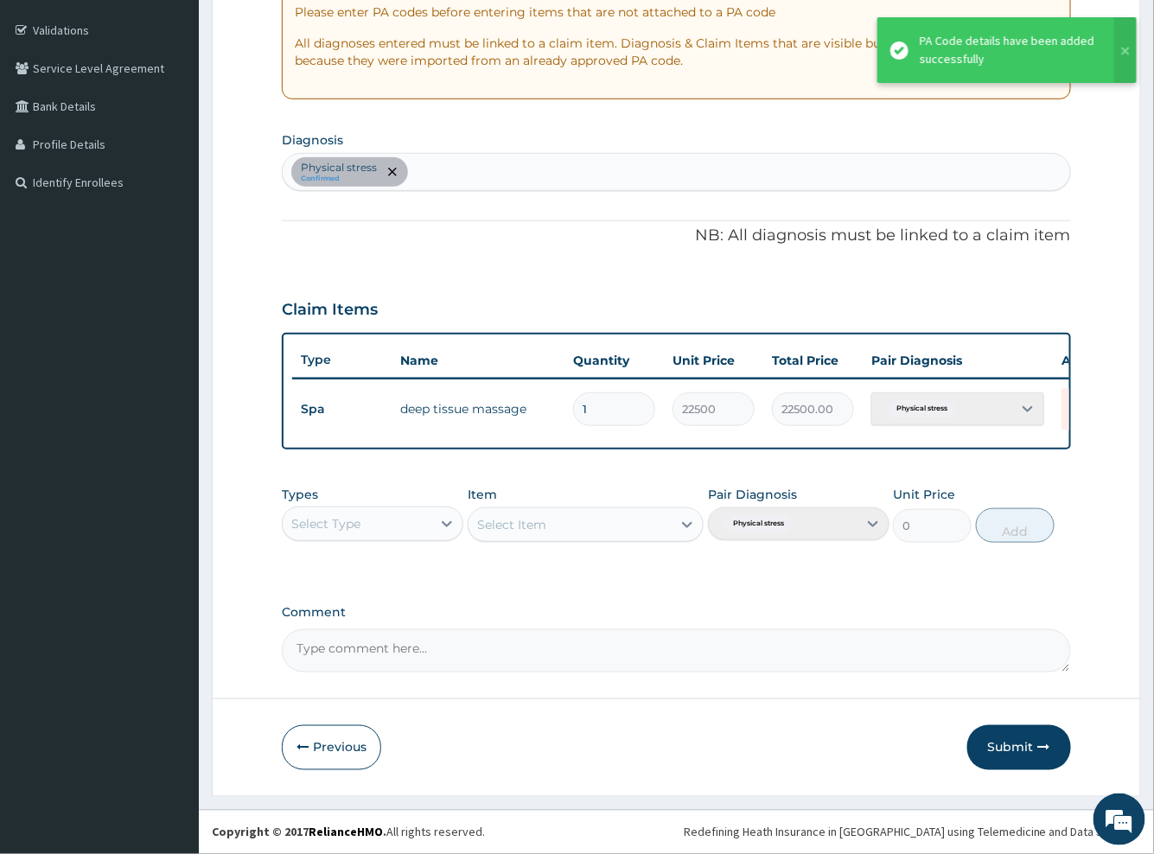
scroll to position [321, 0]
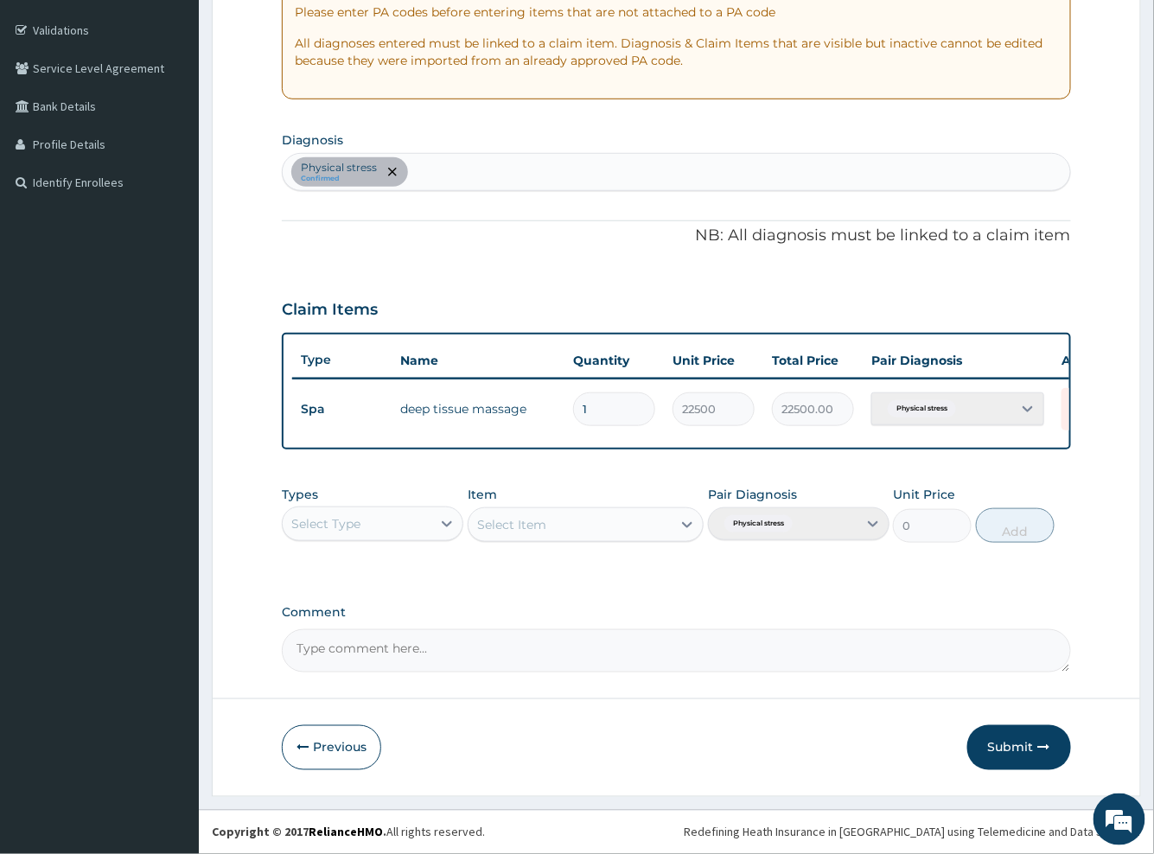
click at [493, 654] on textarea "Comment" at bounding box center [676, 650] width 788 height 43
paste textarea "1 deep tissue massage SIMPLE"
type textarea "1 deep tissue massage SIMPLE"
click at [1010, 746] on button "Submit" at bounding box center [1019, 747] width 104 height 45
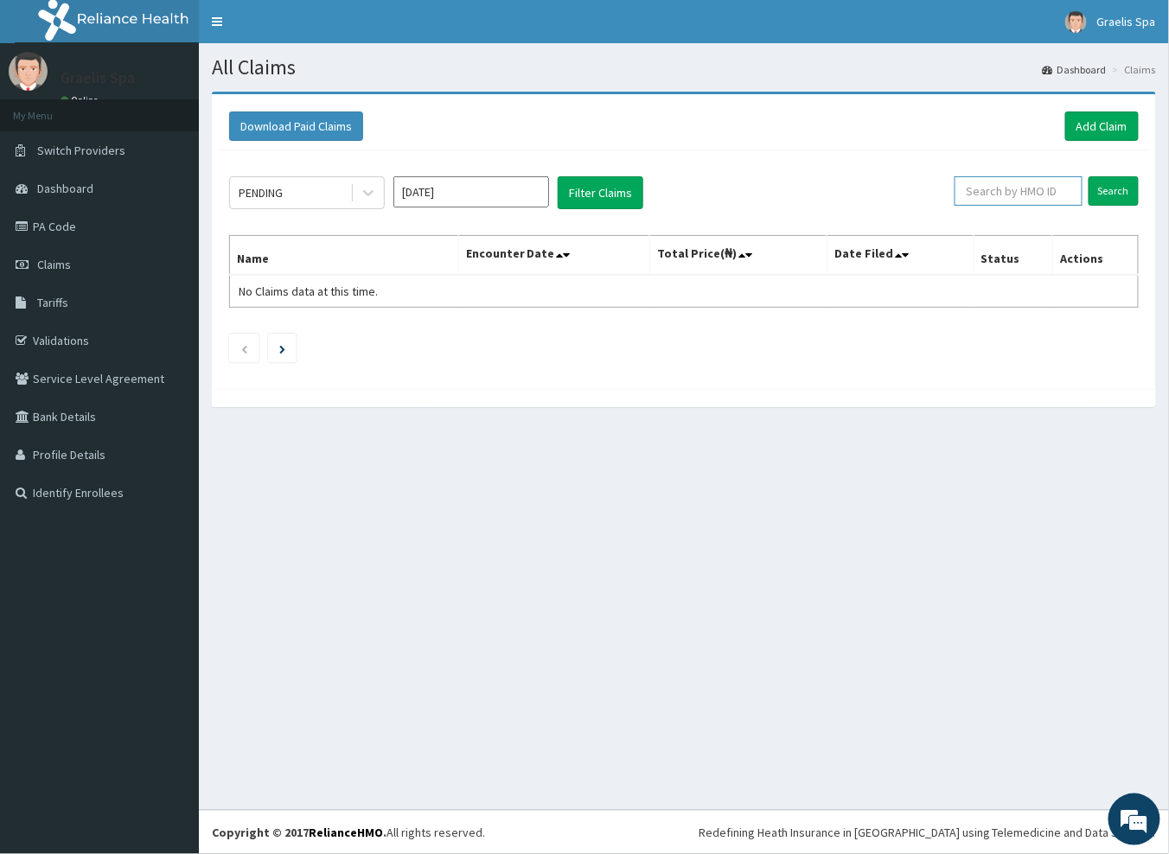
click at [990, 193] on input "text" at bounding box center [1018, 190] width 128 height 29
paste input "DAW/10040/A"
type input "DAW/10040/A"
click at [1102, 183] on input "Search" at bounding box center [1113, 190] width 50 height 29
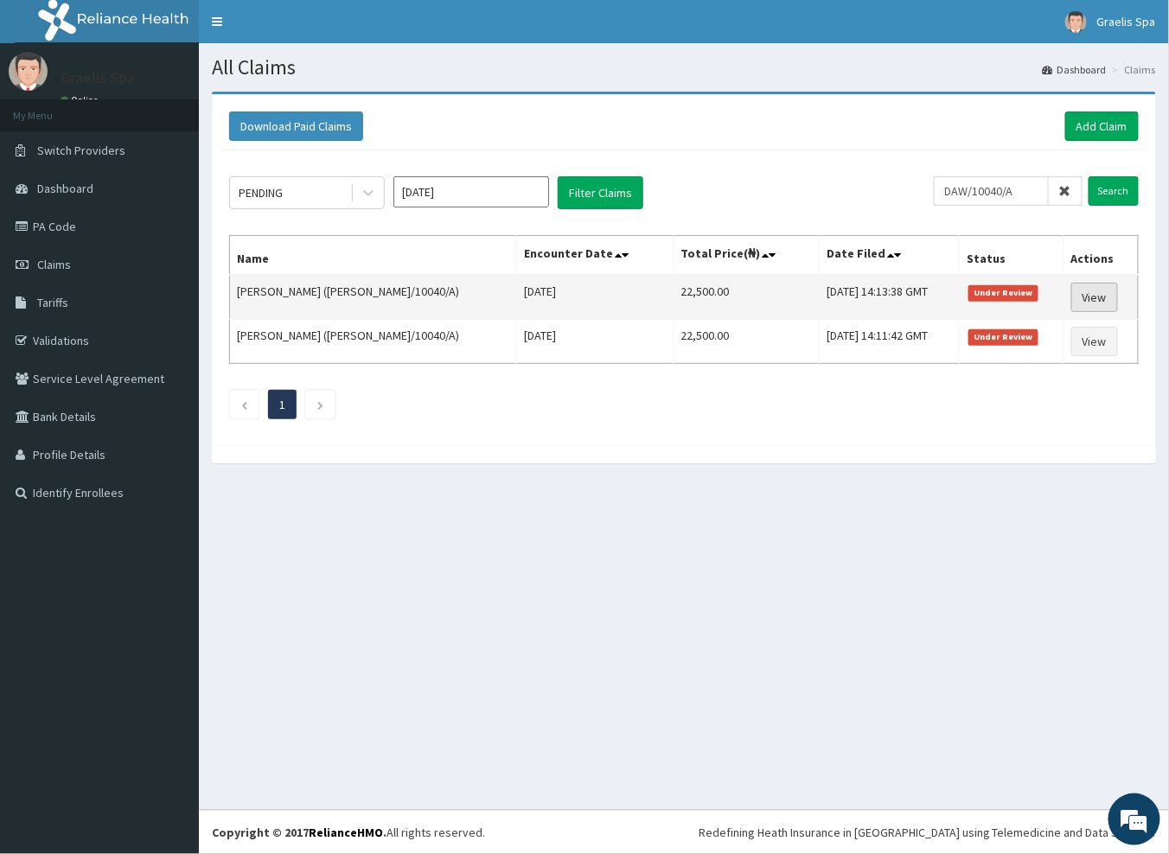
click at [1102, 297] on link "View" at bounding box center [1094, 297] width 47 height 29
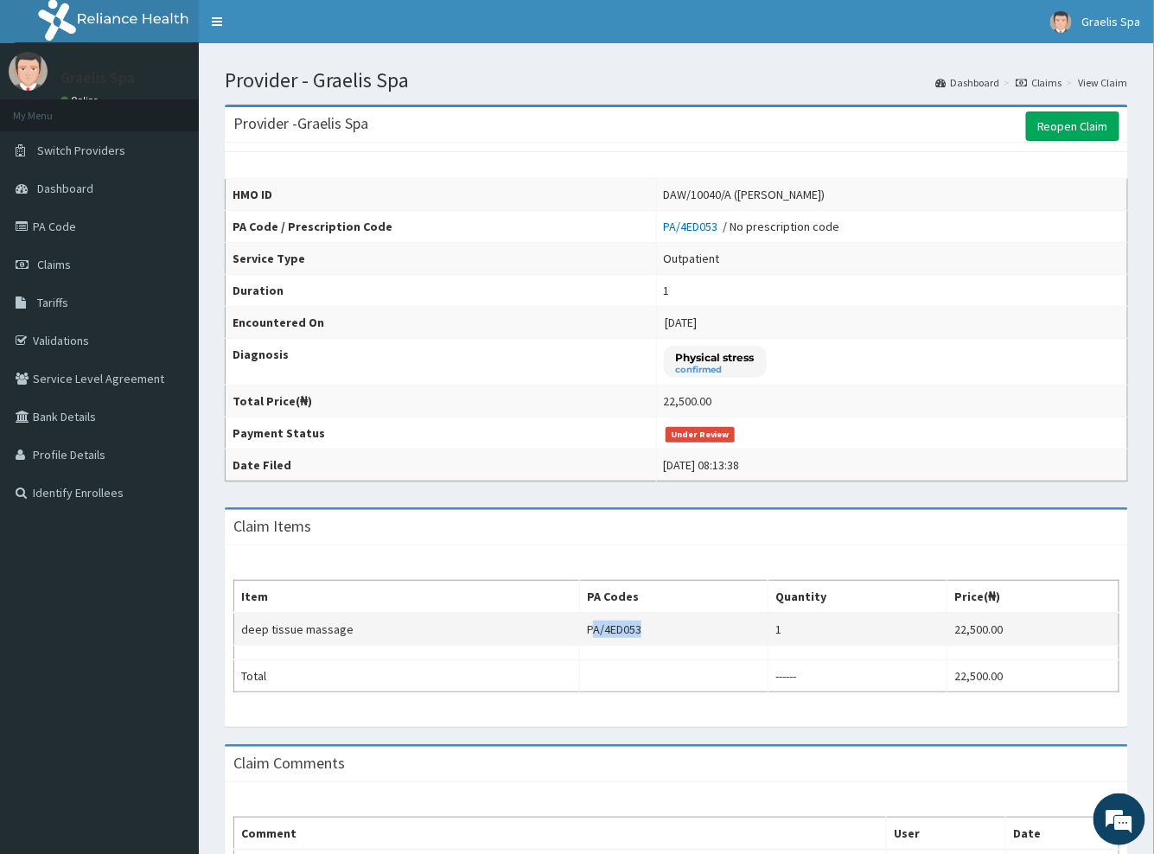
drag, startPoint x: 630, startPoint y: 629, endPoint x: 580, endPoint y: 630, distance: 50.2
click at [580, 630] on td "PA/4ED053" at bounding box center [674, 629] width 188 height 33
copy td "PA/4ED053"
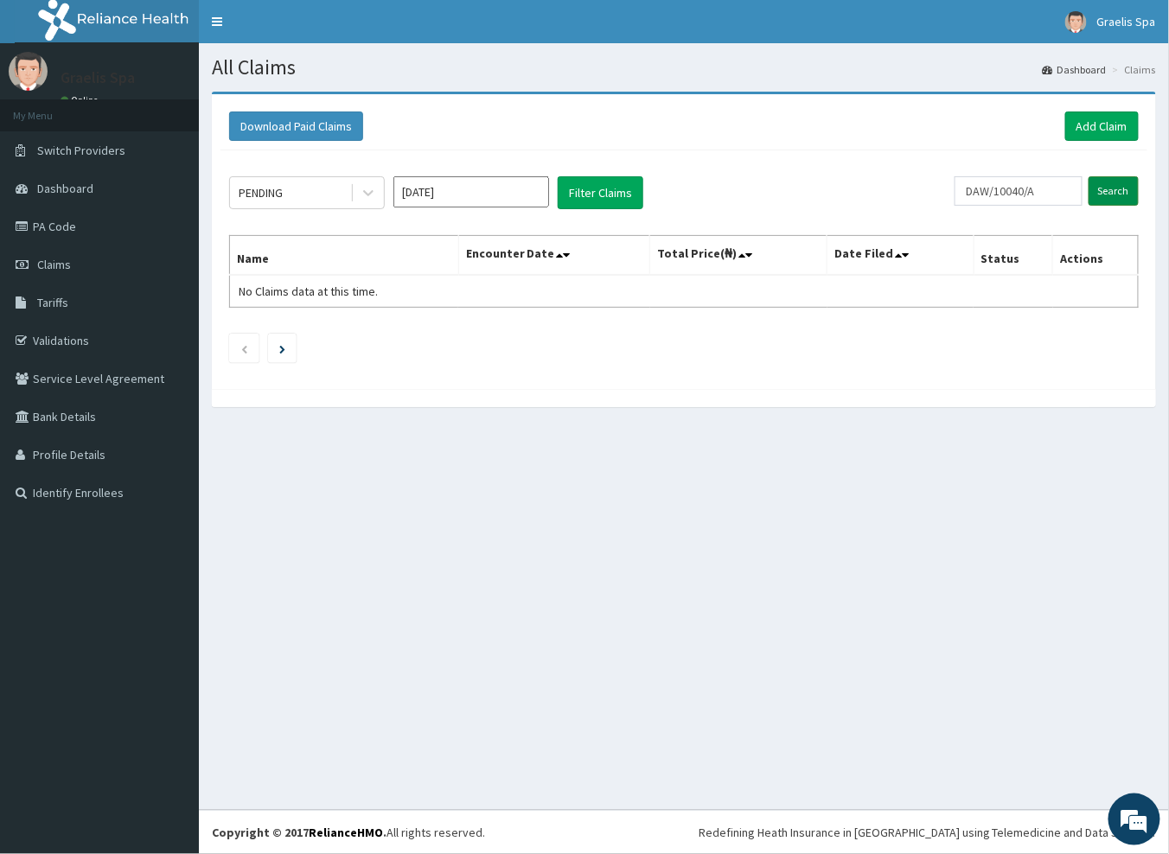
click at [1113, 201] on input "Search" at bounding box center [1113, 190] width 50 height 29
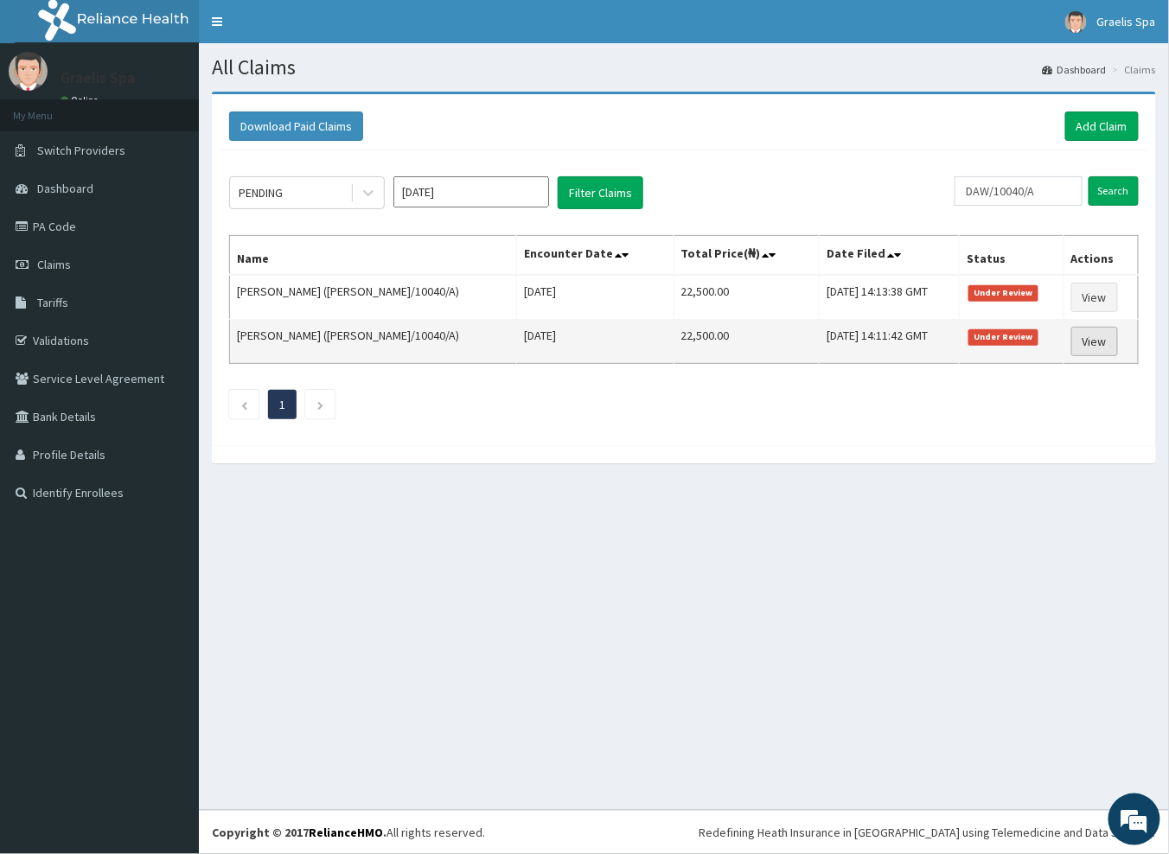
click at [1084, 335] on link "View" at bounding box center [1094, 341] width 47 height 29
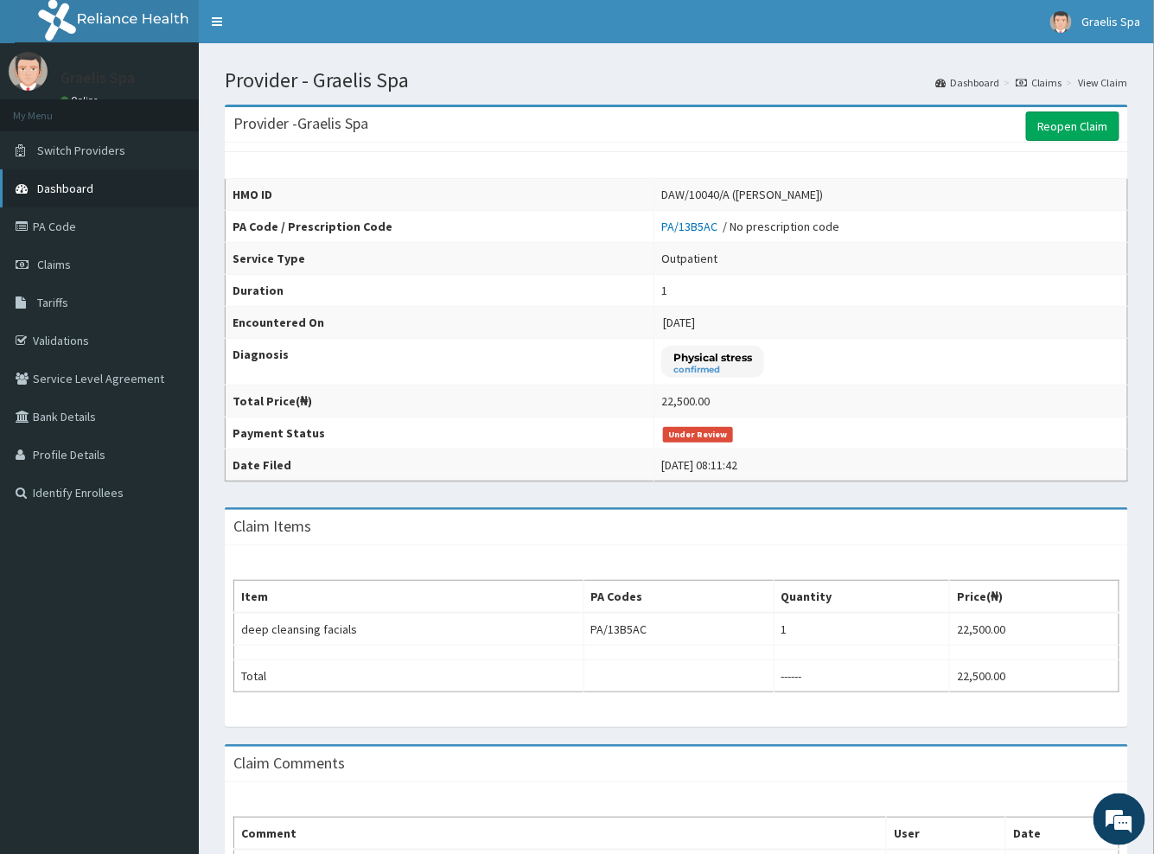
click at [60, 195] on span "Dashboard" at bounding box center [65, 189] width 56 height 16
